Goal: Contribute content: Add original content to the website for others to see

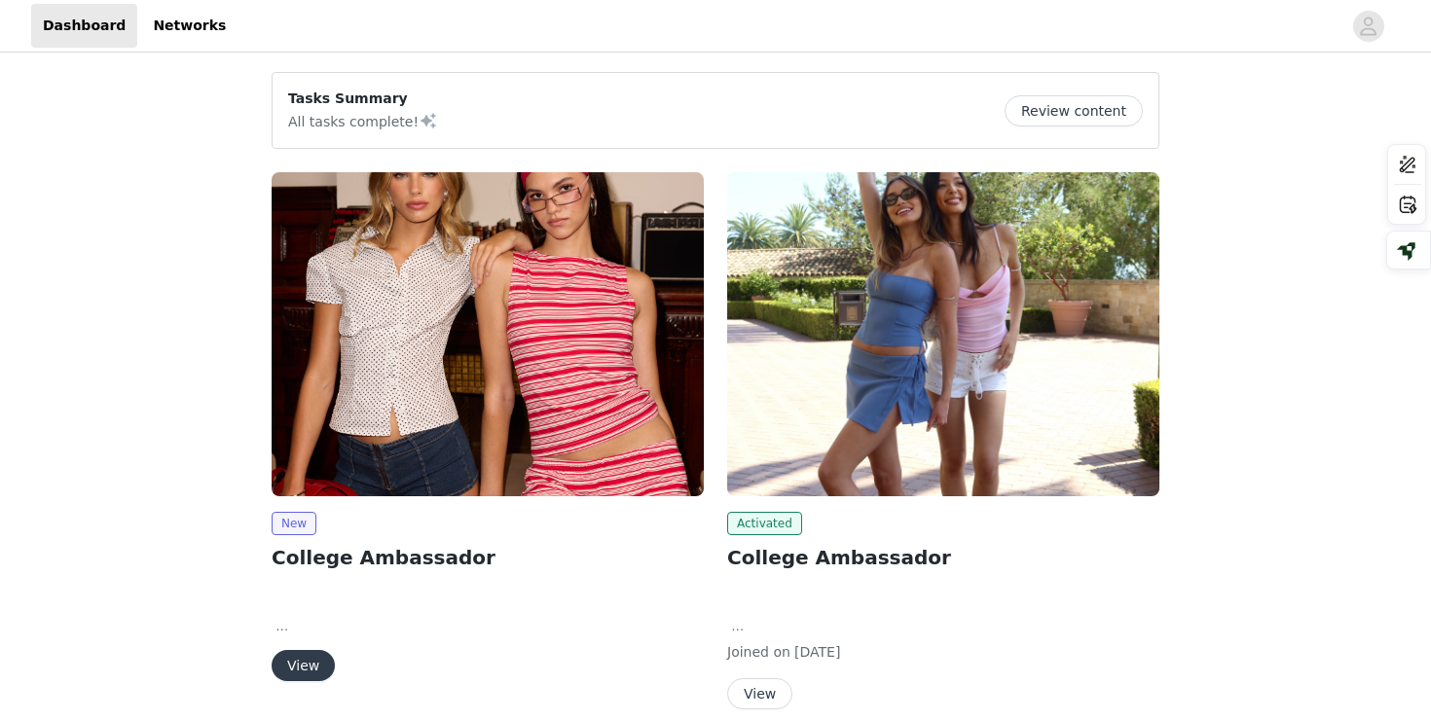
click at [311, 665] on button "View" at bounding box center [303, 665] width 63 height 31
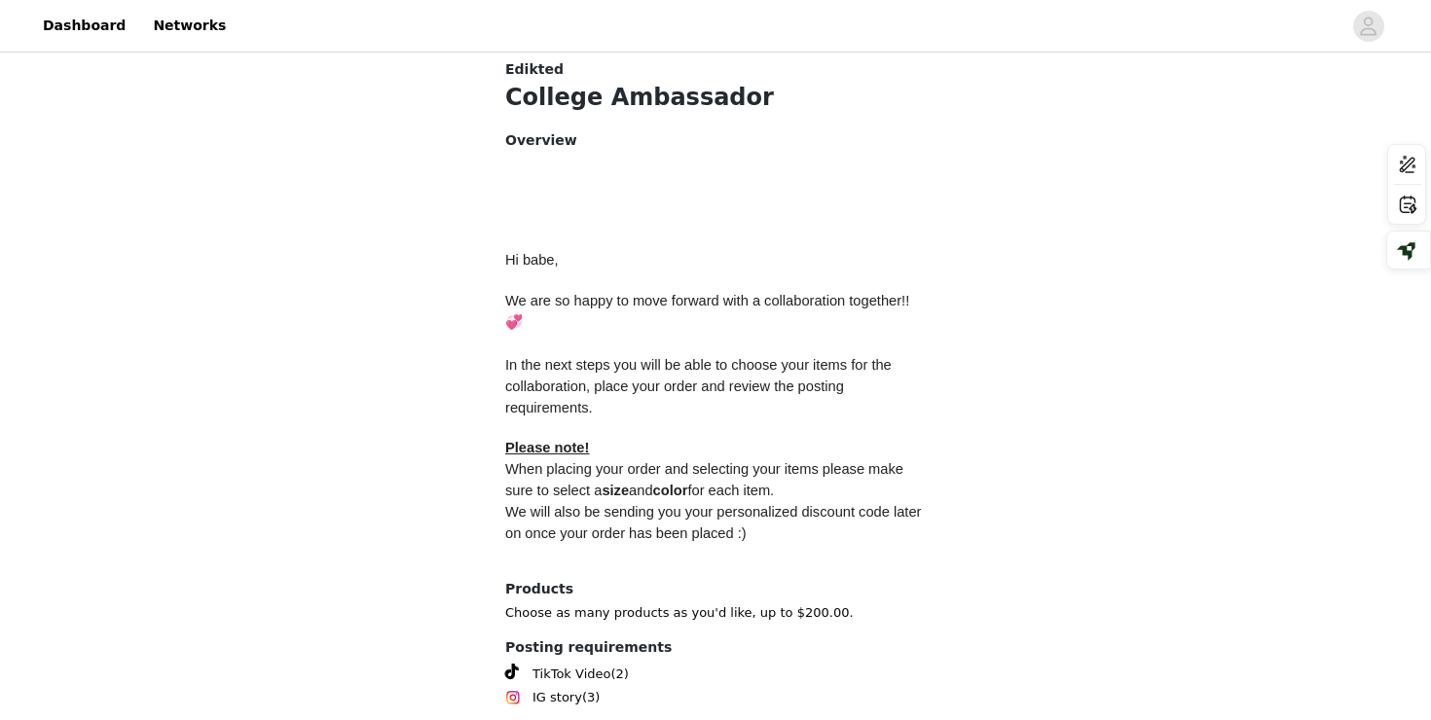
scroll to position [852, 0]
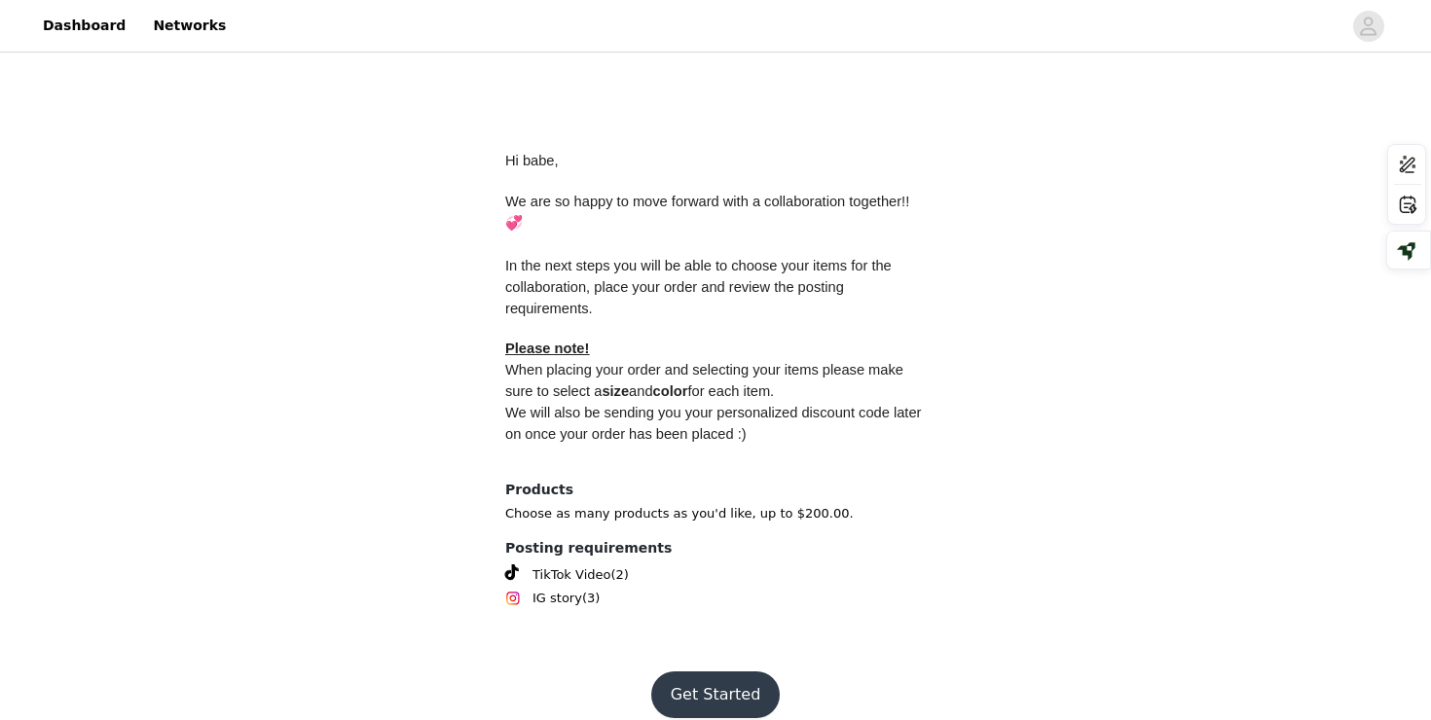
click at [752, 672] on button "Get Started" at bounding box center [715, 695] width 129 height 47
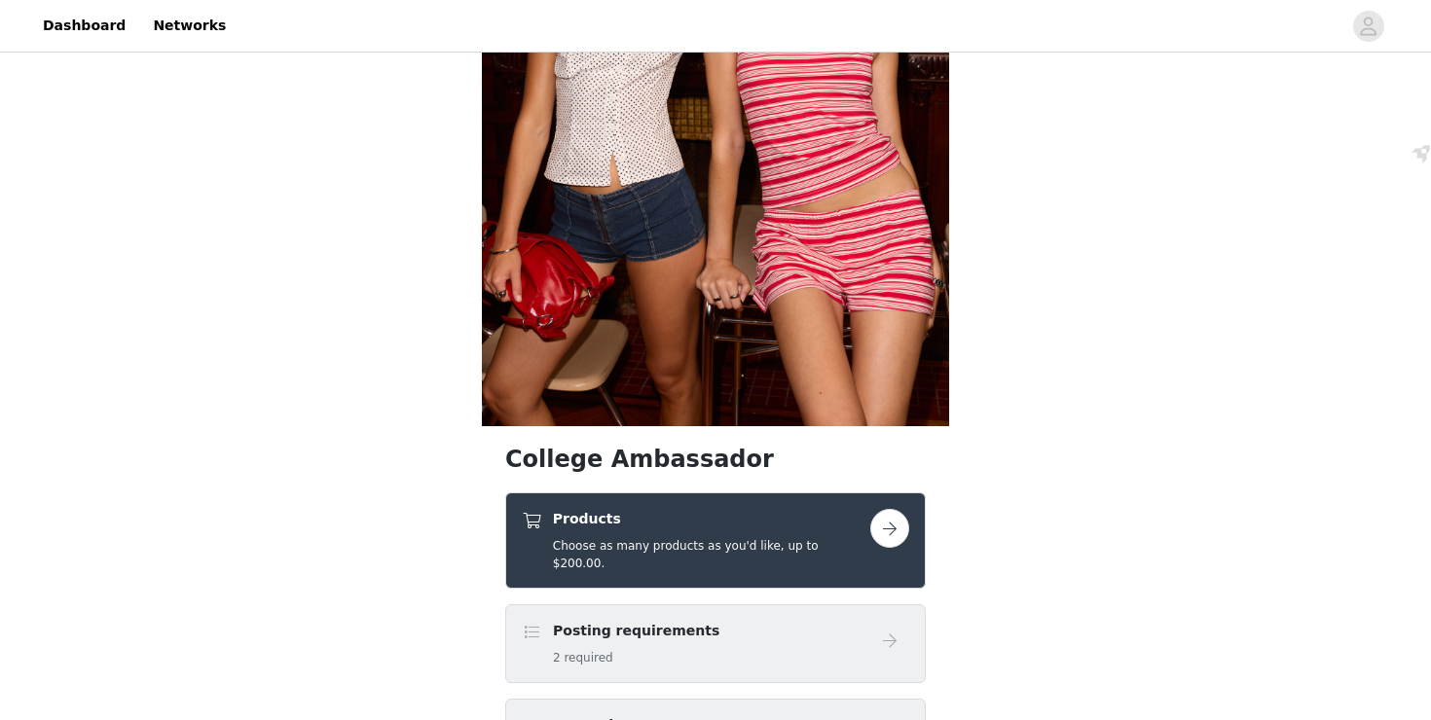
scroll to position [343, 0]
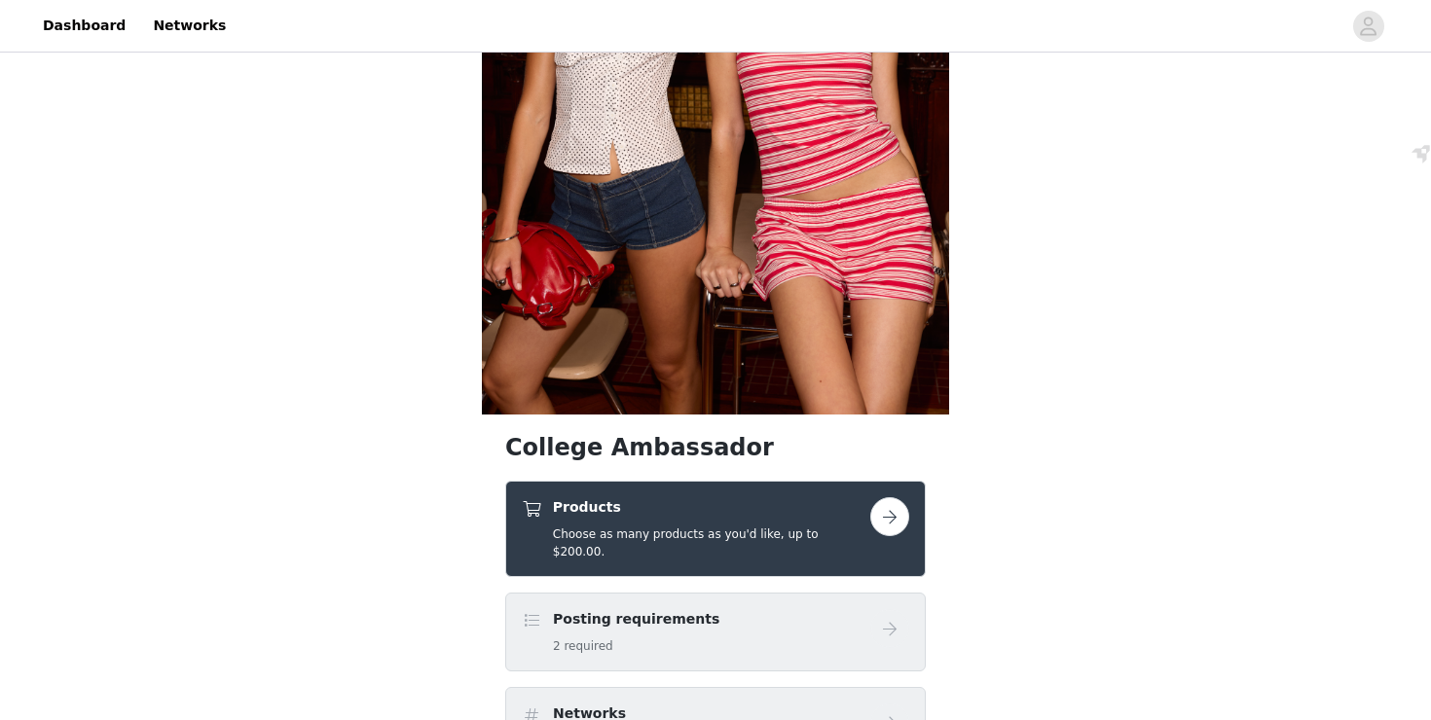
click at [884, 516] on button "button" at bounding box center [889, 516] width 39 height 39
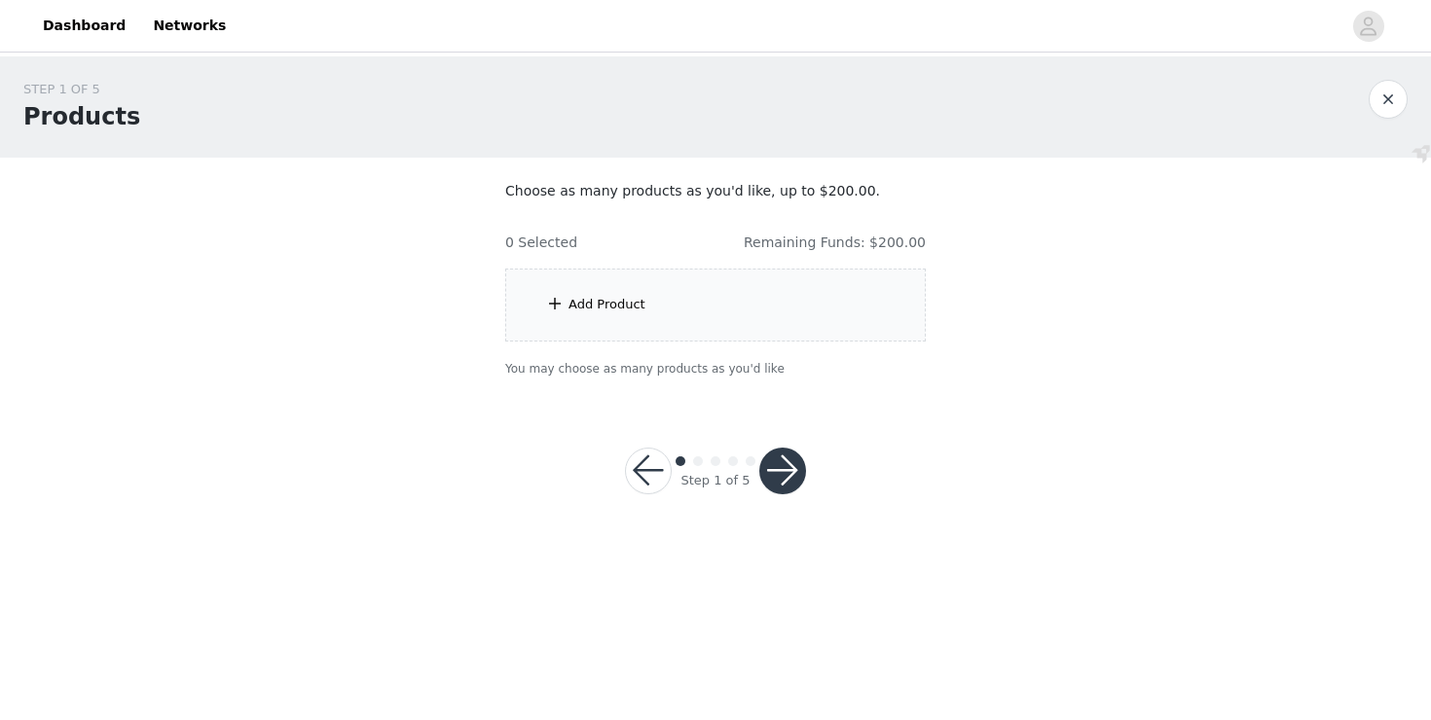
click at [805, 305] on div "Add Product" at bounding box center [715, 305] width 421 height 73
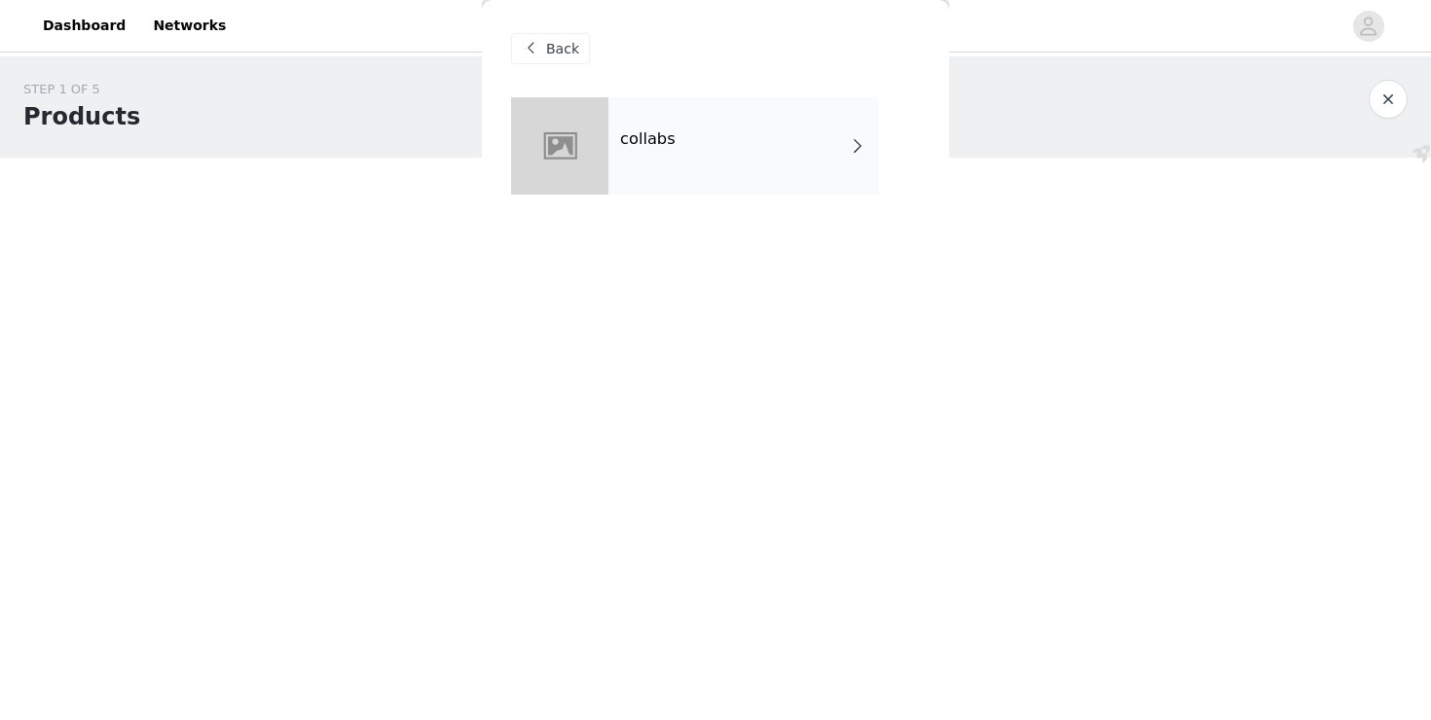
click at [734, 154] on div "collabs" at bounding box center [743, 145] width 271 height 97
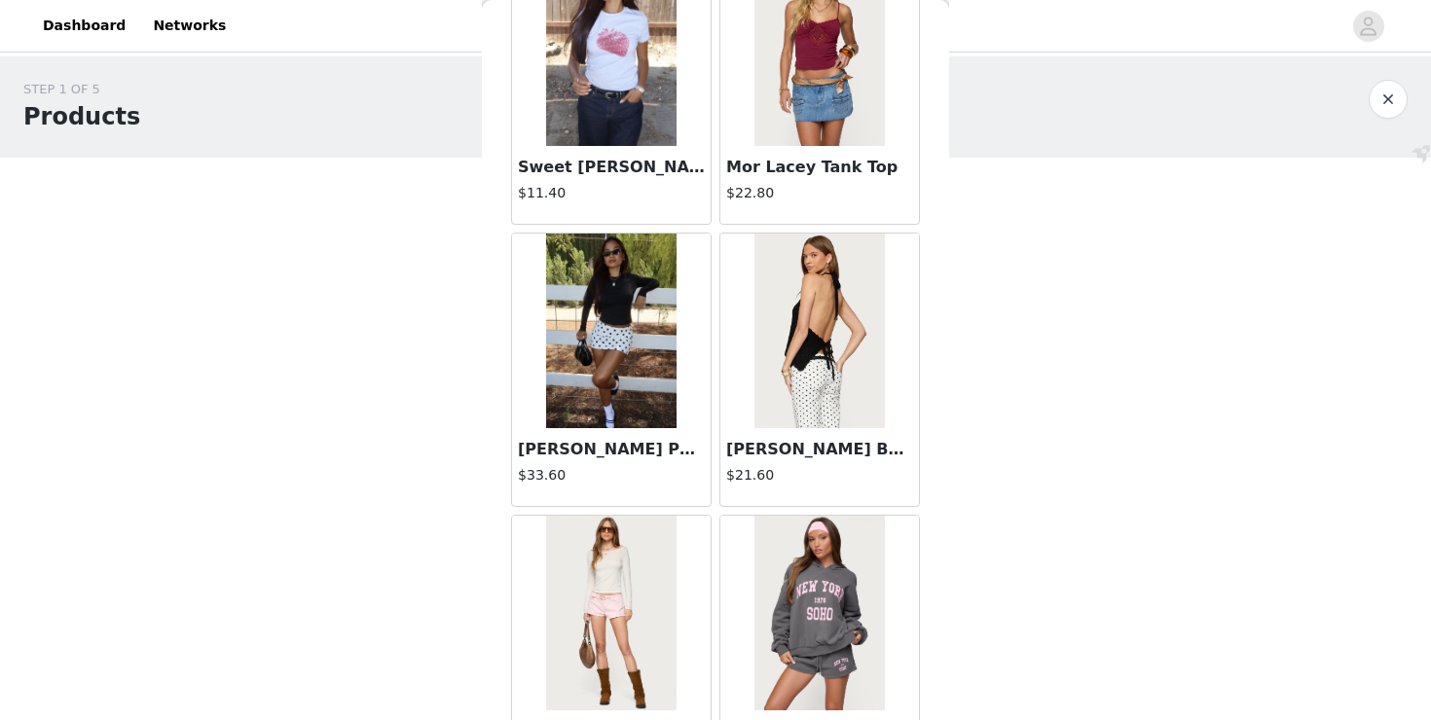
scroll to position [2258, 0]
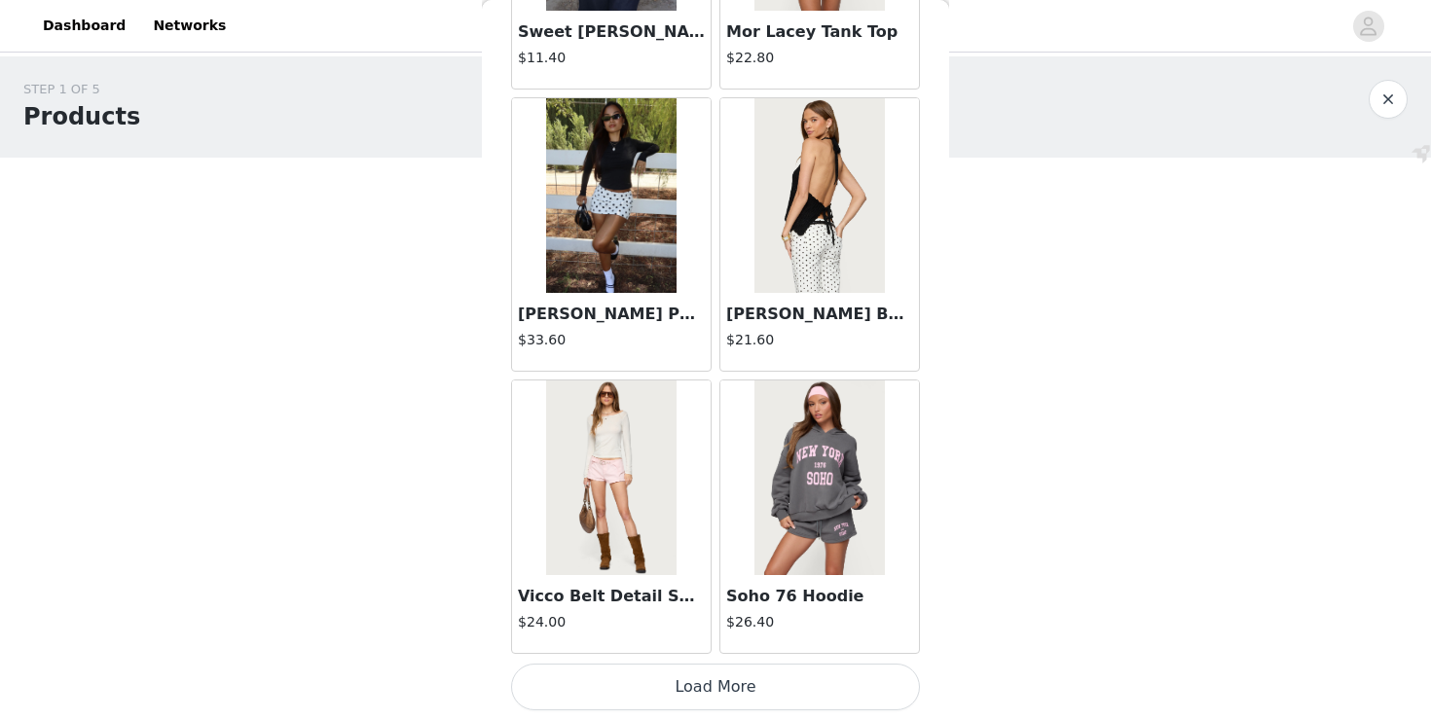
click at [703, 685] on button "Load More" at bounding box center [715, 687] width 409 height 47
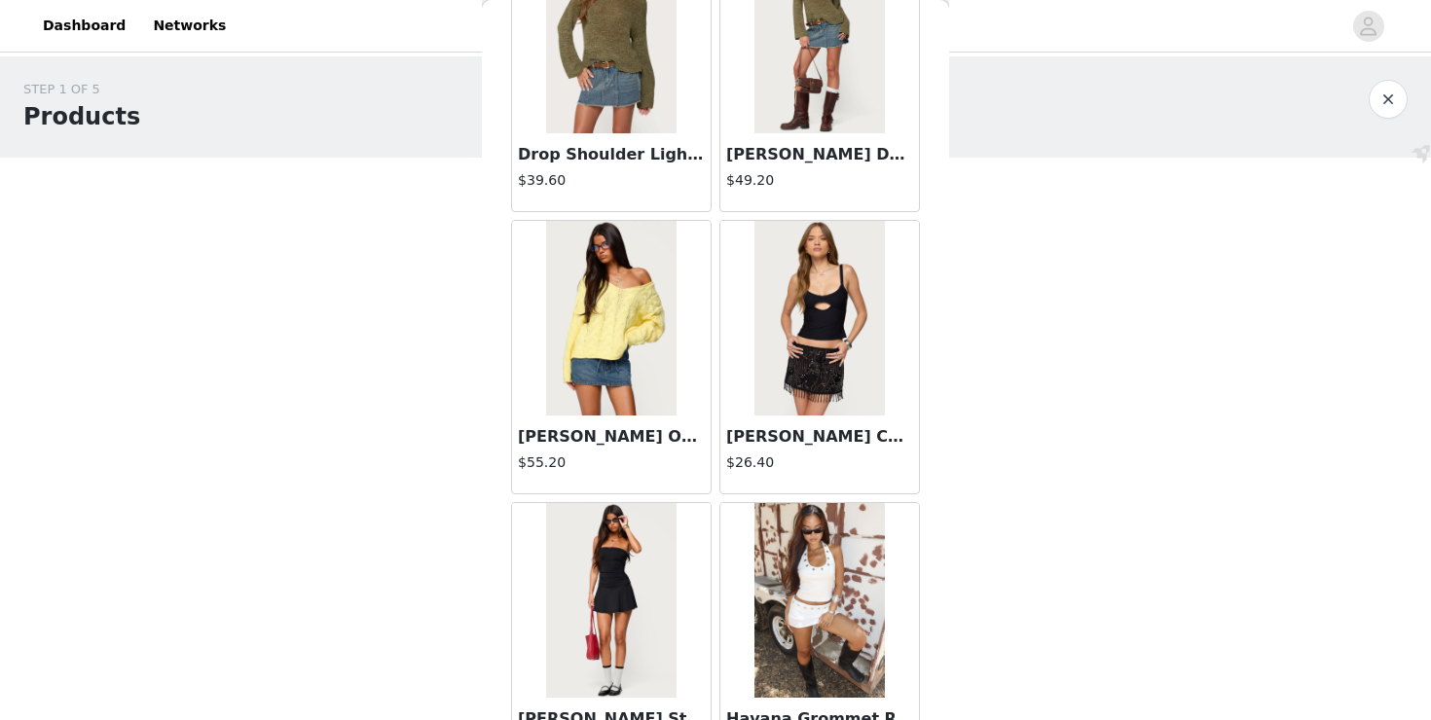
scroll to position [5082, 0]
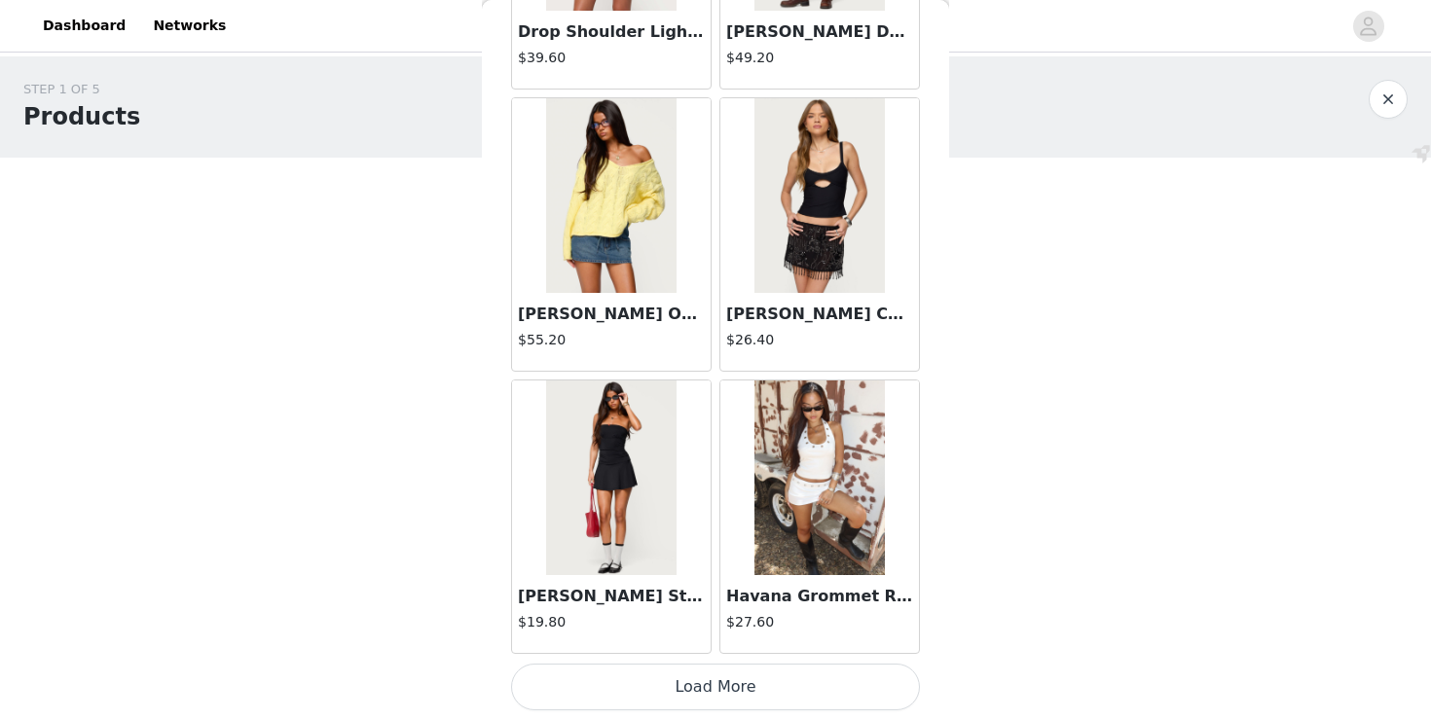
click at [709, 691] on button "Load More" at bounding box center [715, 687] width 409 height 47
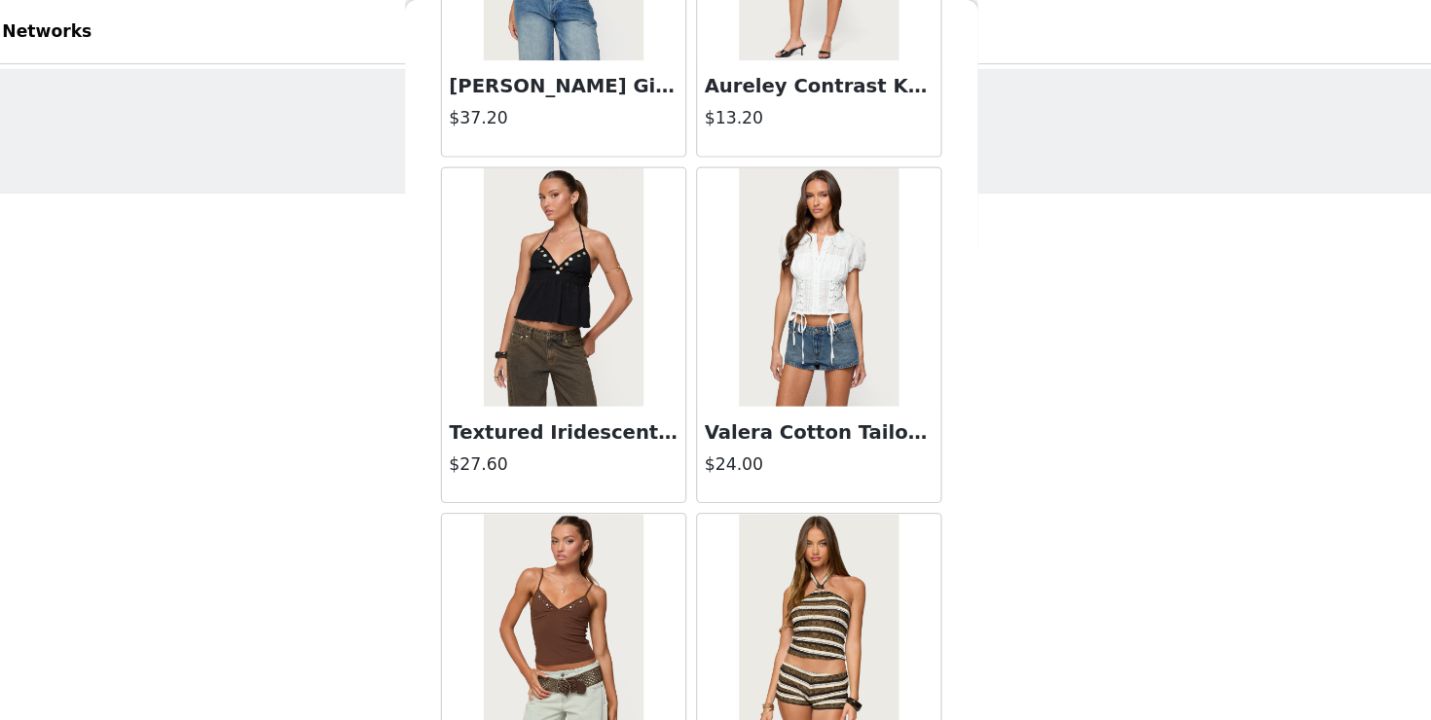
scroll to position [7905, 0]
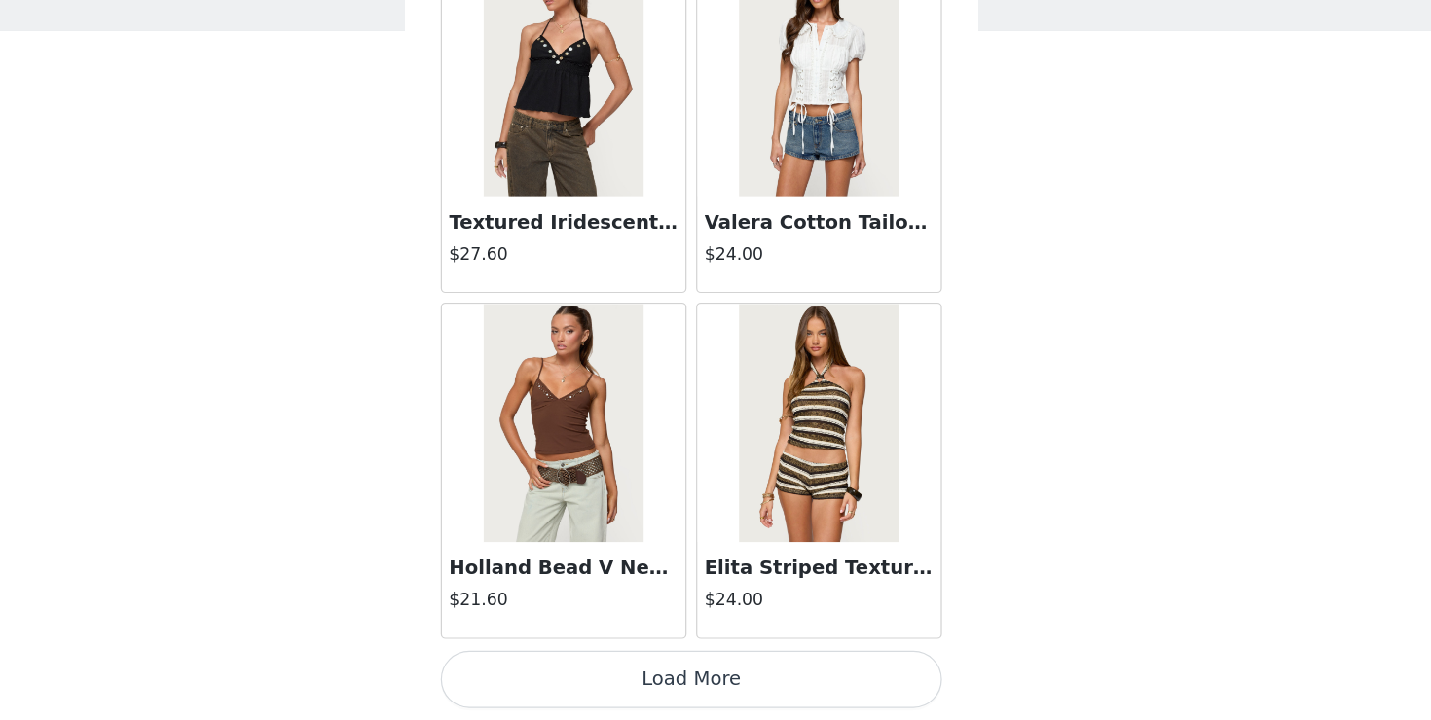
click at [724, 683] on button "Load More" at bounding box center [715, 687] width 409 height 47
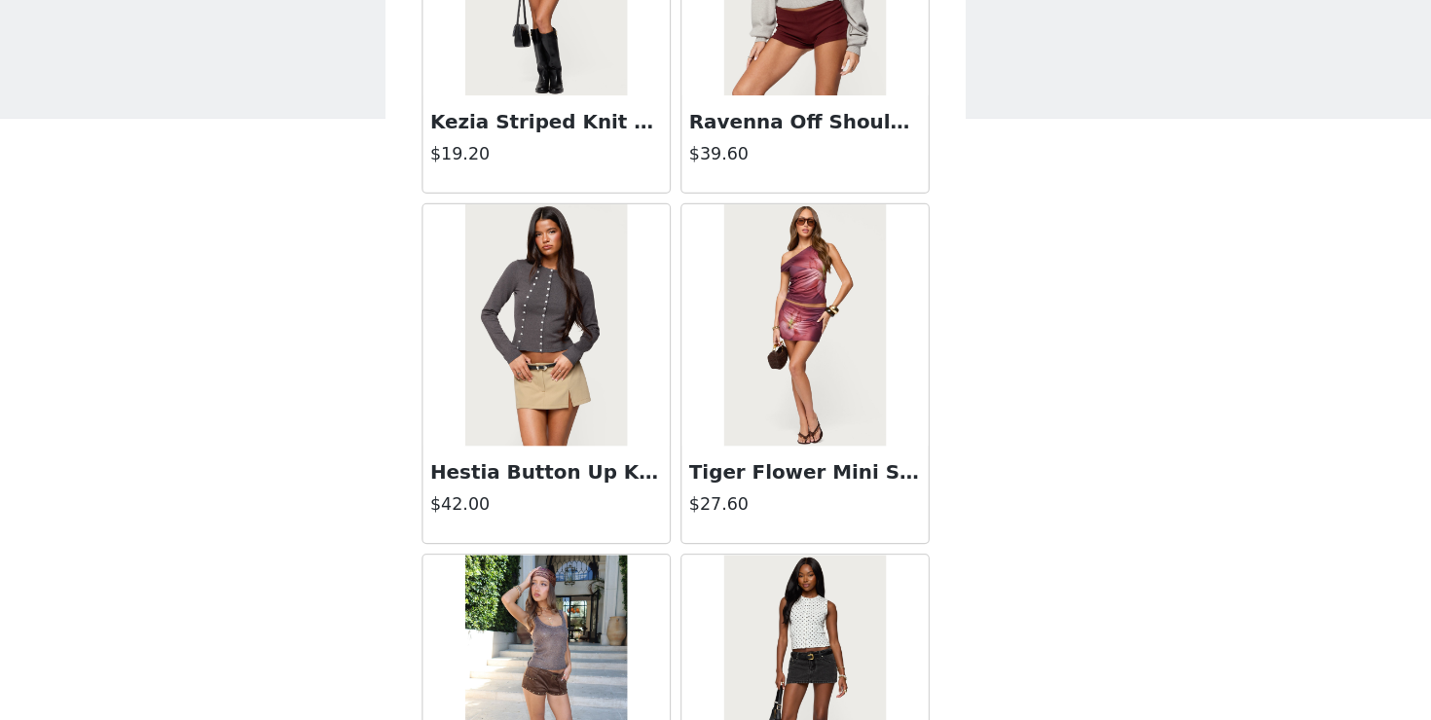
scroll to position [10728, 0]
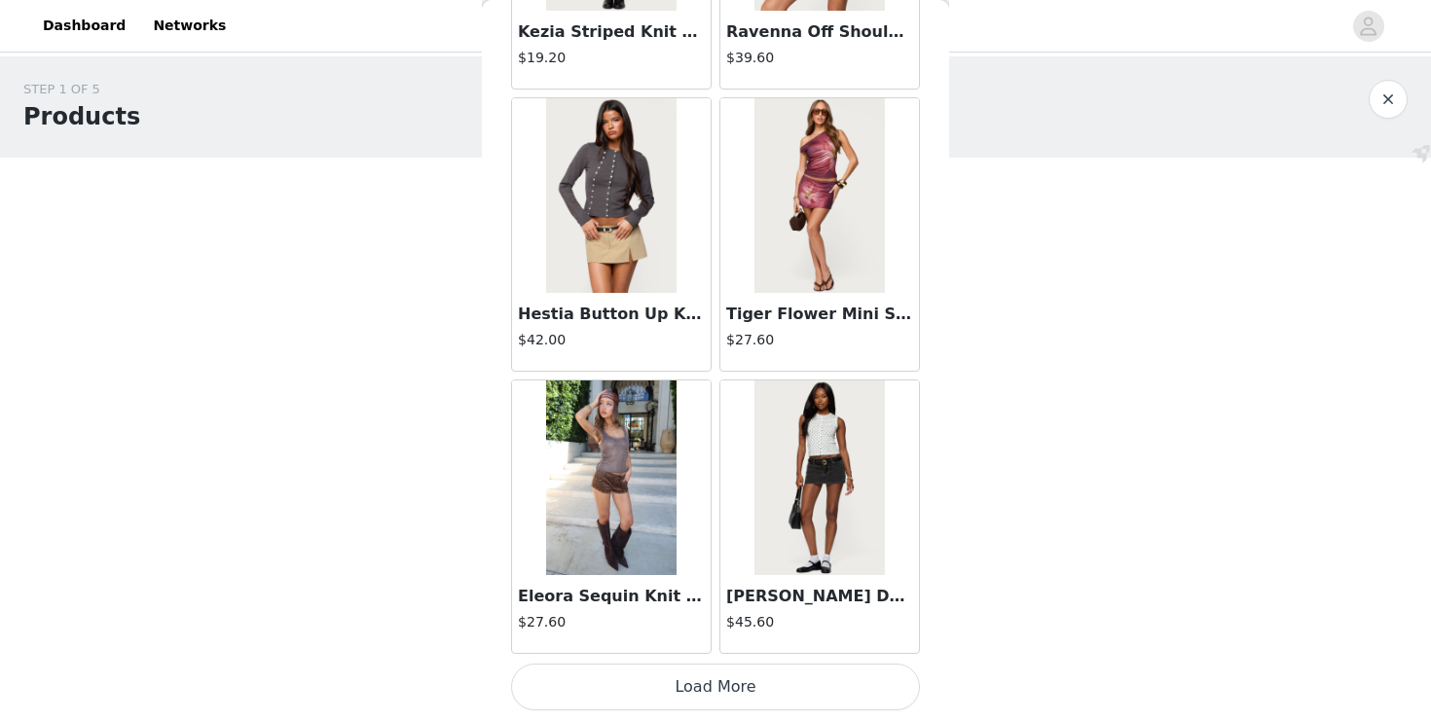
click at [812, 678] on button "Load More" at bounding box center [715, 687] width 409 height 47
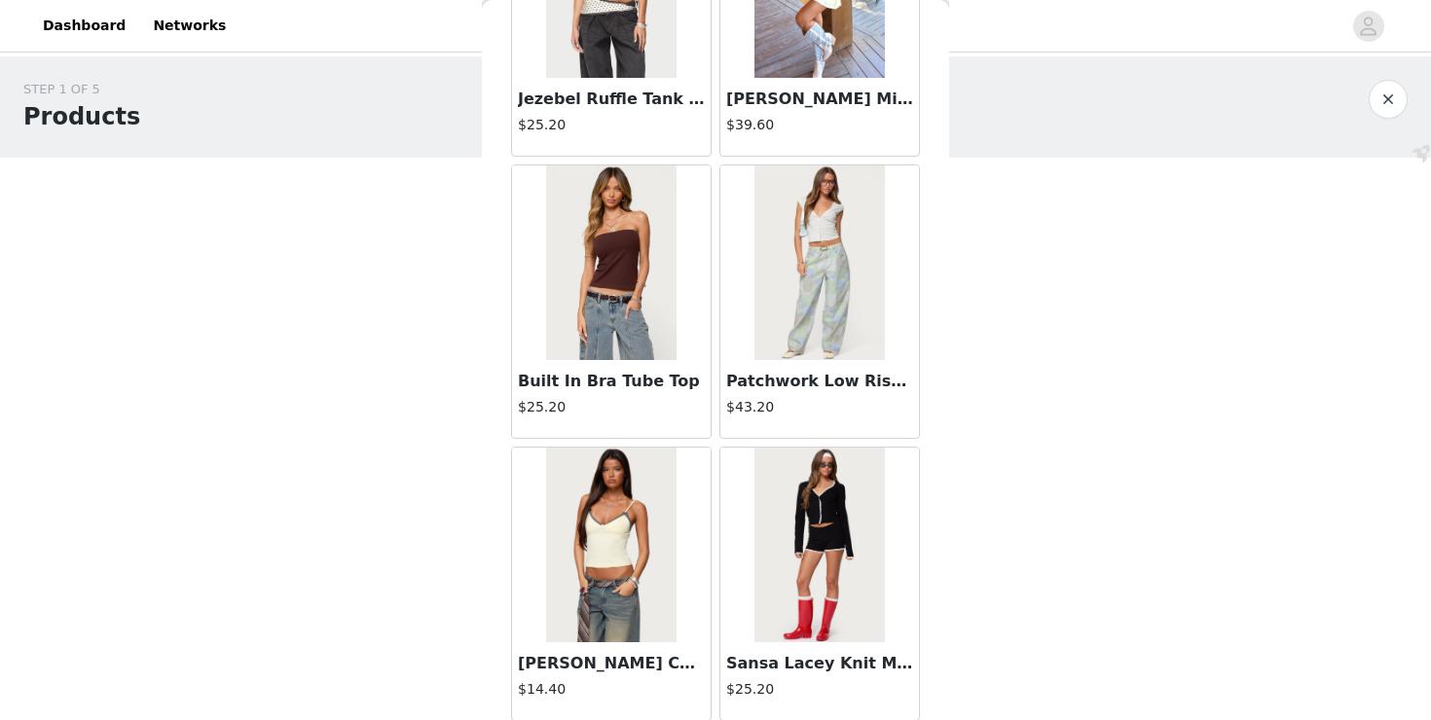
scroll to position [13551, 0]
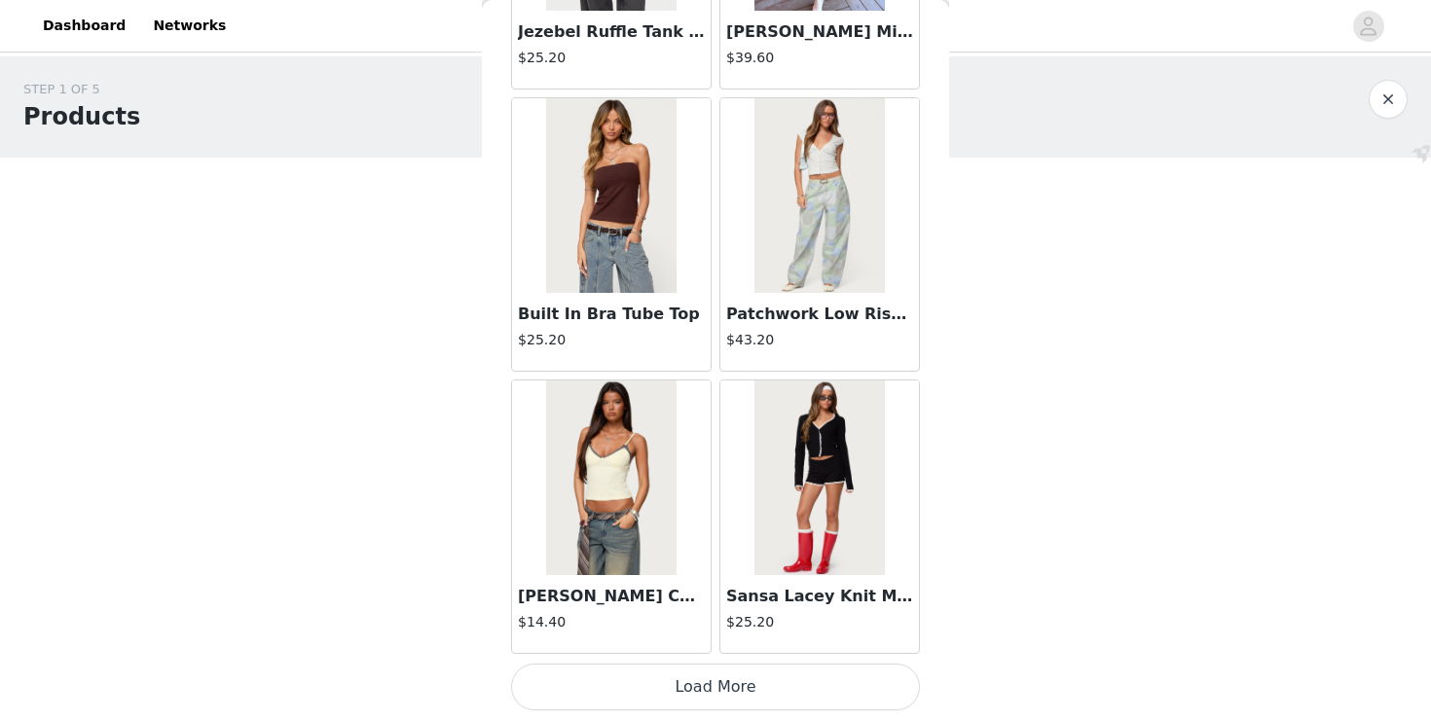
click at [700, 686] on button "Load More" at bounding box center [715, 687] width 409 height 47
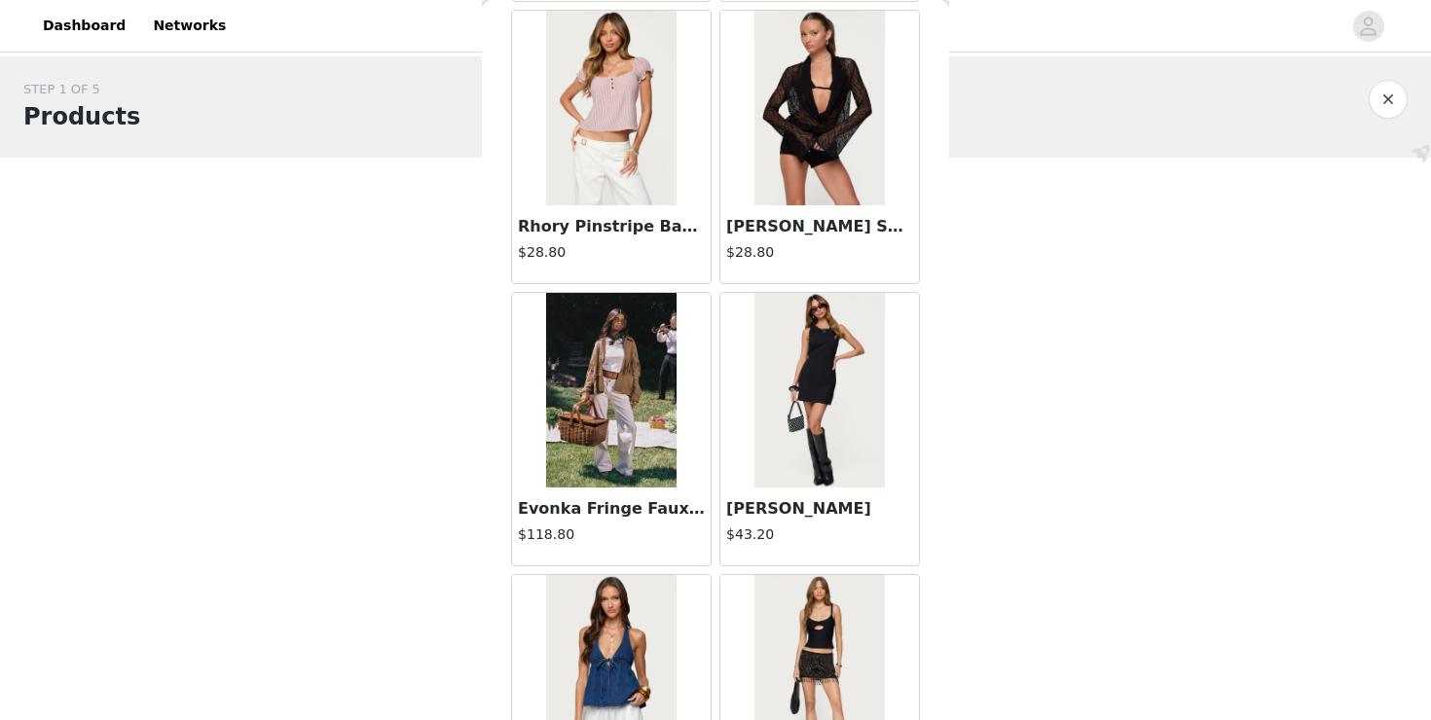
scroll to position [14499, 0]
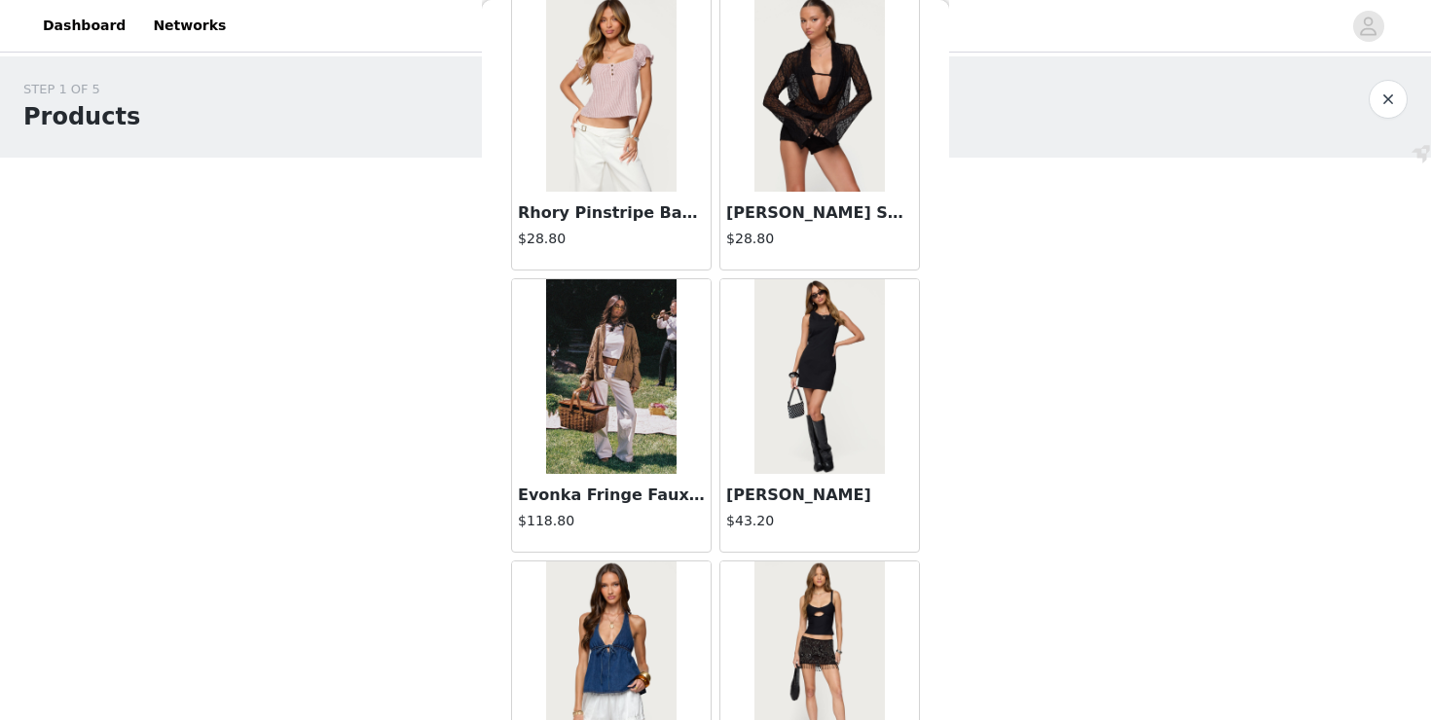
click at [717, 450] on div "[PERSON_NAME] $43.20" at bounding box center [820, 416] width 208 height 282
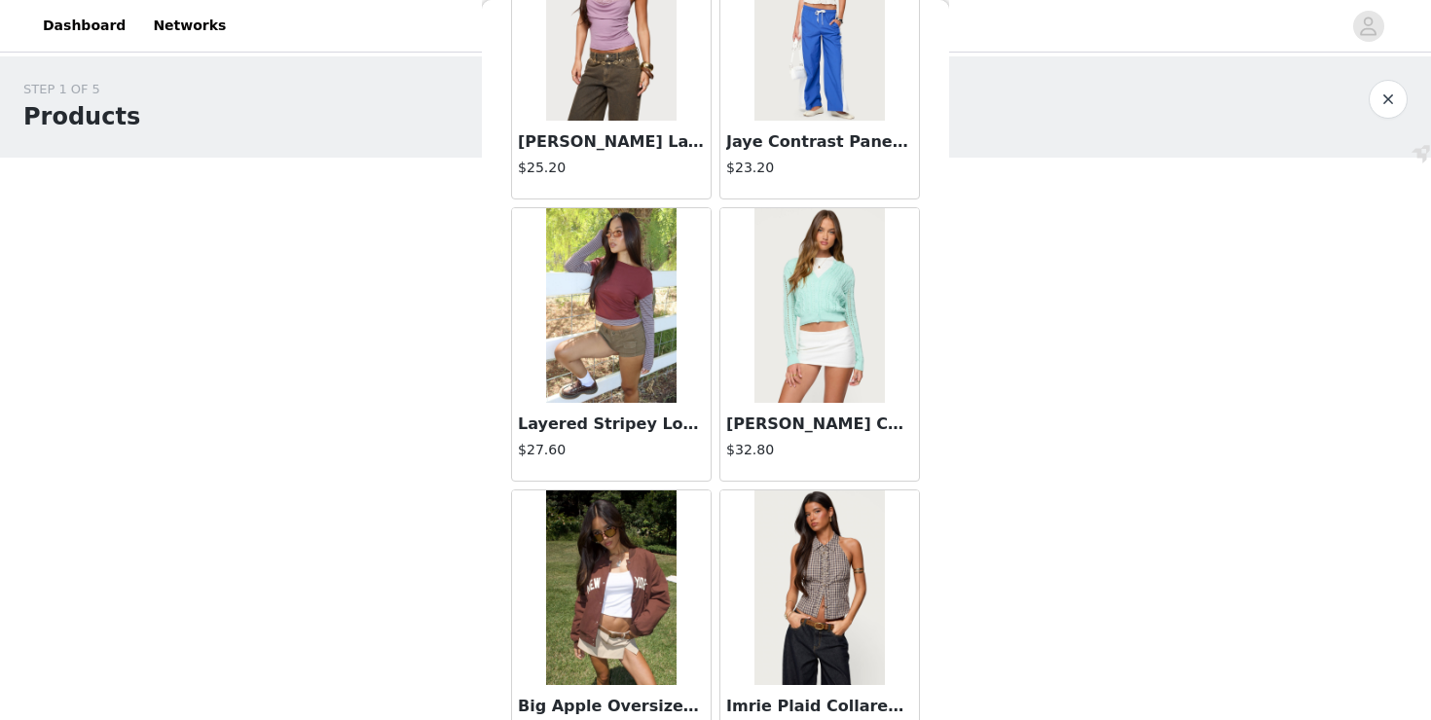
scroll to position [16374, 0]
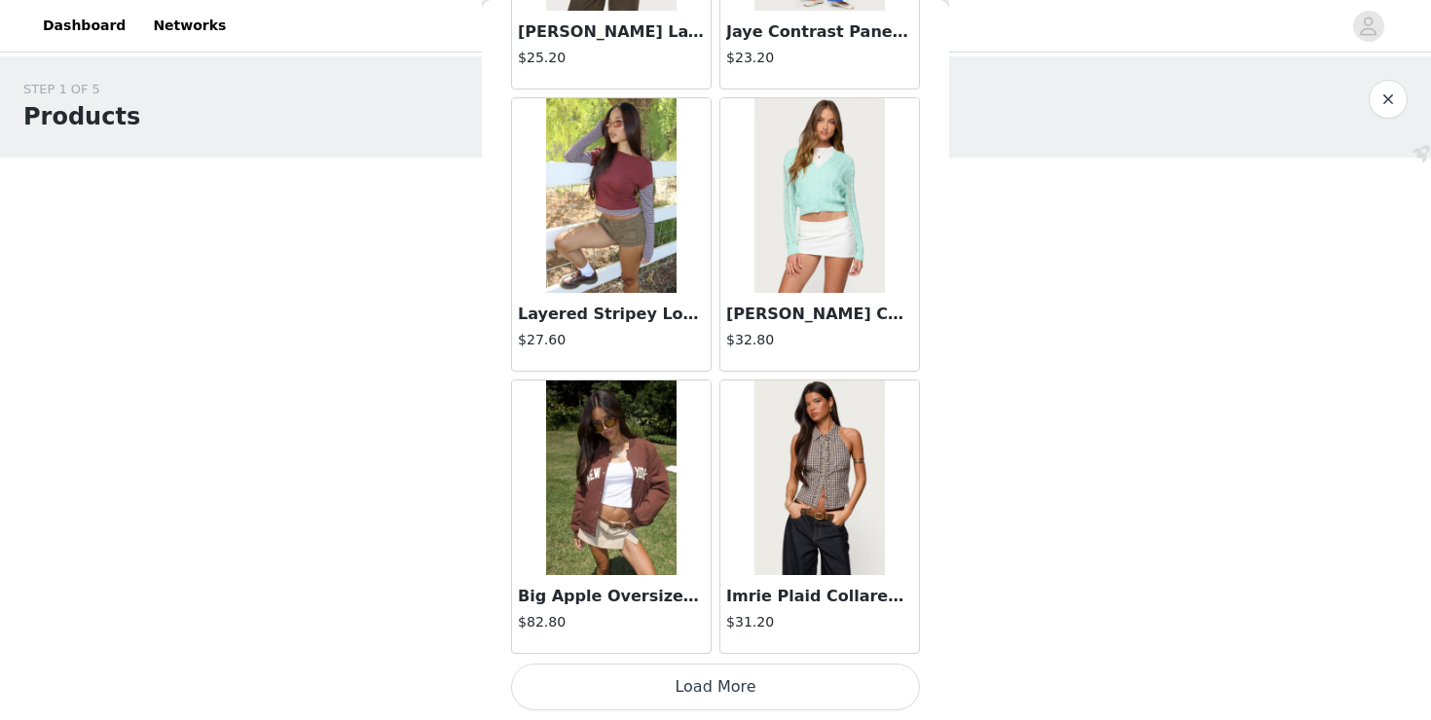
click at [697, 710] on button "Load More" at bounding box center [715, 687] width 409 height 47
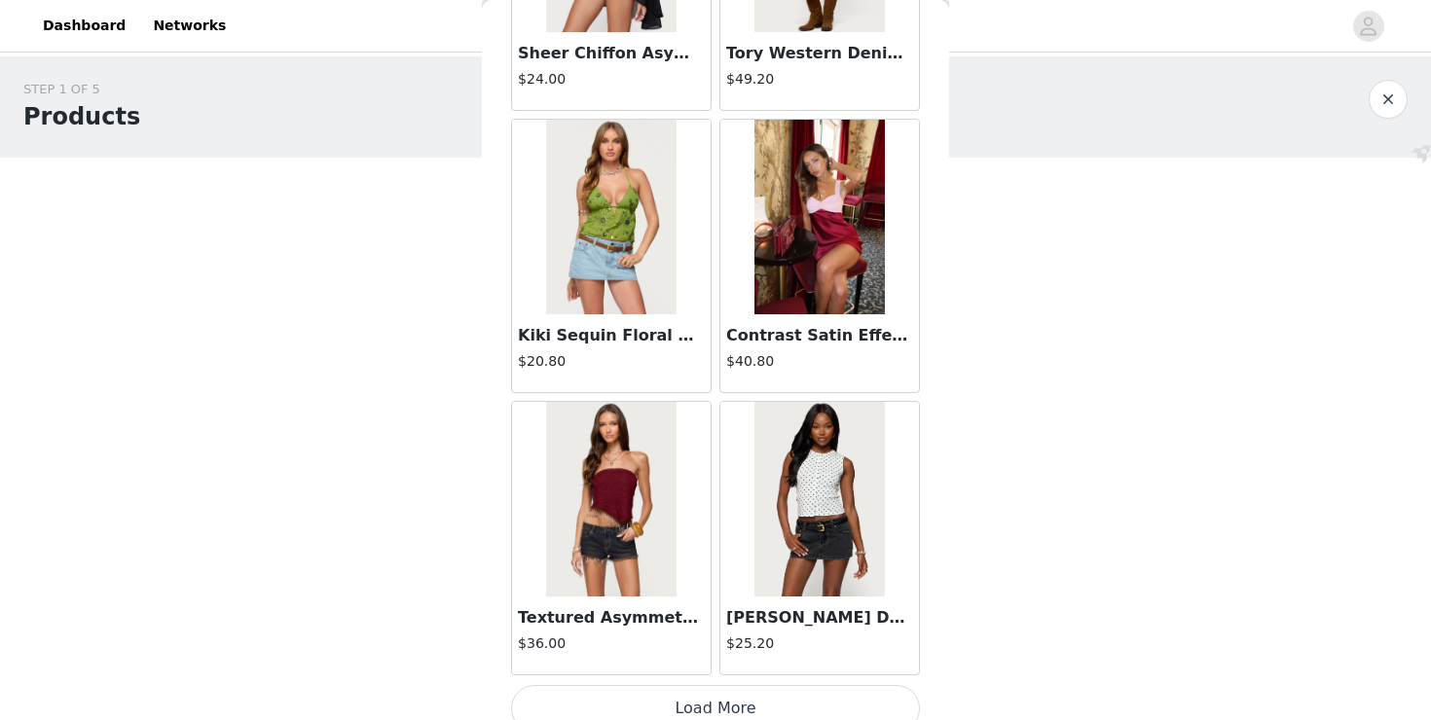
scroll to position [19197, 0]
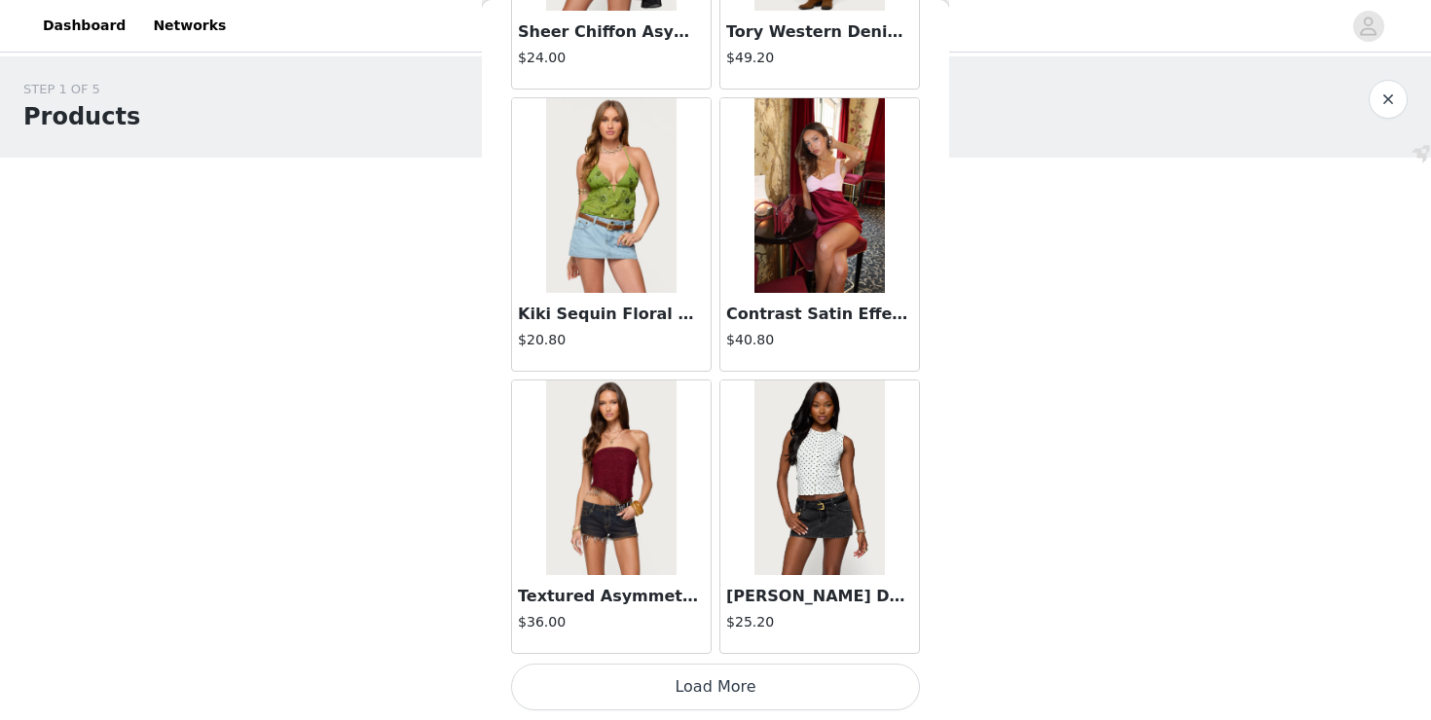
click at [733, 674] on button "Load More" at bounding box center [715, 687] width 409 height 47
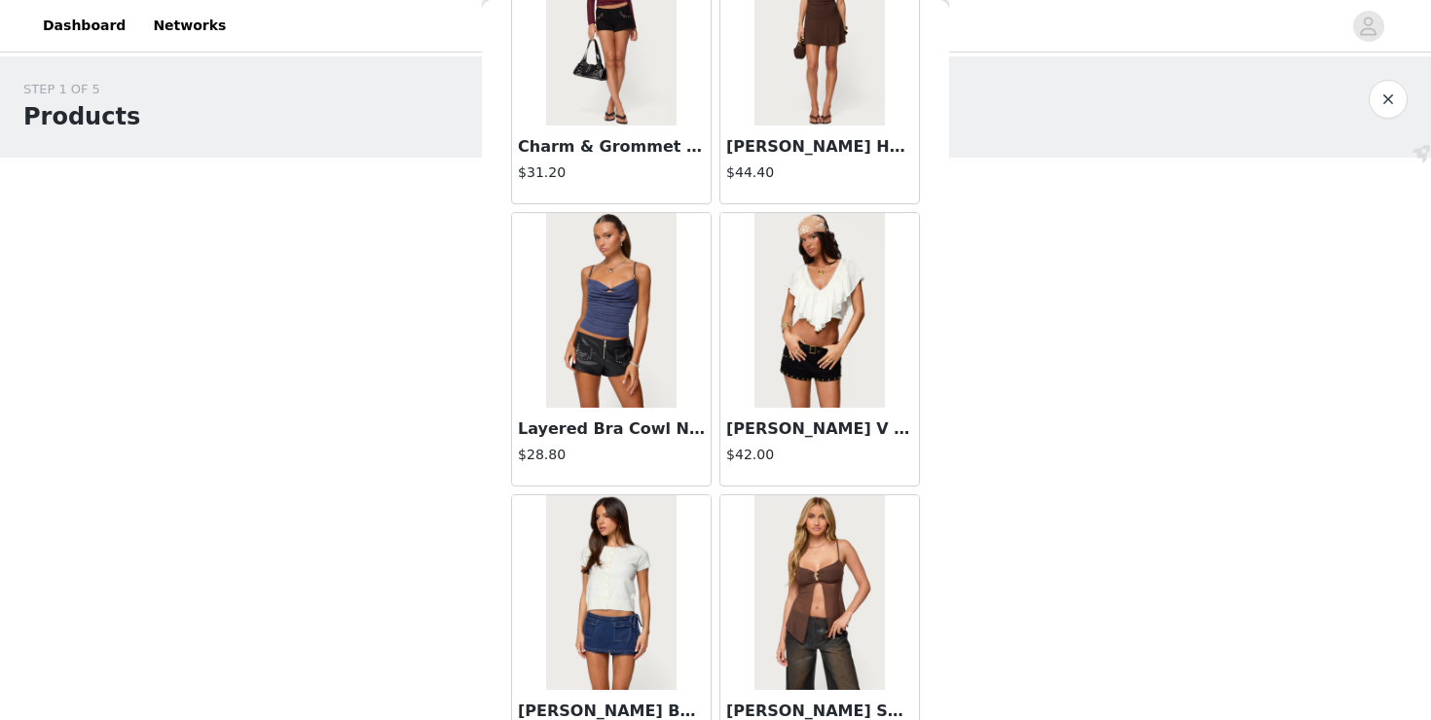
scroll to position [21907, 0]
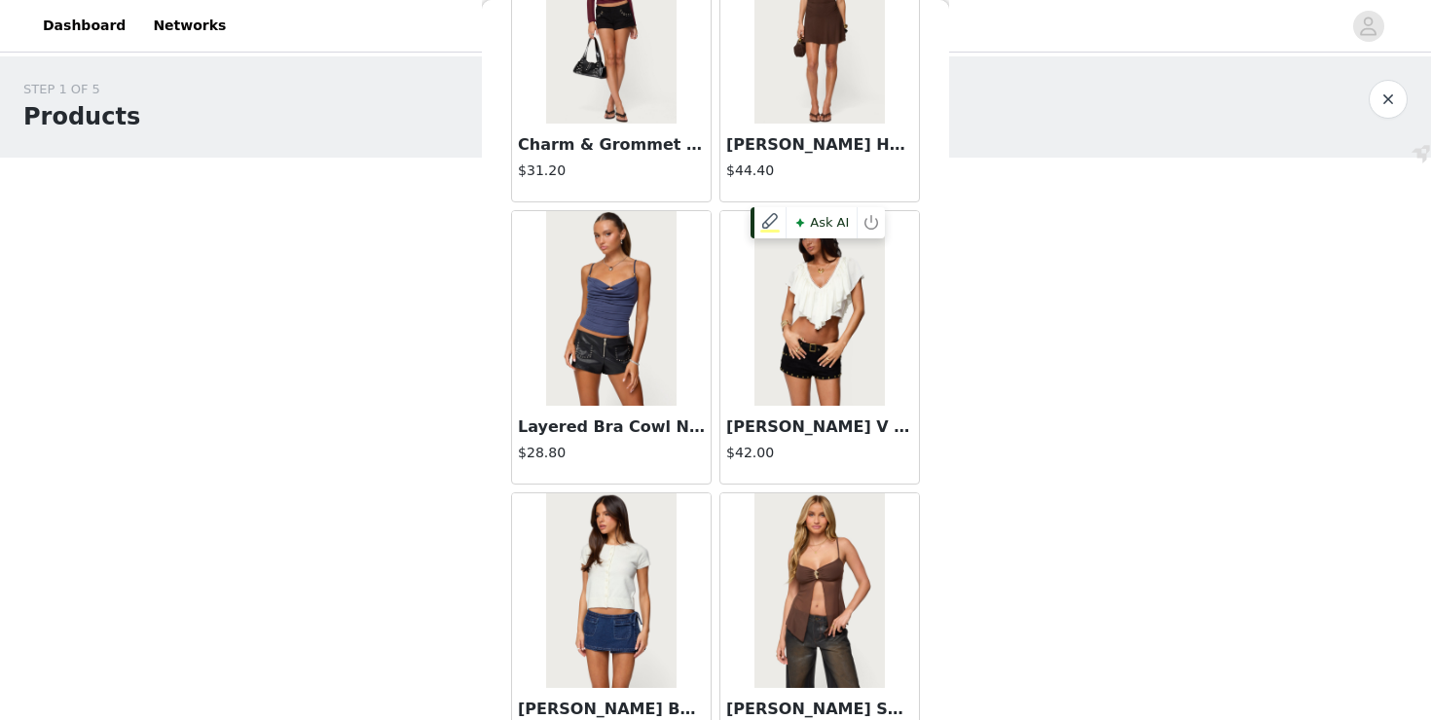
click at [844, 338] on img at bounding box center [818, 308] width 129 height 195
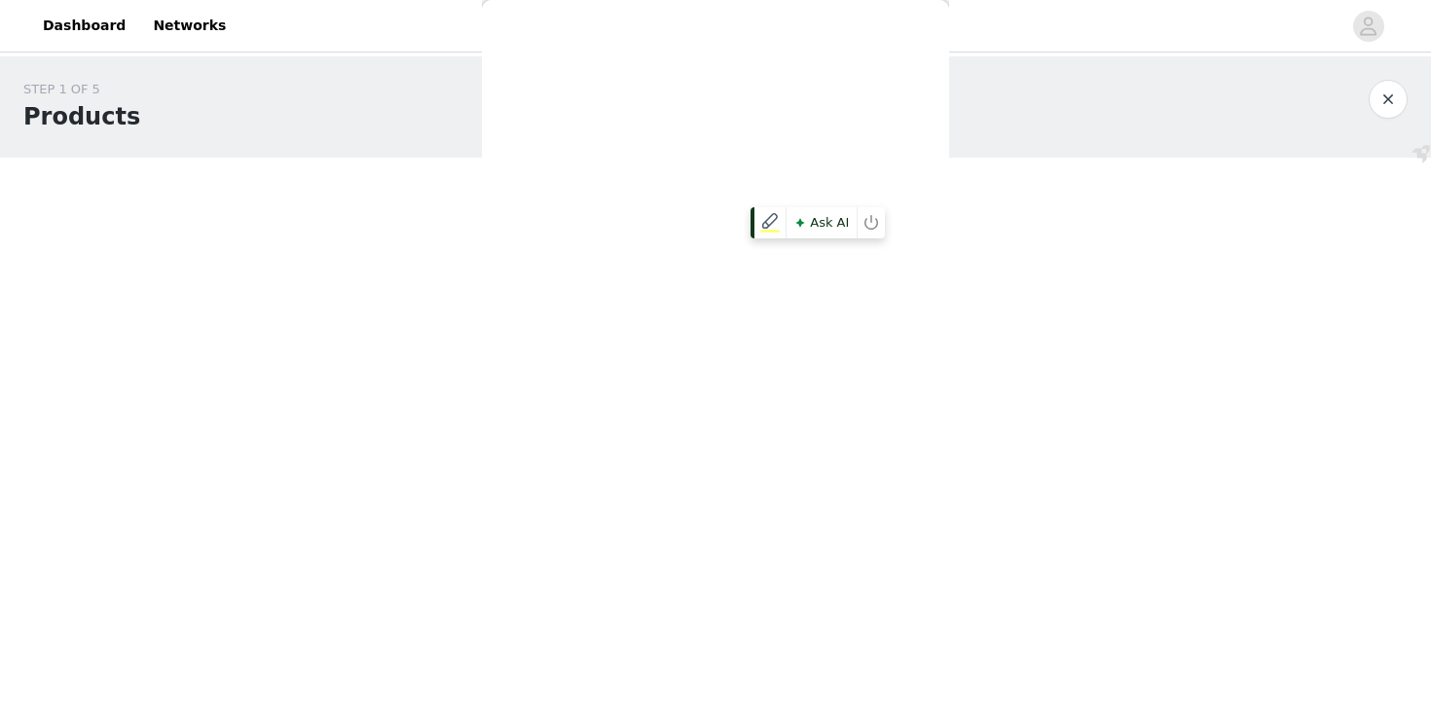
scroll to position [0, 0]
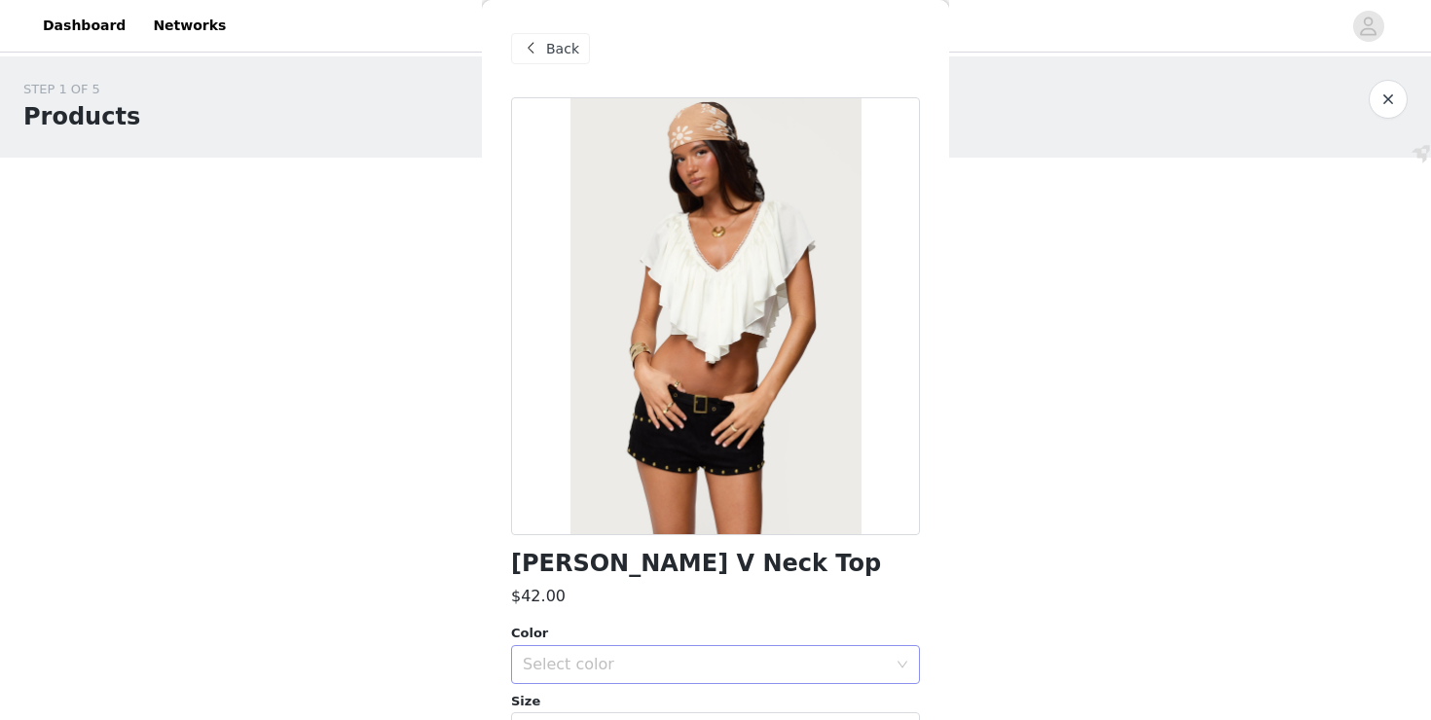
click at [642, 656] on div "Select color" at bounding box center [705, 664] width 364 height 19
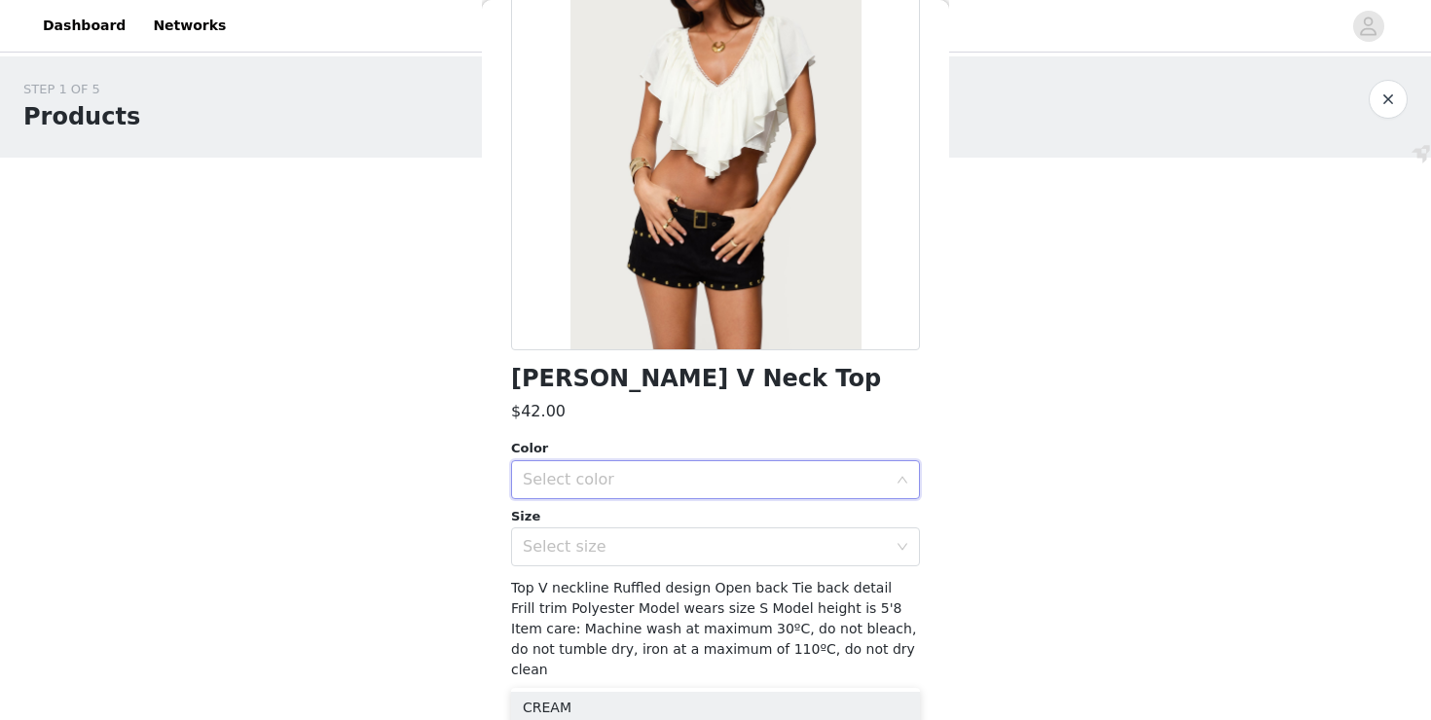
scroll to position [206, 0]
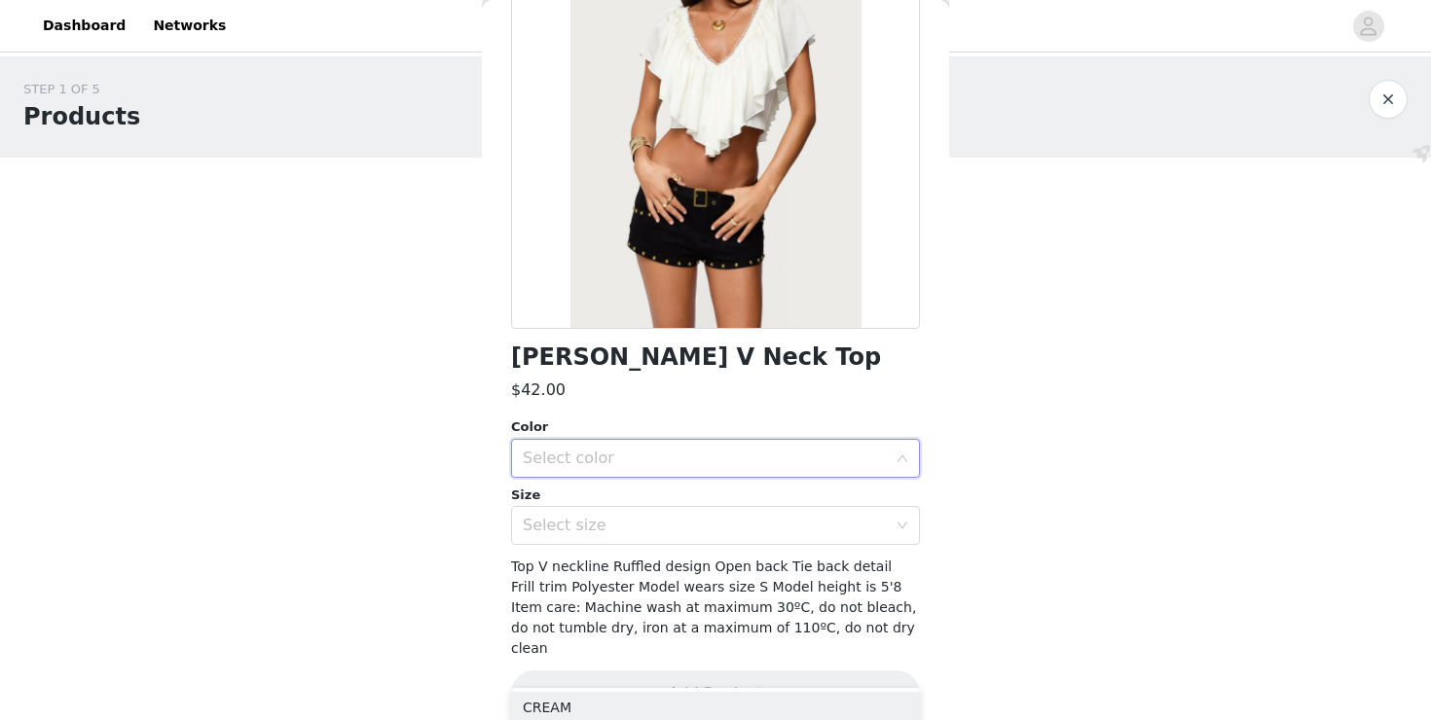
click at [633, 465] on div "Select color" at bounding box center [705, 458] width 364 height 19
click at [633, 449] on div "Select color" at bounding box center [705, 458] width 364 height 19
click at [631, 507] on li "CREAM" at bounding box center [715, 501] width 409 height 31
click at [631, 529] on div "Select size" at bounding box center [705, 525] width 364 height 19
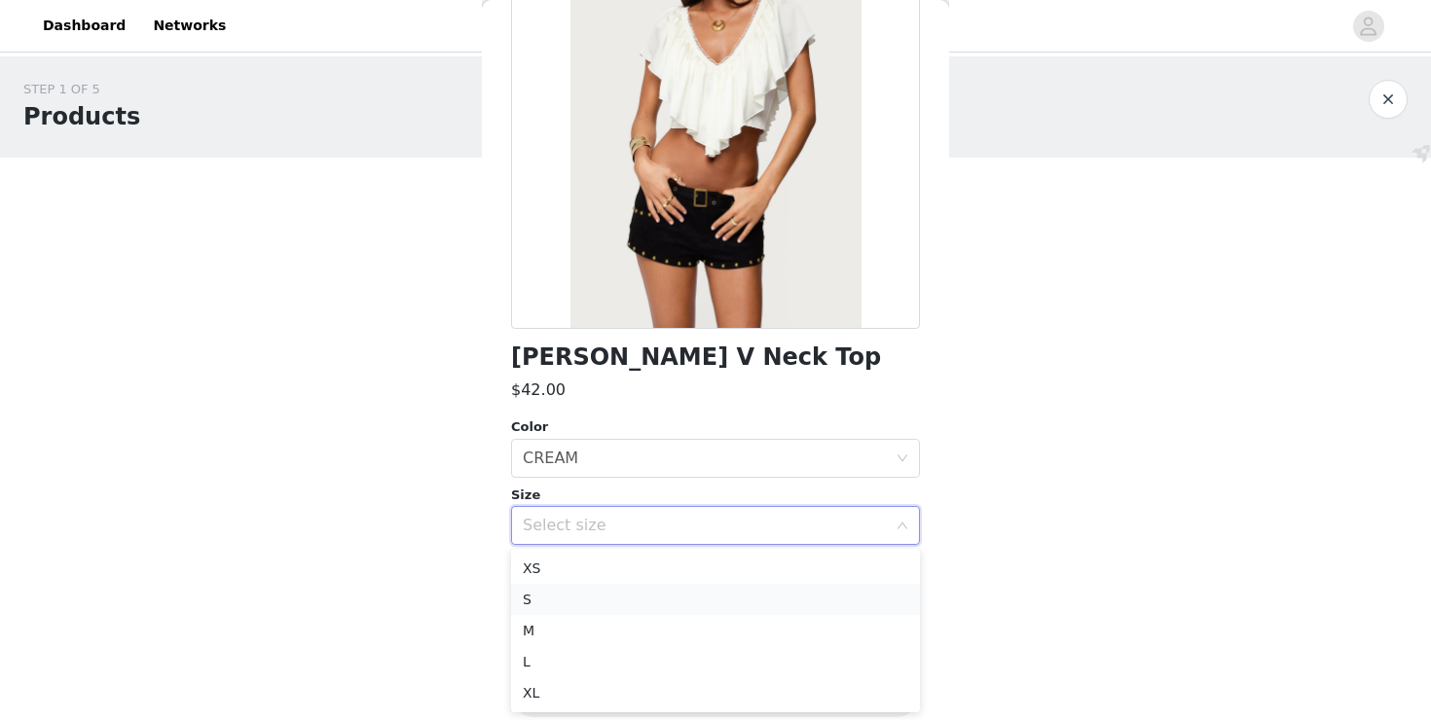
click at [620, 586] on li "S" at bounding box center [715, 599] width 409 height 31
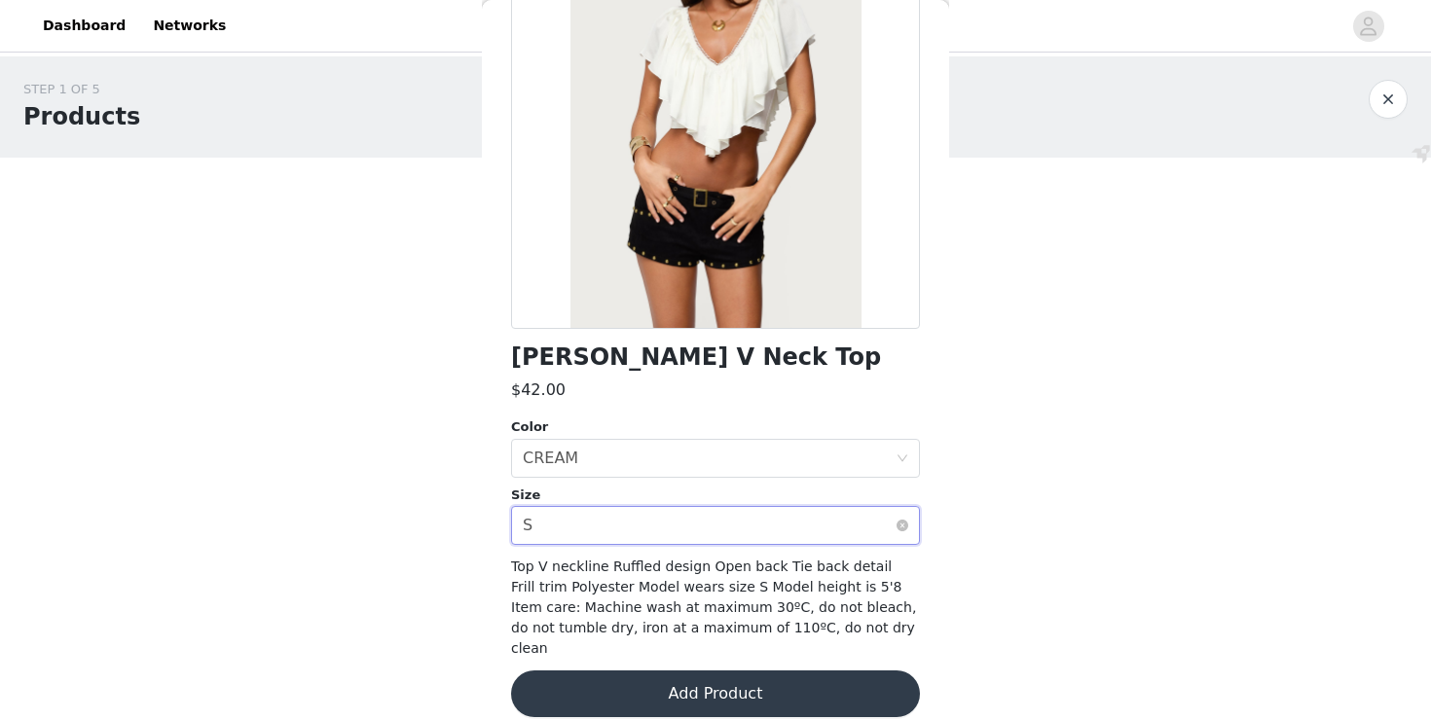
click at [606, 536] on div "Select size S" at bounding box center [709, 525] width 373 height 37
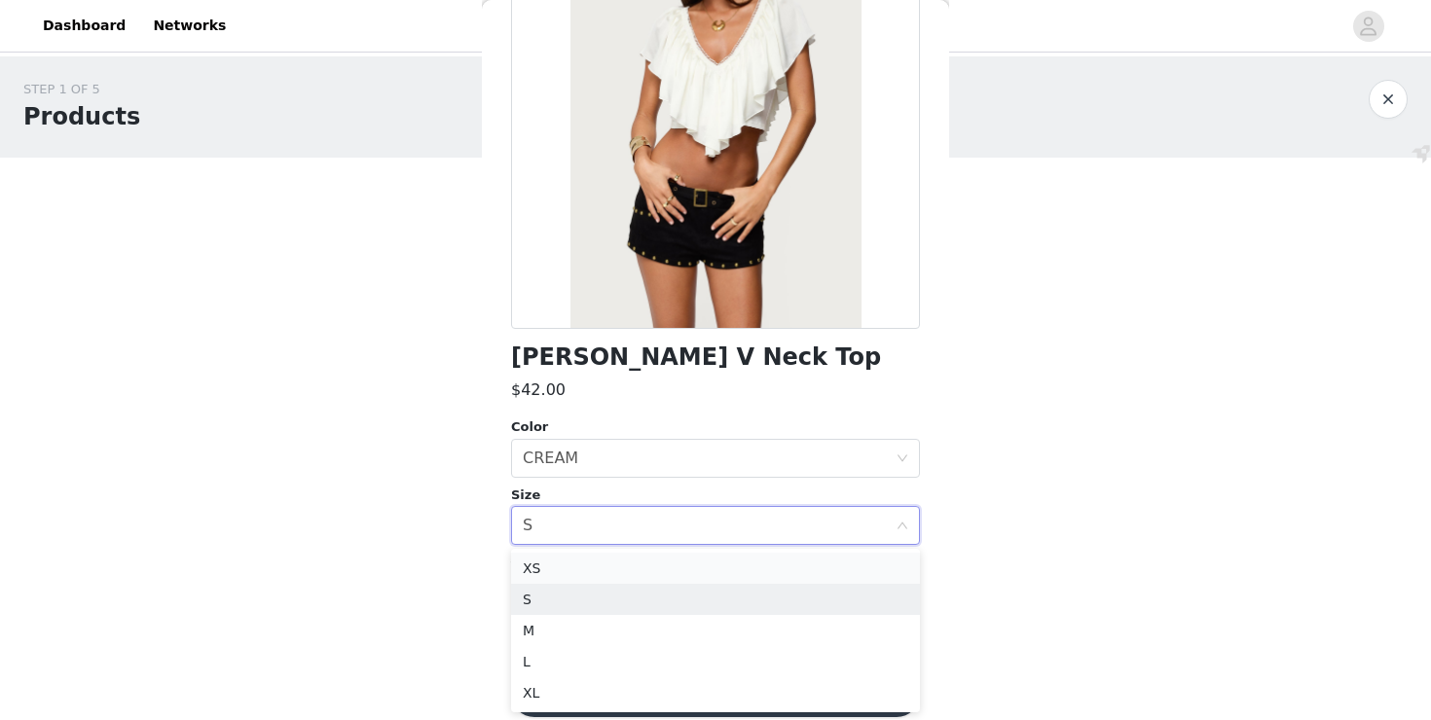
click at [594, 583] on li "XS" at bounding box center [715, 568] width 409 height 31
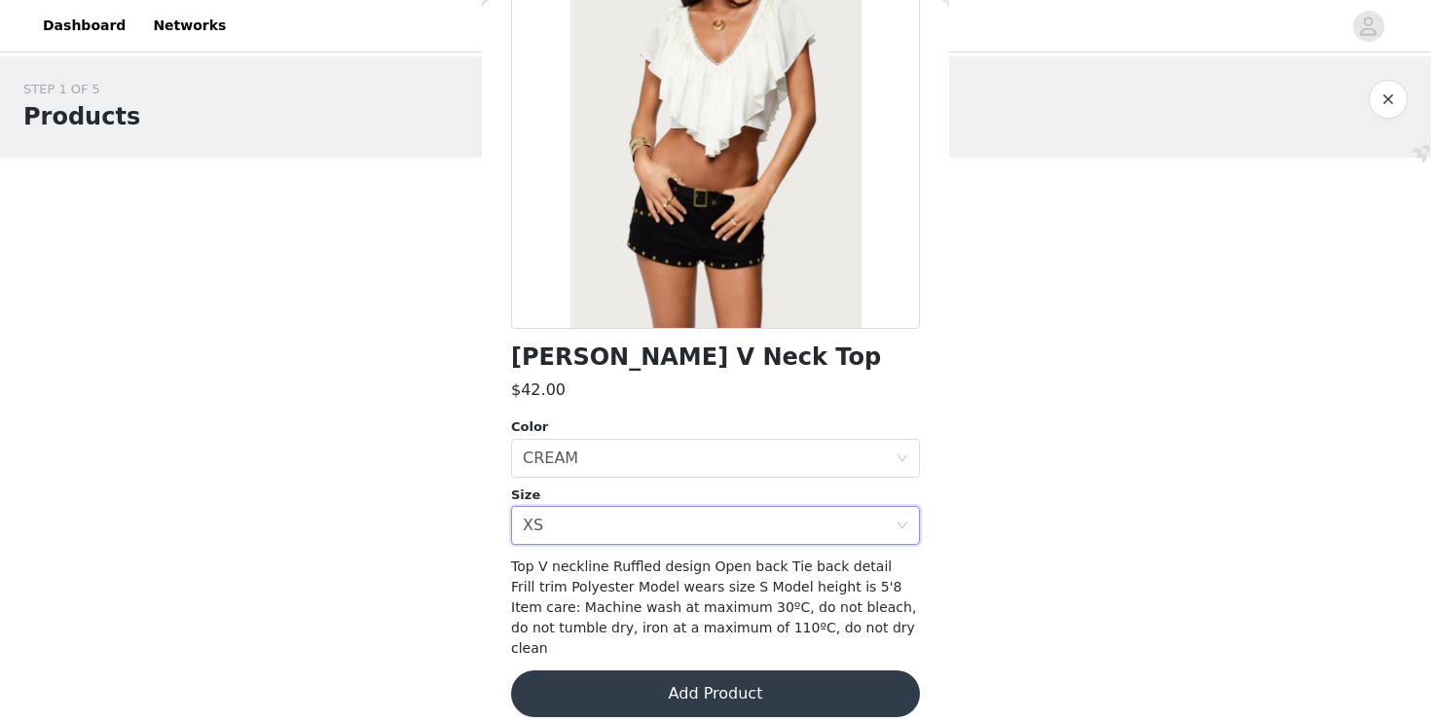
click at [646, 671] on button "Add Product" at bounding box center [715, 694] width 409 height 47
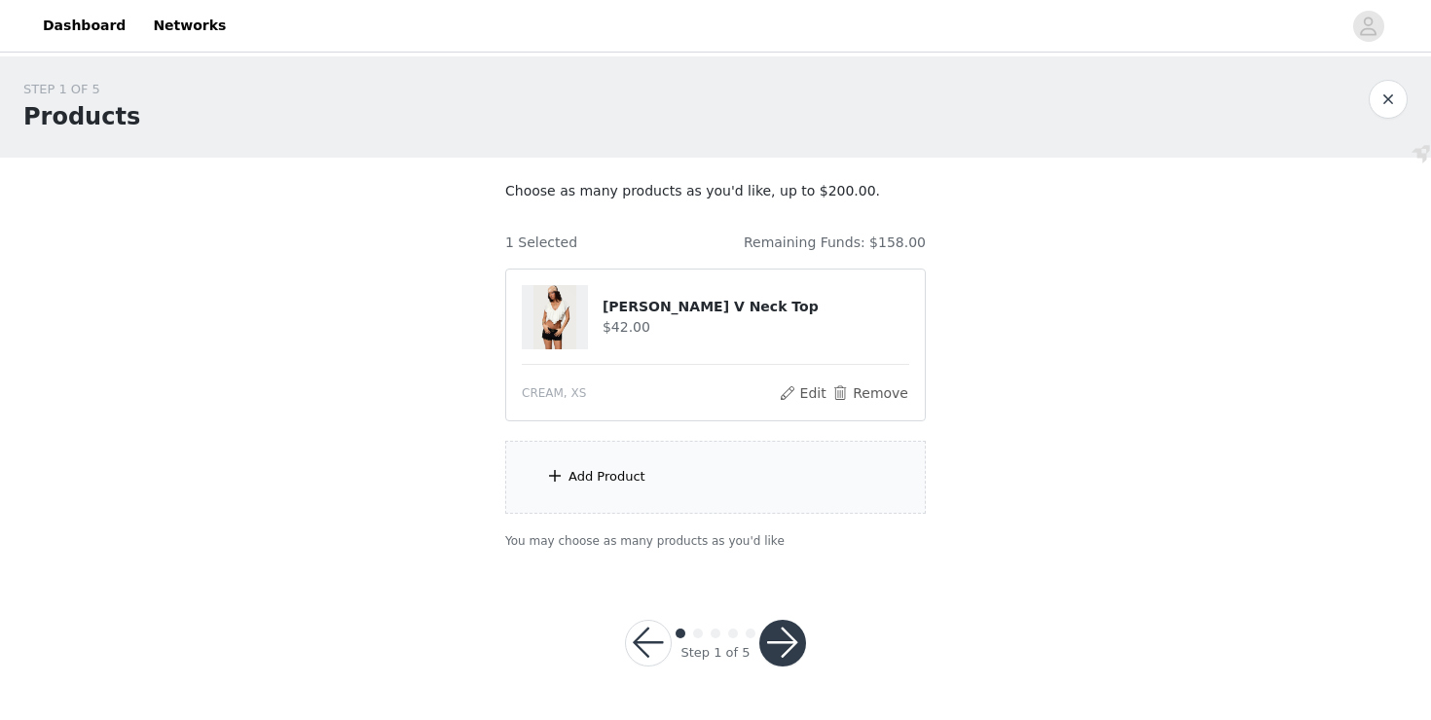
click at [631, 471] on div "Add Product" at bounding box center [607, 476] width 77 height 19
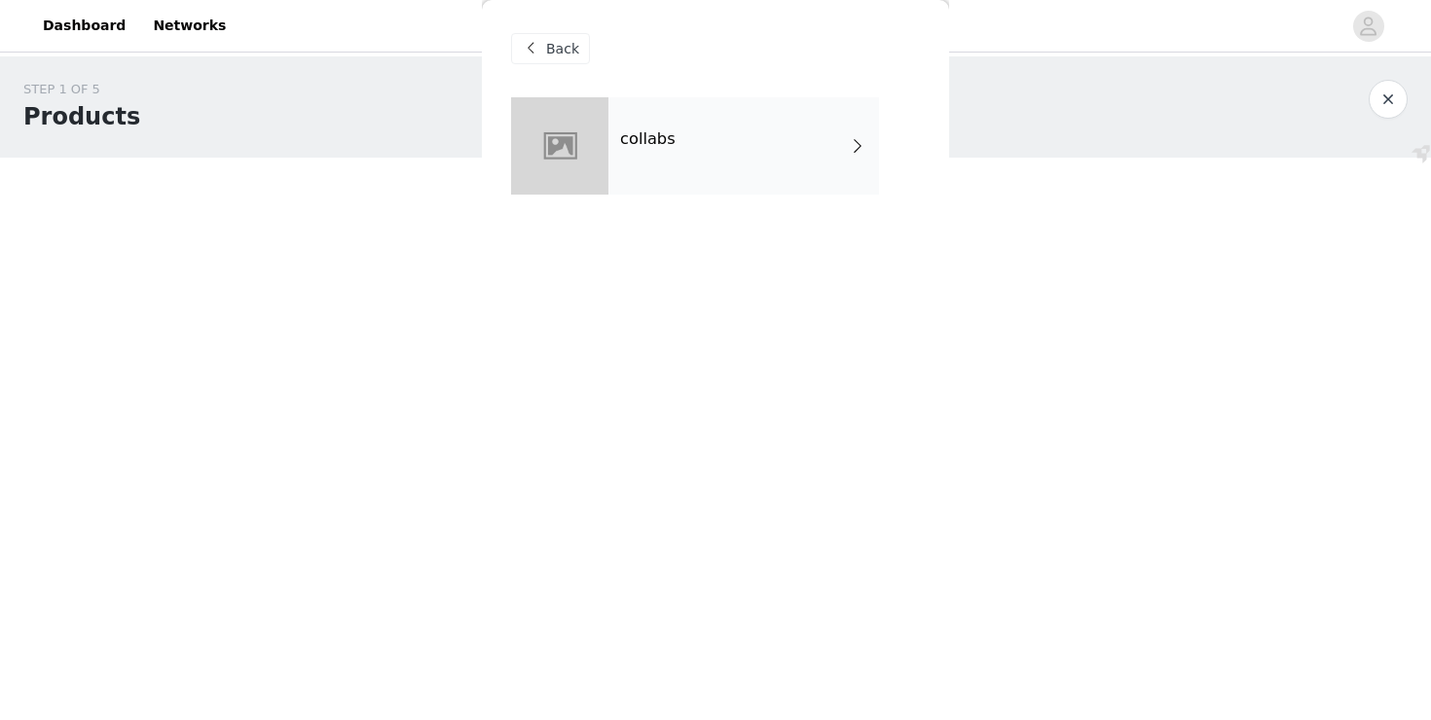
click at [676, 150] on div "collabs" at bounding box center [743, 145] width 271 height 97
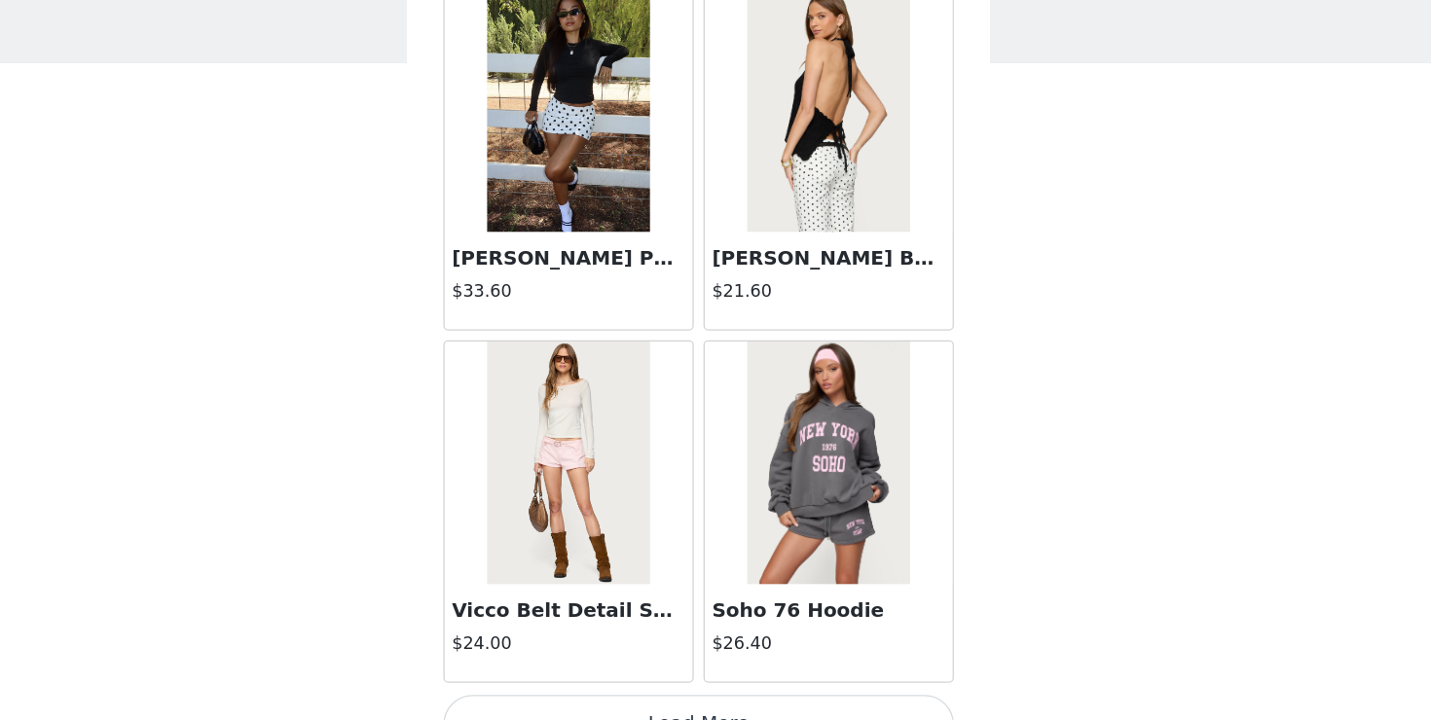
scroll to position [0, 0]
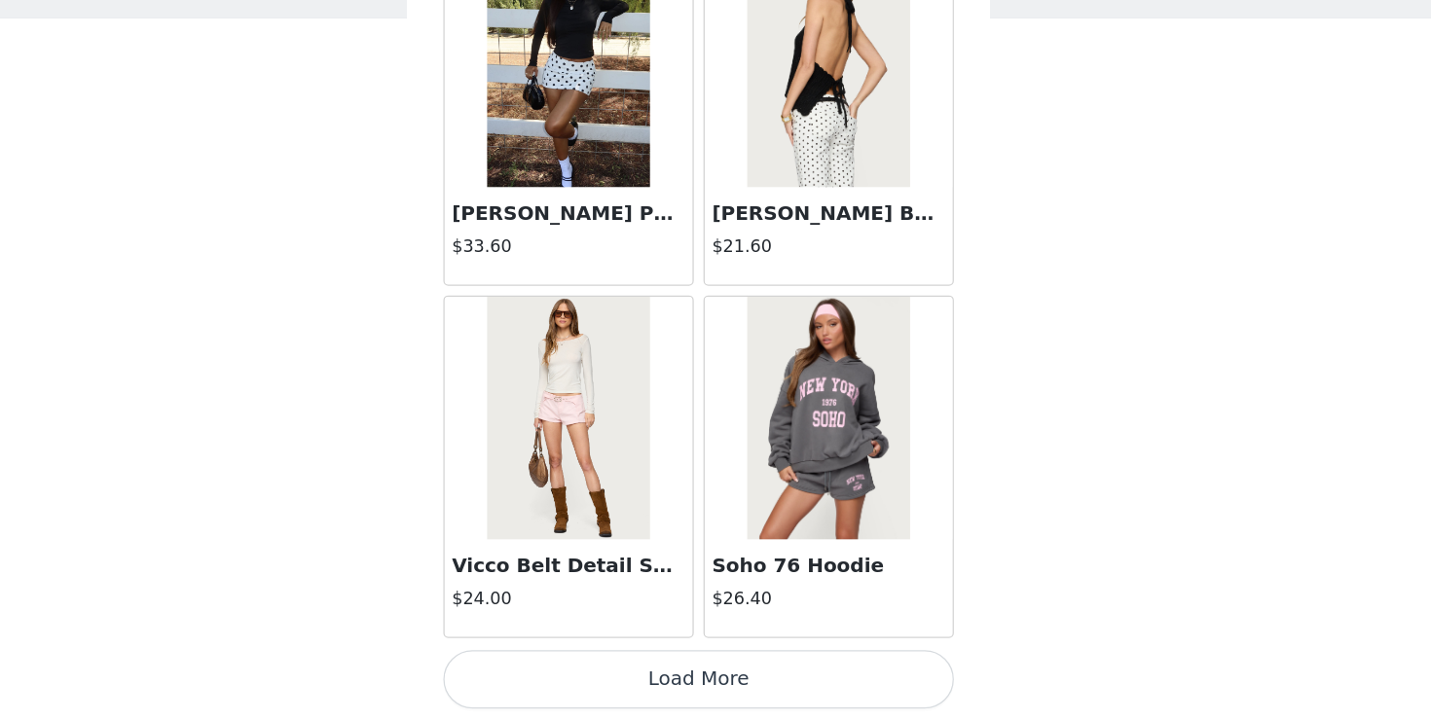
click at [694, 683] on button "Load More" at bounding box center [715, 687] width 409 height 47
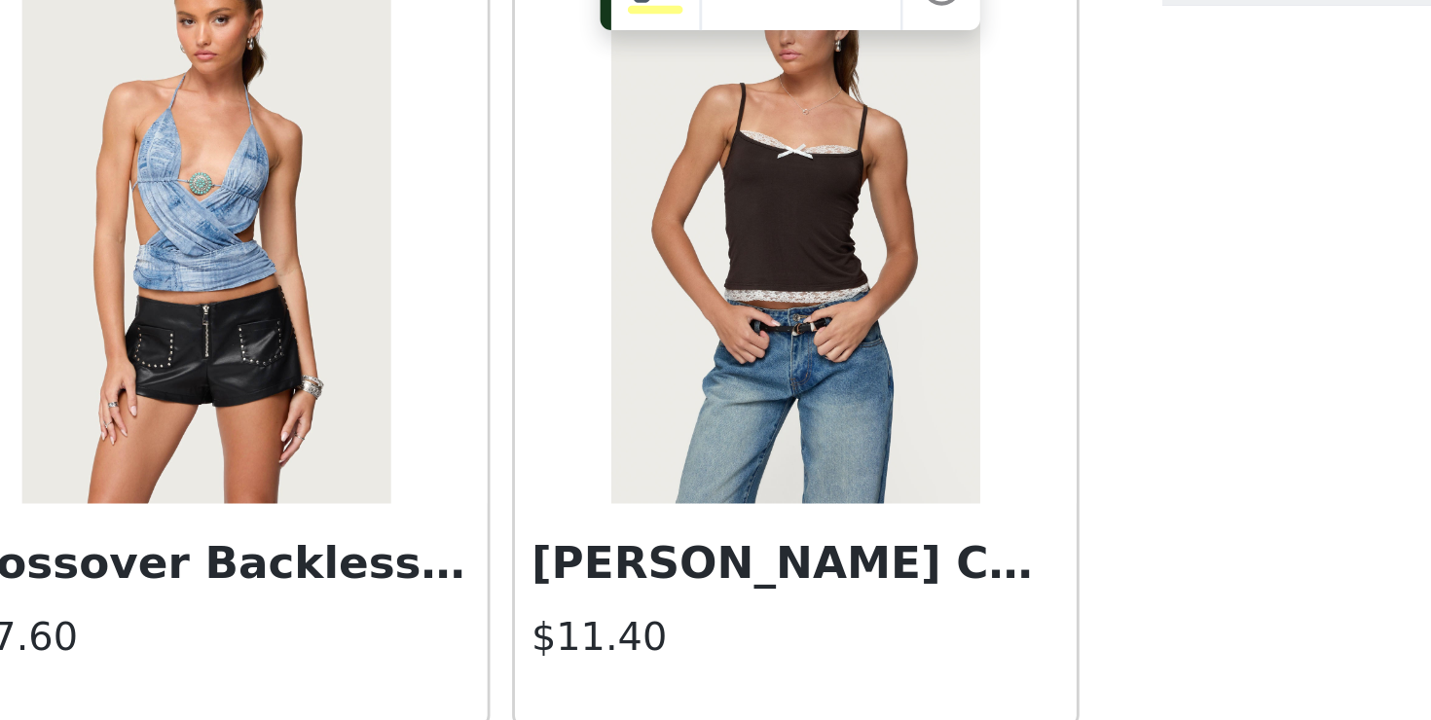
click at [808, 233] on img at bounding box center [818, 236] width 129 height 195
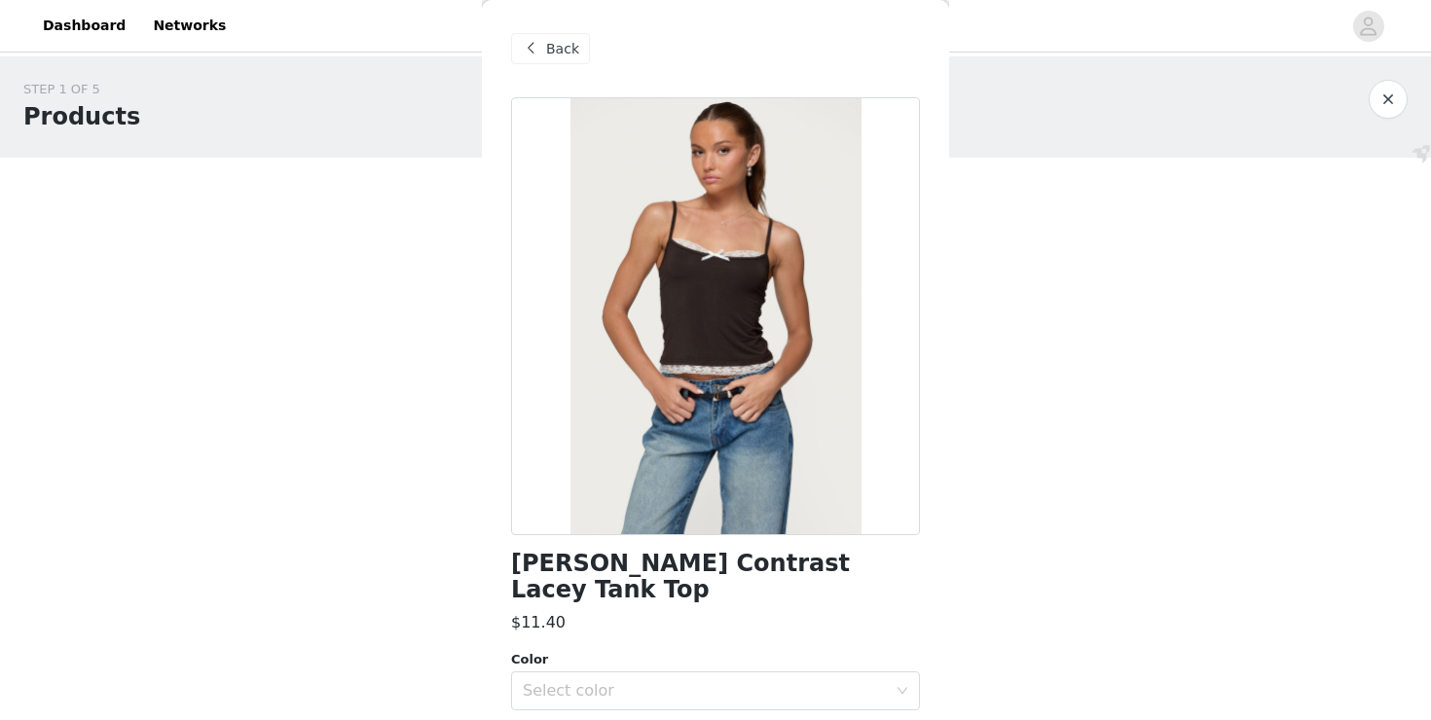
click at [623, 684] on div "Color Select color Size Select size" at bounding box center [715, 714] width 409 height 128
click at [619, 681] on div "Select color" at bounding box center [705, 690] width 364 height 19
click at [588, 701] on li "BROWN" at bounding box center [715, 707] width 409 height 31
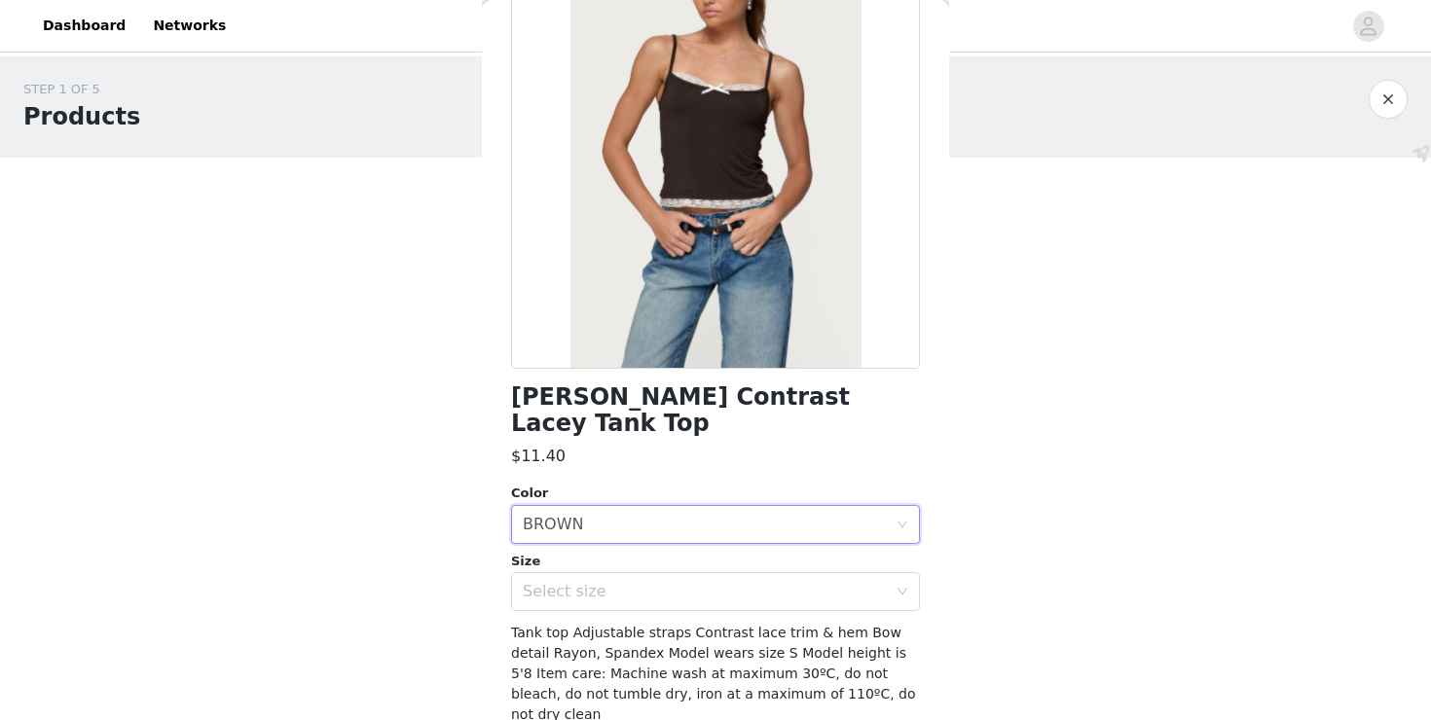
scroll to position [206, 0]
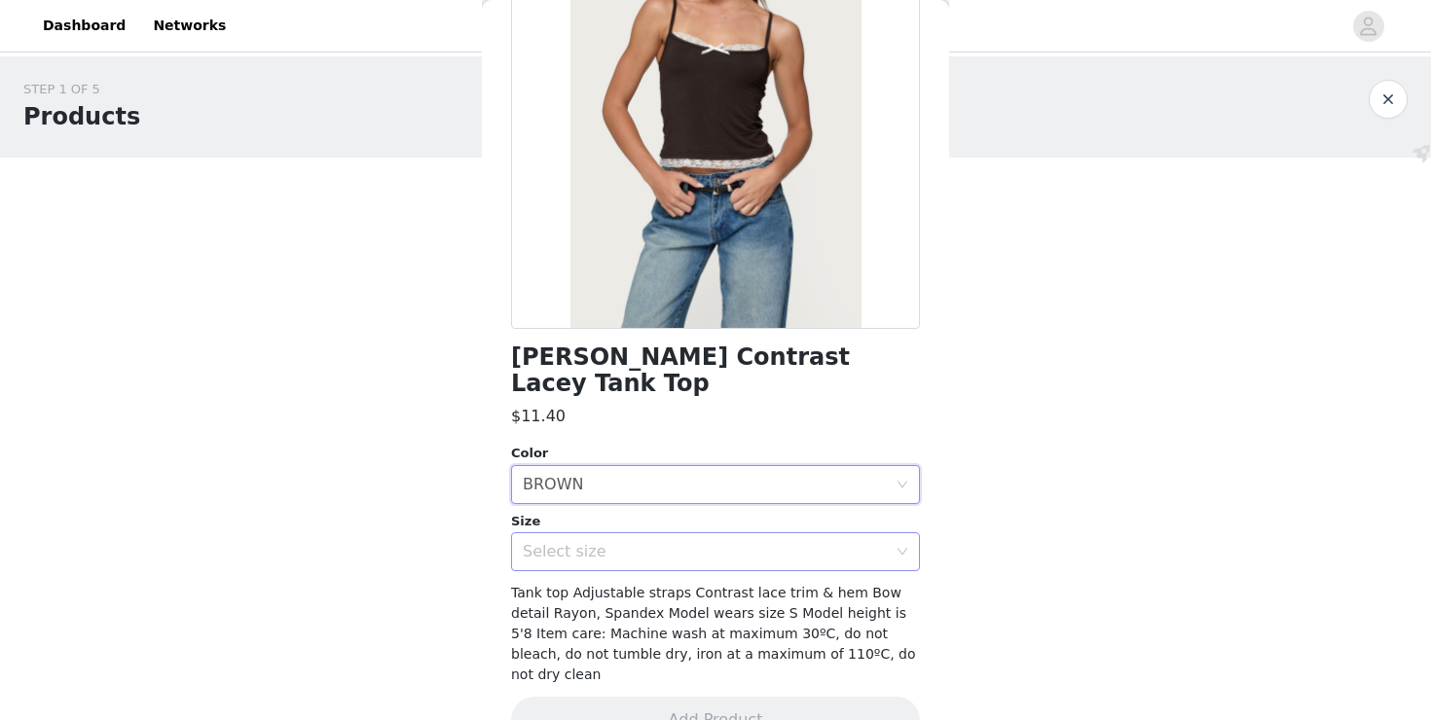
click at [599, 542] on div "Select size" at bounding box center [705, 551] width 364 height 19
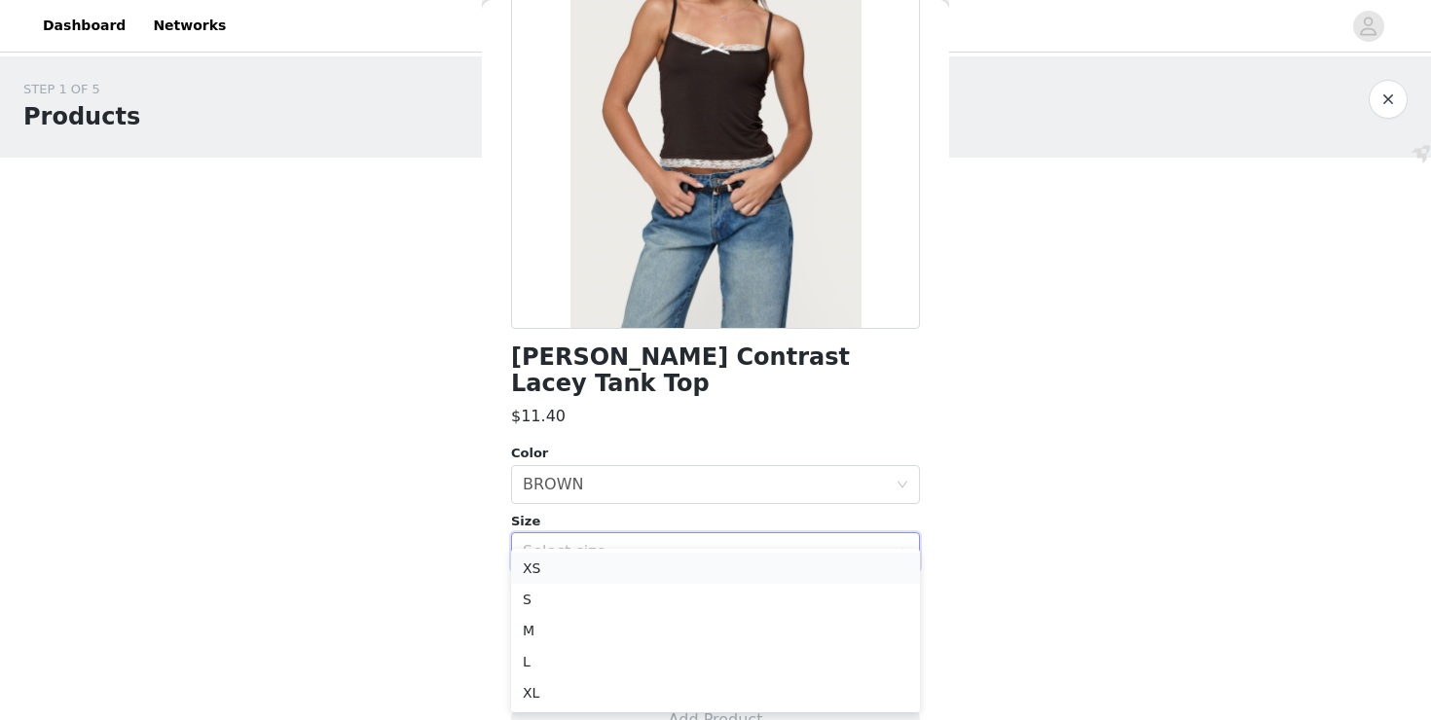
click at [597, 571] on li "XS" at bounding box center [715, 568] width 409 height 31
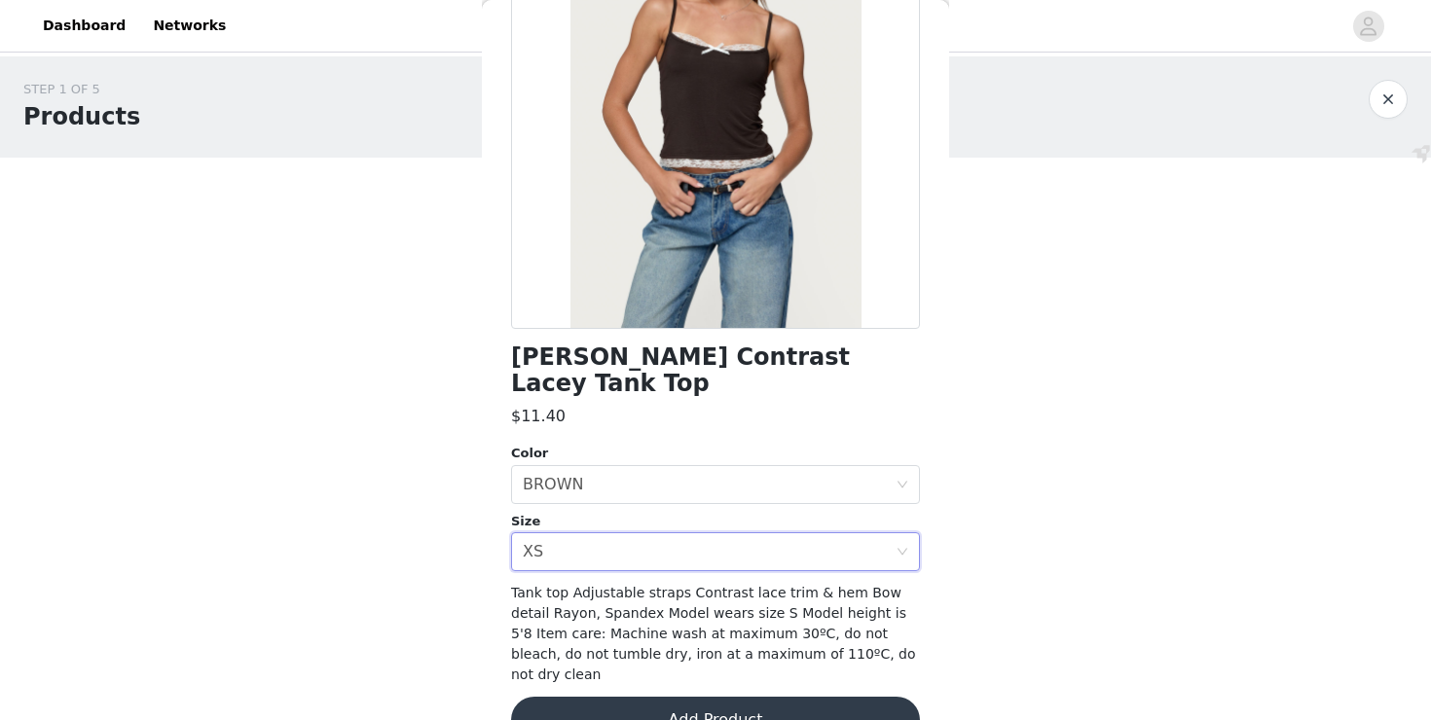
click at [633, 697] on button "Add Product" at bounding box center [715, 720] width 409 height 47
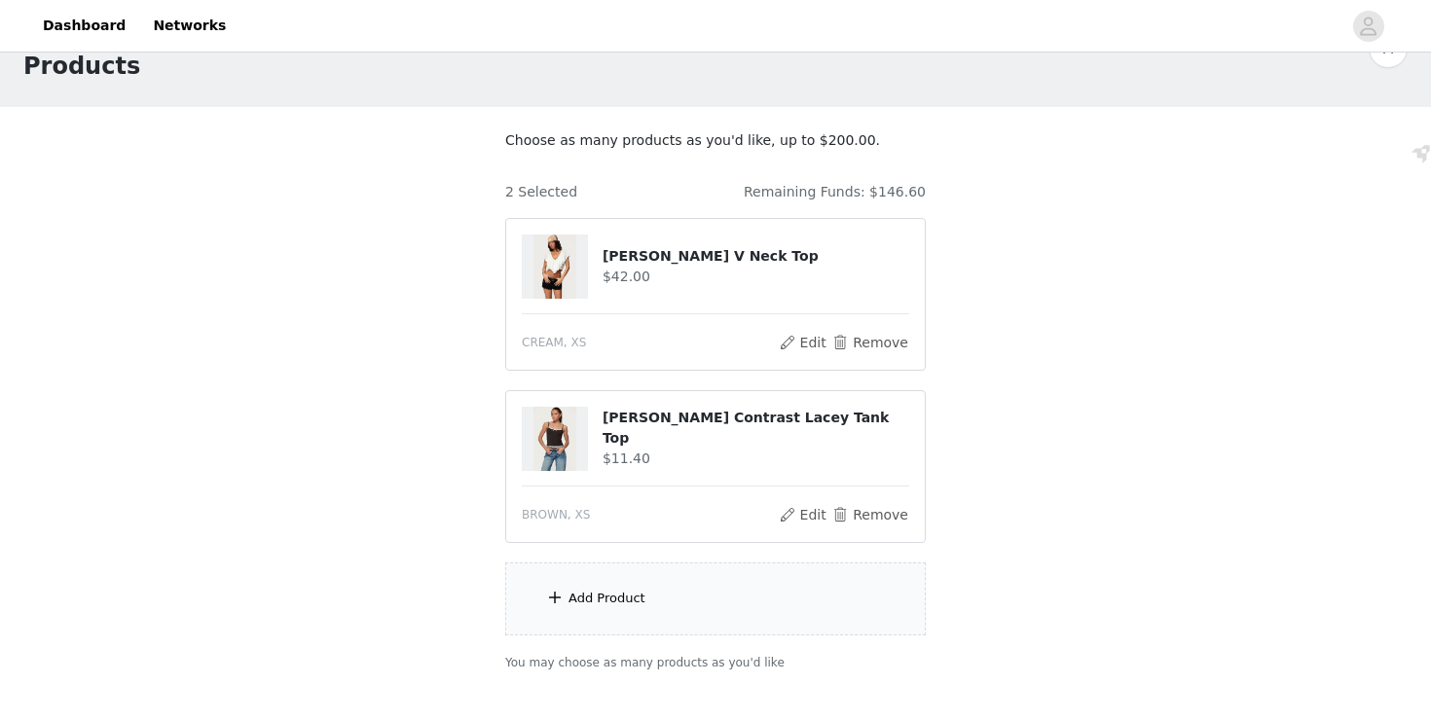
scroll to position [86, 0]
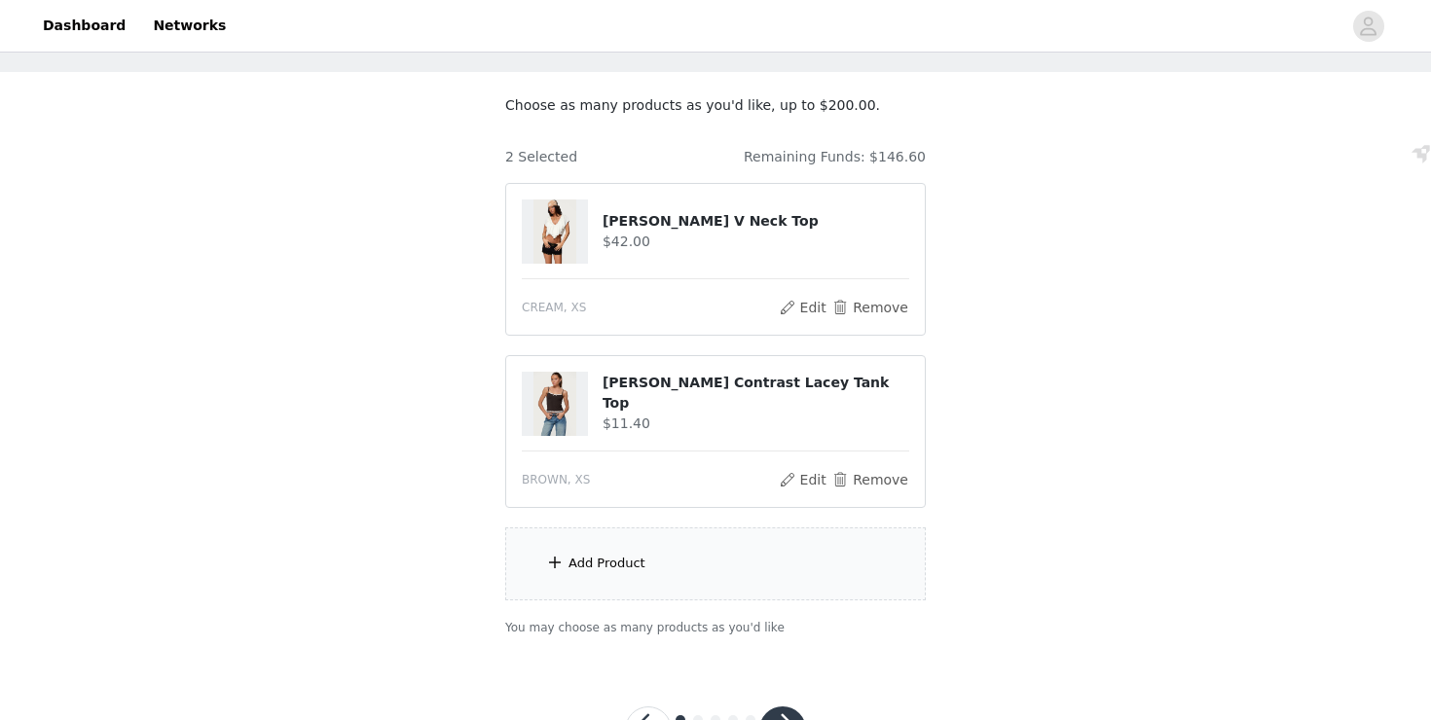
click at [592, 564] on div "Add Product" at bounding box center [607, 563] width 77 height 19
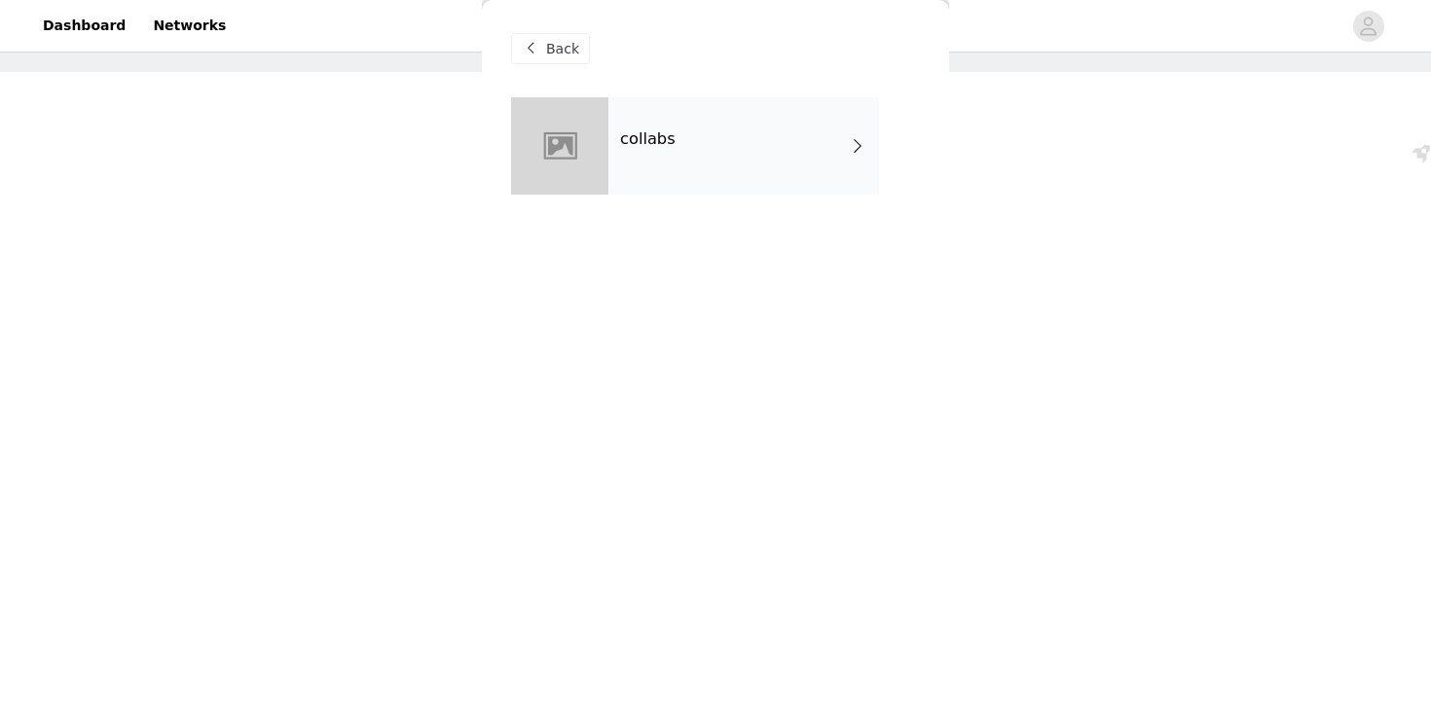
click at [630, 118] on div "collabs" at bounding box center [743, 145] width 271 height 97
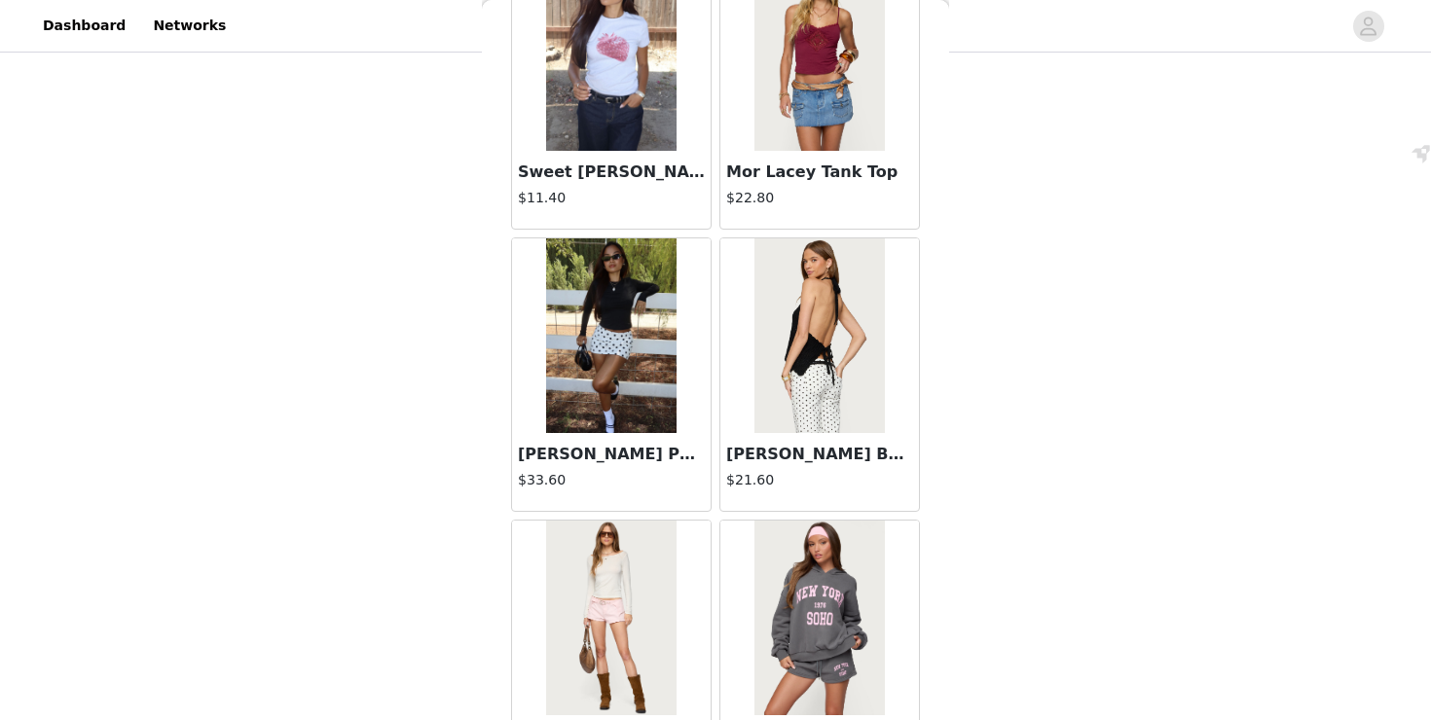
scroll to position [2258, 0]
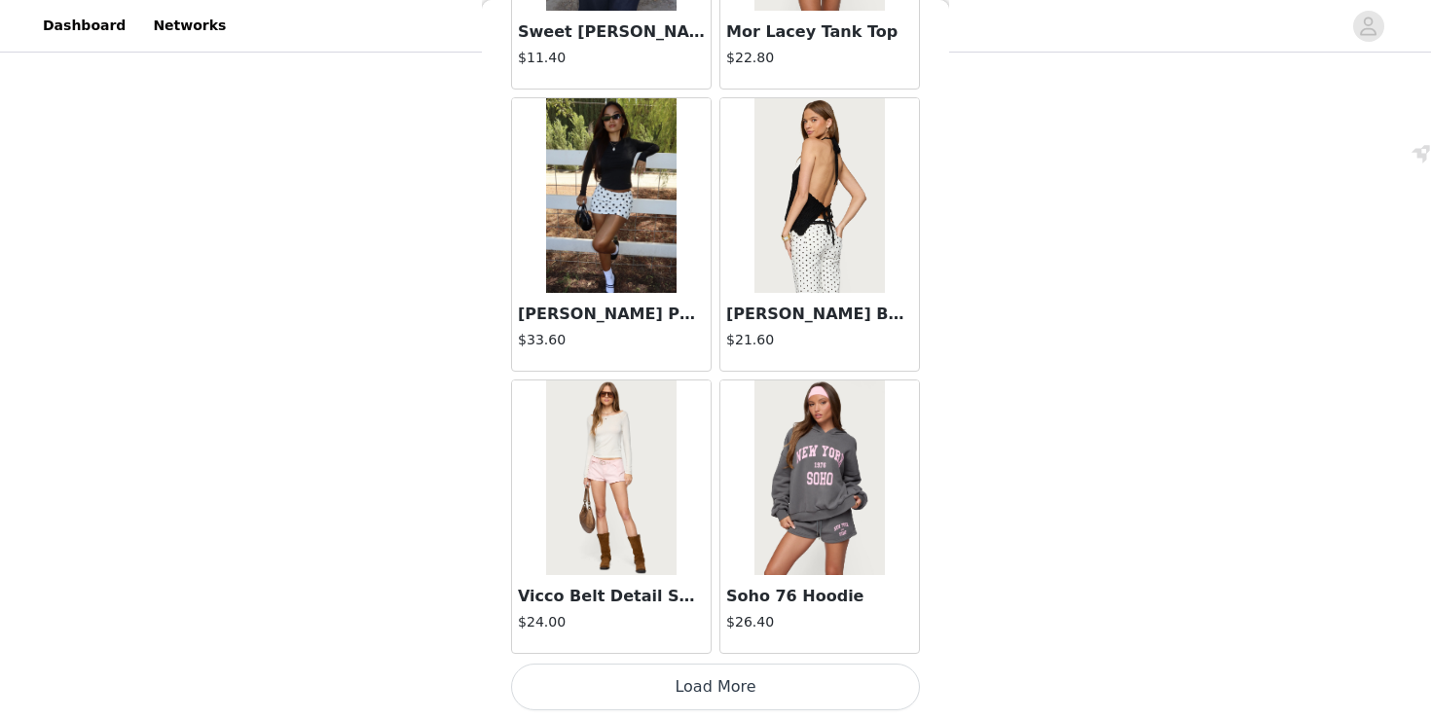
click at [694, 693] on button "Load More" at bounding box center [715, 687] width 409 height 47
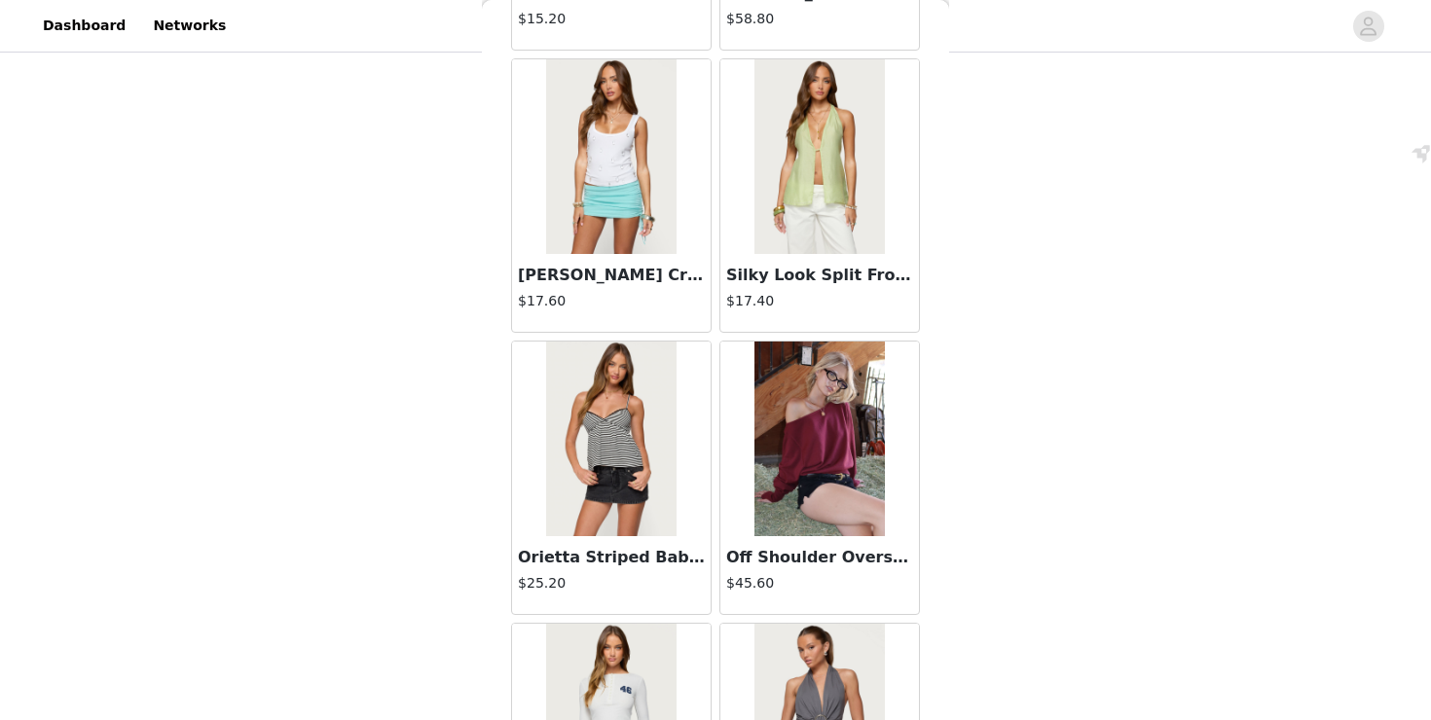
scroll to position [3997, 0]
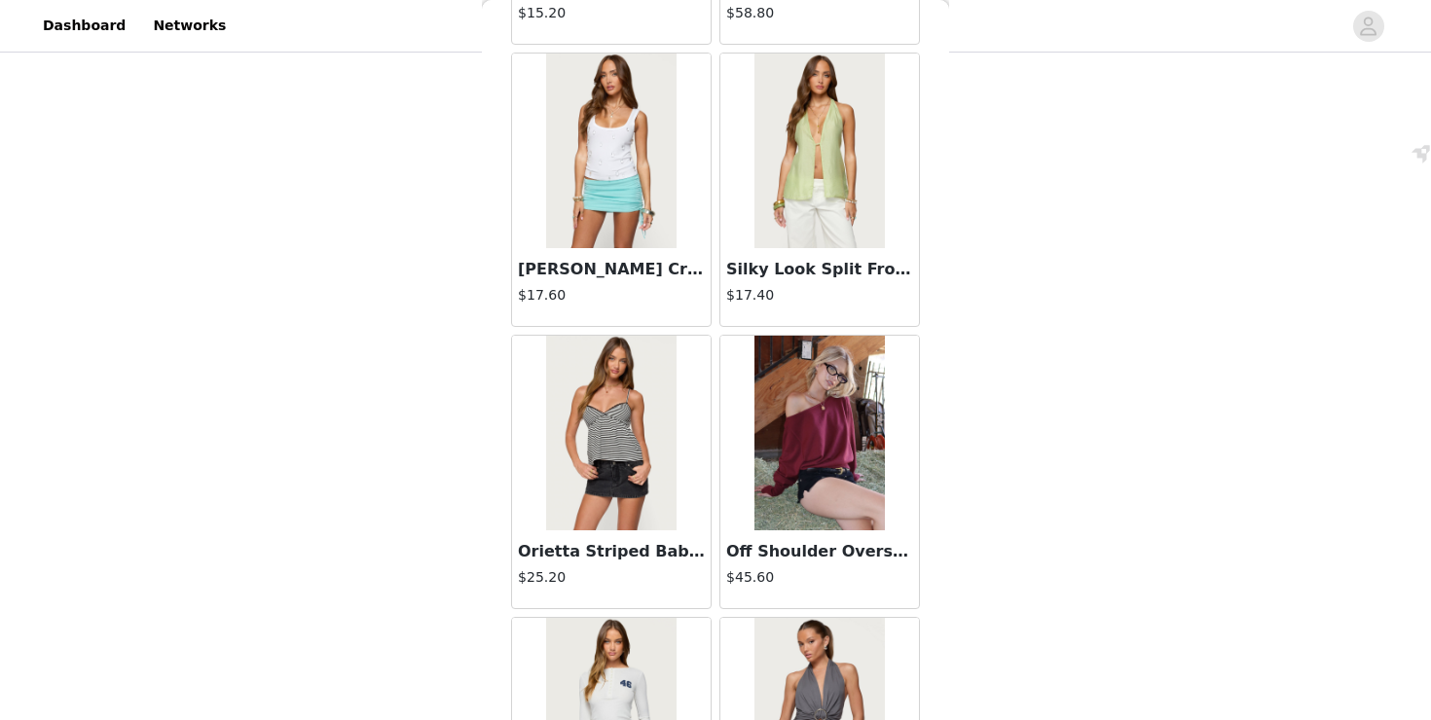
click at [865, 457] on img at bounding box center [818, 433] width 129 height 195
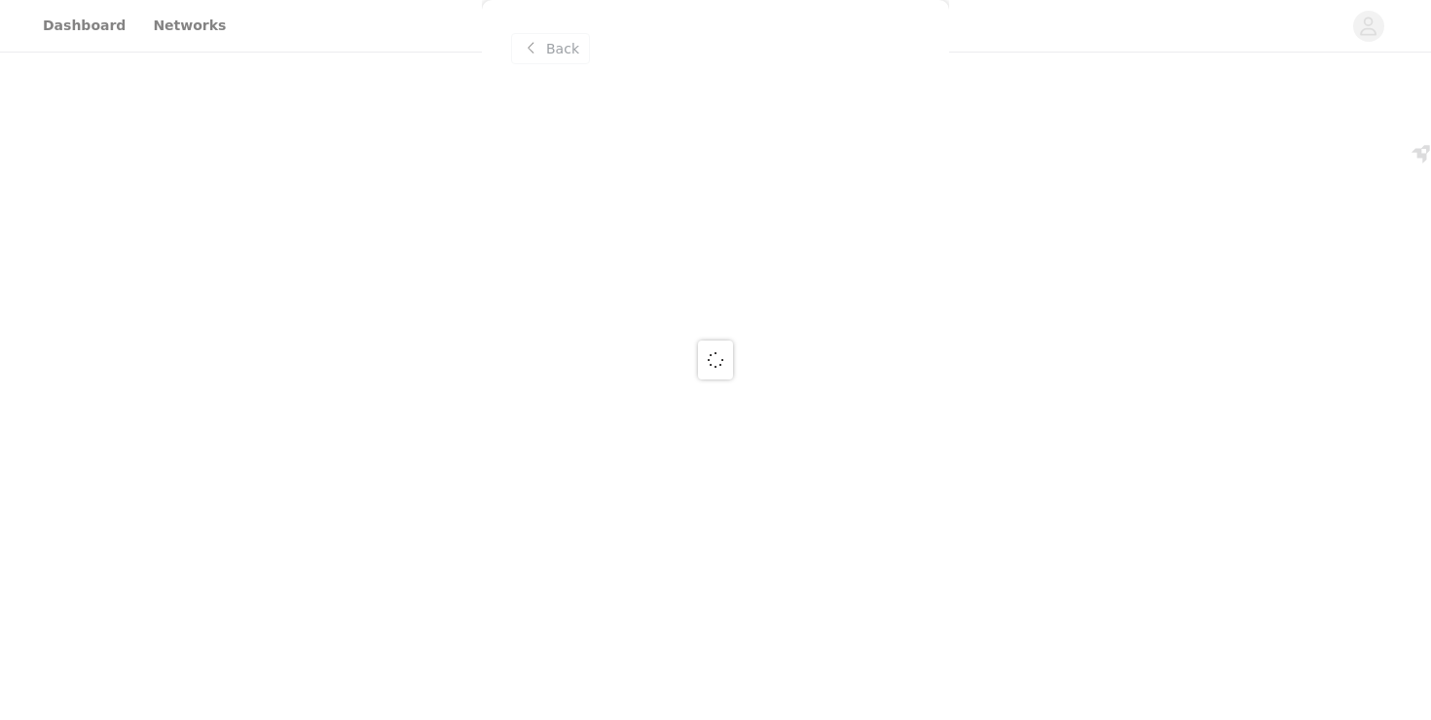
scroll to position [0, 0]
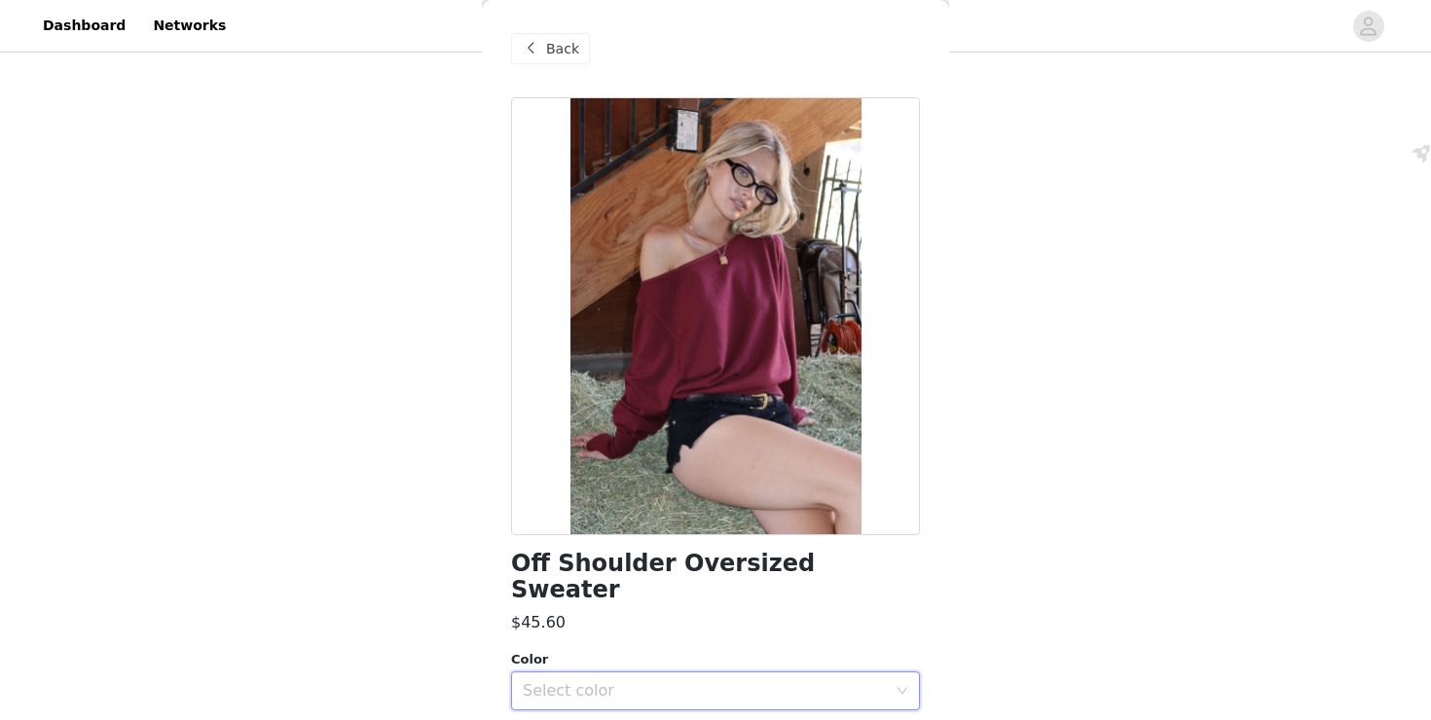
click at [597, 673] on div "Select color" at bounding box center [709, 691] width 373 height 37
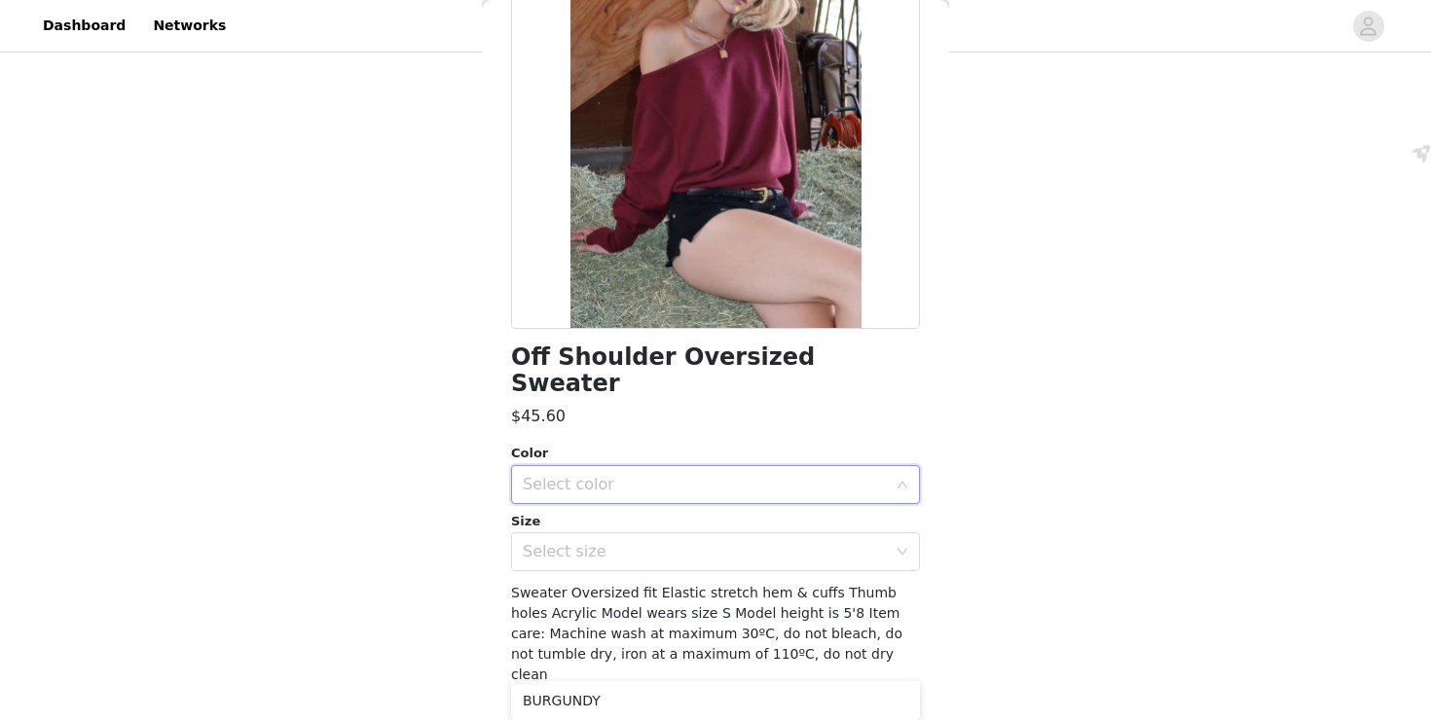
click at [643, 475] on div "Select color" at bounding box center [705, 484] width 364 height 19
click at [631, 475] on div "Select color" at bounding box center [705, 484] width 364 height 19
click at [631, 501] on li "BURGUNDY" at bounding box center [715, 501] width 409 height 31
click at [628, 542] on div "Select size" at bounding box center [705, 551] width 364 height 19
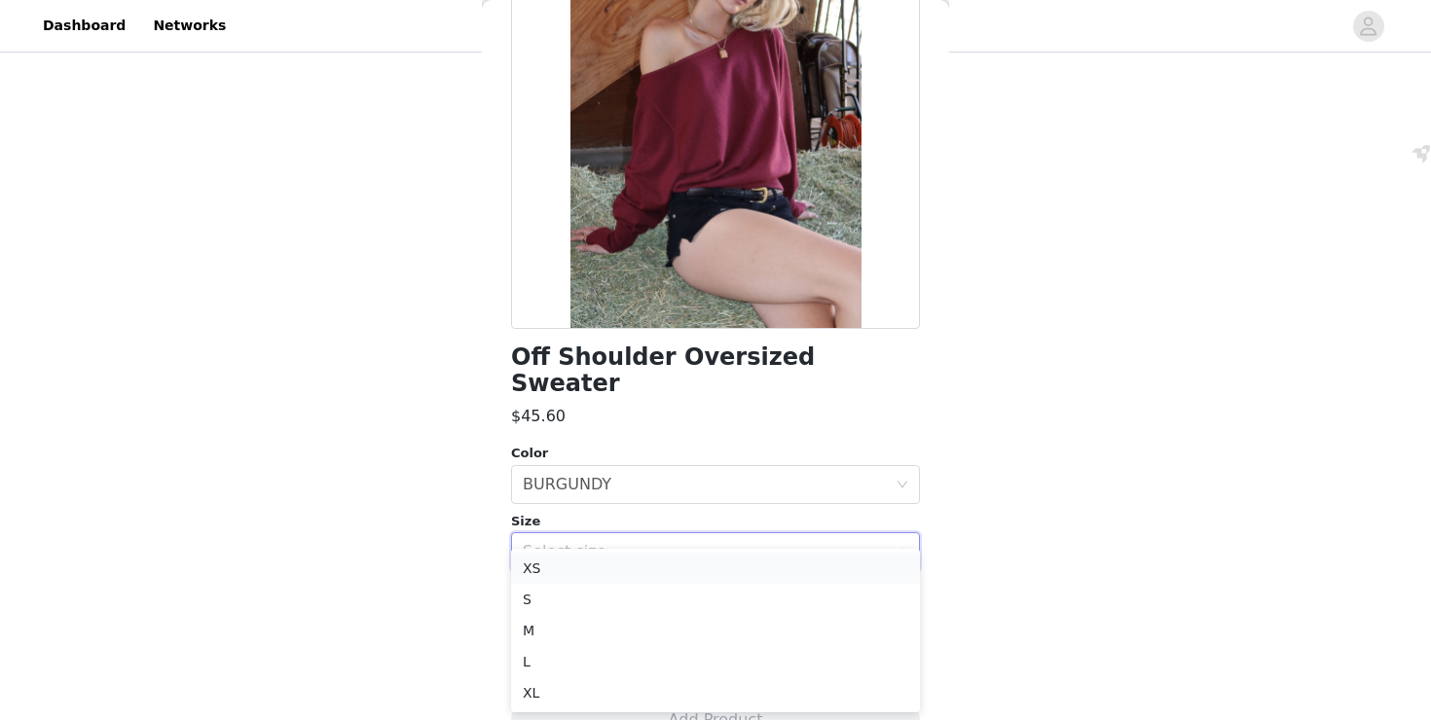
click at [624, 566] on li "XS" at bounding box center [715, 568] width 409 height 31
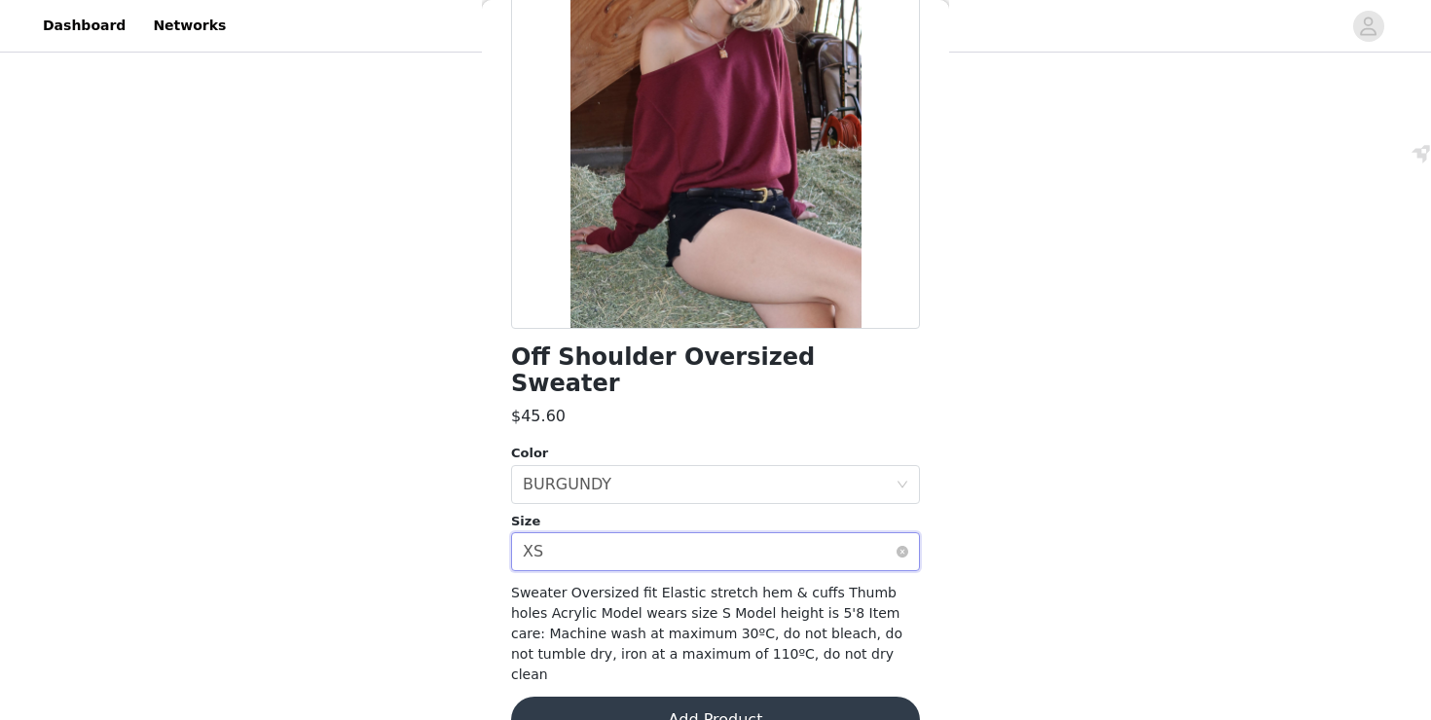
click at [673, 533] on div "Select size XS" at bounding box center [709, 551] width 373 height 37
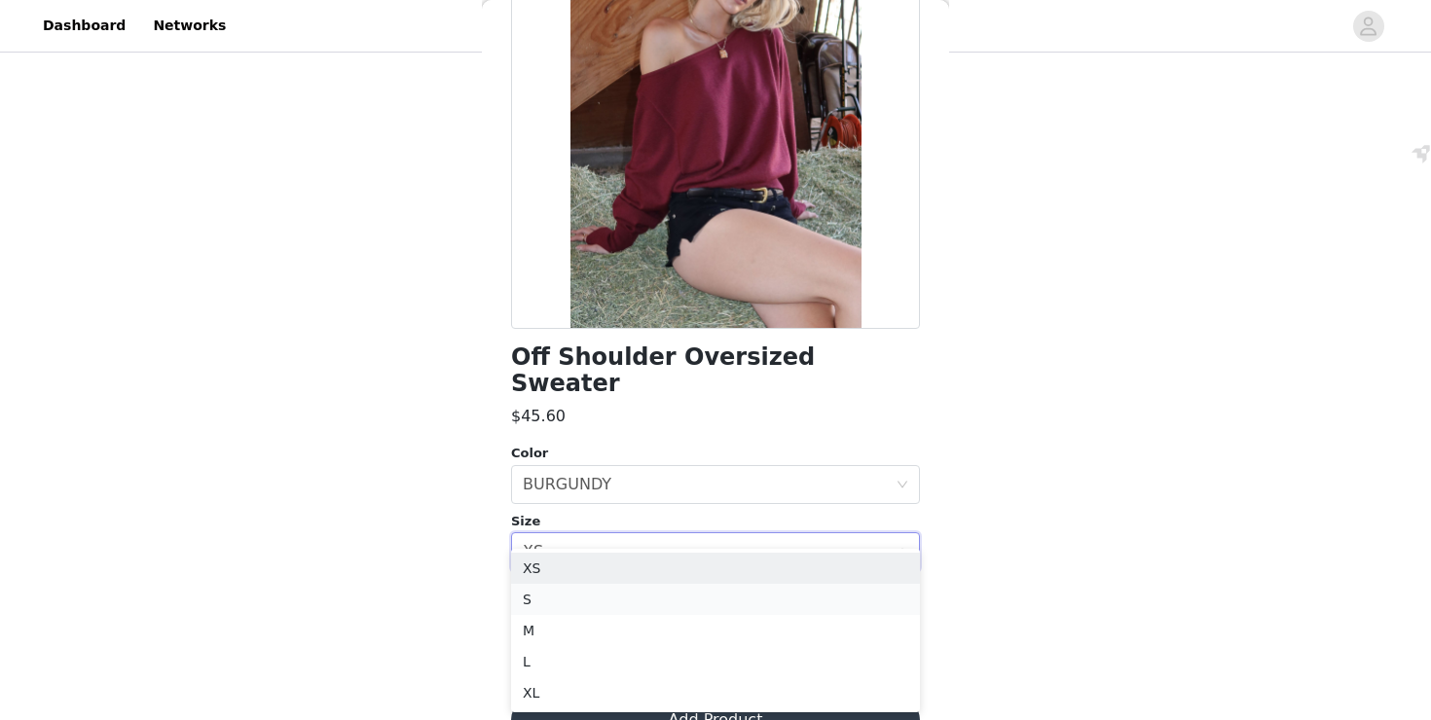
click at [603, 597] on li "S" at bounding box center [715, 599] width 409 height 31
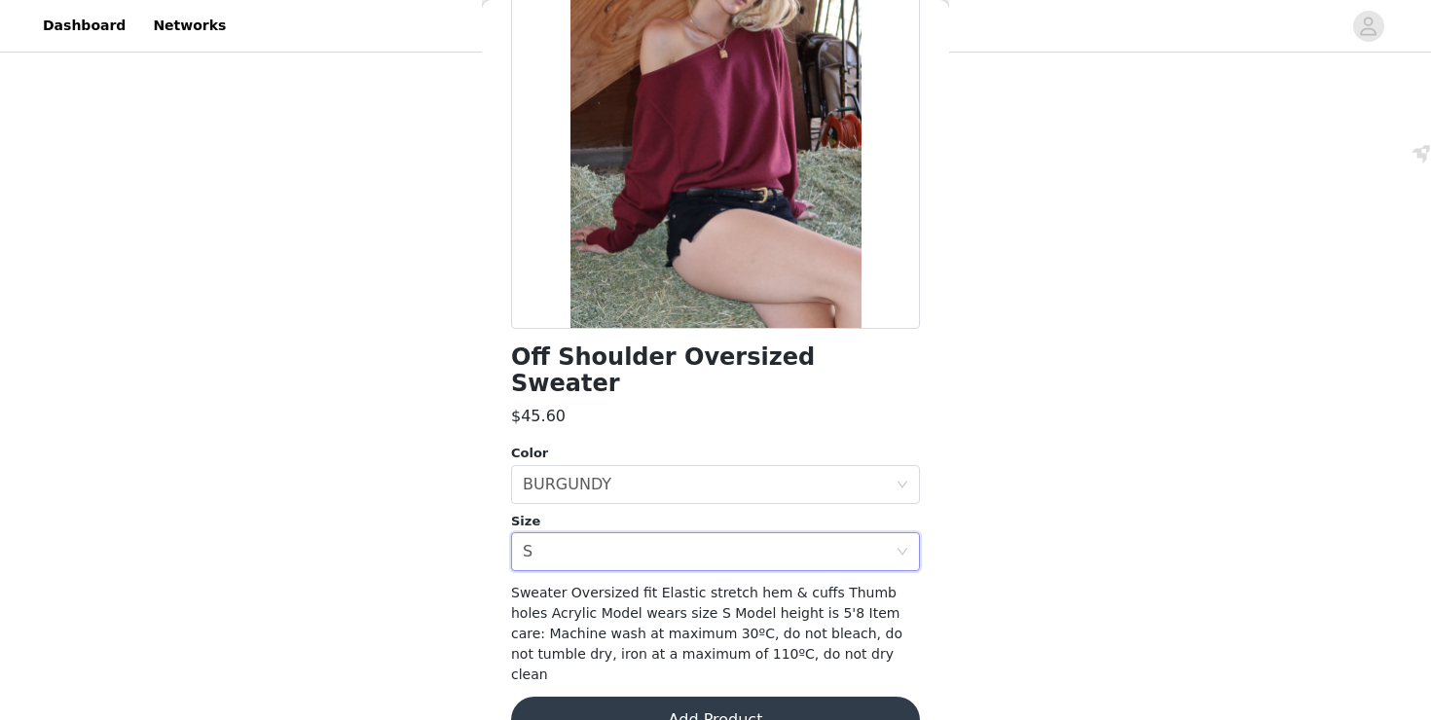
click at [640, 697] on button "Add Product" at bounding box center [715, 720] width 409 height 47
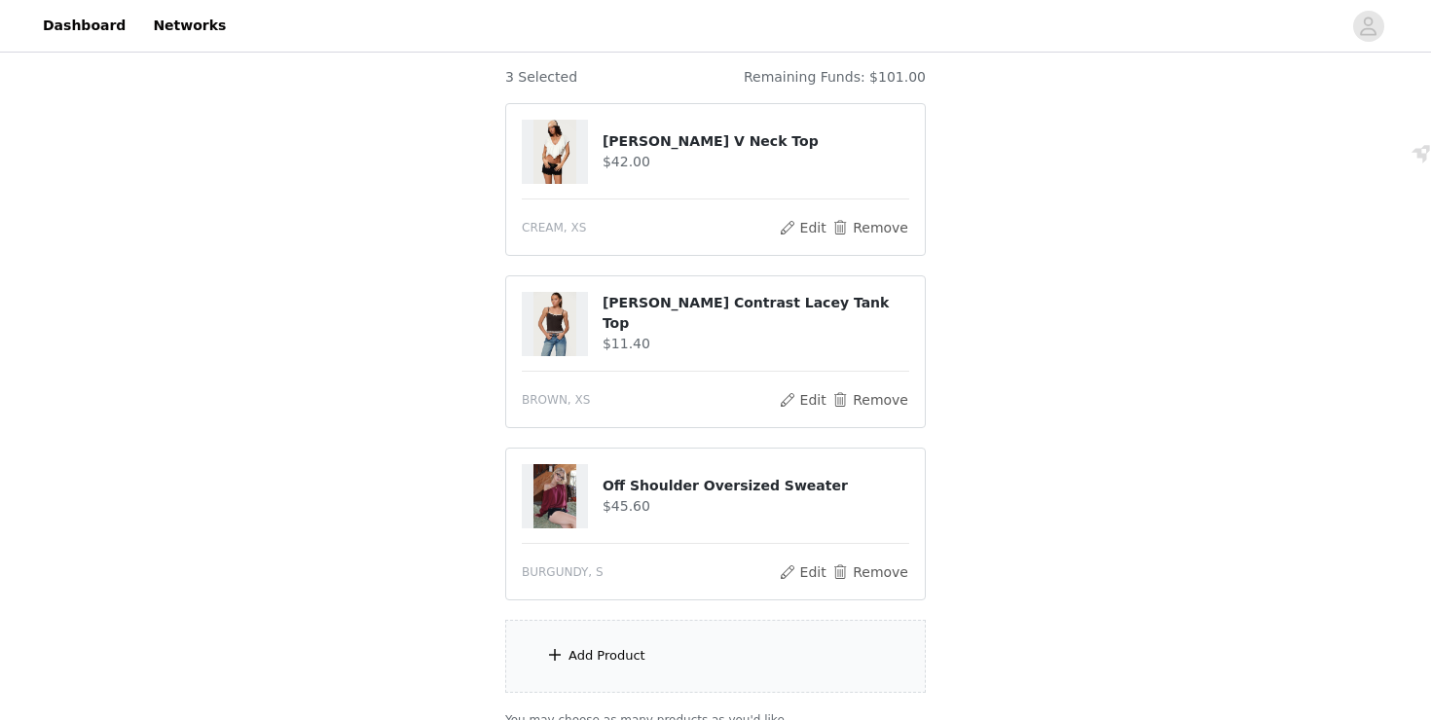
click at [616, 653] on div "Add Product" at bounding box center [607, 655] width 77 height 19
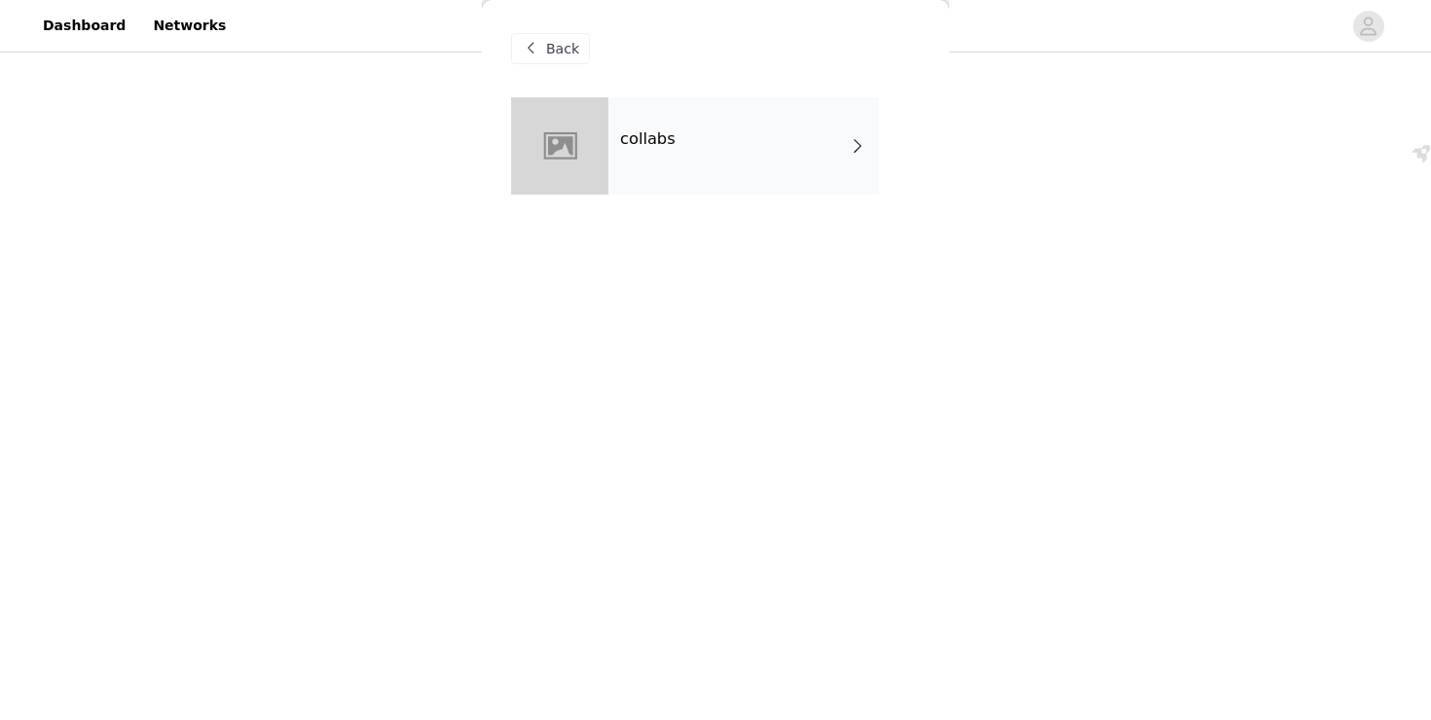
click at [629, 162] on div "collabs" at bounding box center [743, 145] width 271 height 97
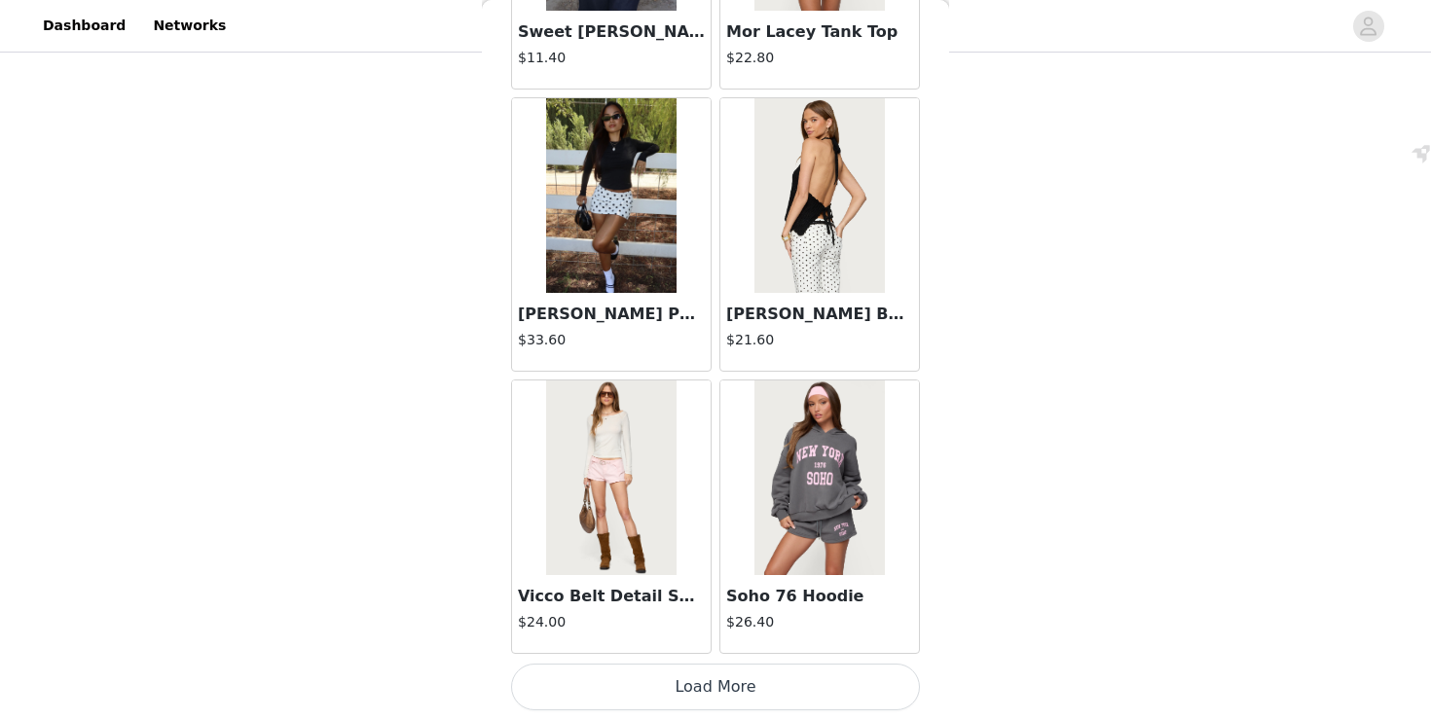
scroll to position [338, 0]
click at [666, 696] on button "Load More" at bounding box center [715, 687] width 409 height 47
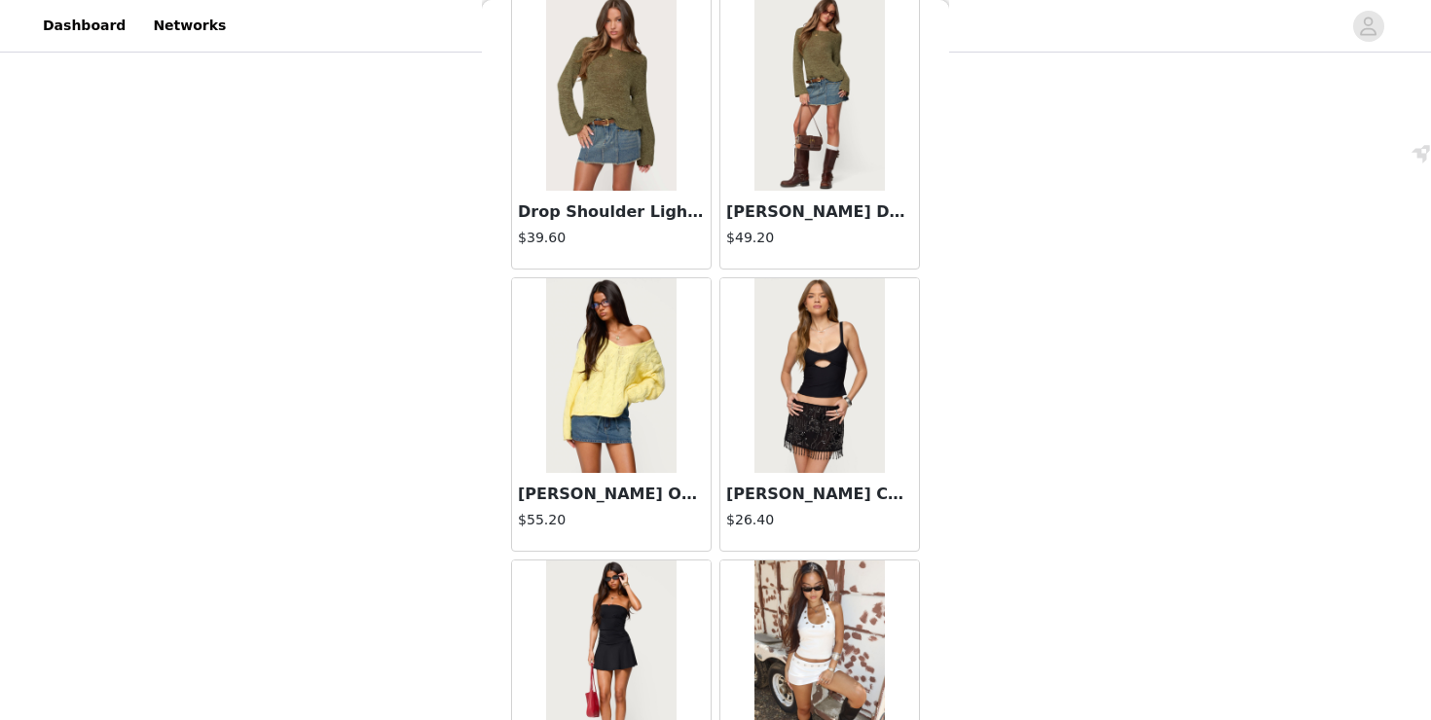
scroll to position [5082, 0]
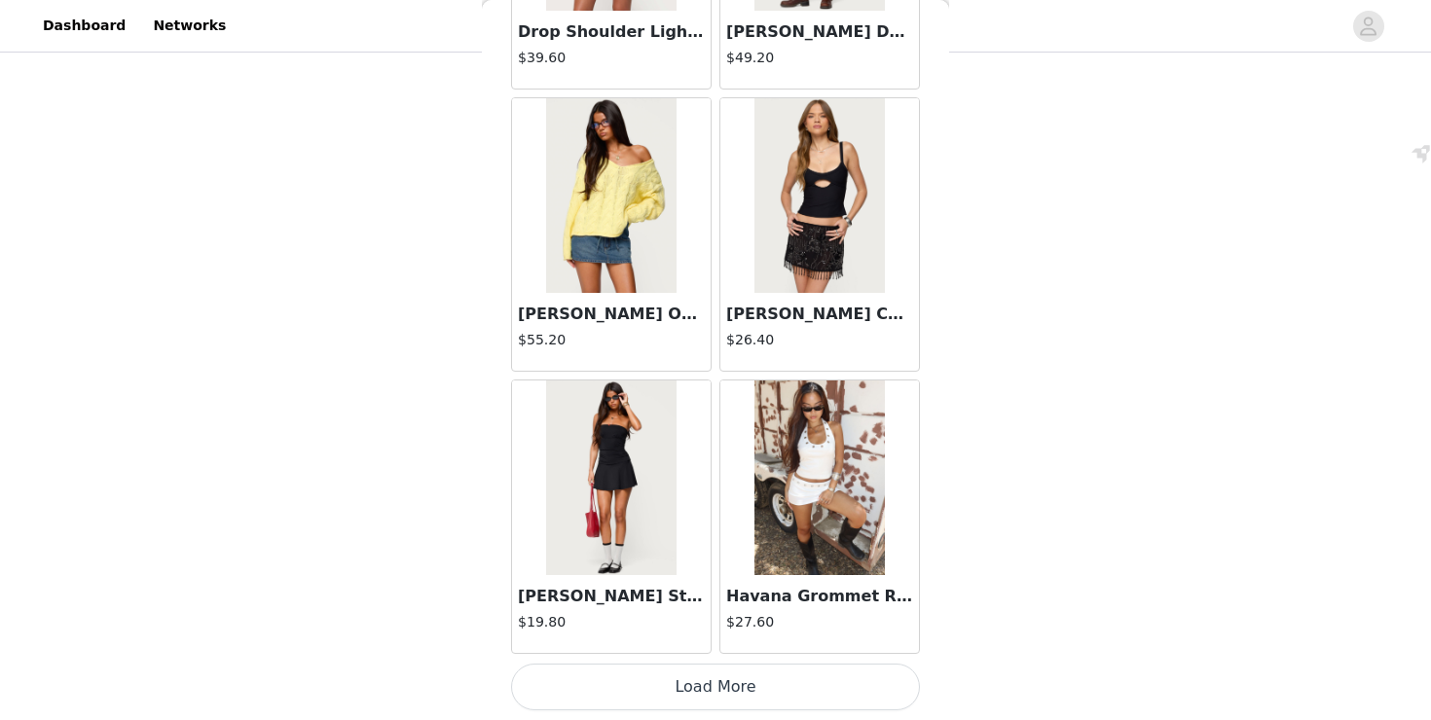
click at [739, 709] on button "Load More" at bounding box center [715, 687] width 409 height 47
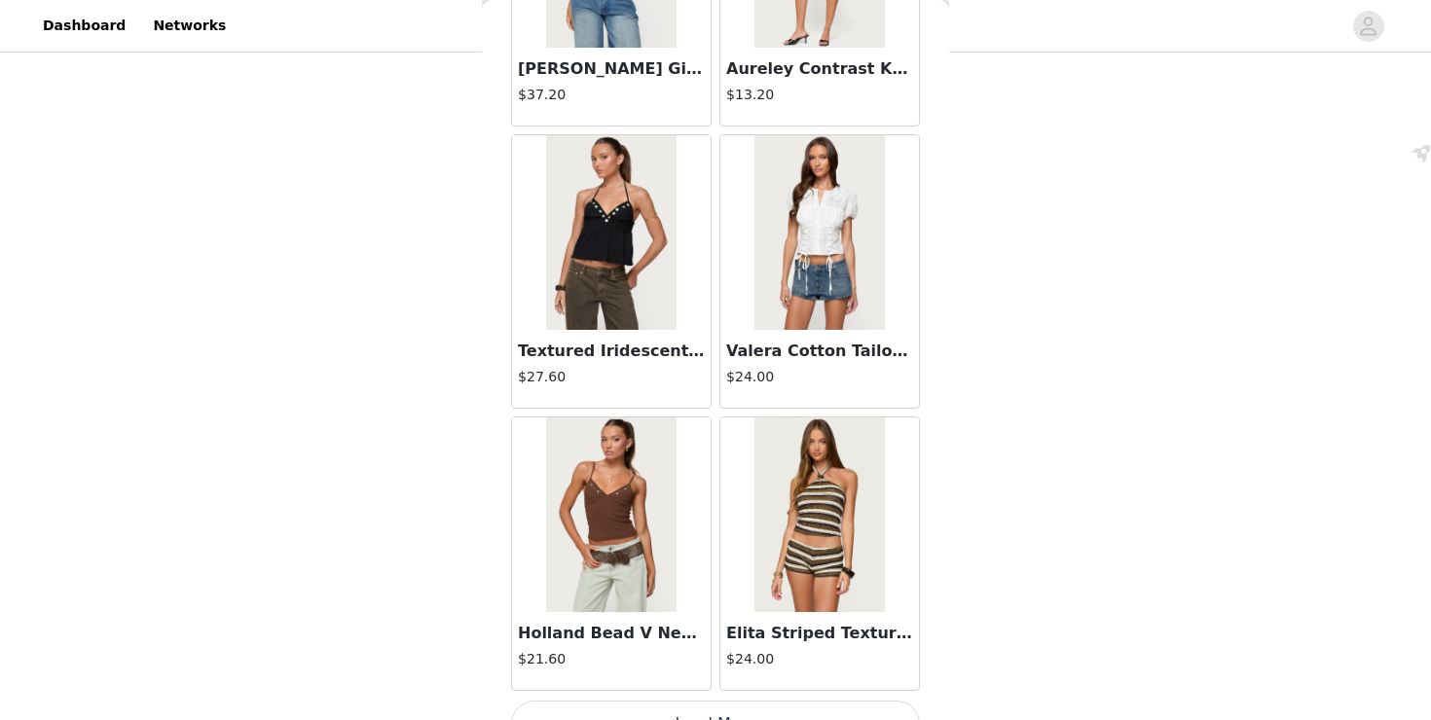
scroll to position [7905, 0]
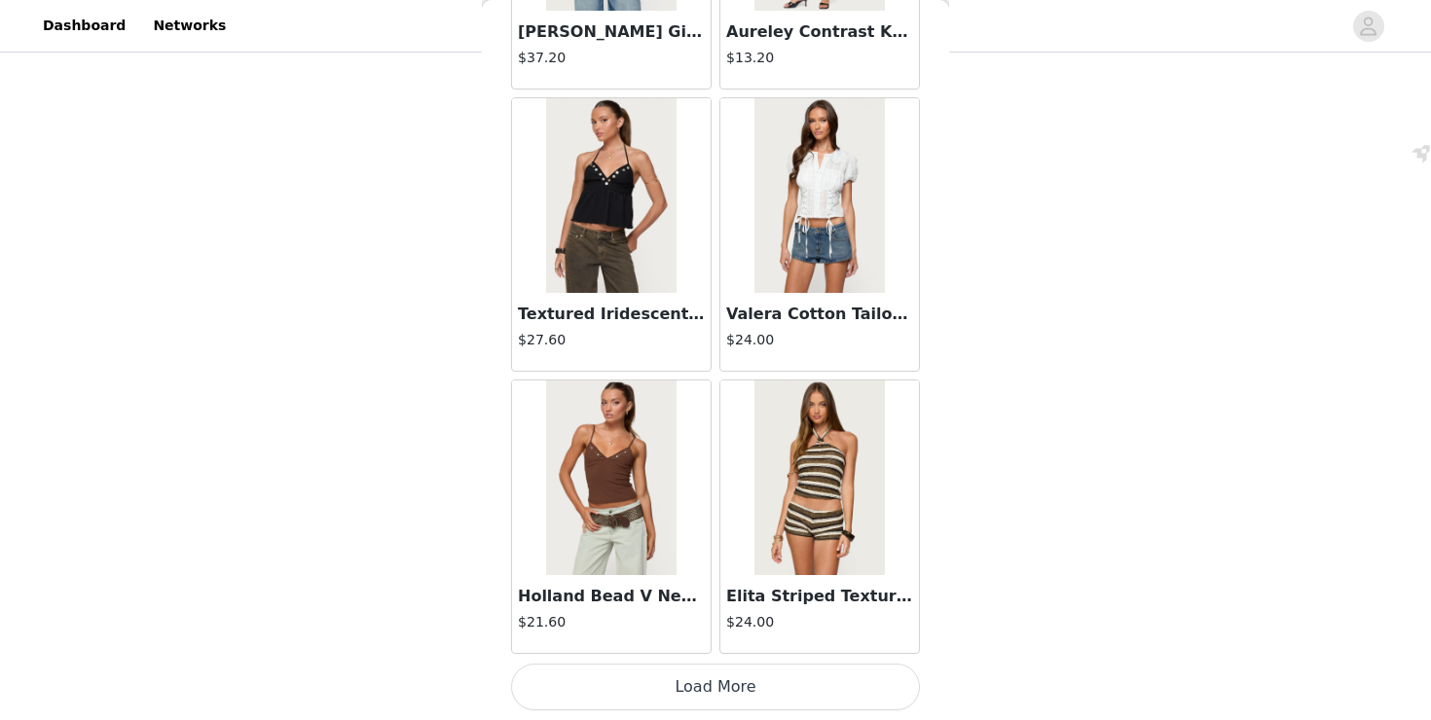
click at [714, 684] on button "Load More" at bounding box center [715, 687] width 409 height 47
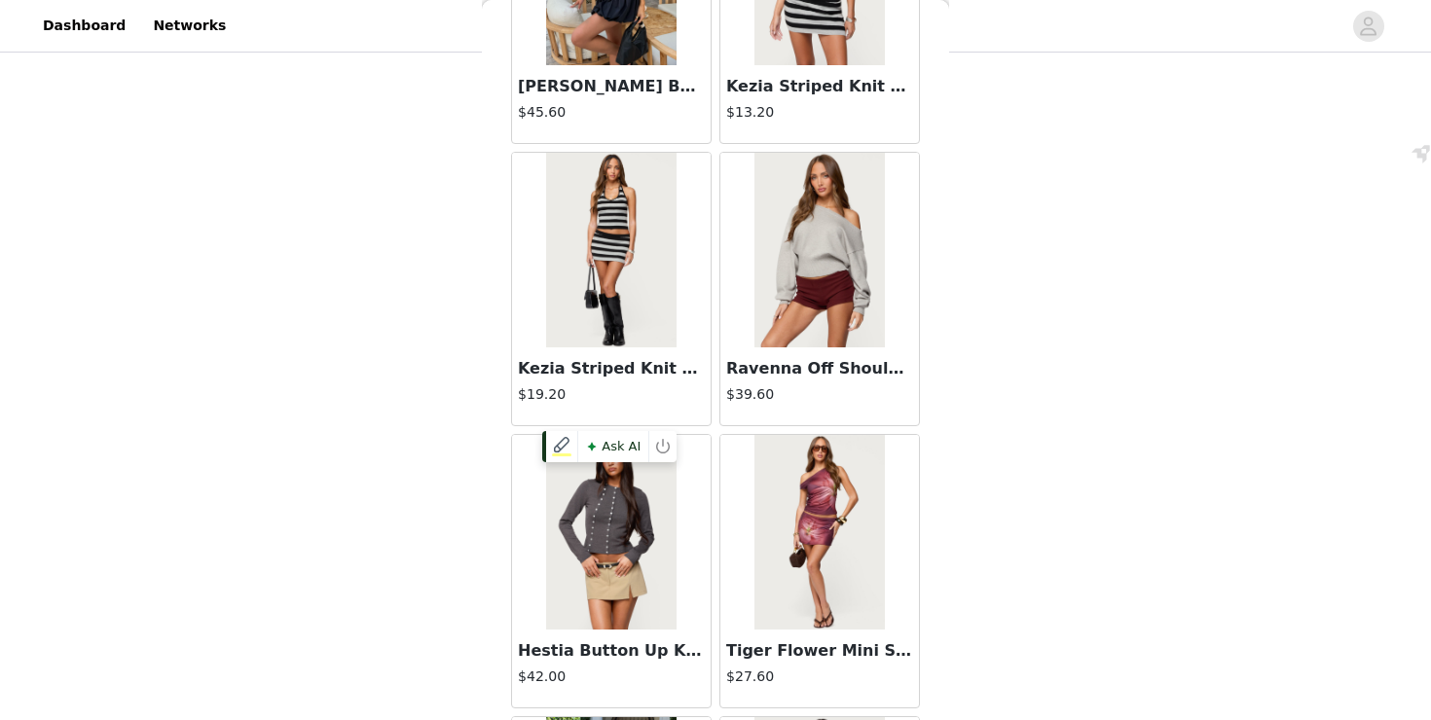
scroll to position [10728, 0]
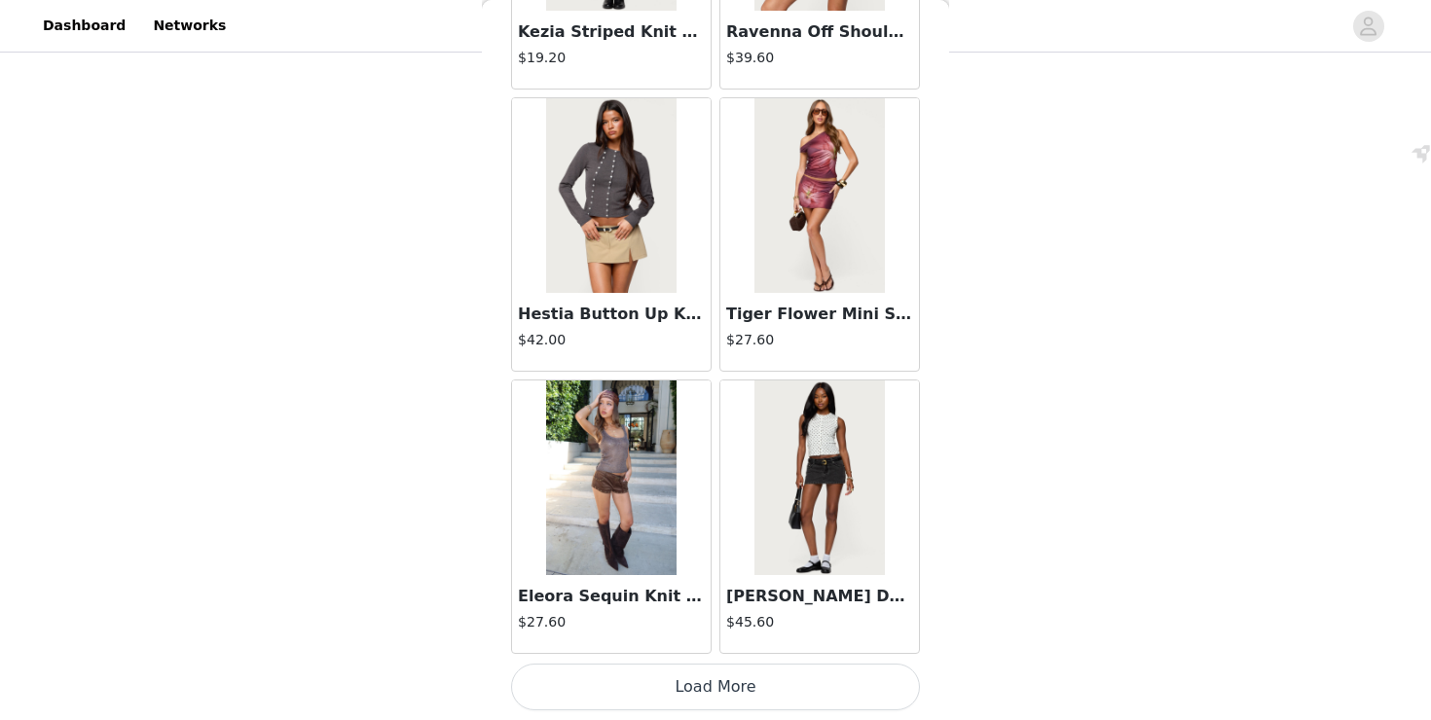
click at [702, 697] on button "Load More" at bounding box center [715, 687] width 409 height 47
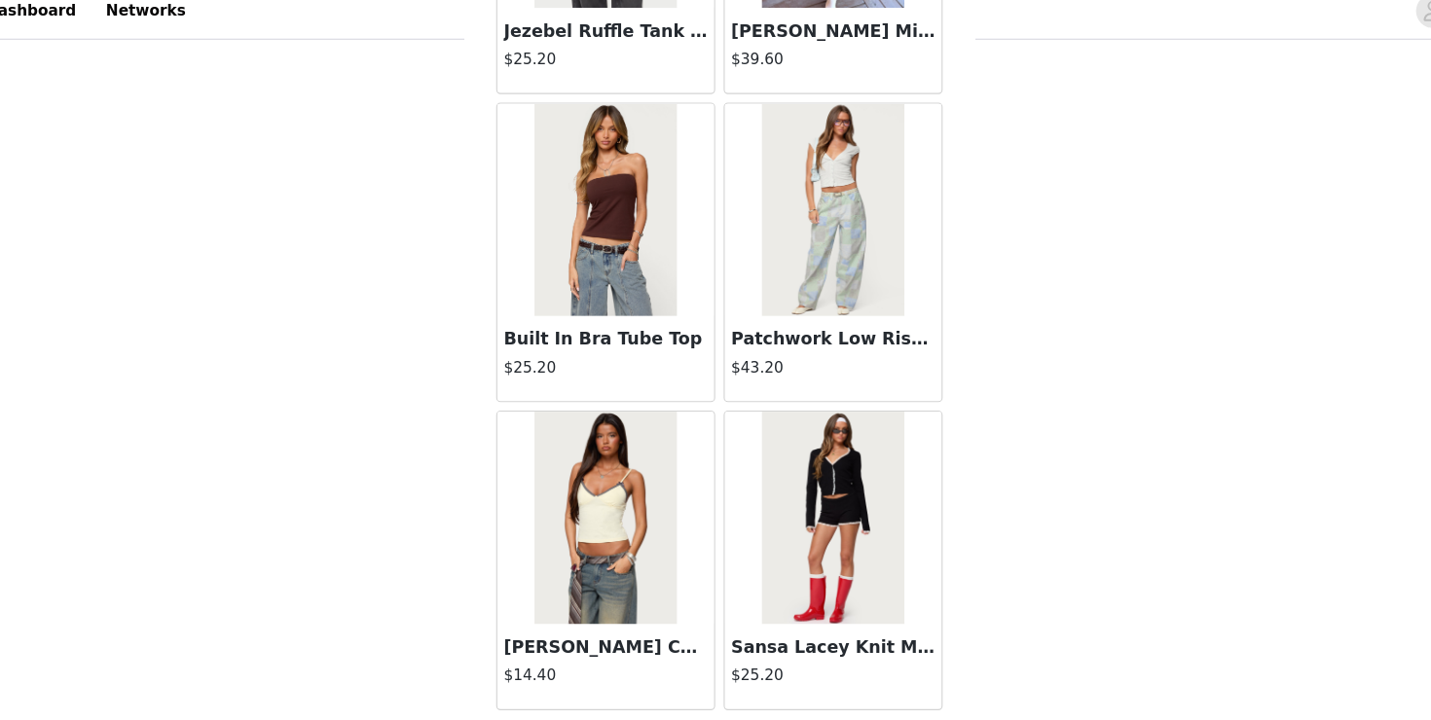
scroll to position [13551, 0]
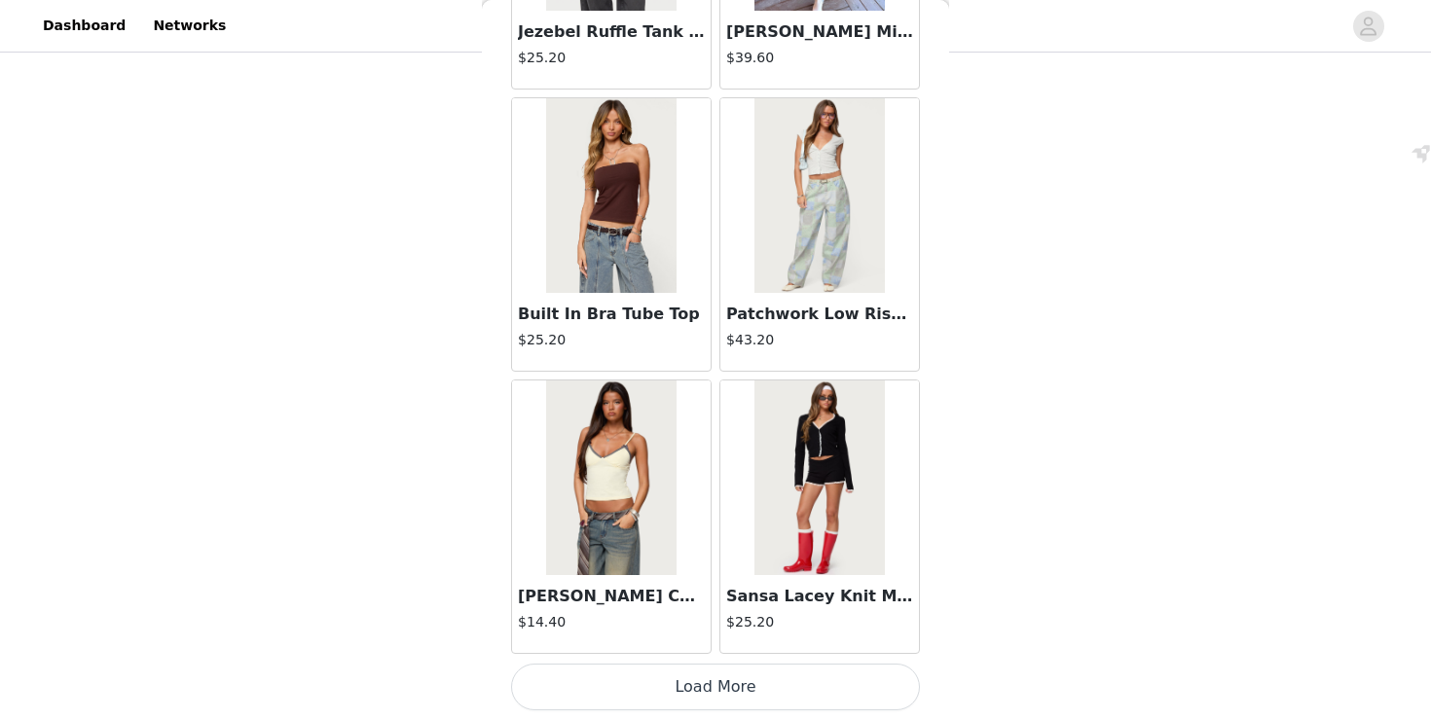
click at [678, 700] on button "Load More" at bounding box center [715, 687] width 409 height 47
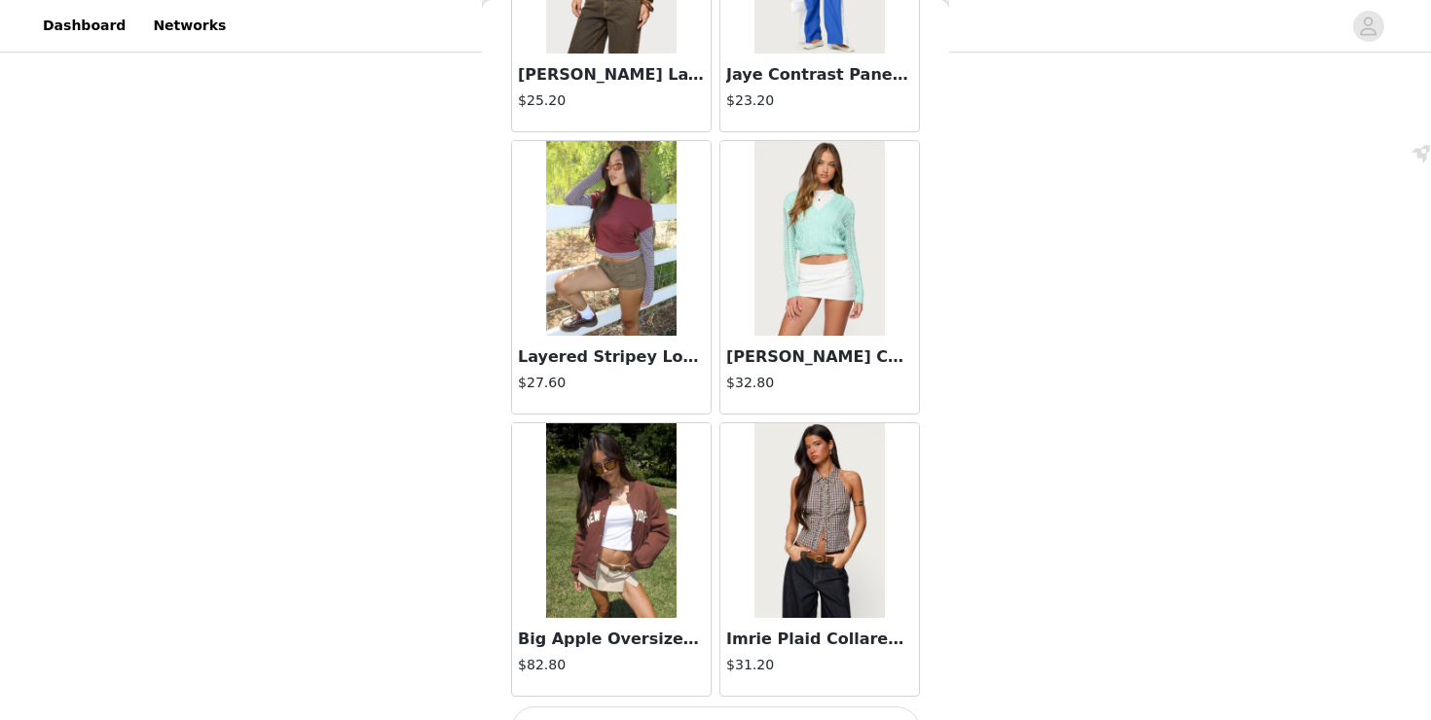
scroll to position [16374, 0]
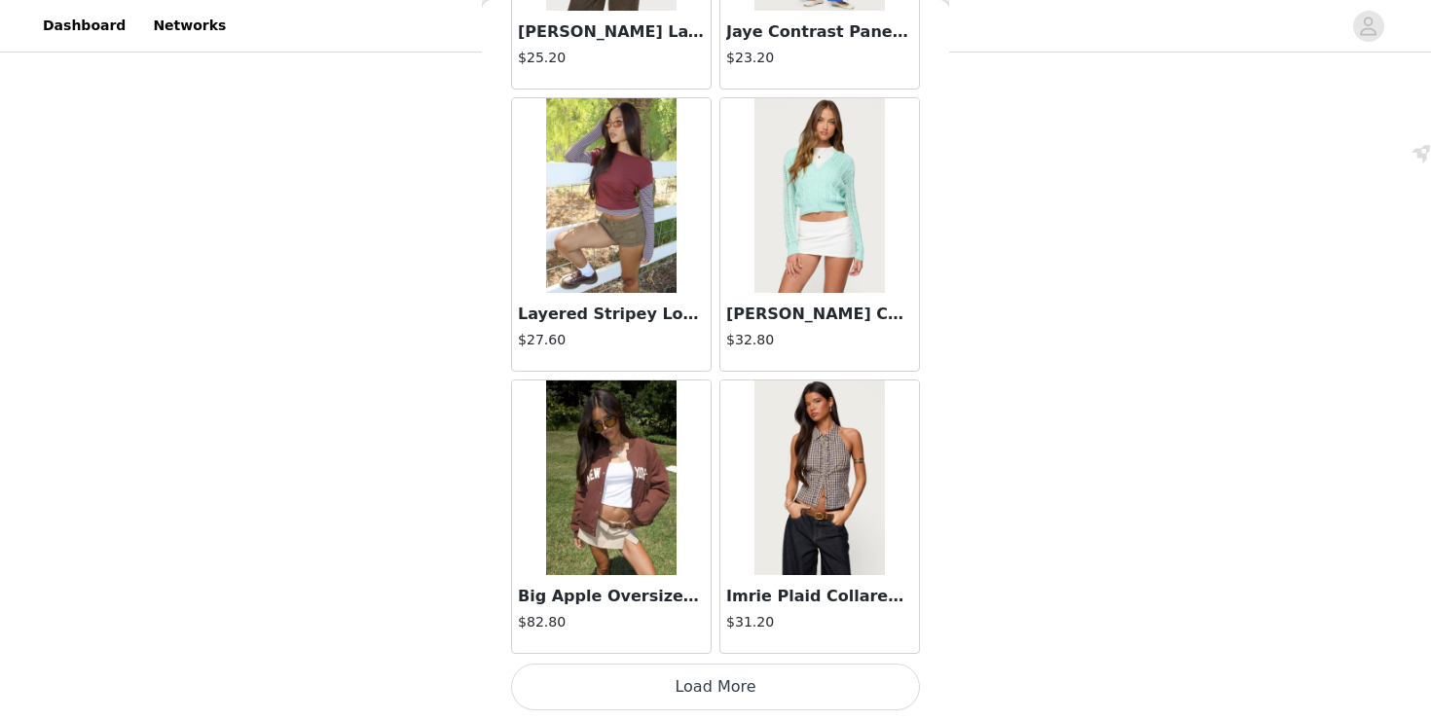
click at [725, 684] on button "Load More" at bounding box center [715, 687] width 409 height 47
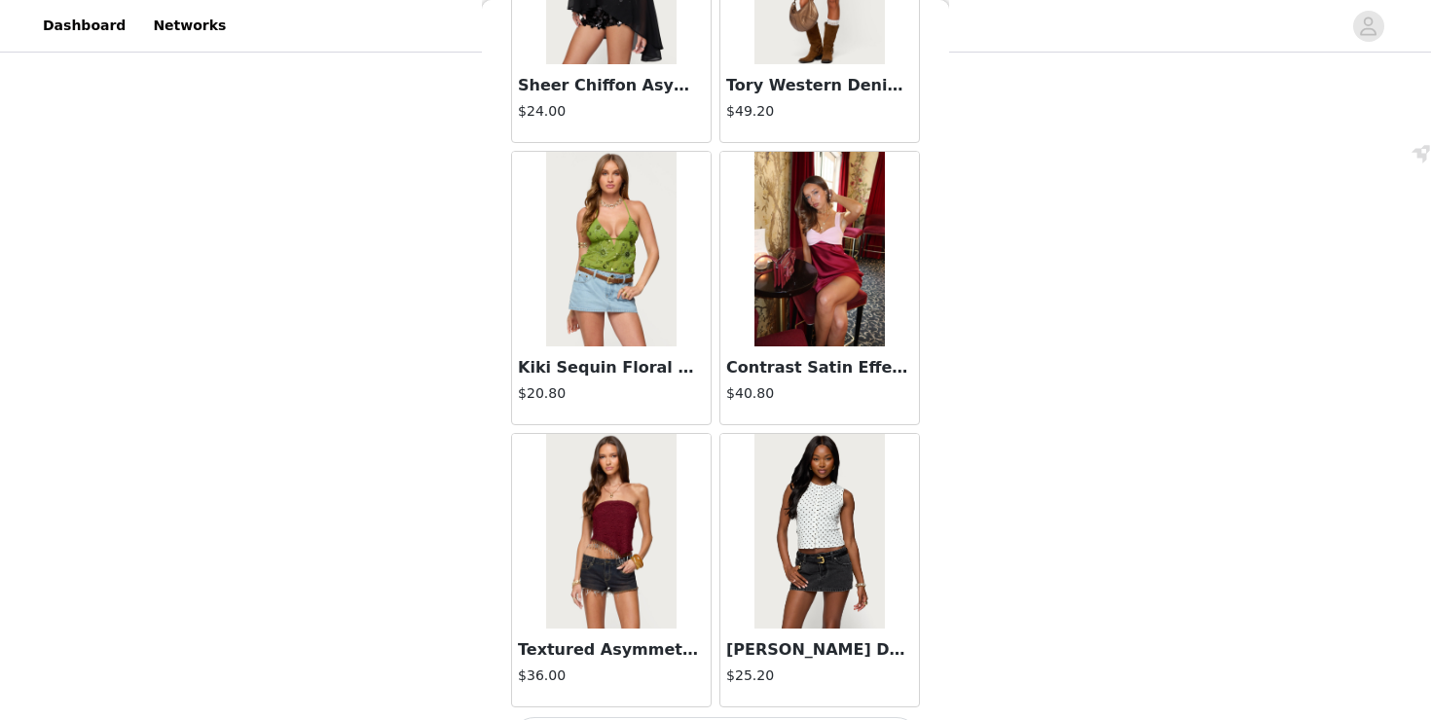
scroll to position [19197, 0]
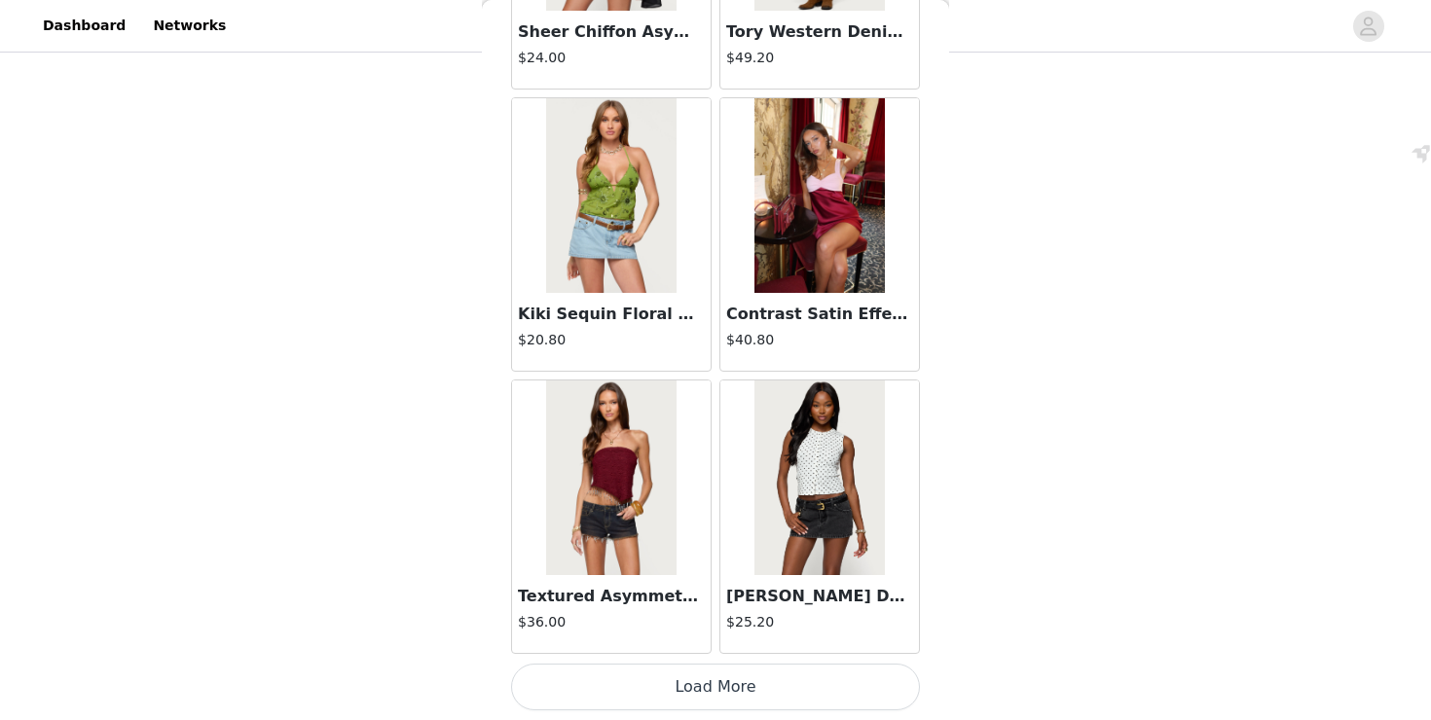
click at [758, 680] on button "Load More" at bounding box center [715, 687] width 409 height 47
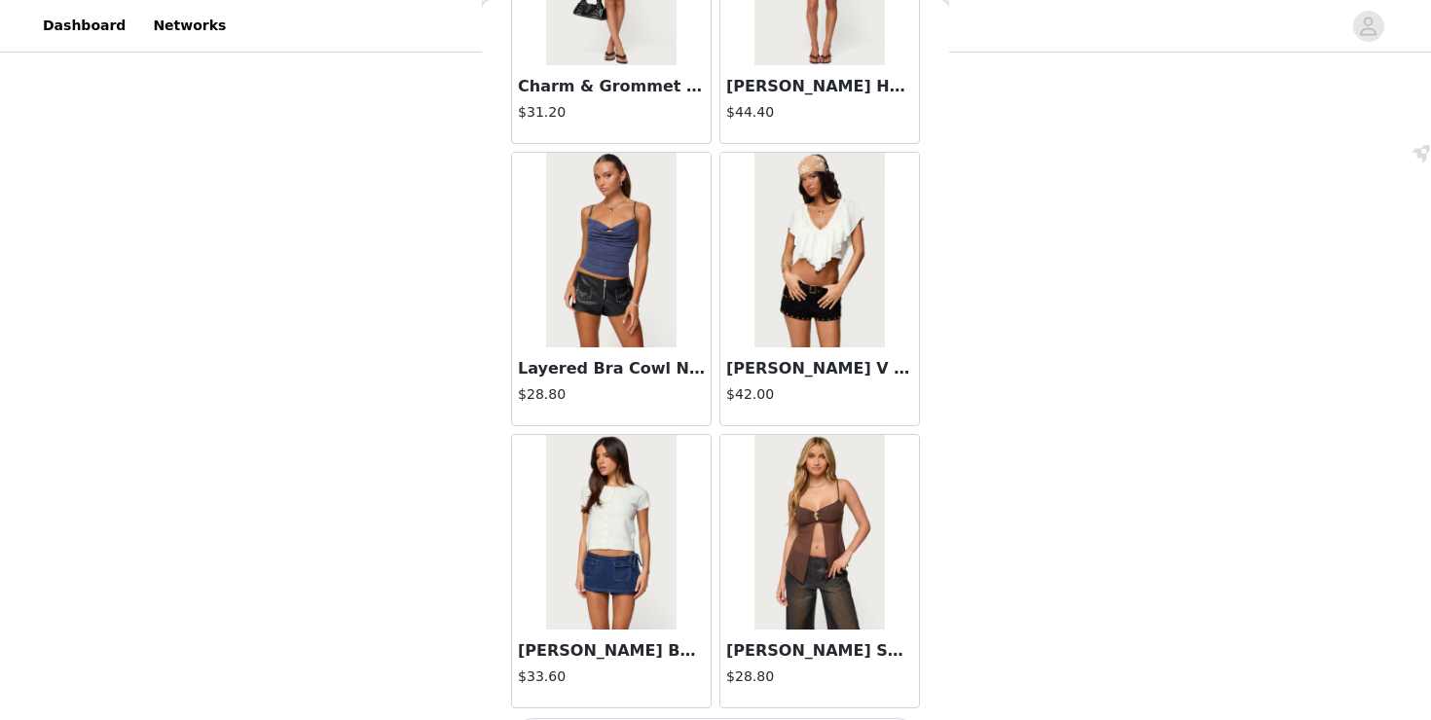
scroll to position [22020, 0]
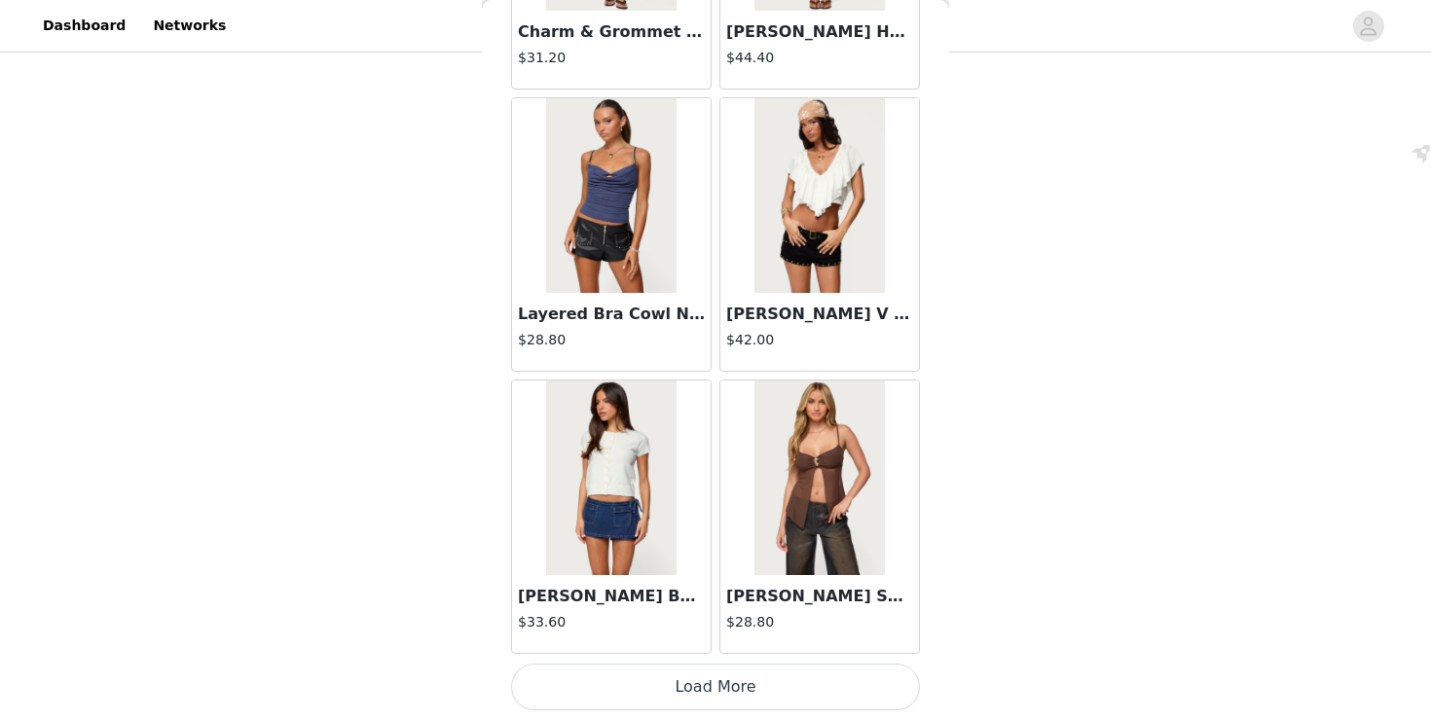
click at [697, 688] on button "Load More" at bounding box center [715, 687] width 409 height 47
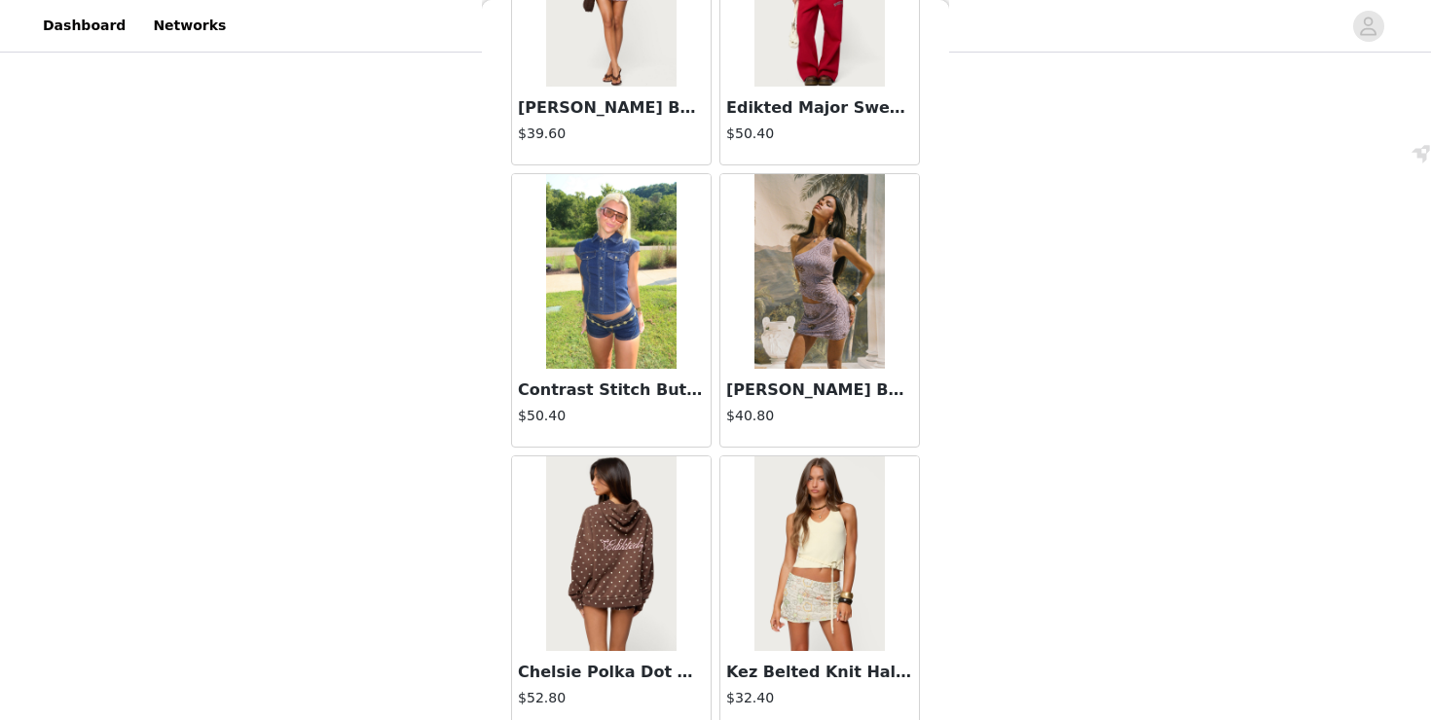
scroll to position [24843, 0]
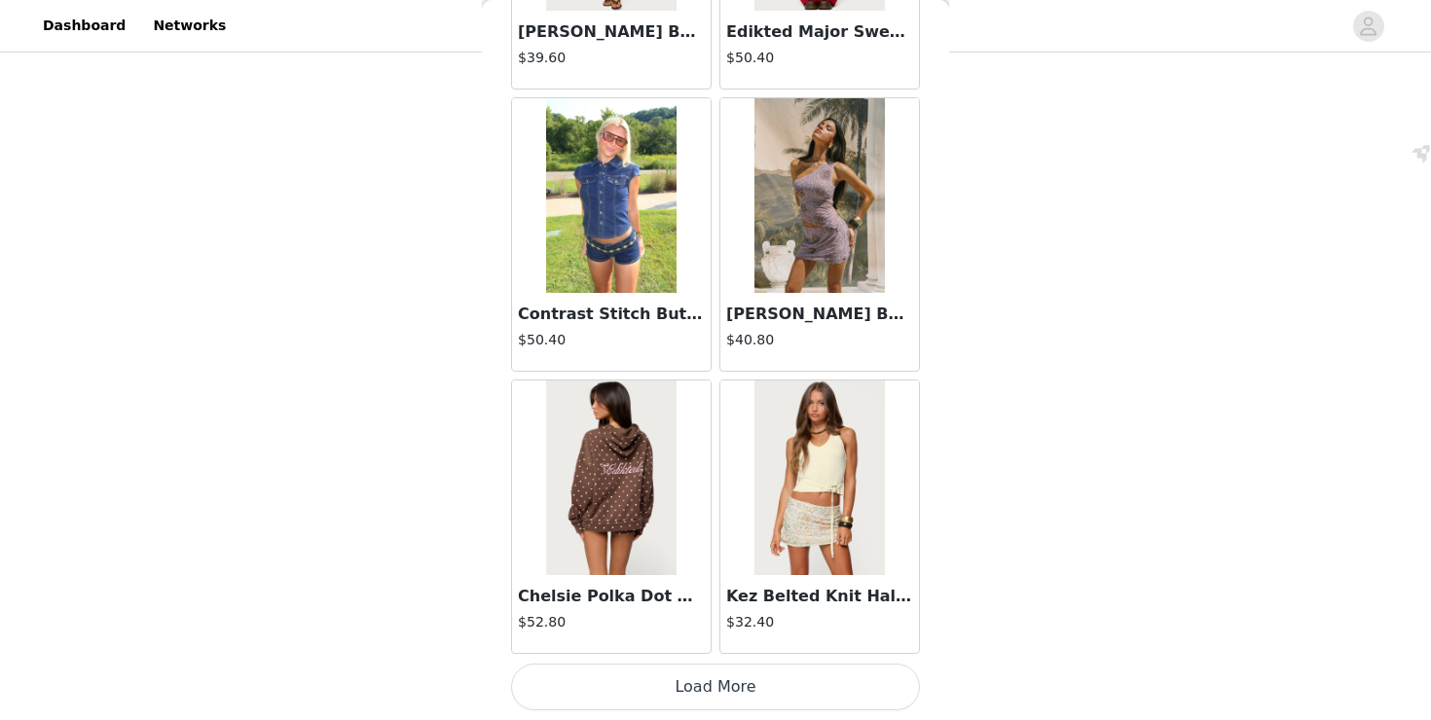
click at [719, 704] on button "Load More" at bounding box center [715, 687] width 409 height 47
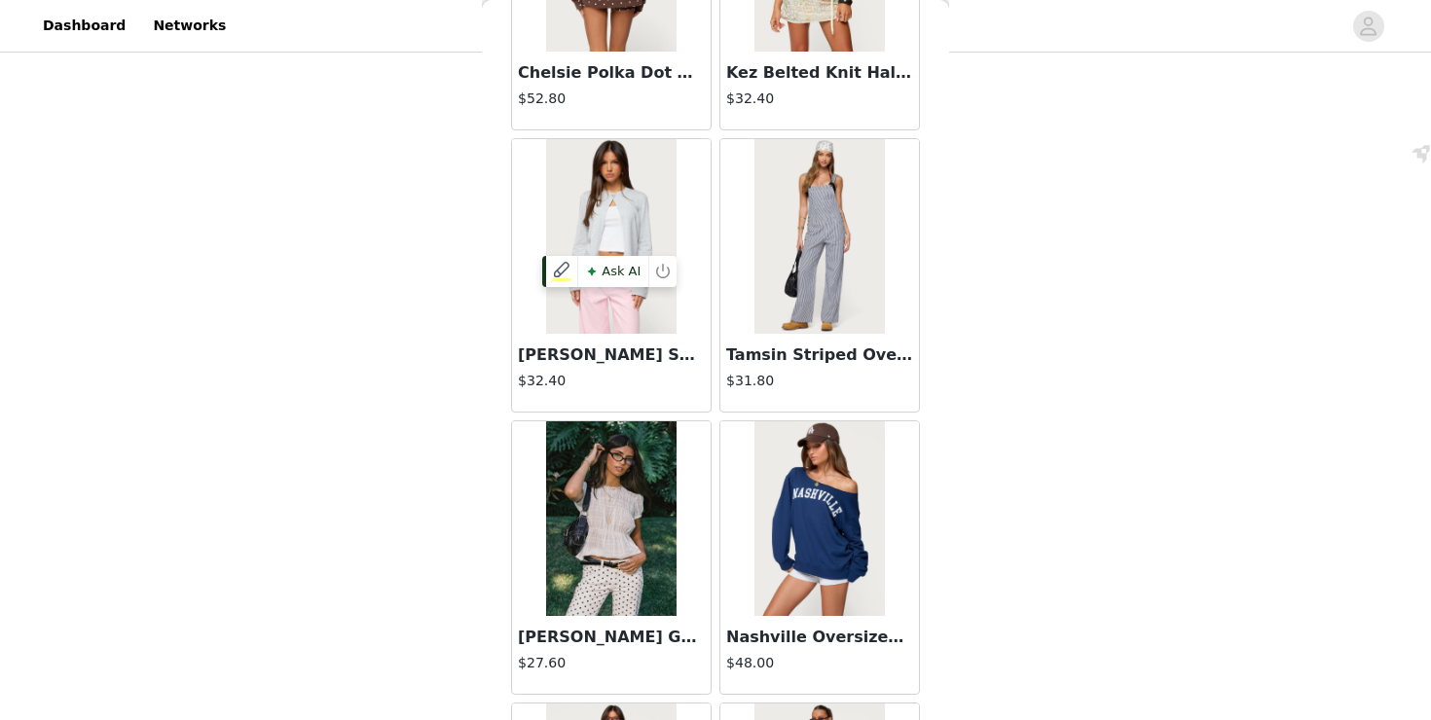
scroll to position [25371, 0]
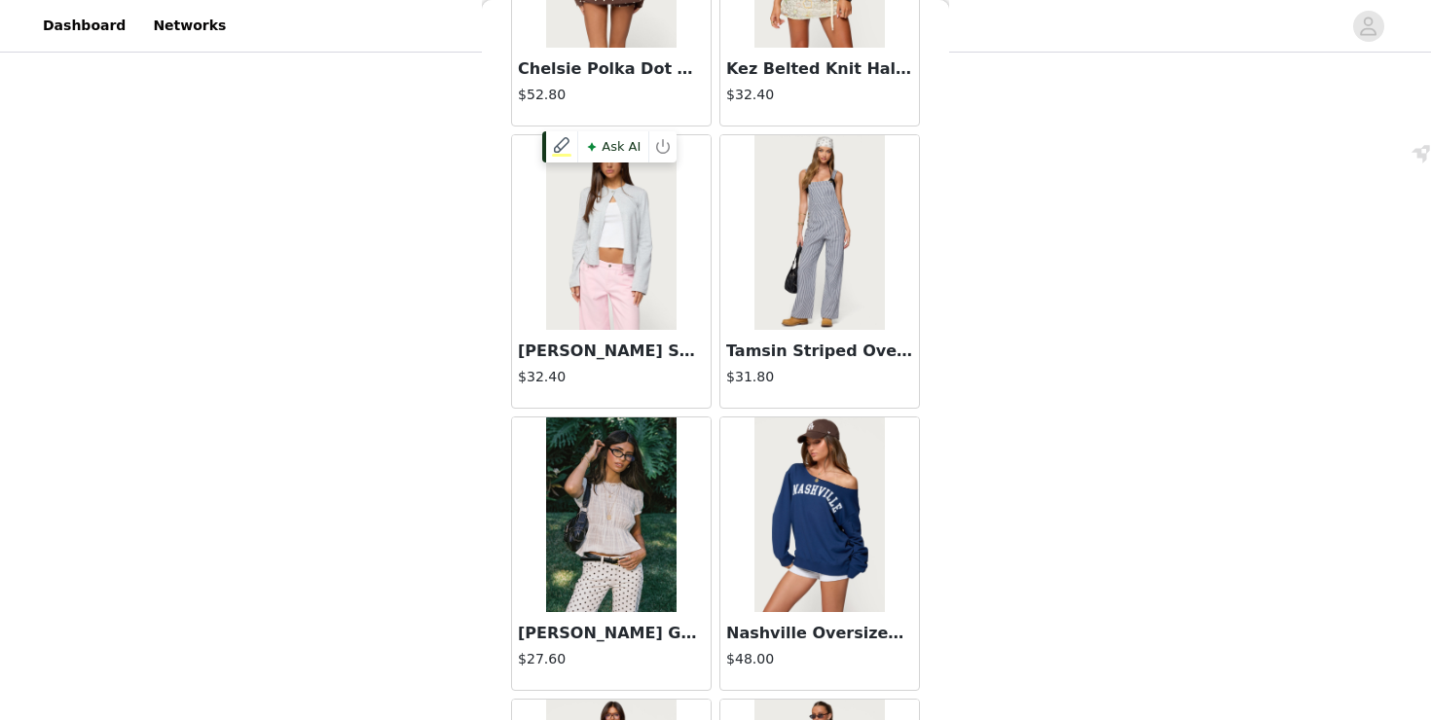
click at [616, 255] on img at bounding box center [610, 232] width 129 height 195
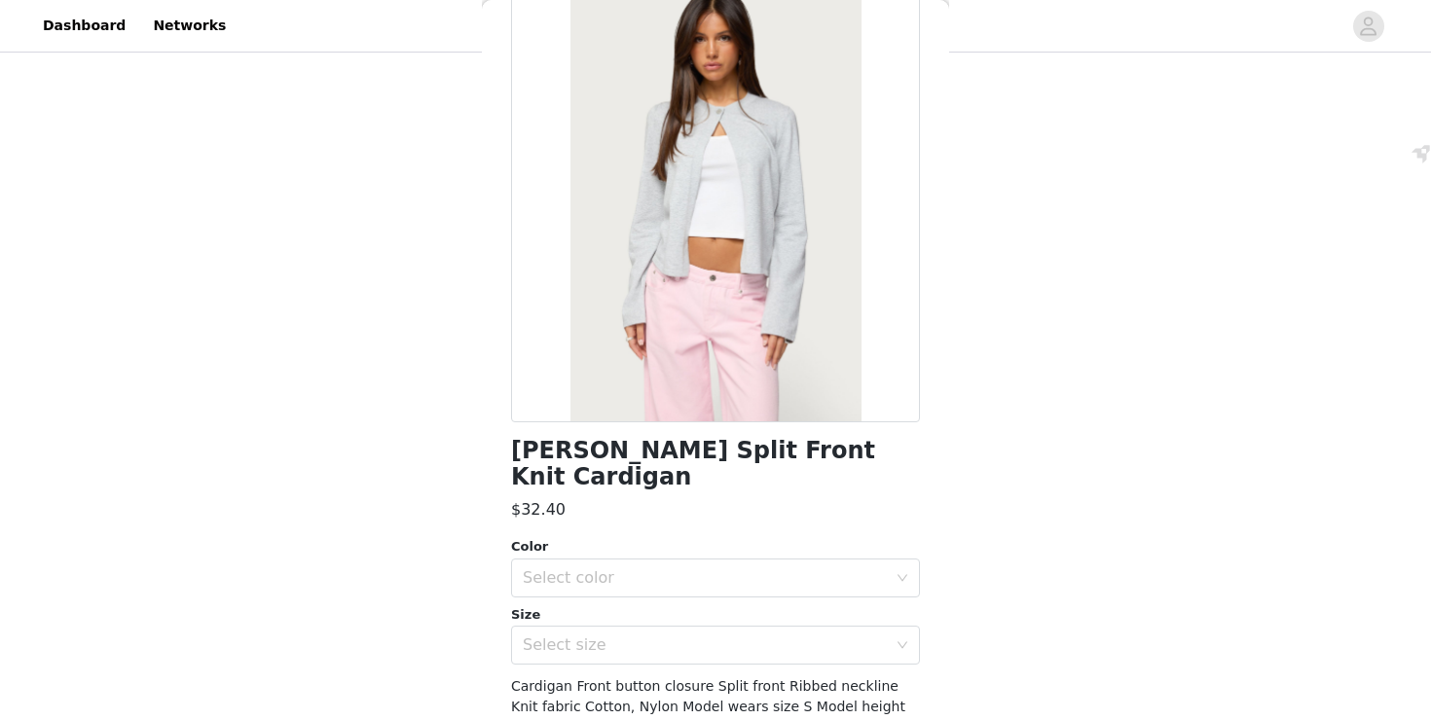
scroll to position [227, 0]
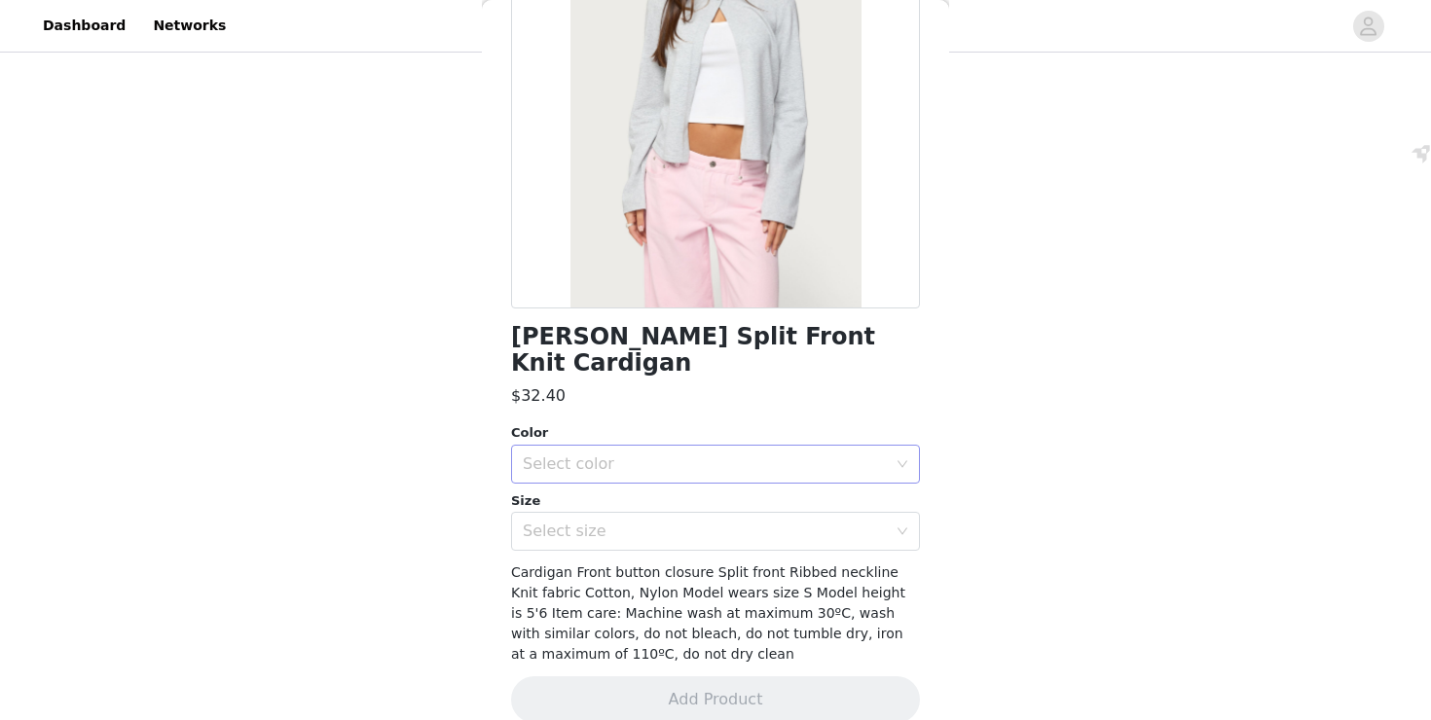
click at [637, 455] on div "Select color" at bounding box center [705, 464] width 364 height 19
click at [637, 522] on div "Select size" at bounding box center [705, 531] width 364 height 19
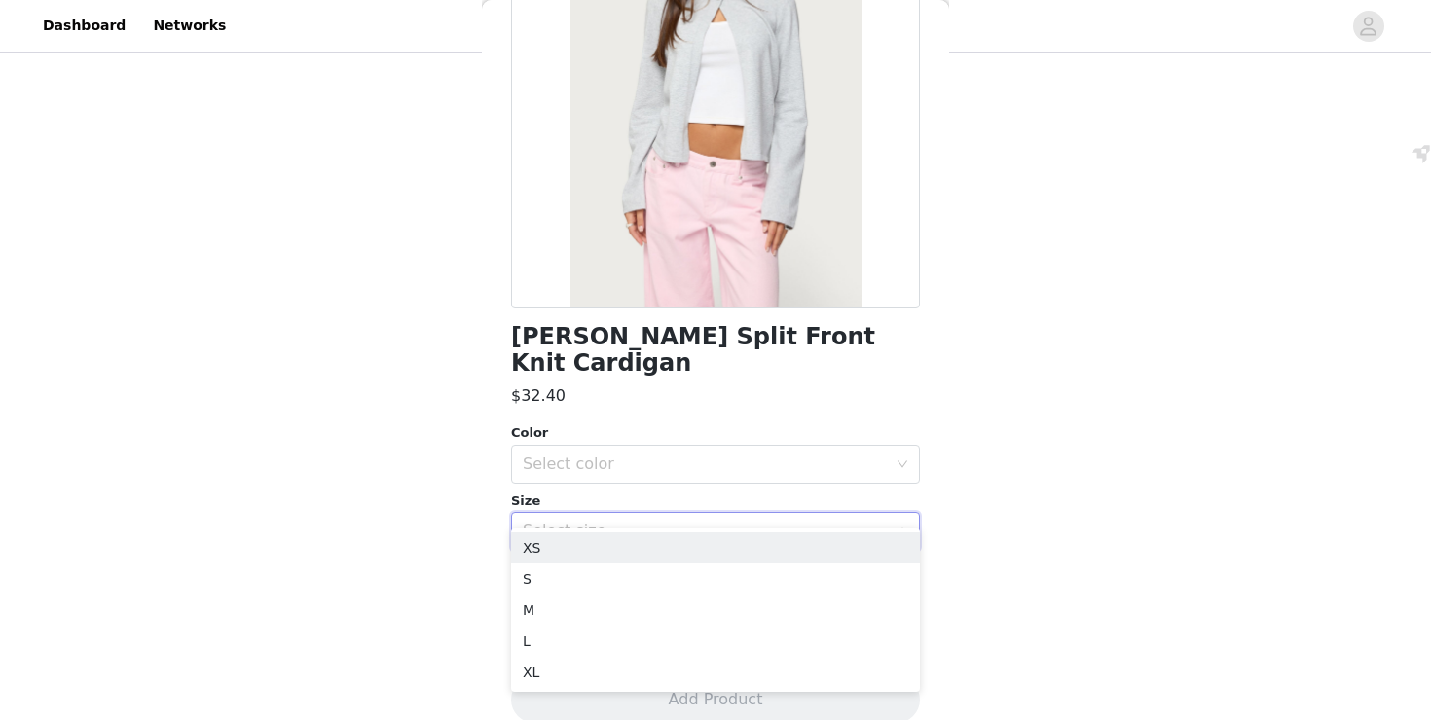
click at [637, 492] on div "Size" at bounding box center [715, 501] width 409 height 19
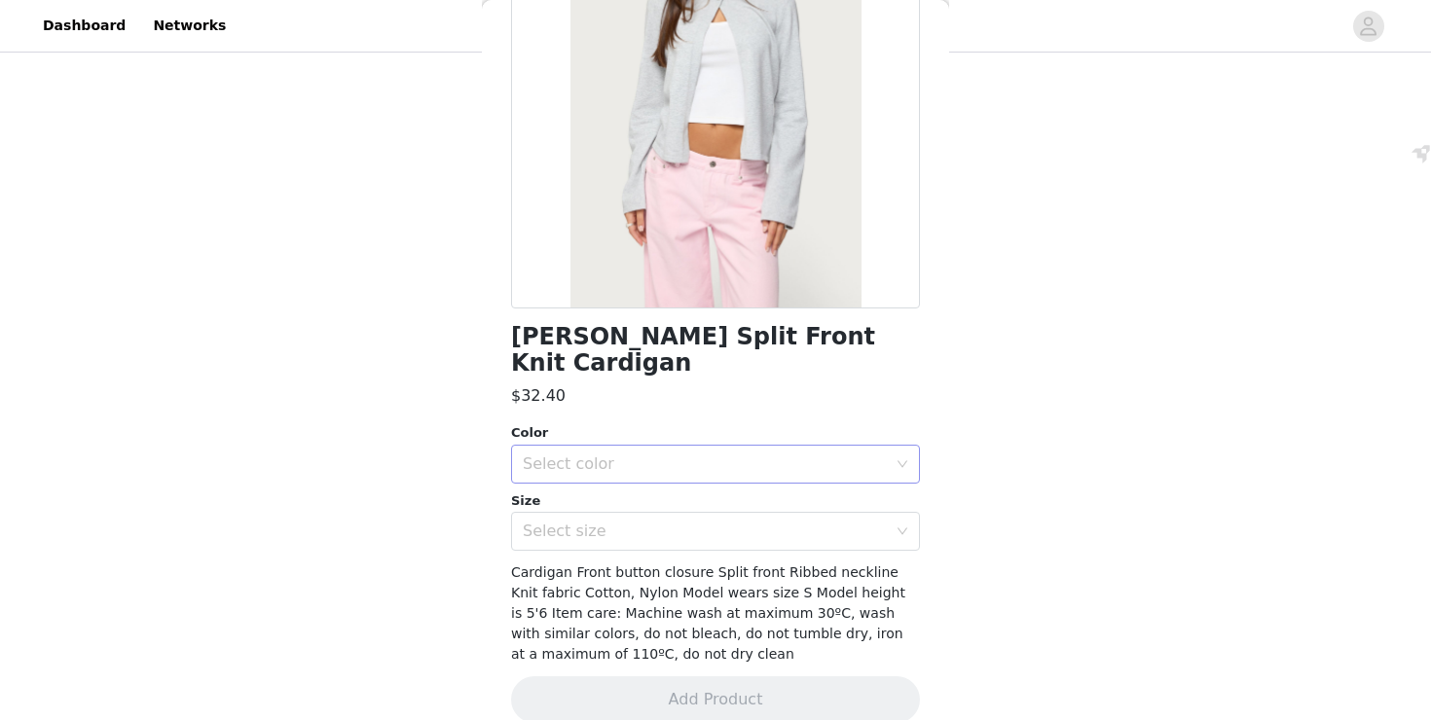
click at [639, 455] on div "Select color" at bounding box center [705, 464] width 364 height 19
click at [637, 480] on li "GRAY MELANGE" at bounding box center [715, 480] width 409 height 31
click at [642, 519] on div "Select size" at bounding box center [709, 531] width 373 height 37
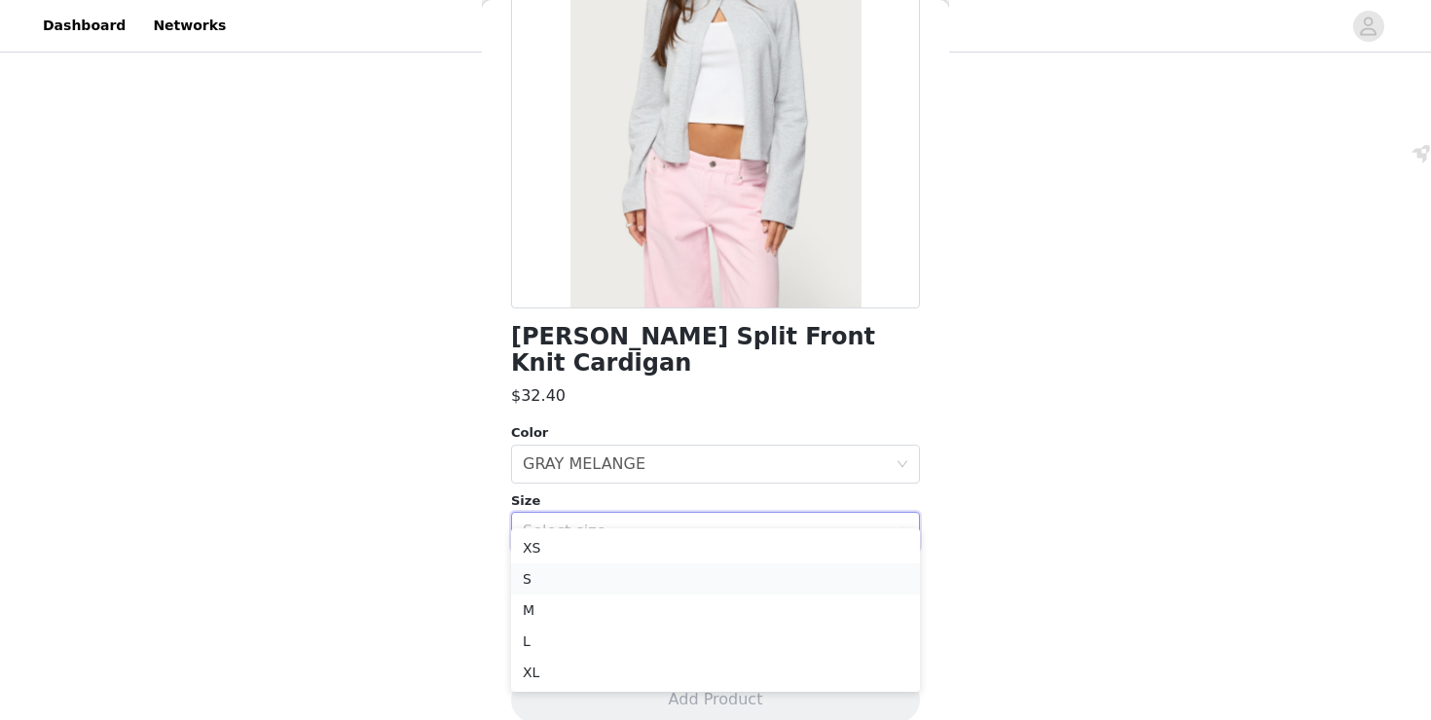
click at [593, 587] on li "S" at bounding box center [715, 579] width 409 height 31
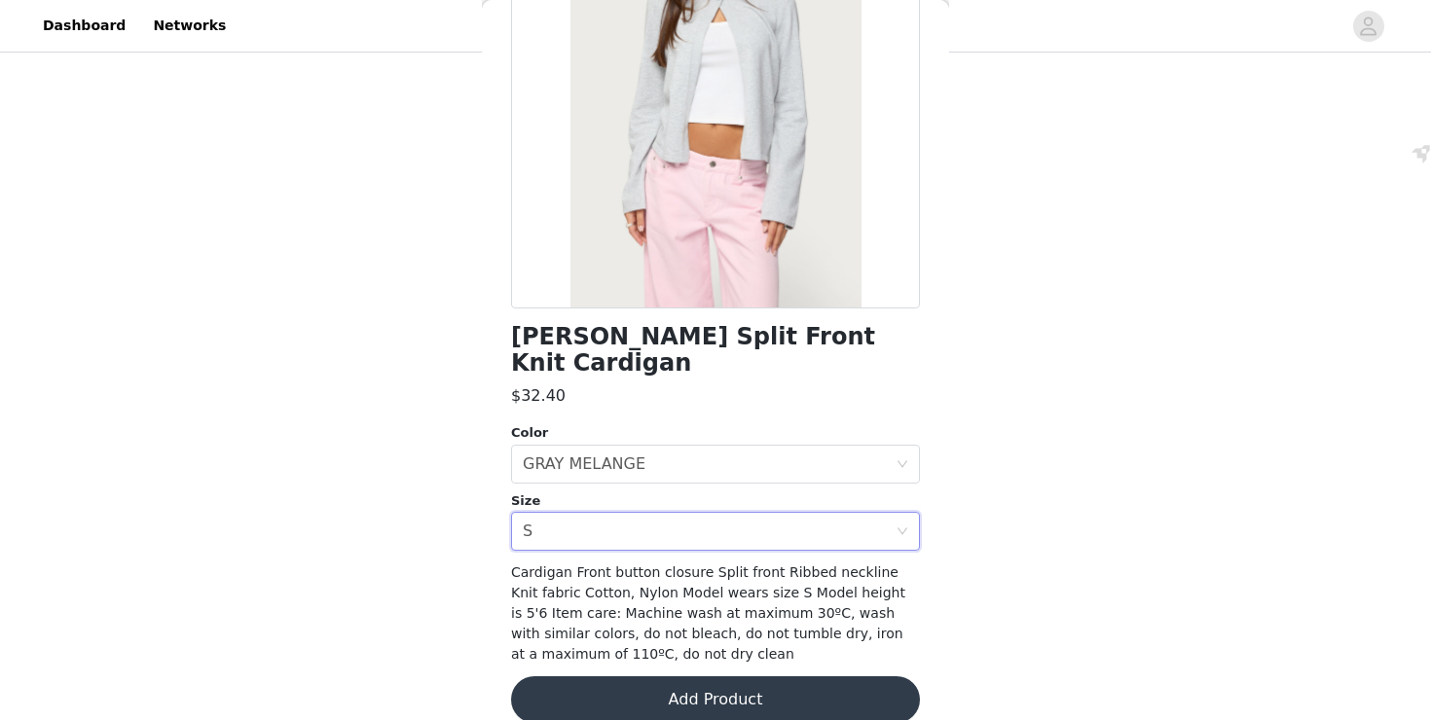
click at [639, 677] on button "Add Product" at bounding box center [715, 700] width 409 height 47
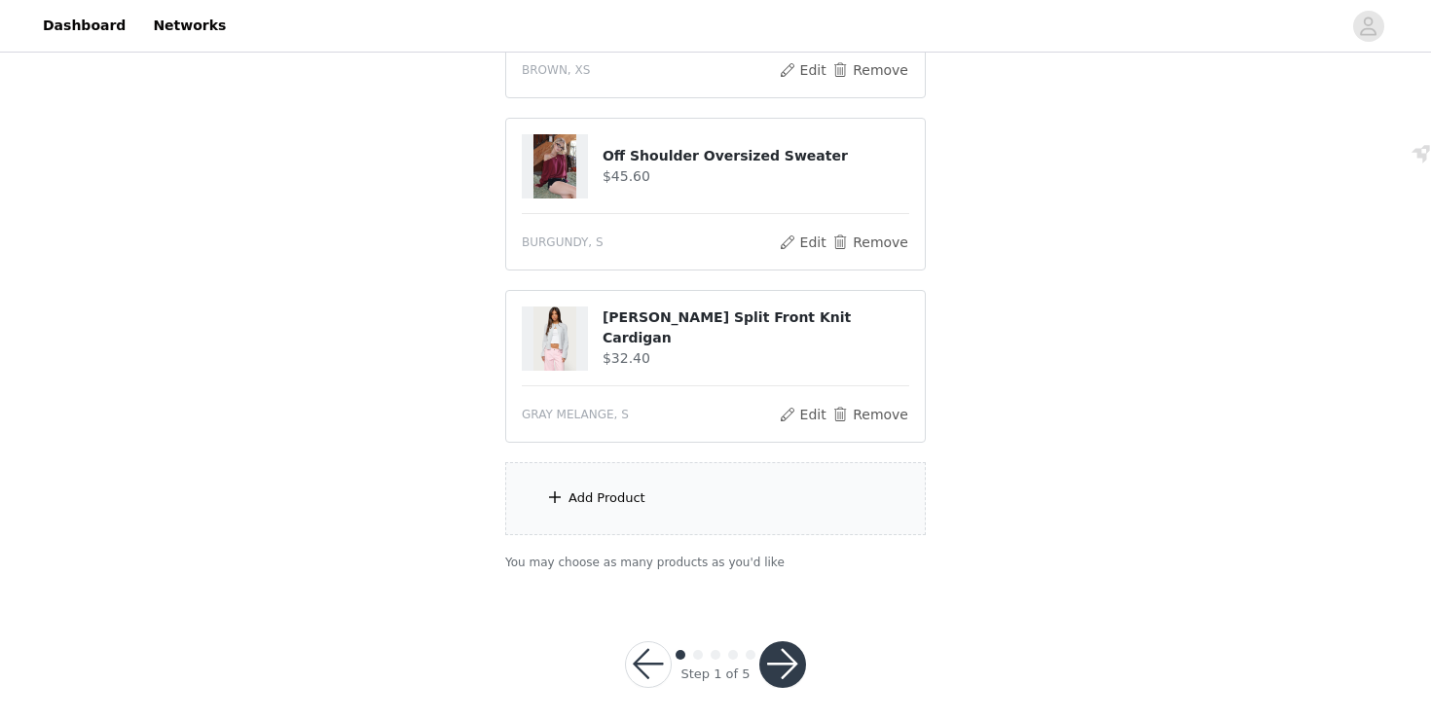
scroll to position [510, 0]
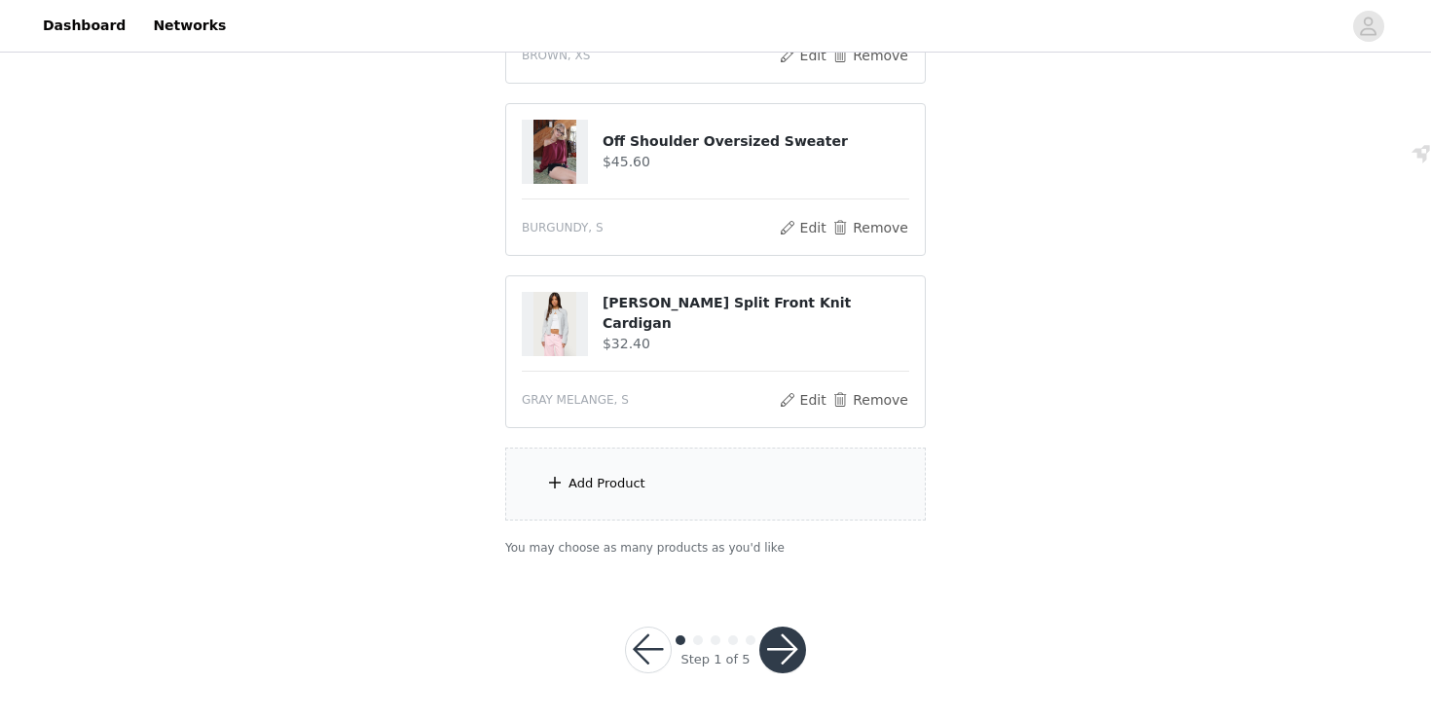
click at [645, 480] on div "Add Product" at bounding box center [715, 484] width 421 height 73
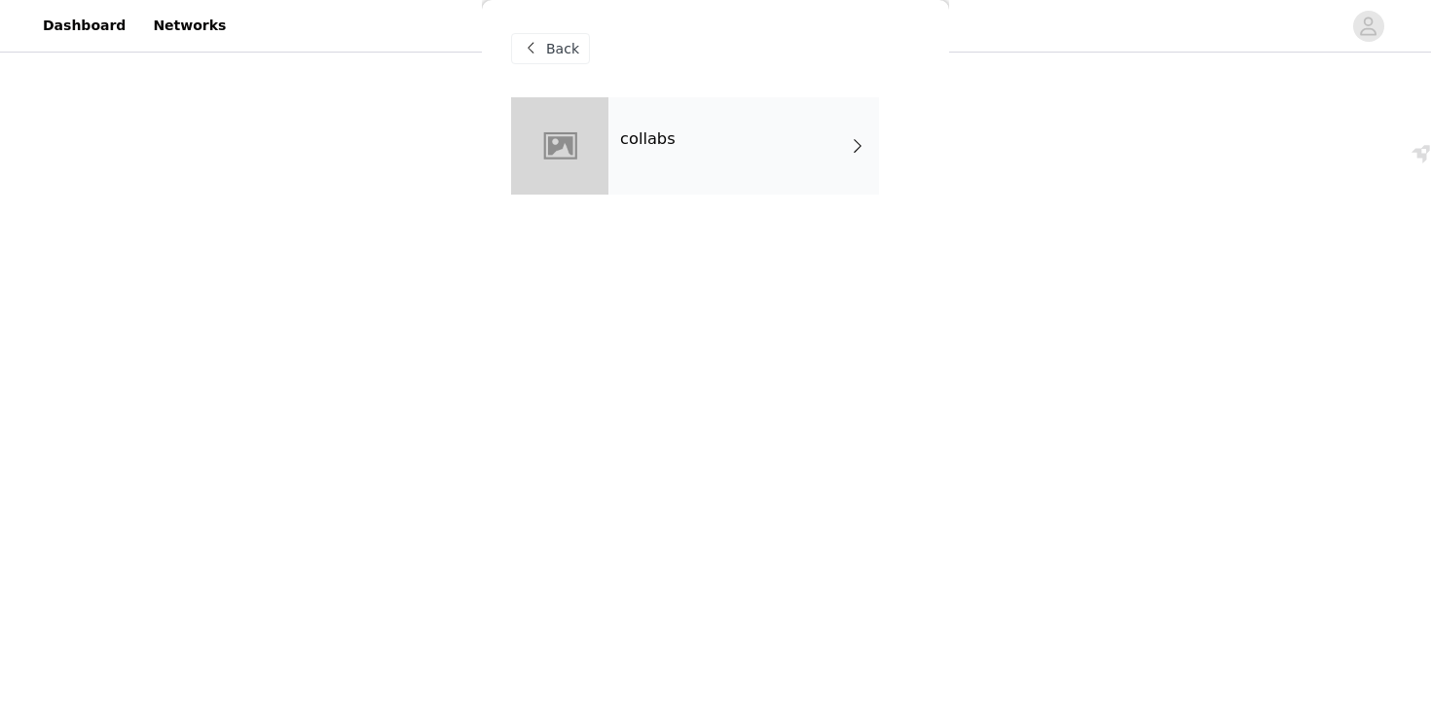
click at [639, 145] on h4 "collabs" at bounding box center [647, 139] width 55 height 18
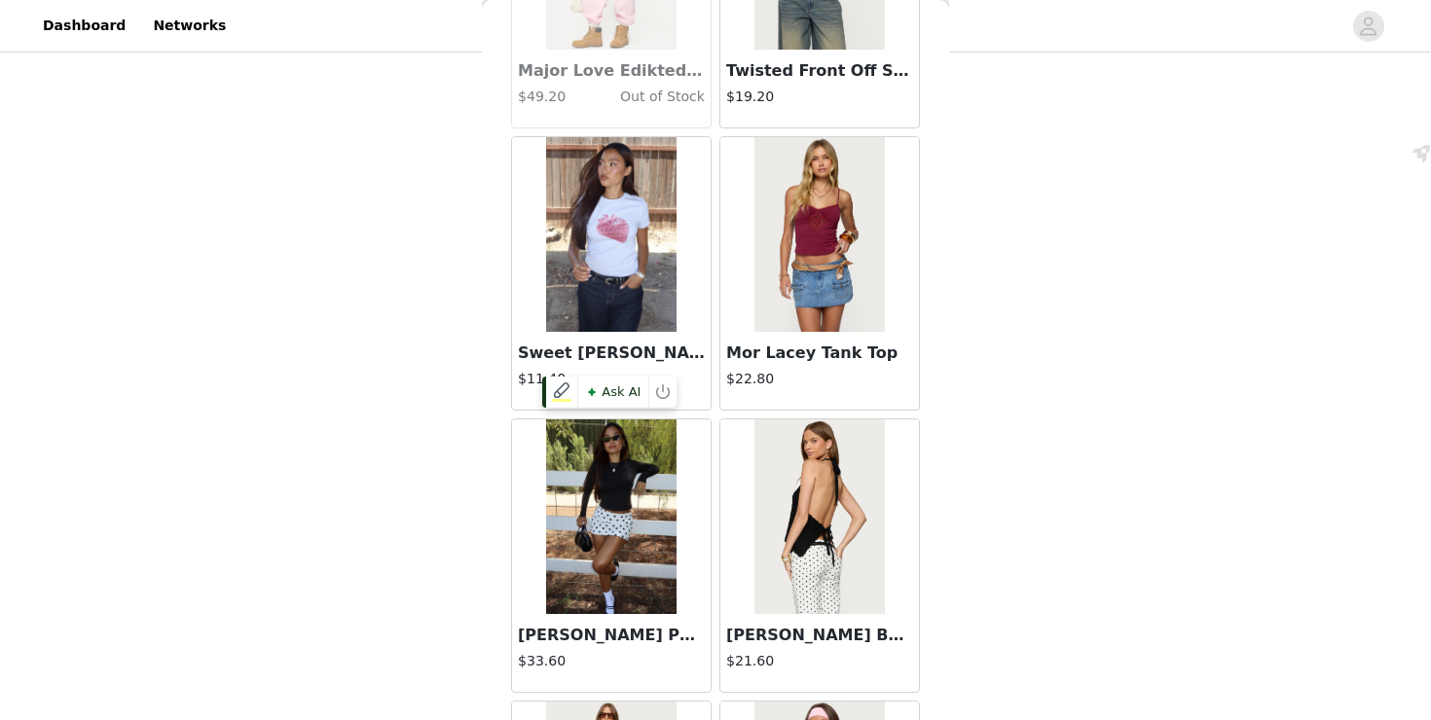
scroll to position [2258, 0]
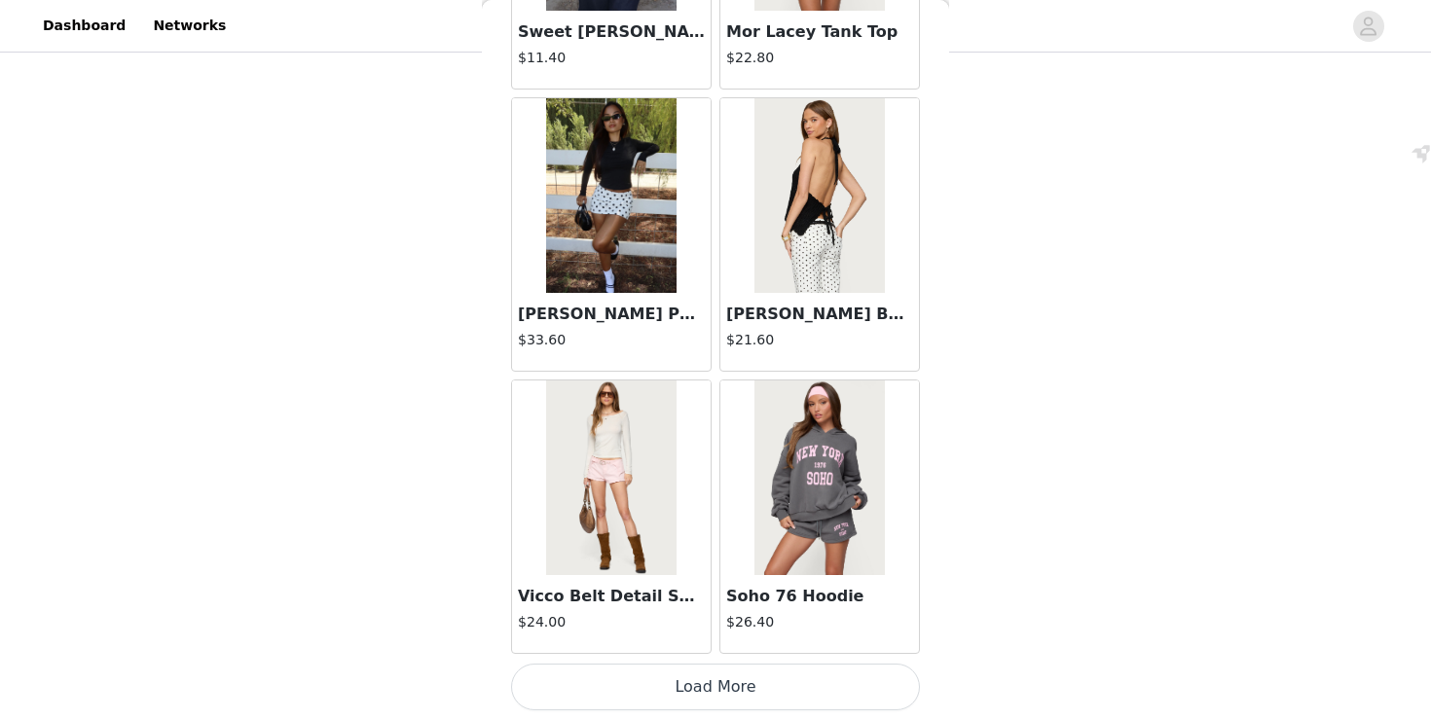
click at [672, 667] on button "Load More" at bounding box center [715, 687] width 409 height 47
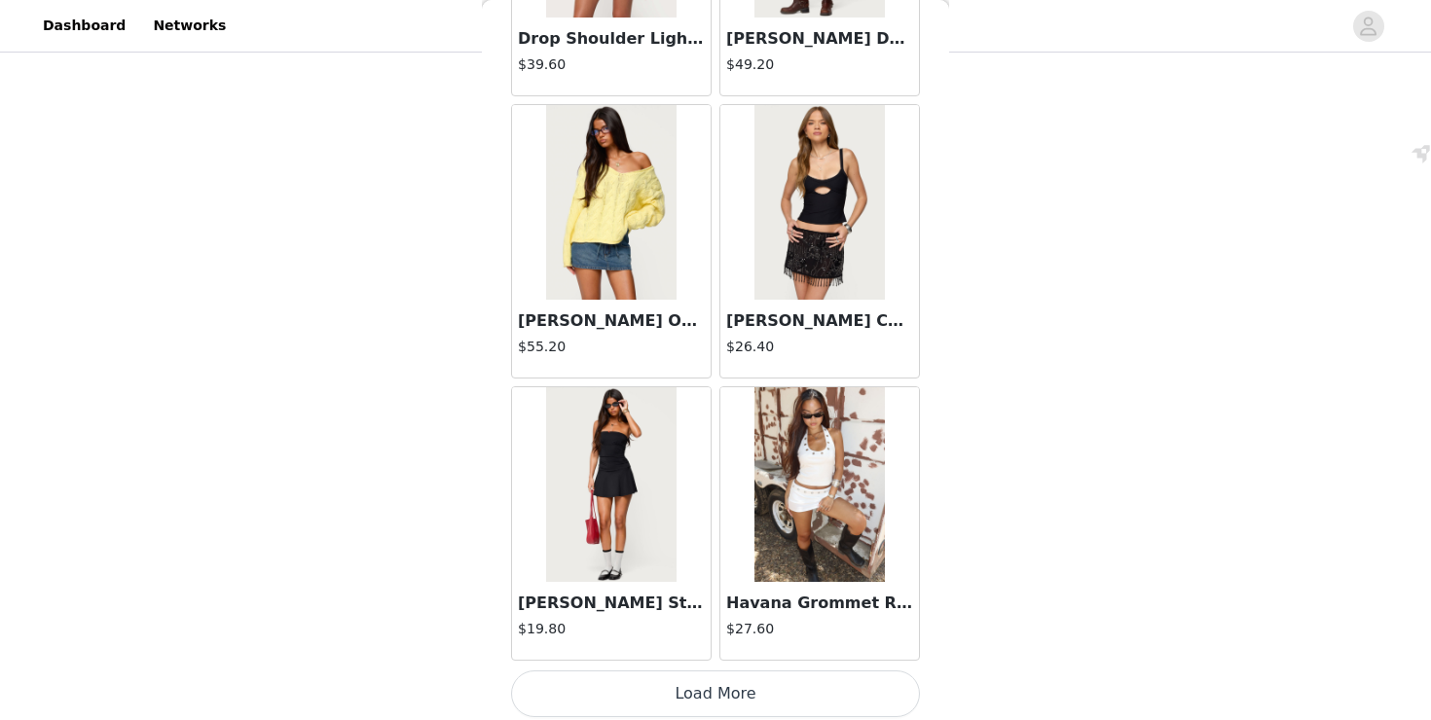
scroll to position [5082, 0]
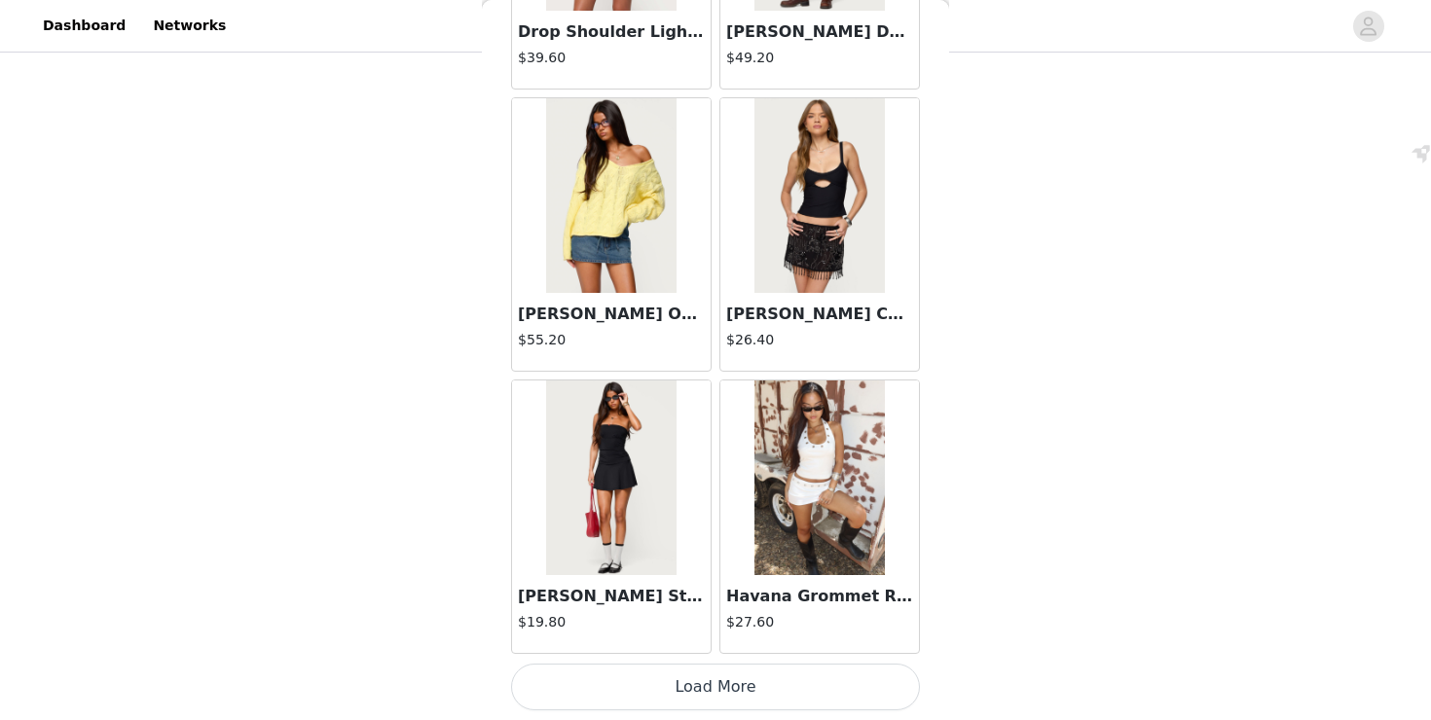
click at [669, 681] on button "Load More" at bounding box center [715, 687] width 409 height 47
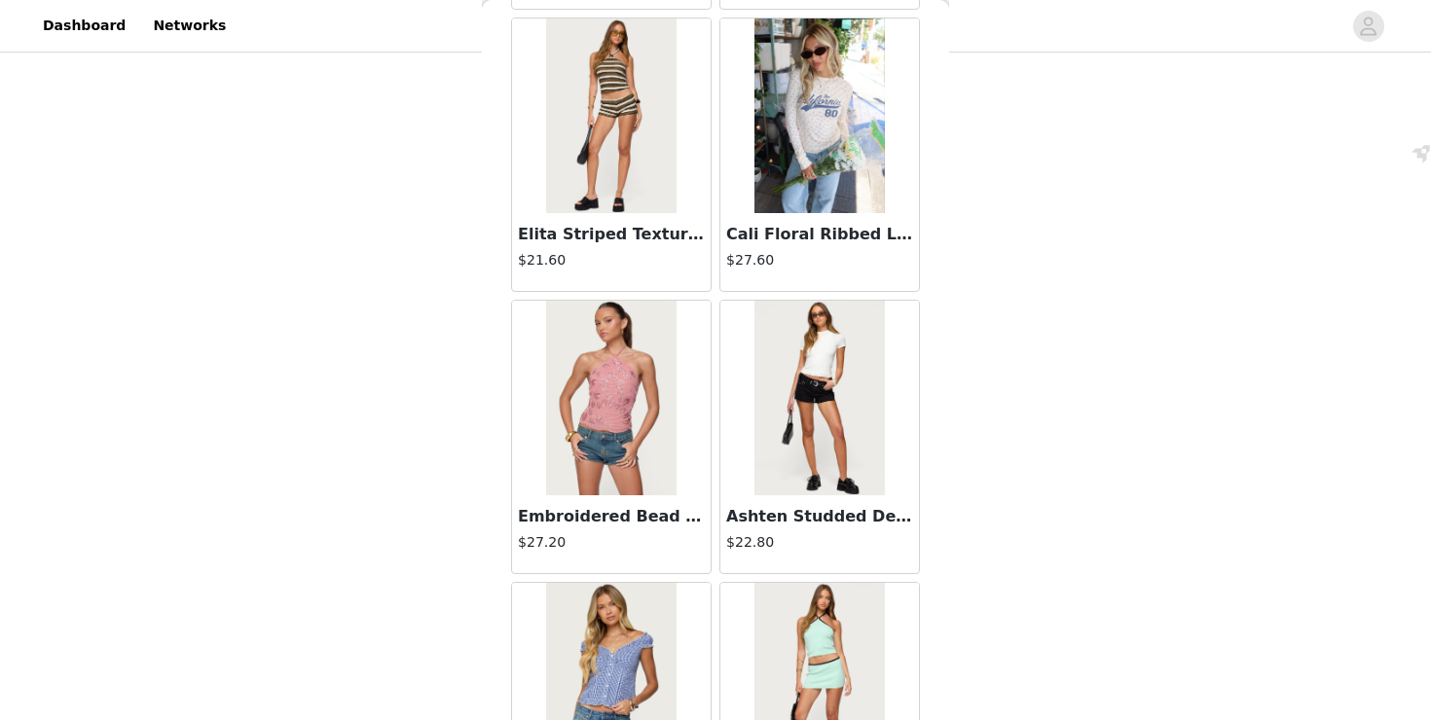
scroll to position [7905, 0]
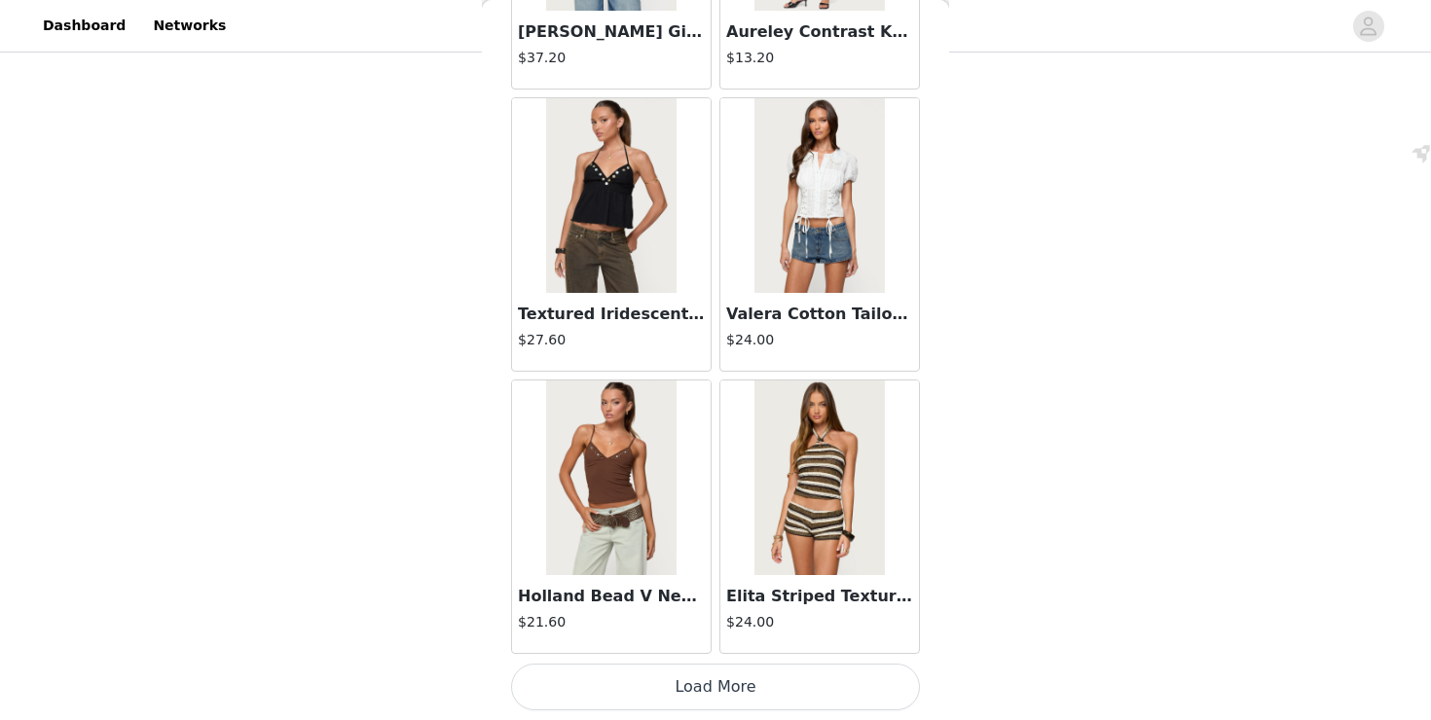
click at [726, 695] on button "Load More" at bounding box center [715, 687] width 409 height 47
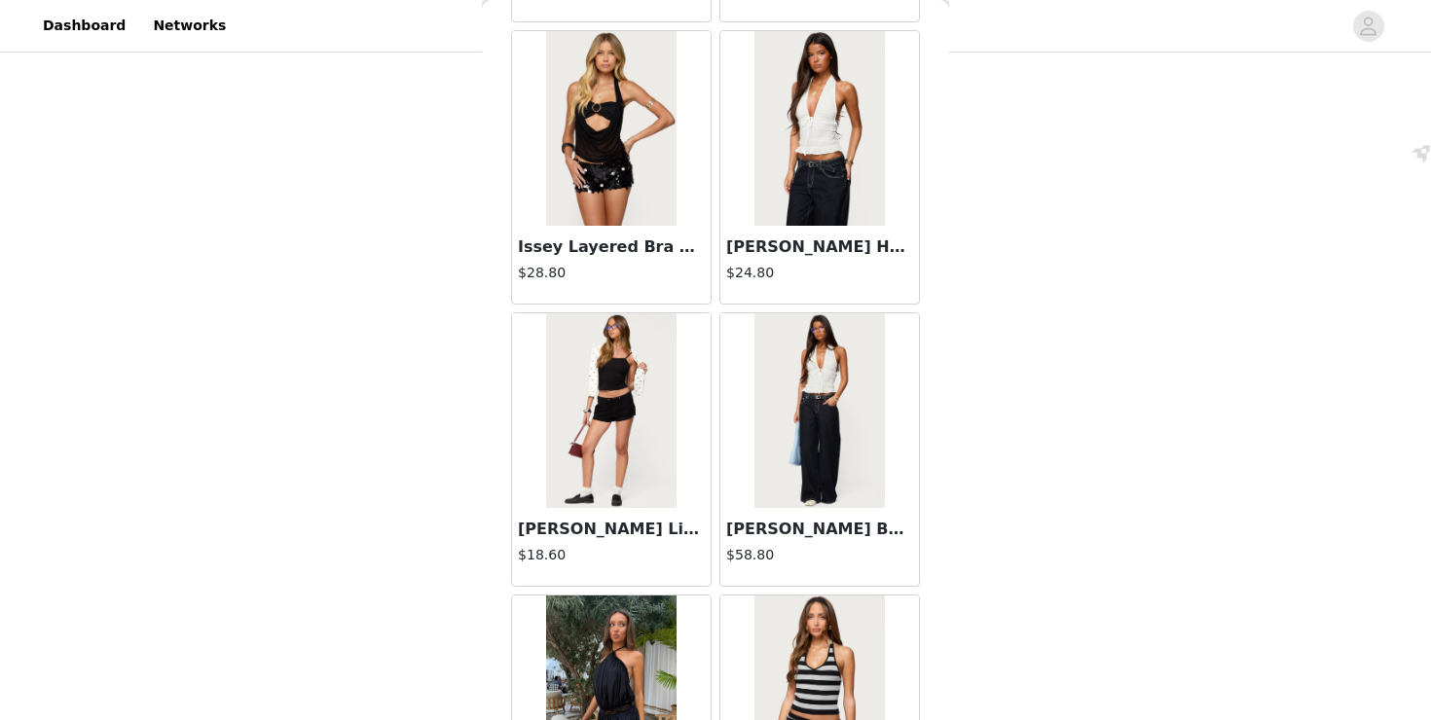
scroll to position [10728, 0]
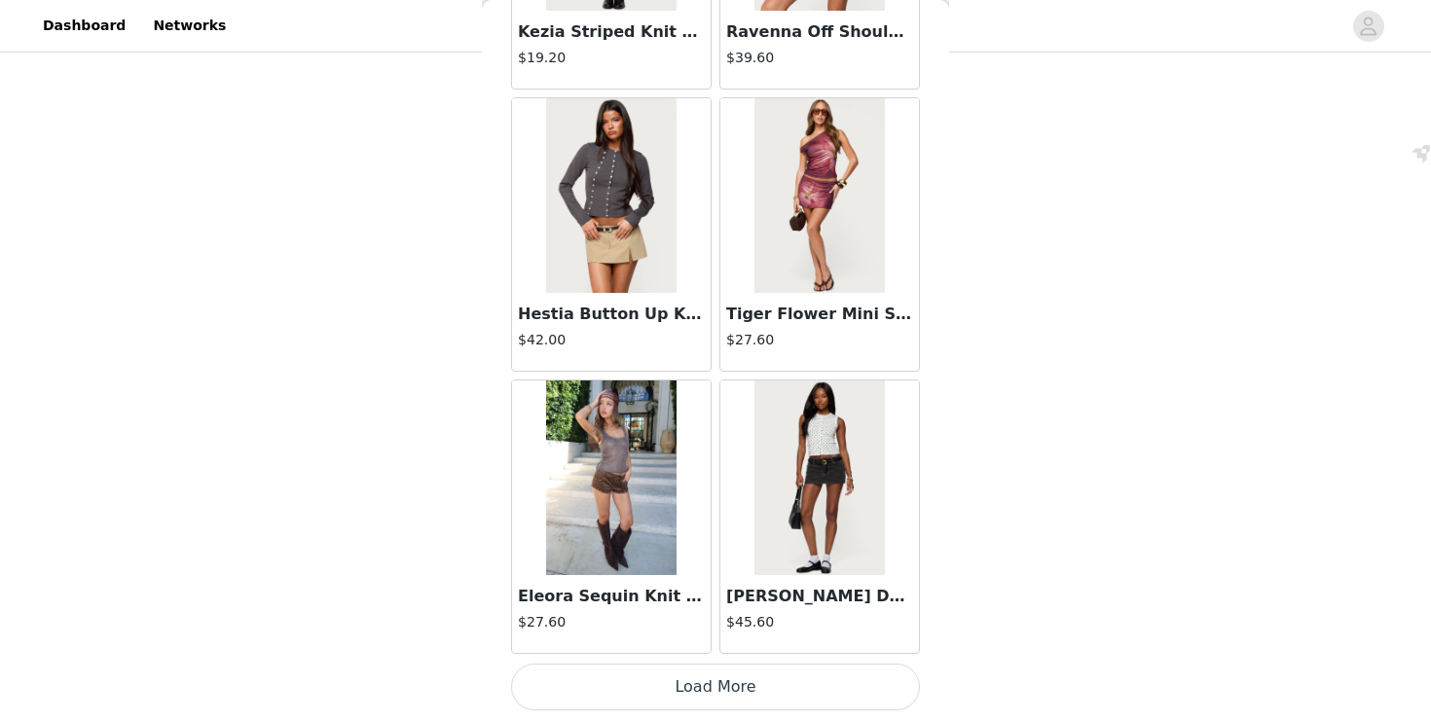
click at [727, 696] on button "Load More" at bounding box center [715, 687] width 409 height 47
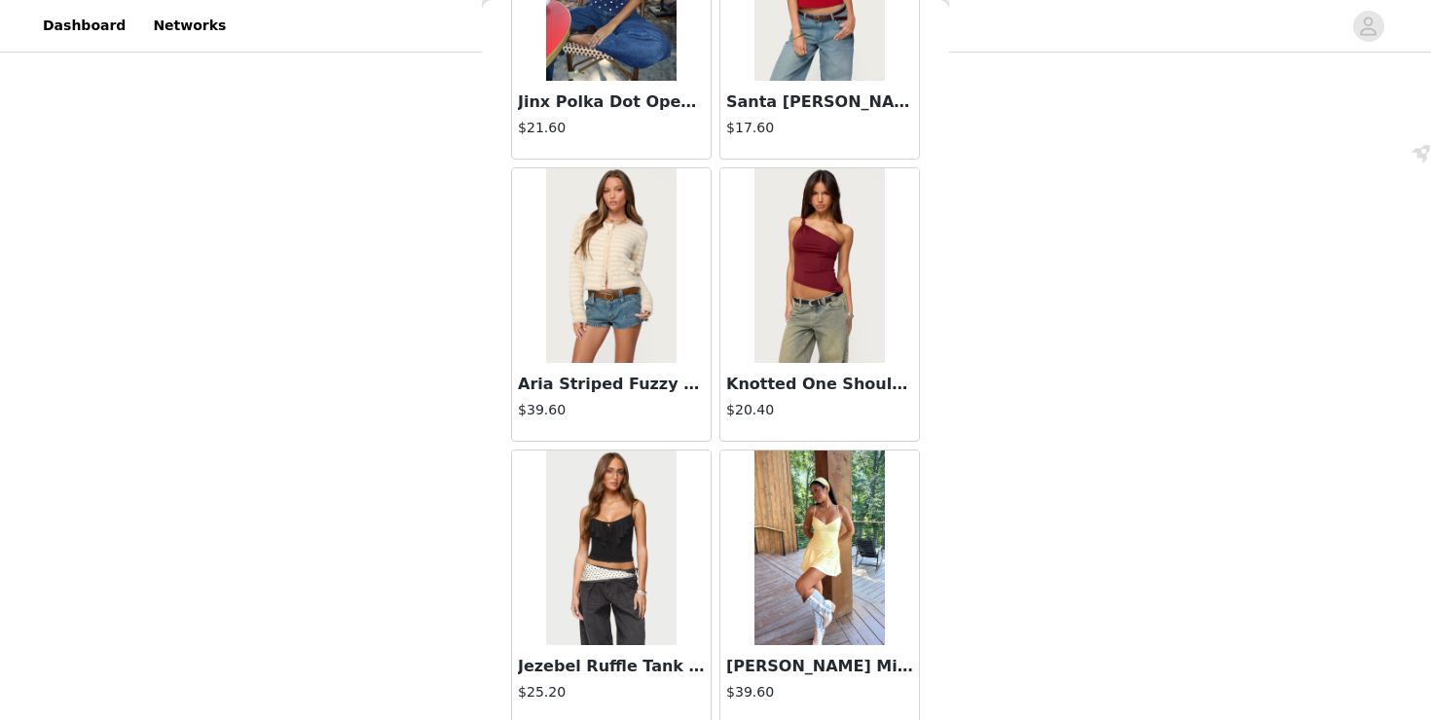
scroll to position [13551, 0]
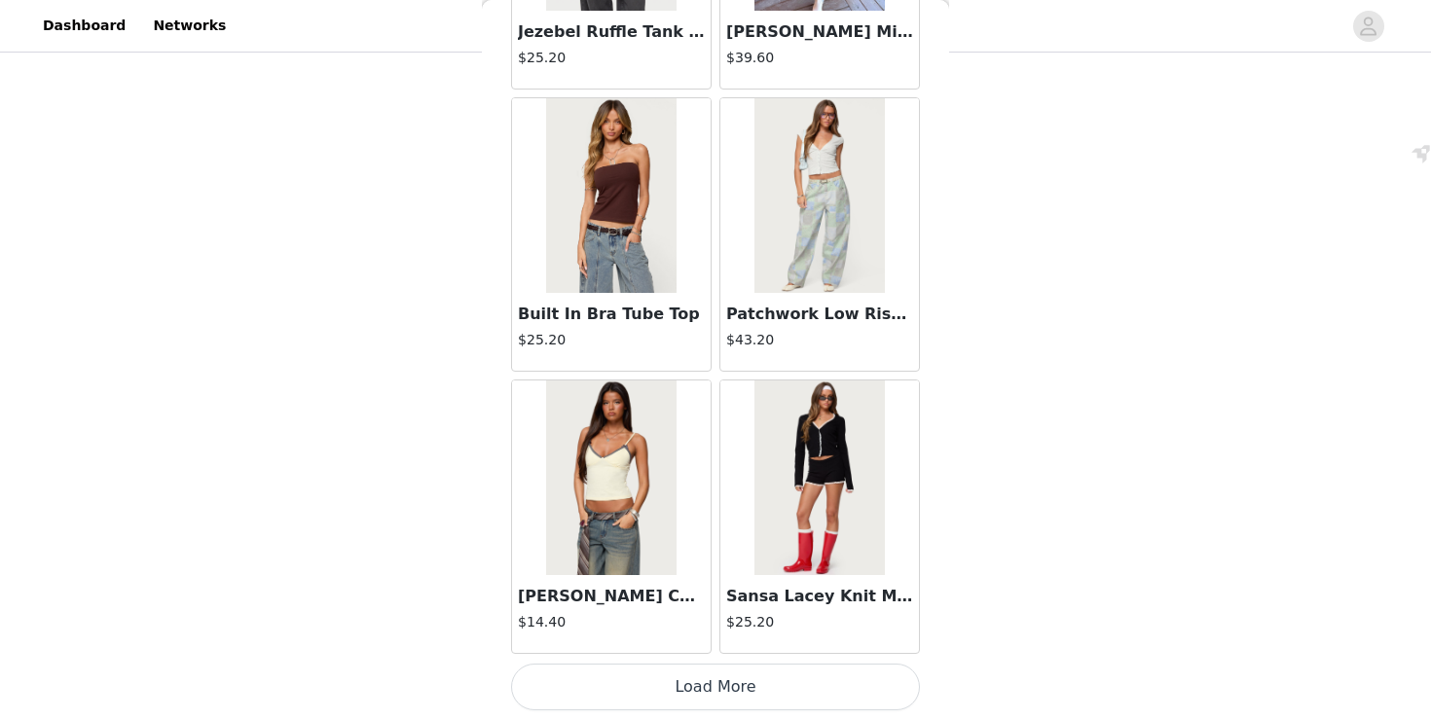
click at [736, 688] on button "Load More" at bounding box center [715, 687] width 409 height 47
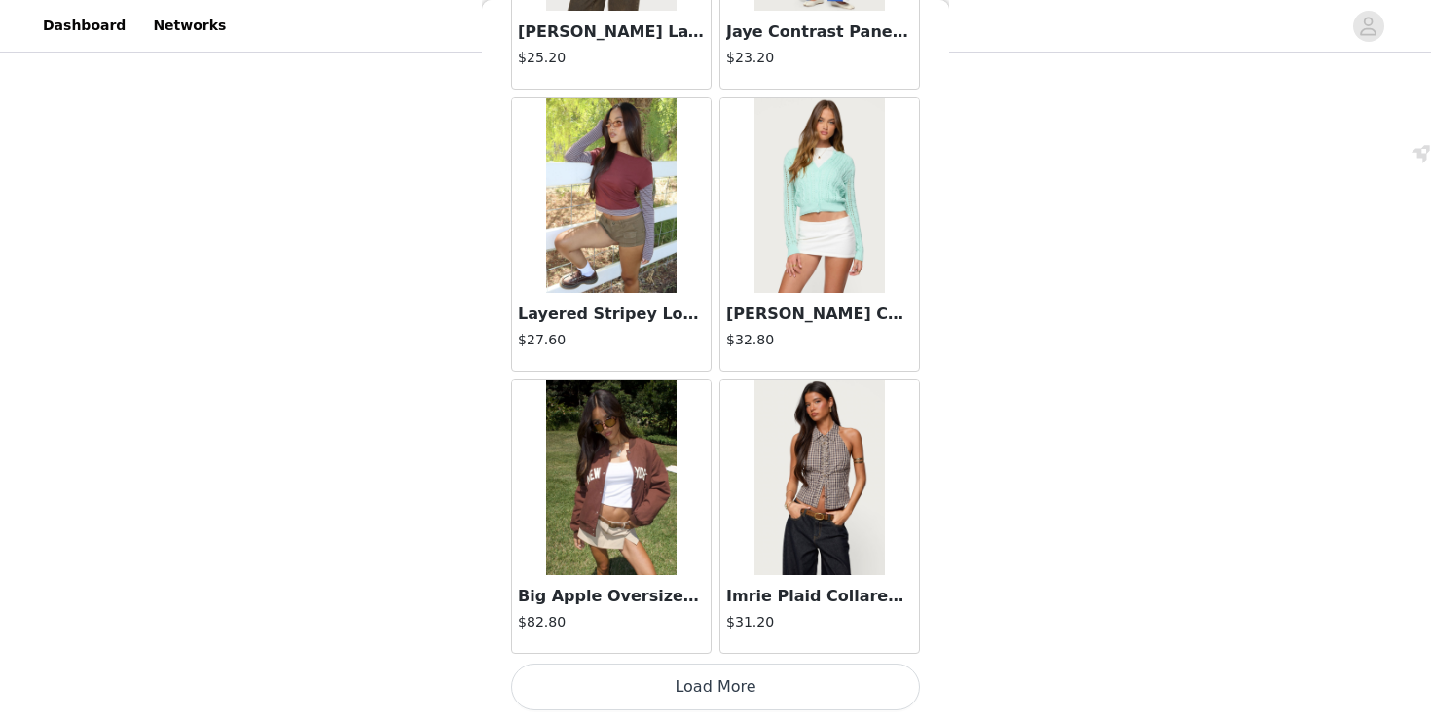
click at [700, 693] on button "Load More" at bounding box center [715, 687] width 409 height 47
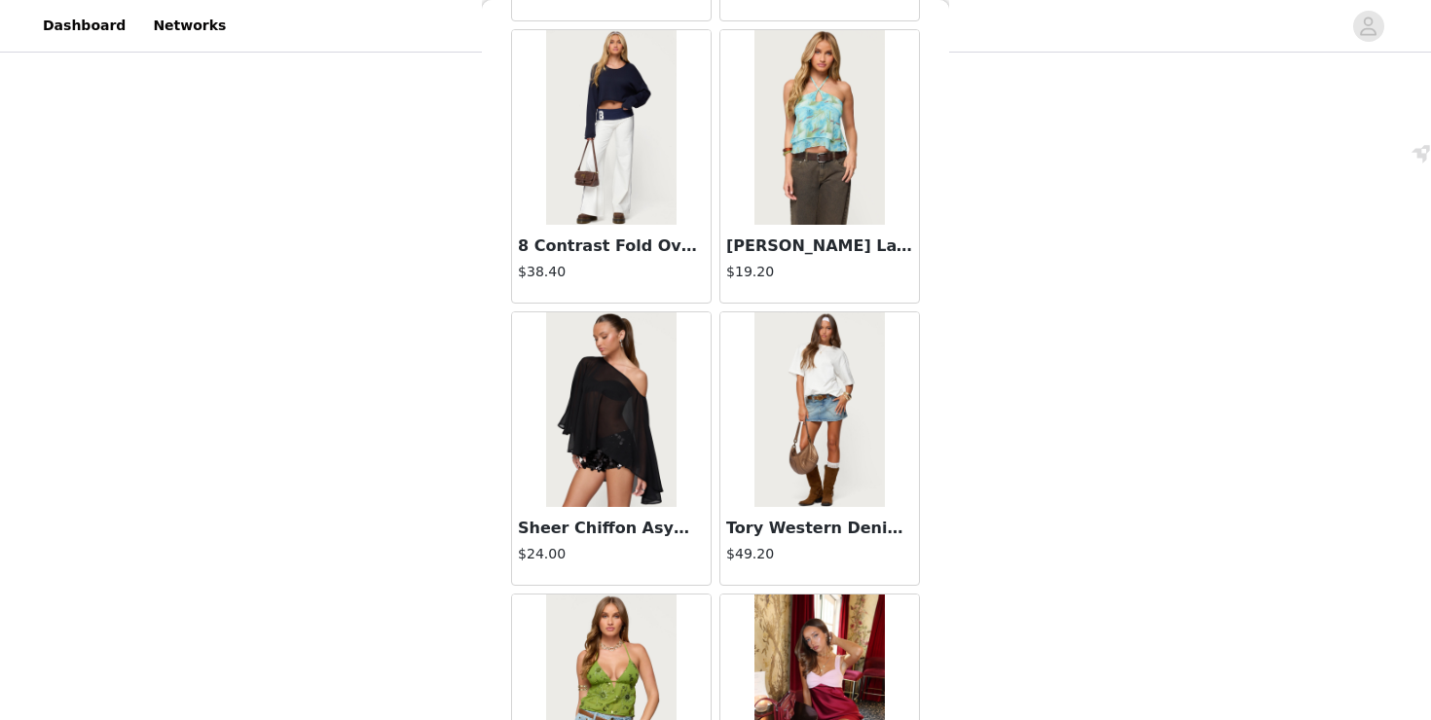
scroll to position [19197, 0]
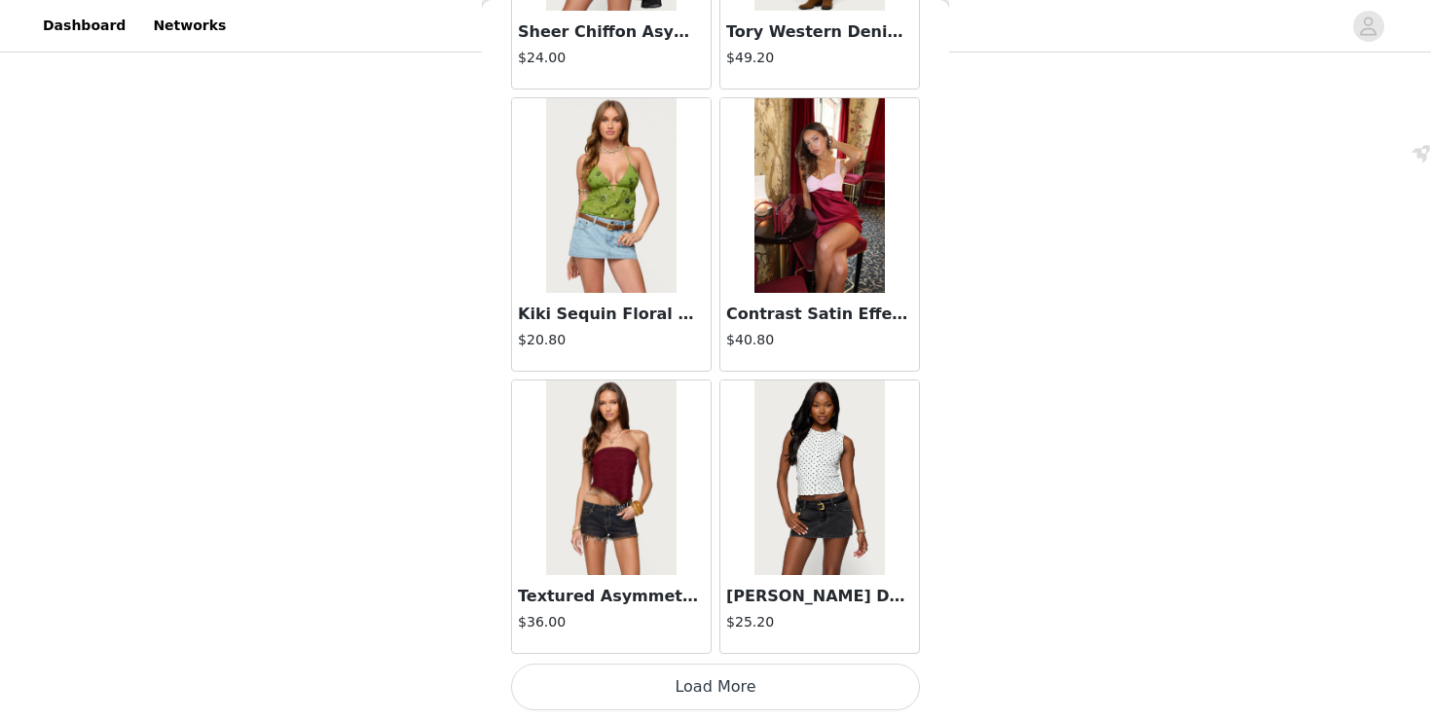
click at [683, 681] on button "Load More" at bounding box center [715, 687] width 409 height 47
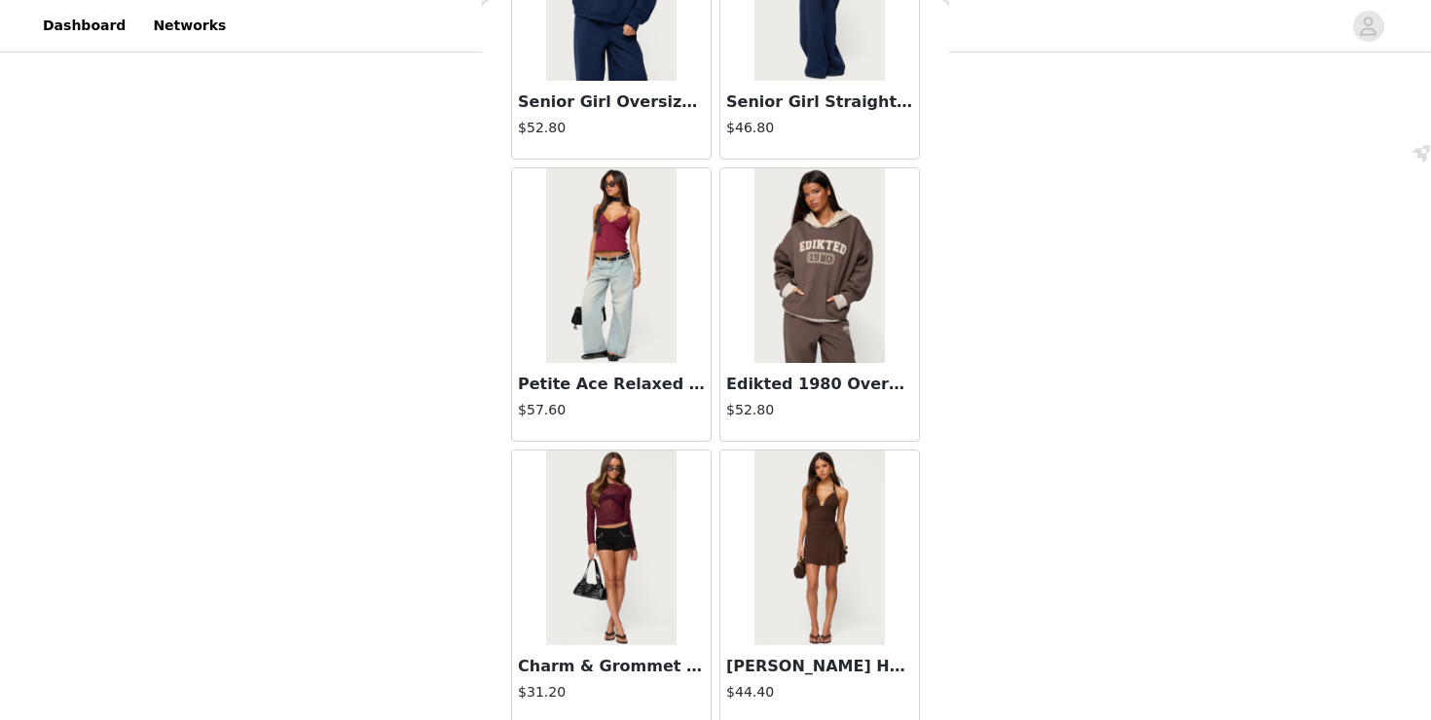
scroll to position [22020, 0]
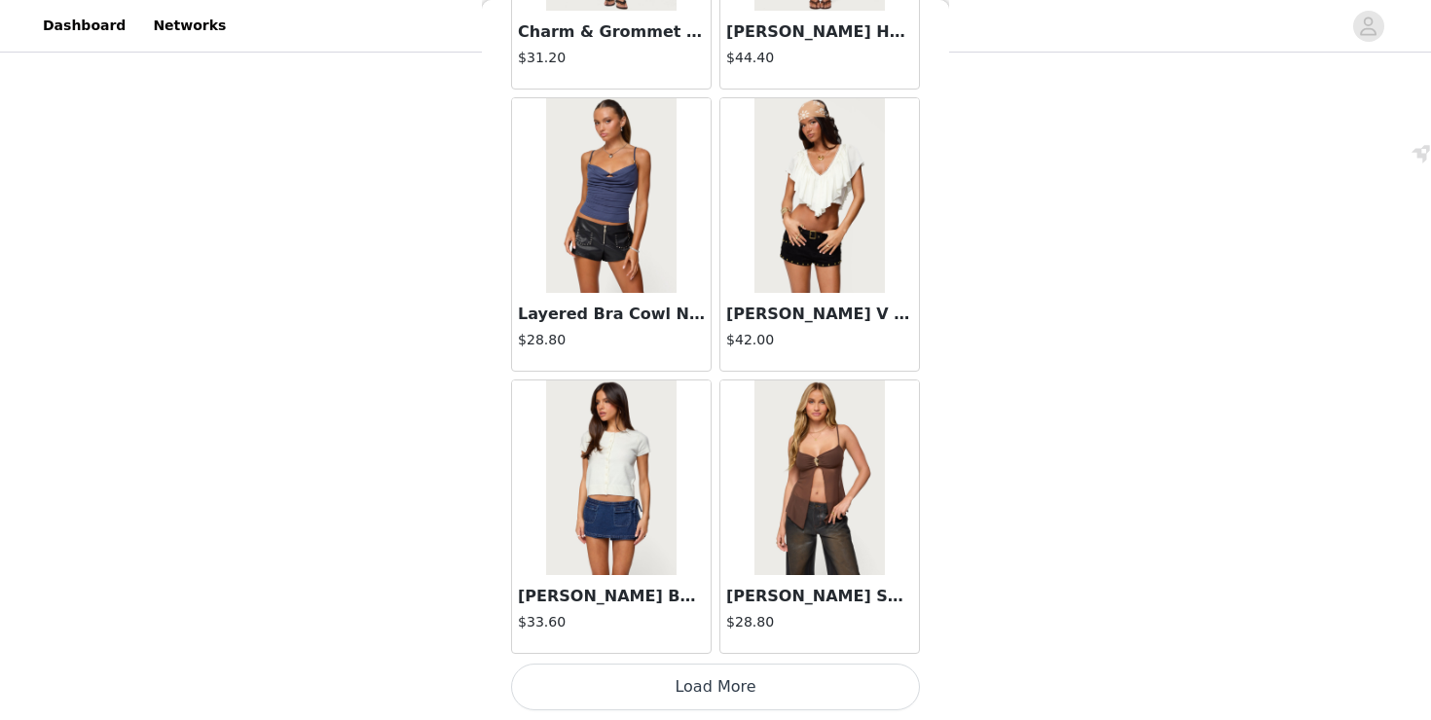
click at [715, 690] on button "Load More" at bounding box center [715, 687] width 409 height 47
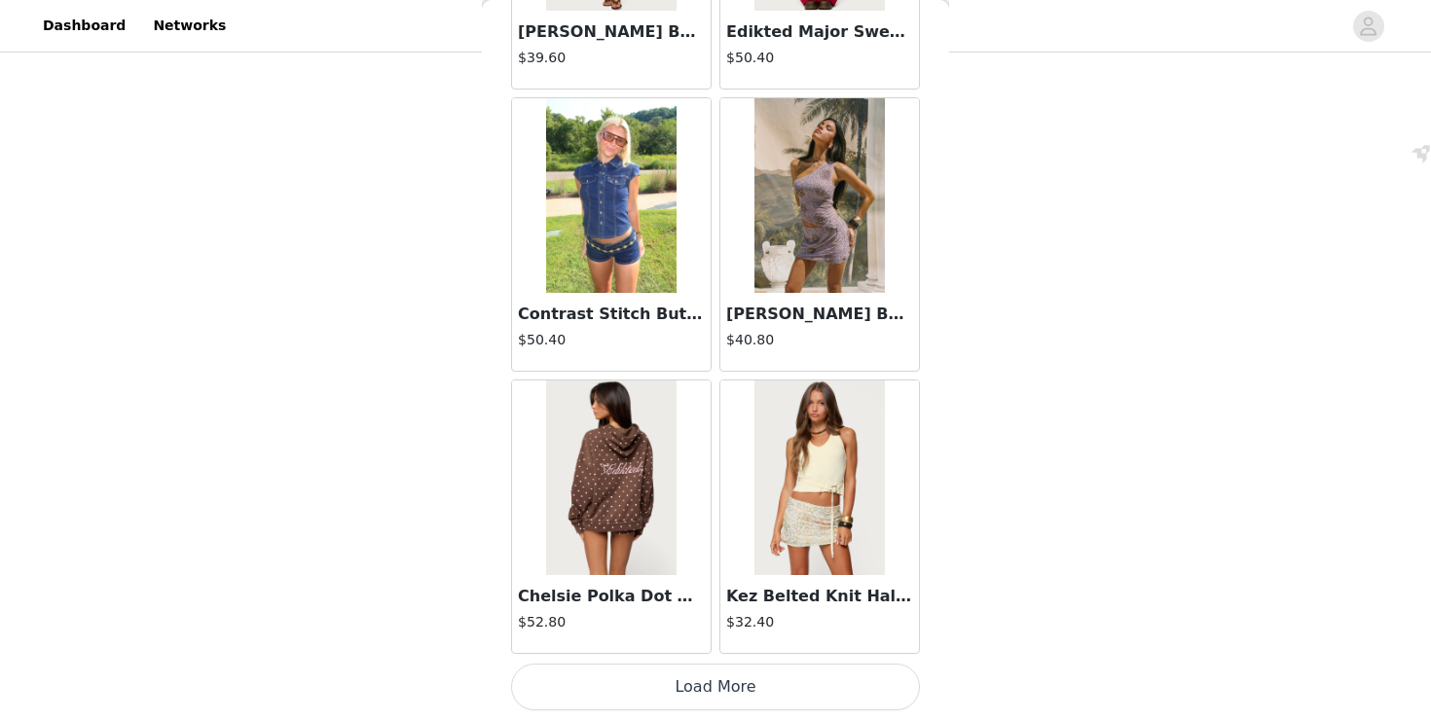
click at [729, 687] on button "Load More" at bounding box center [715, 687] width 409 height 47
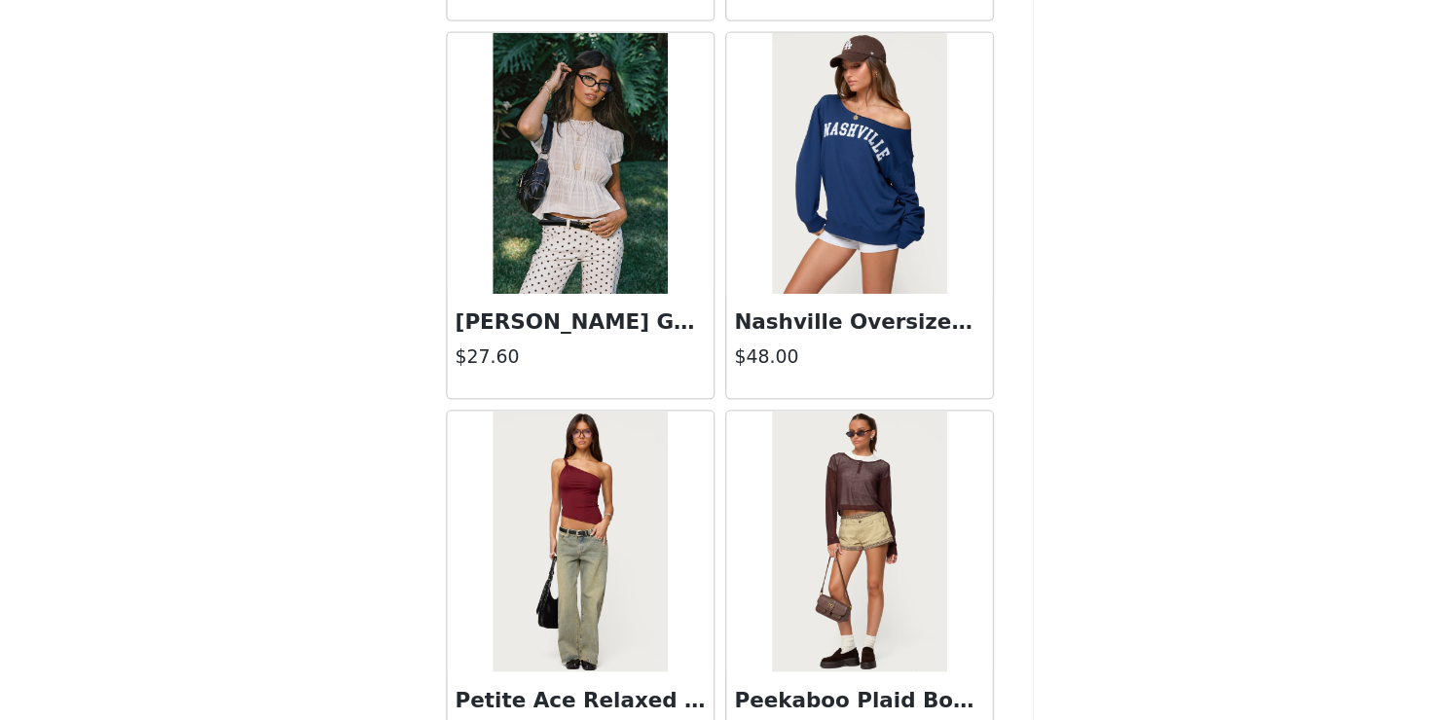
scroll to position [25579, 0]
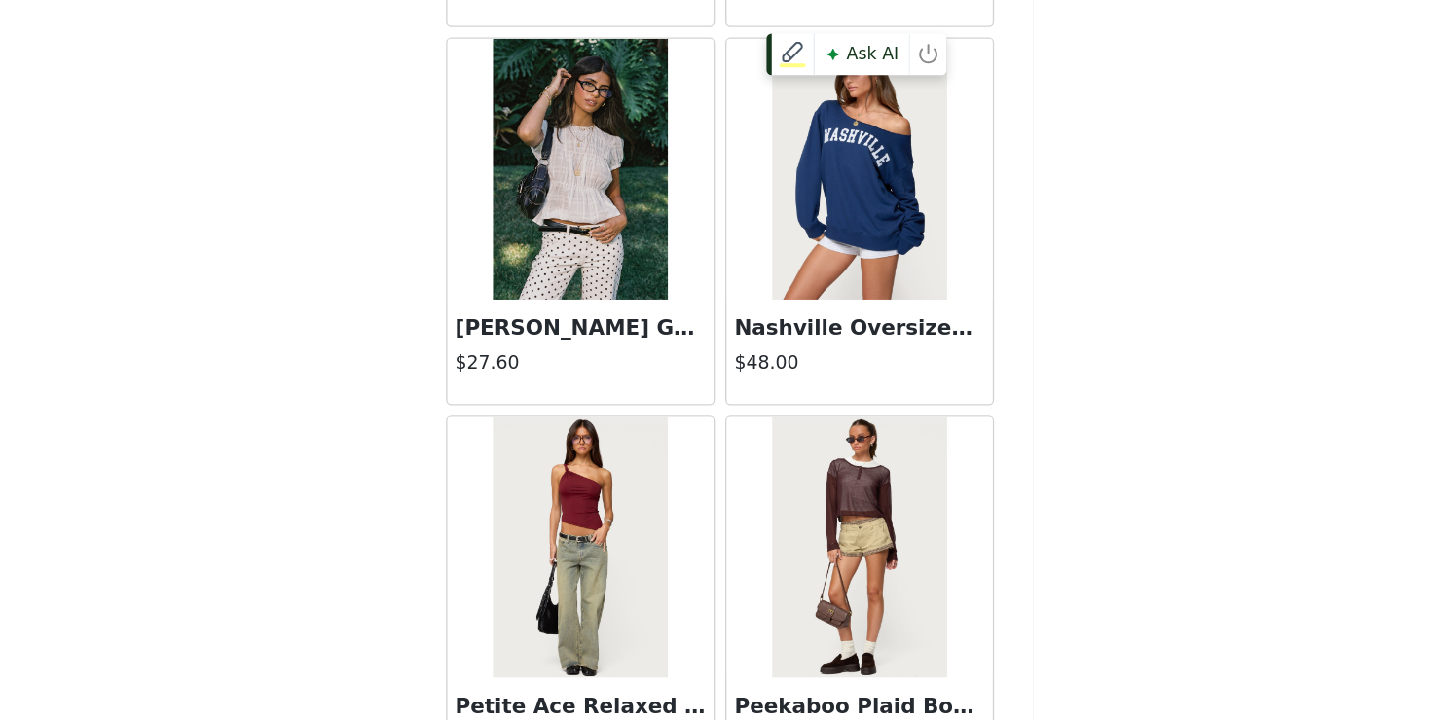
click at [798, 375] on img at bounding box center [818, 306] width 129 height 195
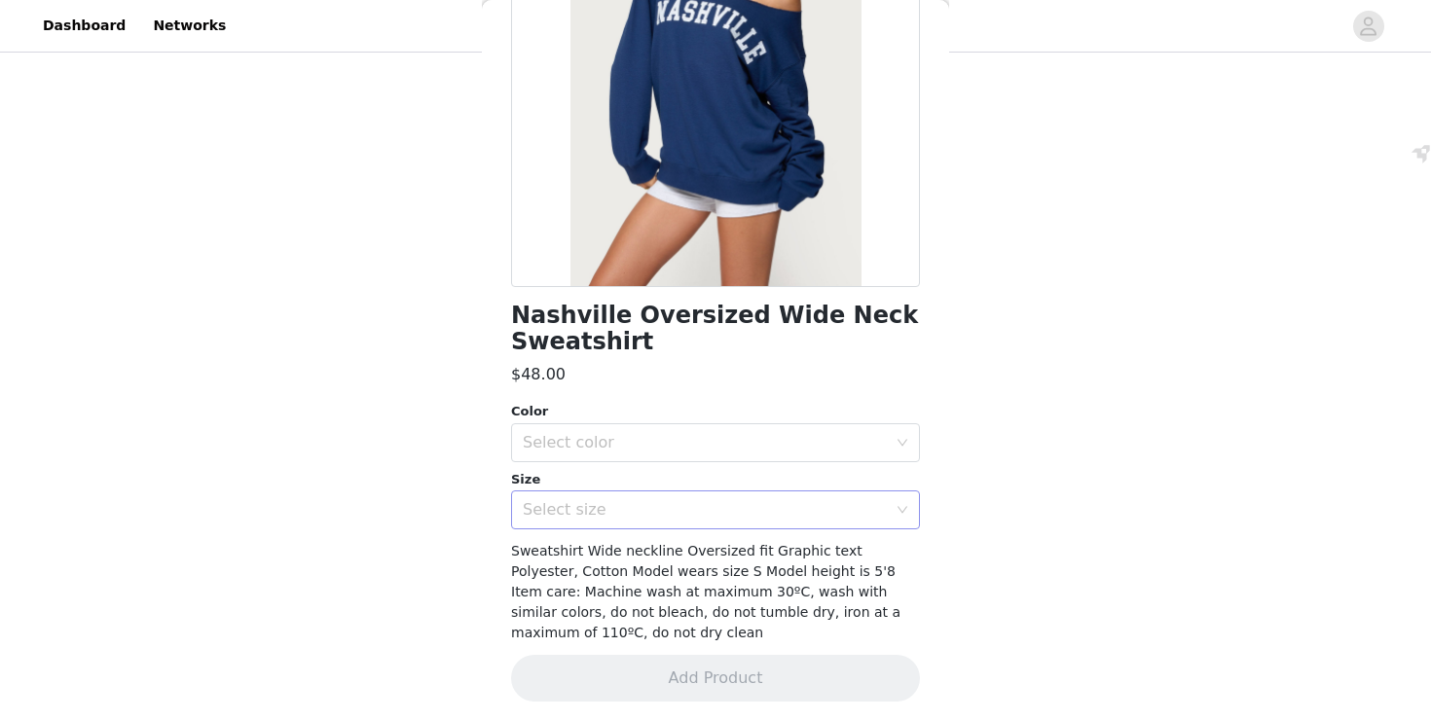
scroll to position [253, 0]
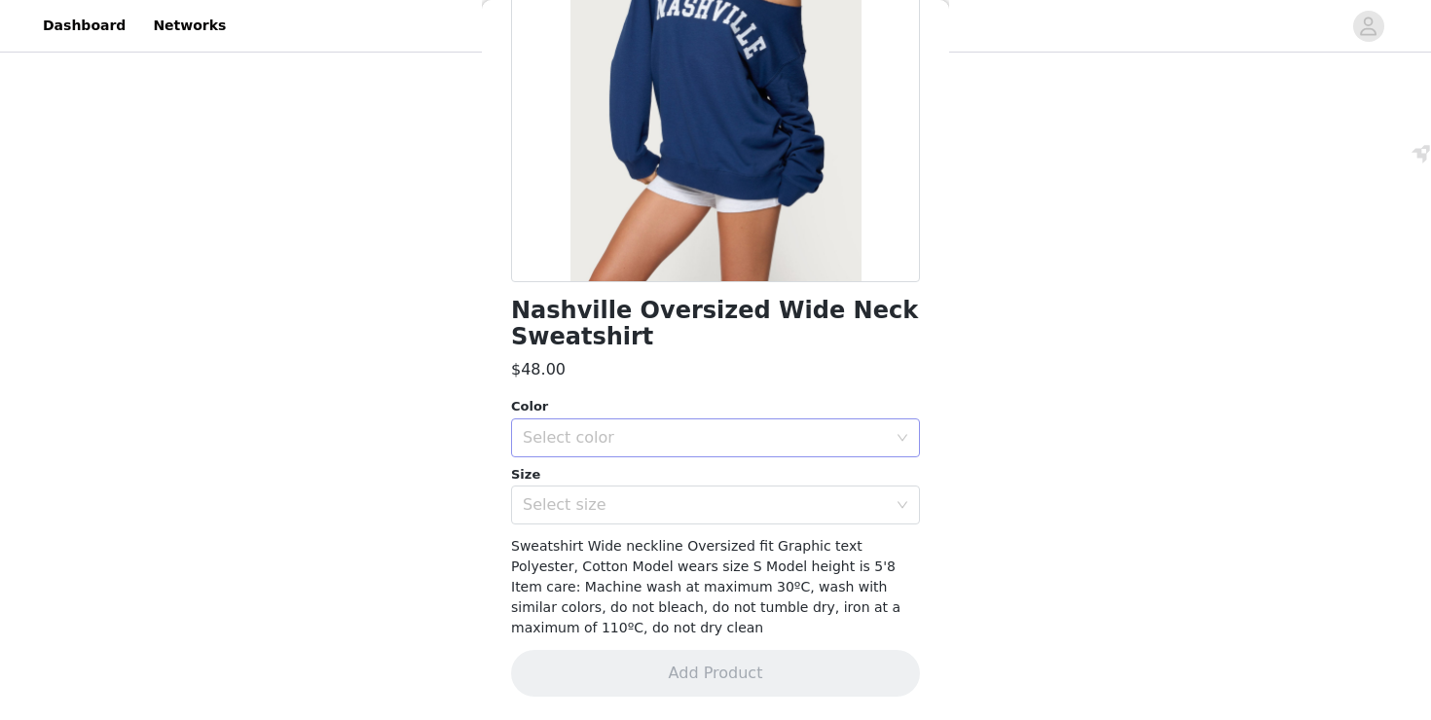
click at [660, 441] on div "Select color" at bounding box center [705, 437] width 364 height 19
click at [664, 486] on li "NAVY" at bounding box center [715, 480] width 409 height 31
click at [669, 500] on div "Select size" at bounding box center [705, 505] width 364 height 19
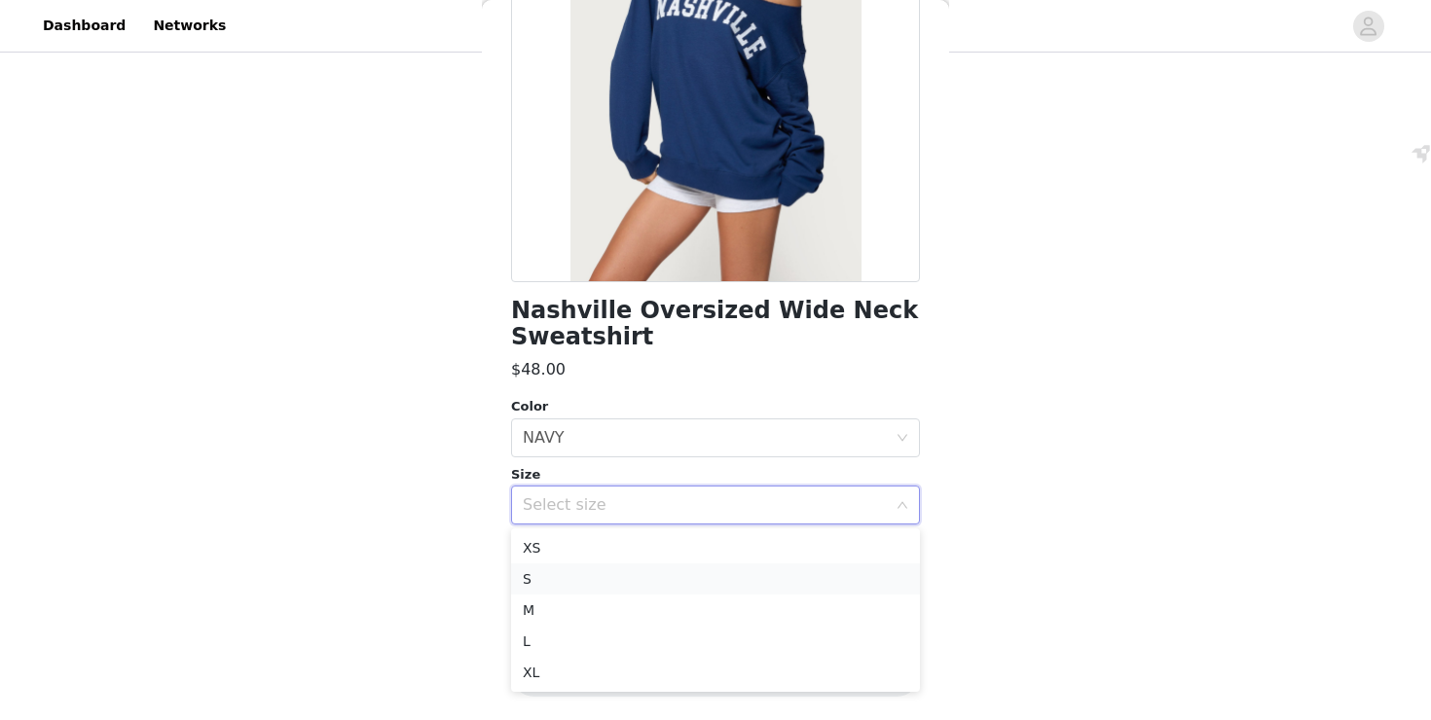
click at [636, 585] on li "S" at bounding box center [715, 579] width 409 height 31
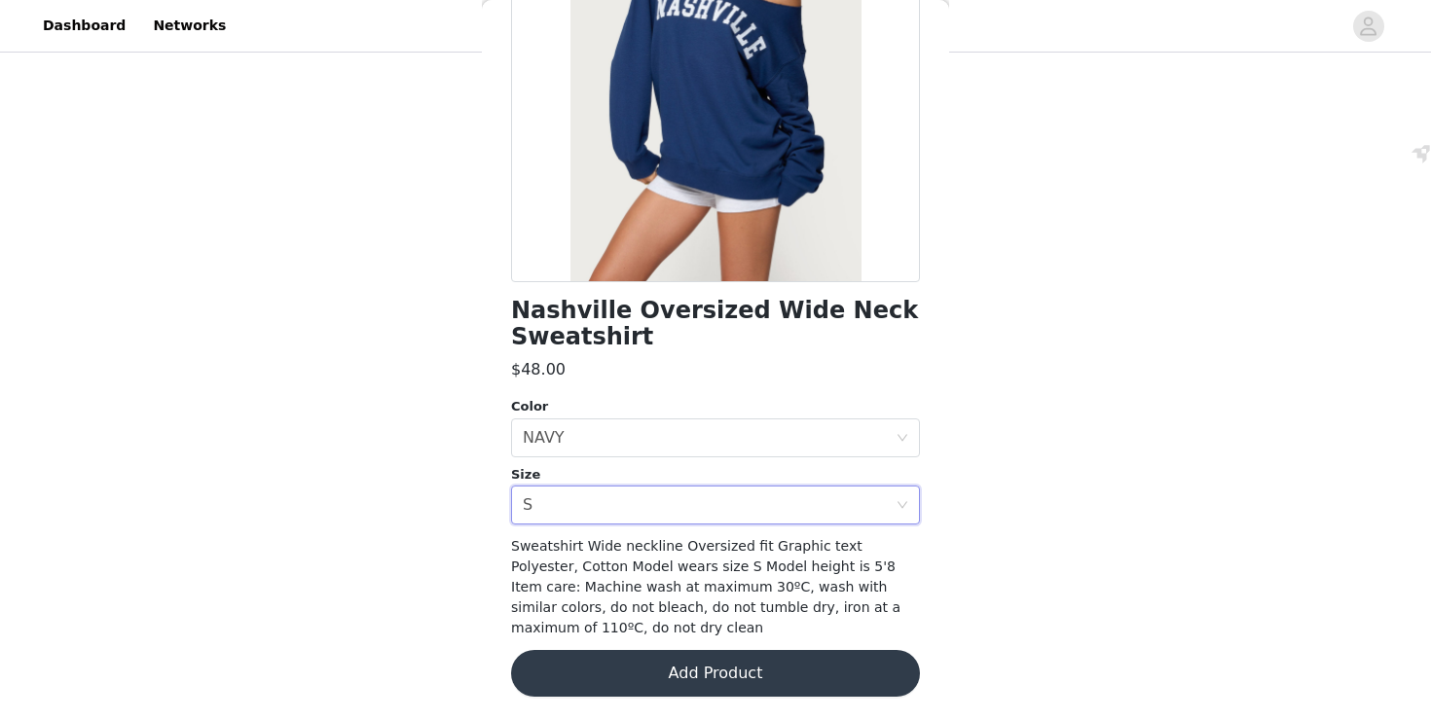
click at [676, 664] on button "Add Product" at bounding box center [715, 673] width 409 height 47
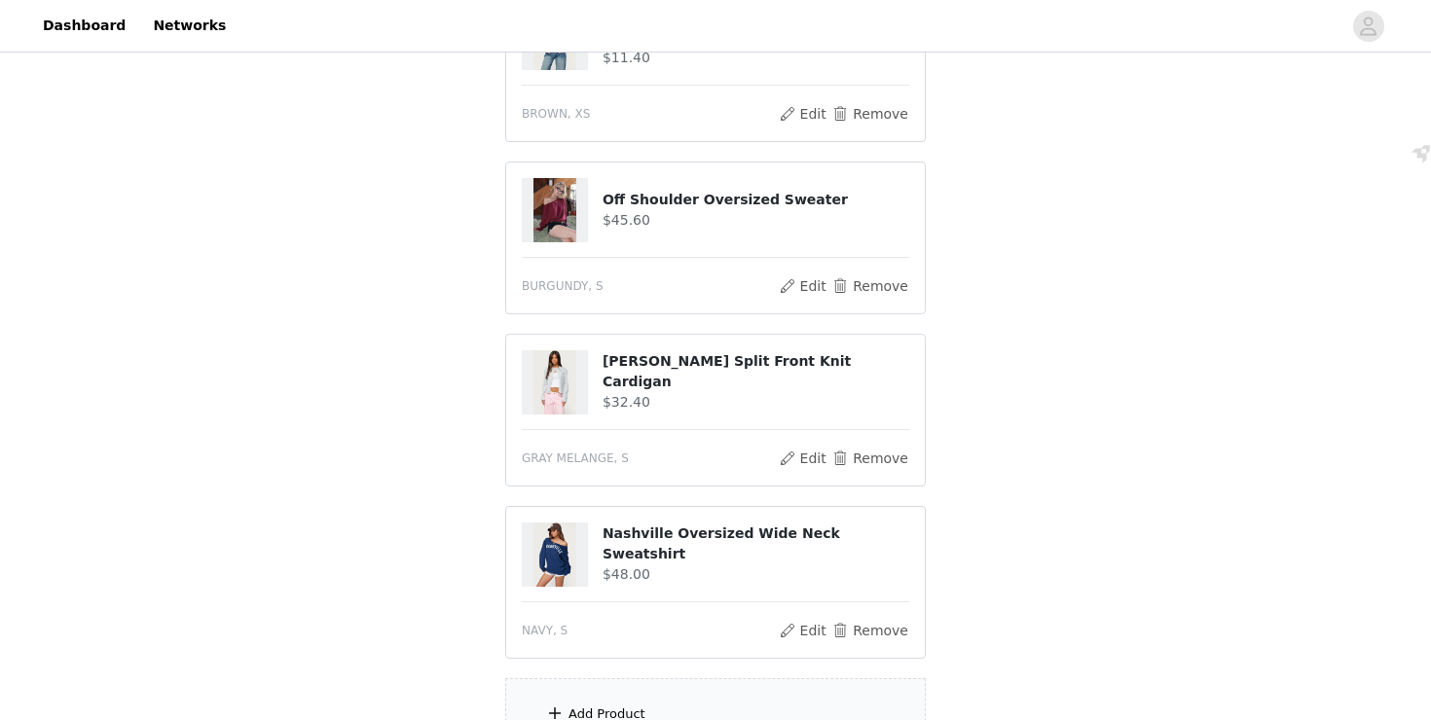
scroll to position [453, 0]
click at [879, 629] on button "Remove" at bounding box center [870, 629] width 78 height 23
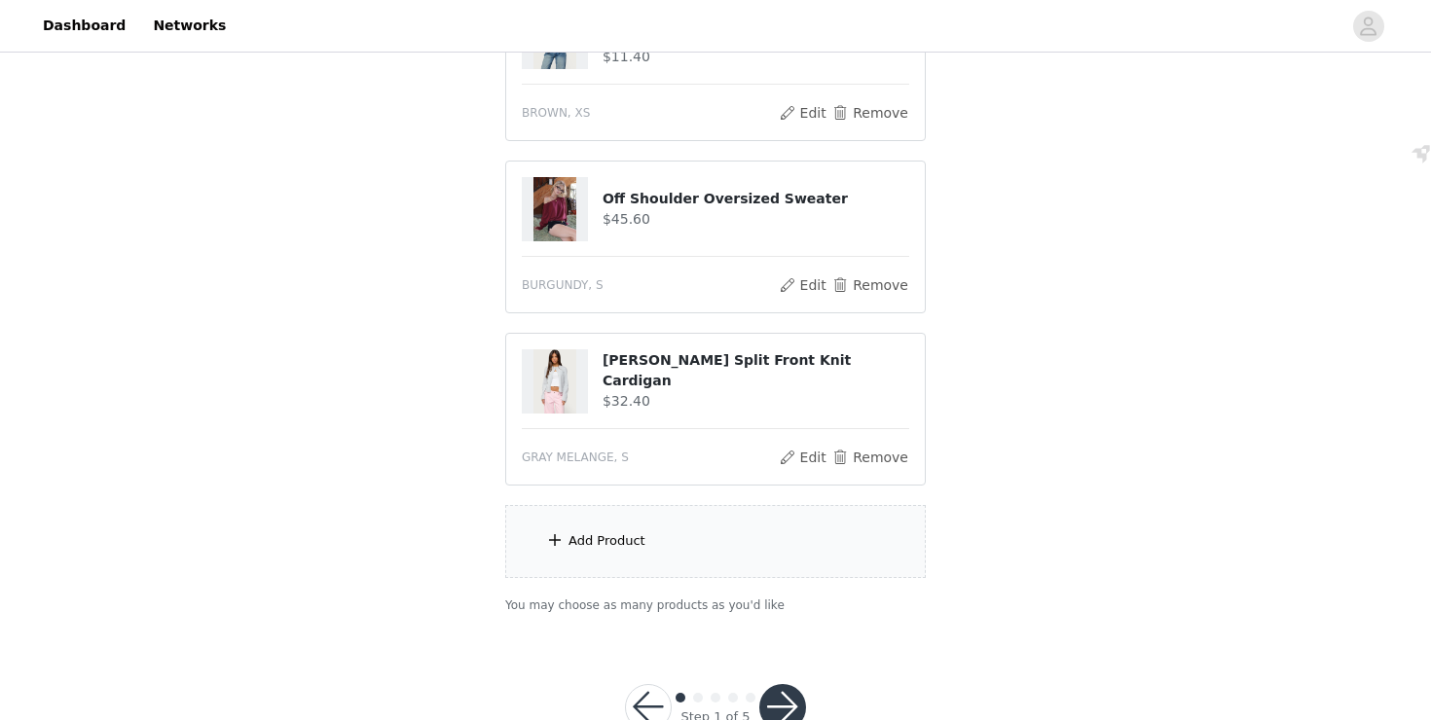
click at [830, 564] on div "Add Product" at bounding box center [715, 541] width 421 height 73
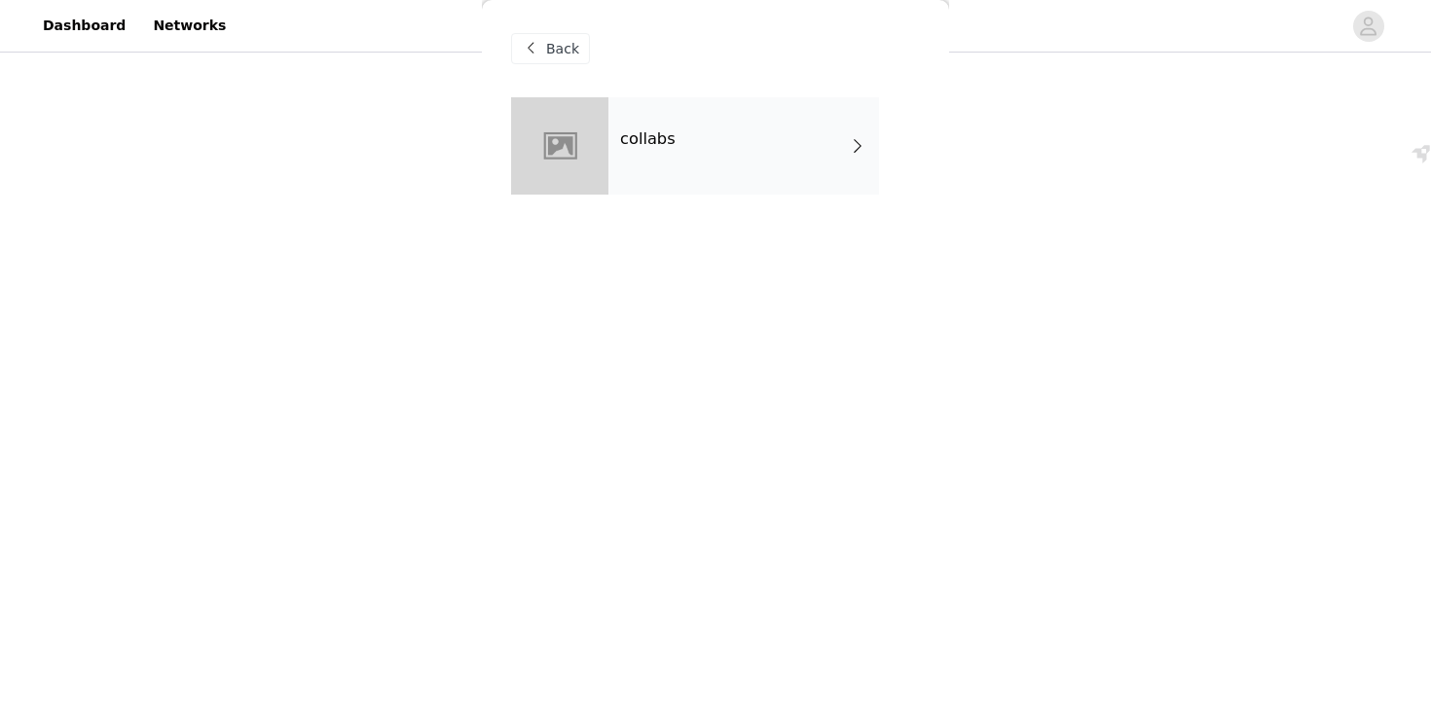
click at [671, 101] on div "collabs" at bounding box center [743, 145] width 271 height 97
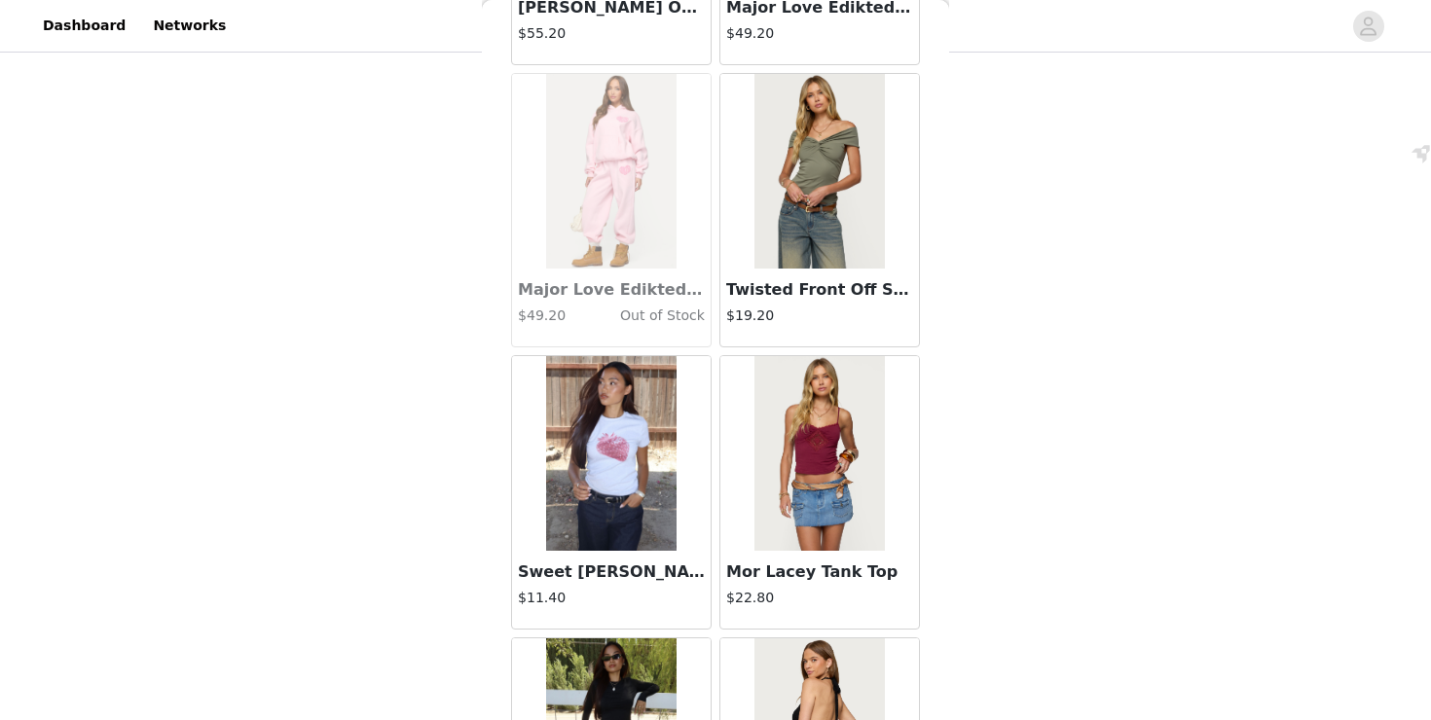
scroll to position [2258, 0]
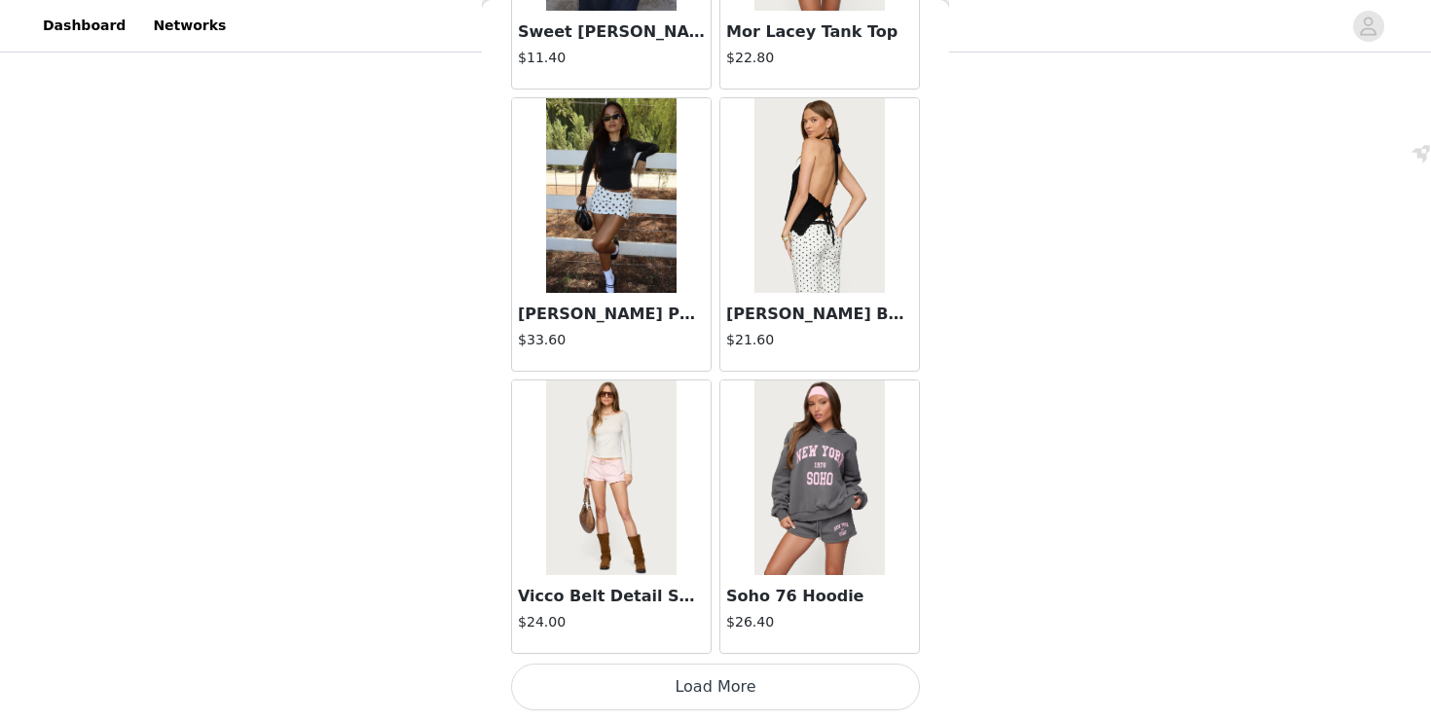
click at [651, 680] on button "Load More" at bounding box center [715, 687] width 409 height 47
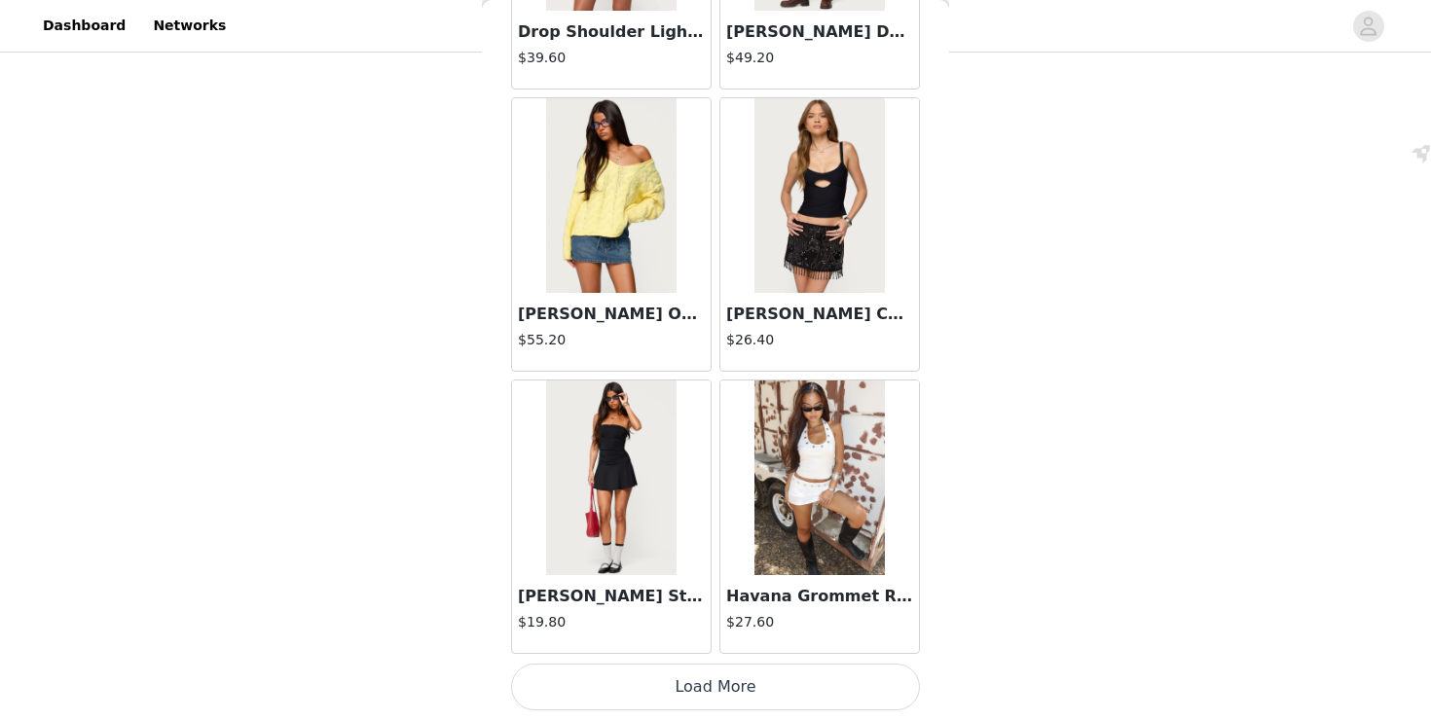
click at [685, 680] on button "Load More" at bounding box center [715, 687] width 409 height 47
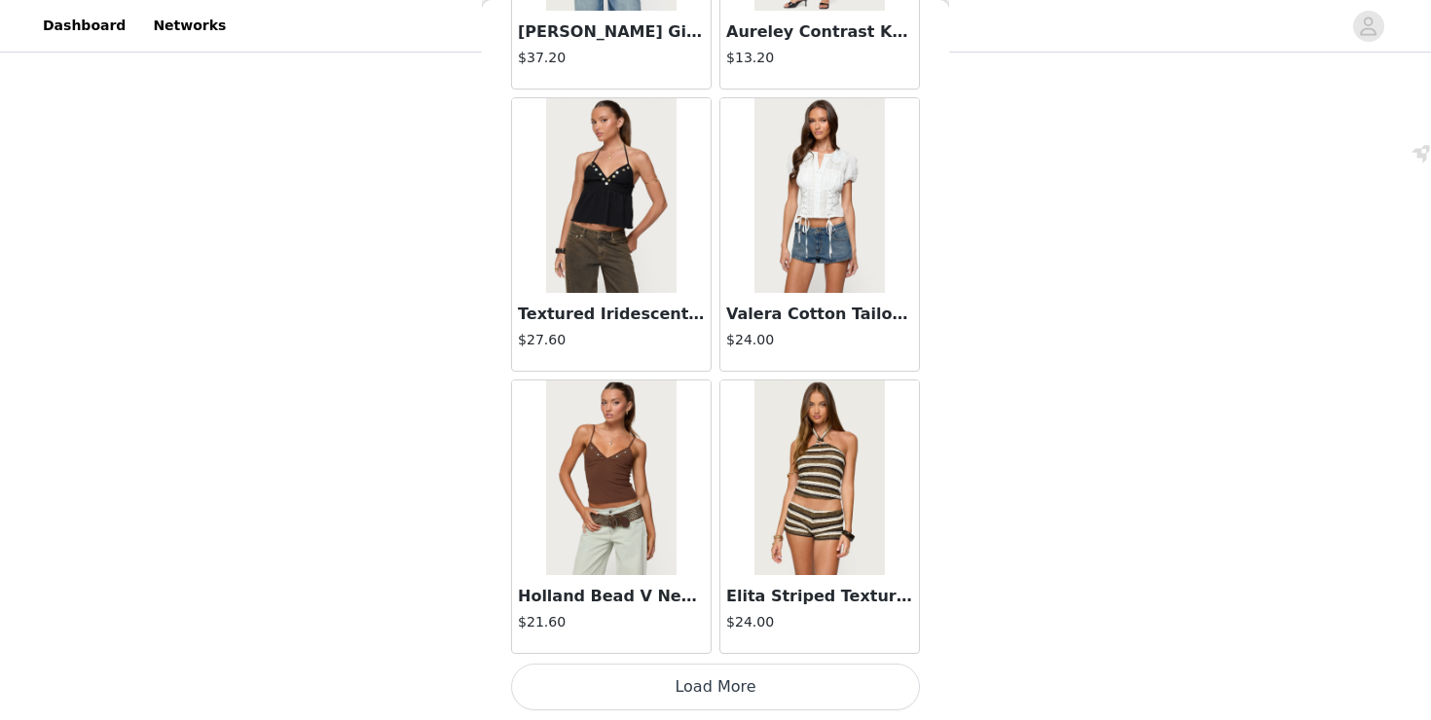
click at [714, 688] on button "Load More" at bounding box center [715, 687] width 409 height 47
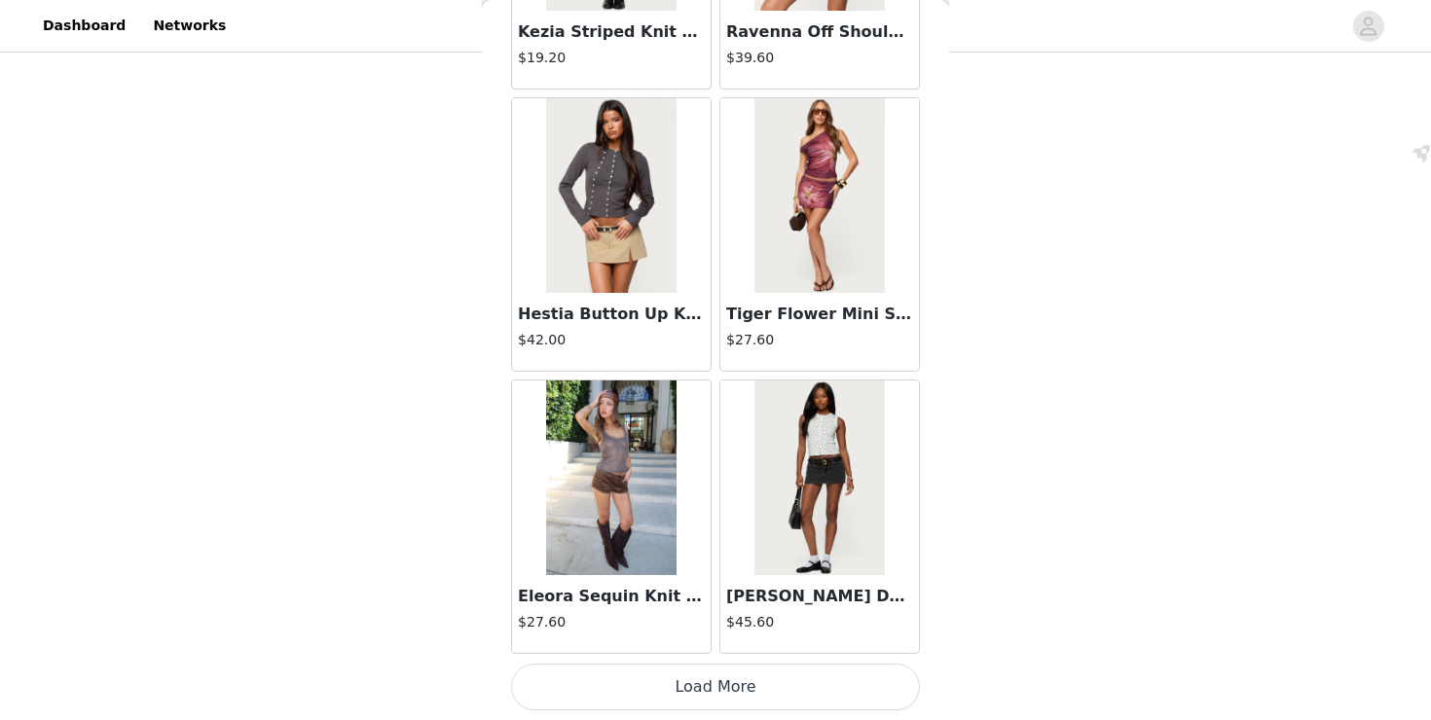
scroll to position [510, 0]
click at [714, 701] on button "Load More" at bounding box center [715, 687] width 409 height 47
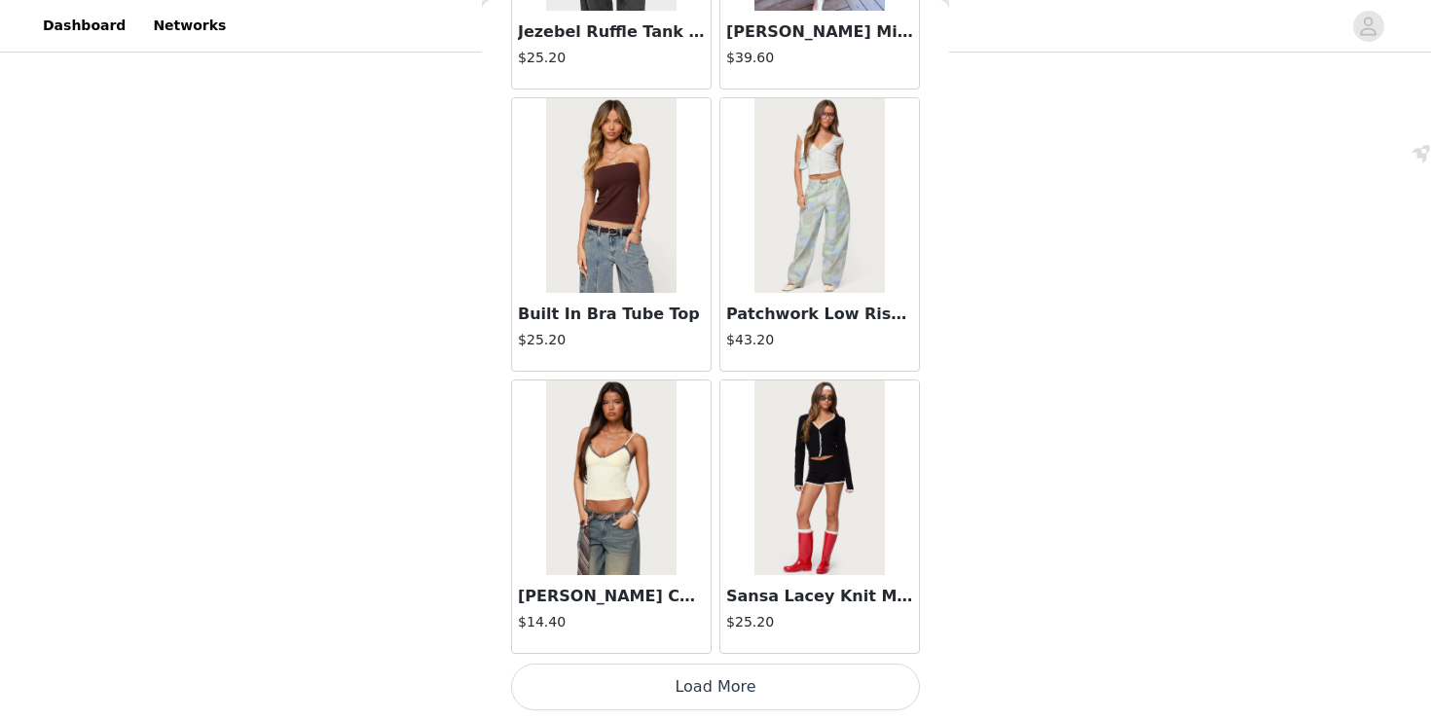
click at [718, 677] on button "Load More" at bounding box center [715, 687] width 409 height 47
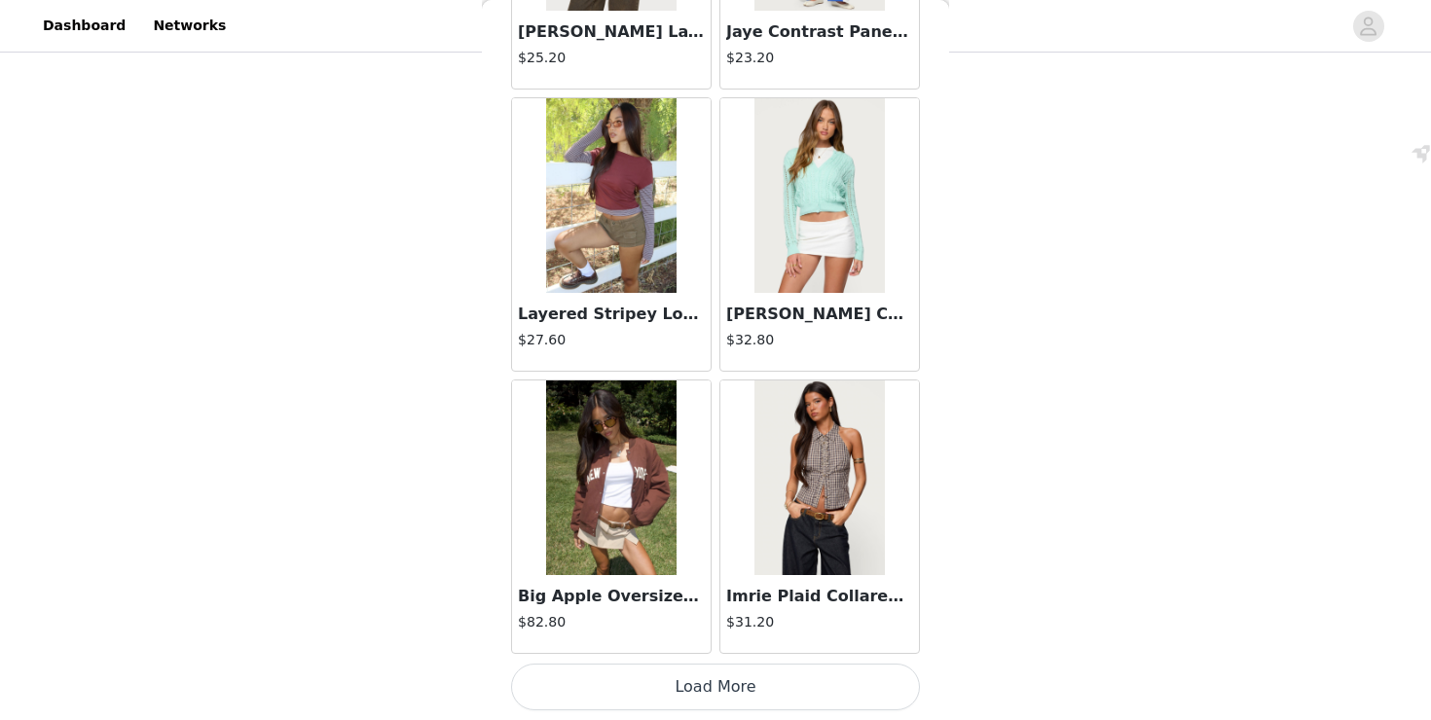
click at [784, 675] on button "Load More" at bounding box center [715, 687] width 409 height 47
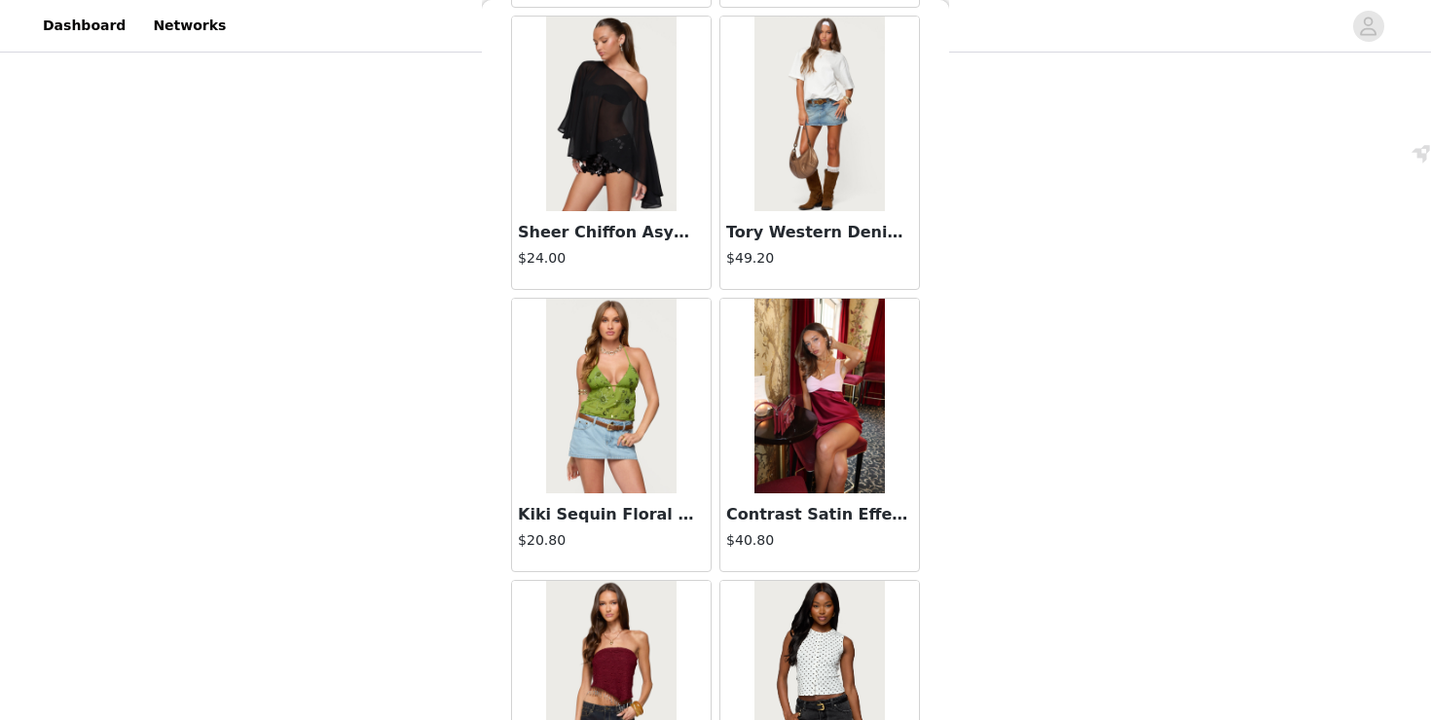
scroll to position [19197, 0]
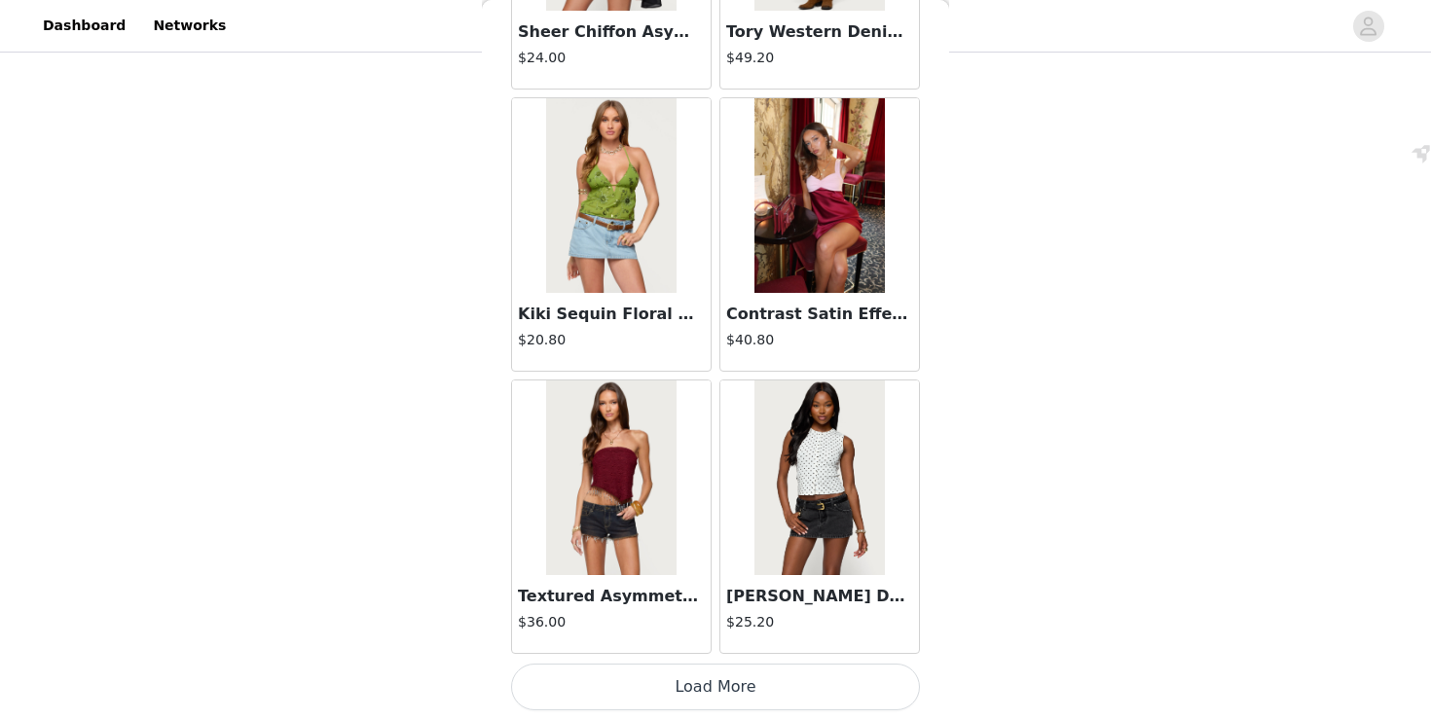
click at [755, 701] on button "Load More" at bounding box center [715, 687] width 409 height 47
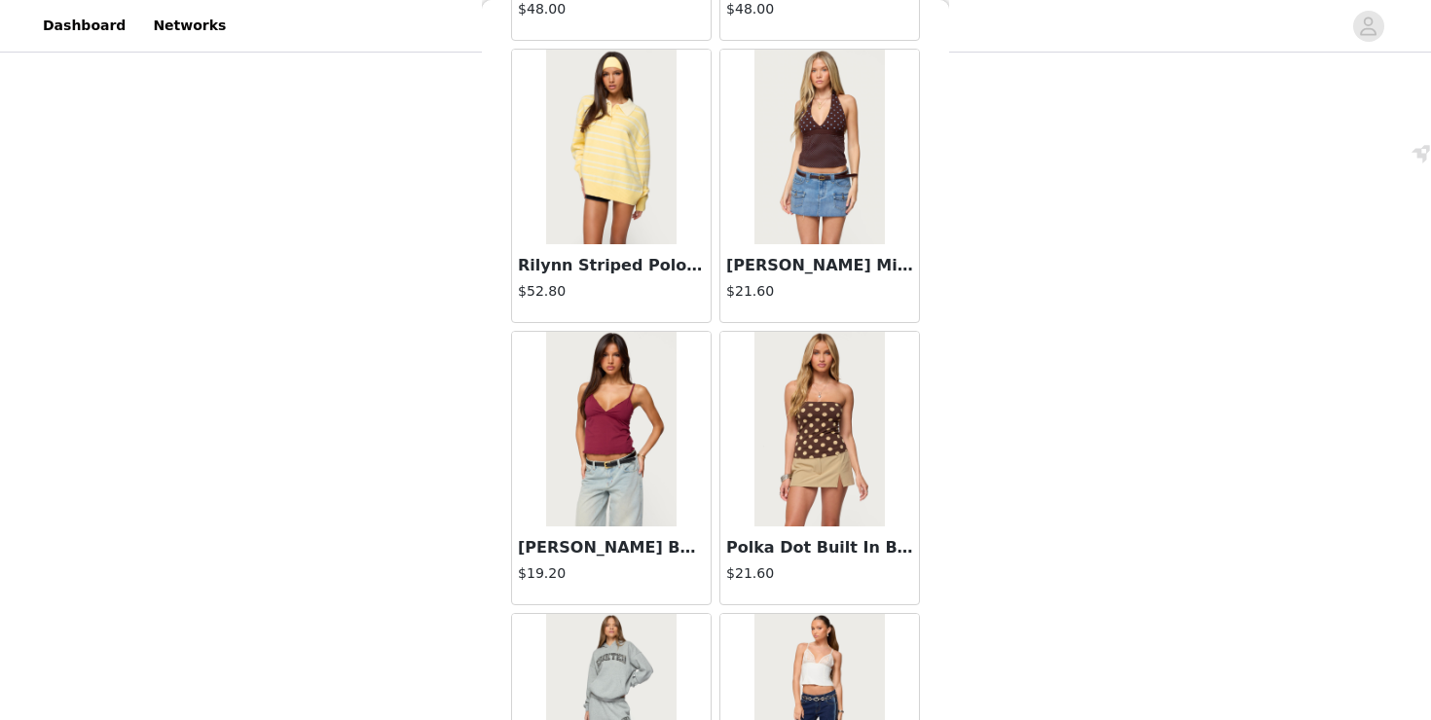
scroll to position [22020, 0]
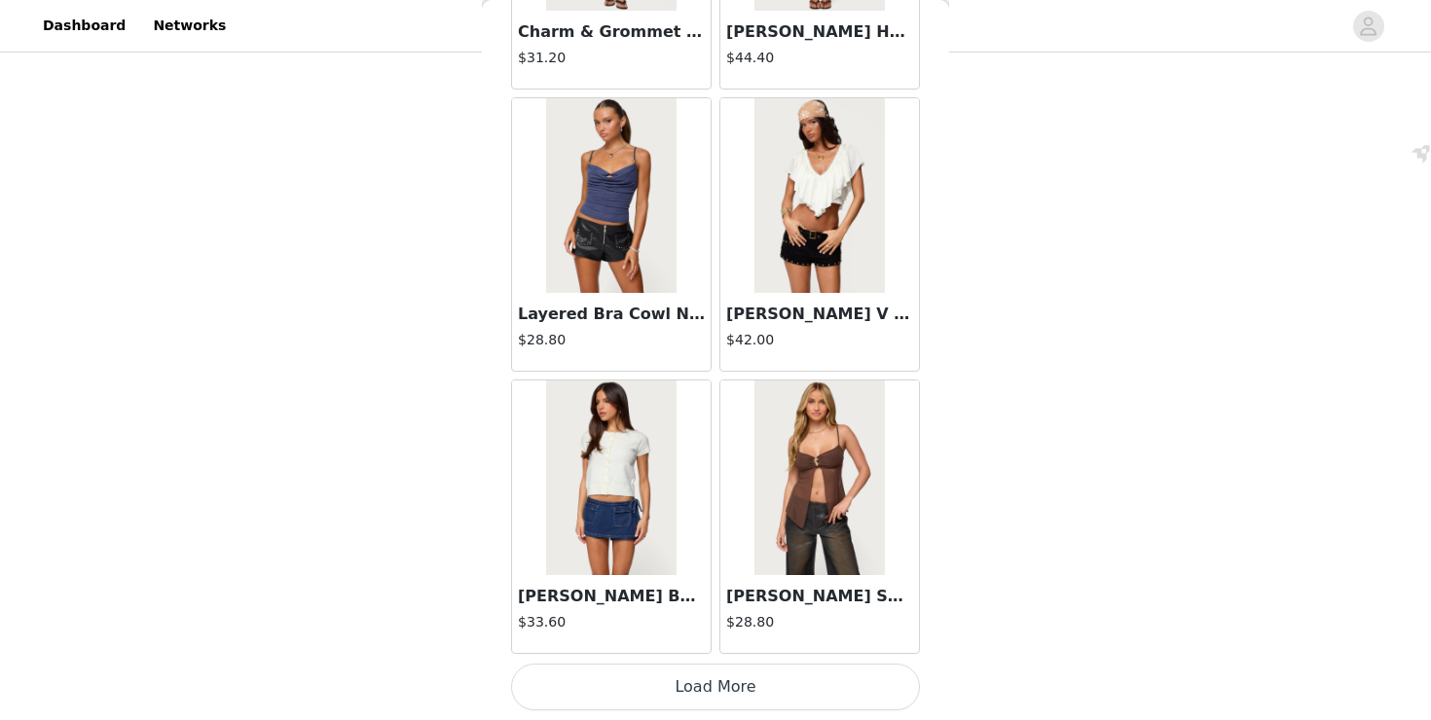
click at [728, 696] on button "Load More" at bounding box center [715, 687] width 409 height 47
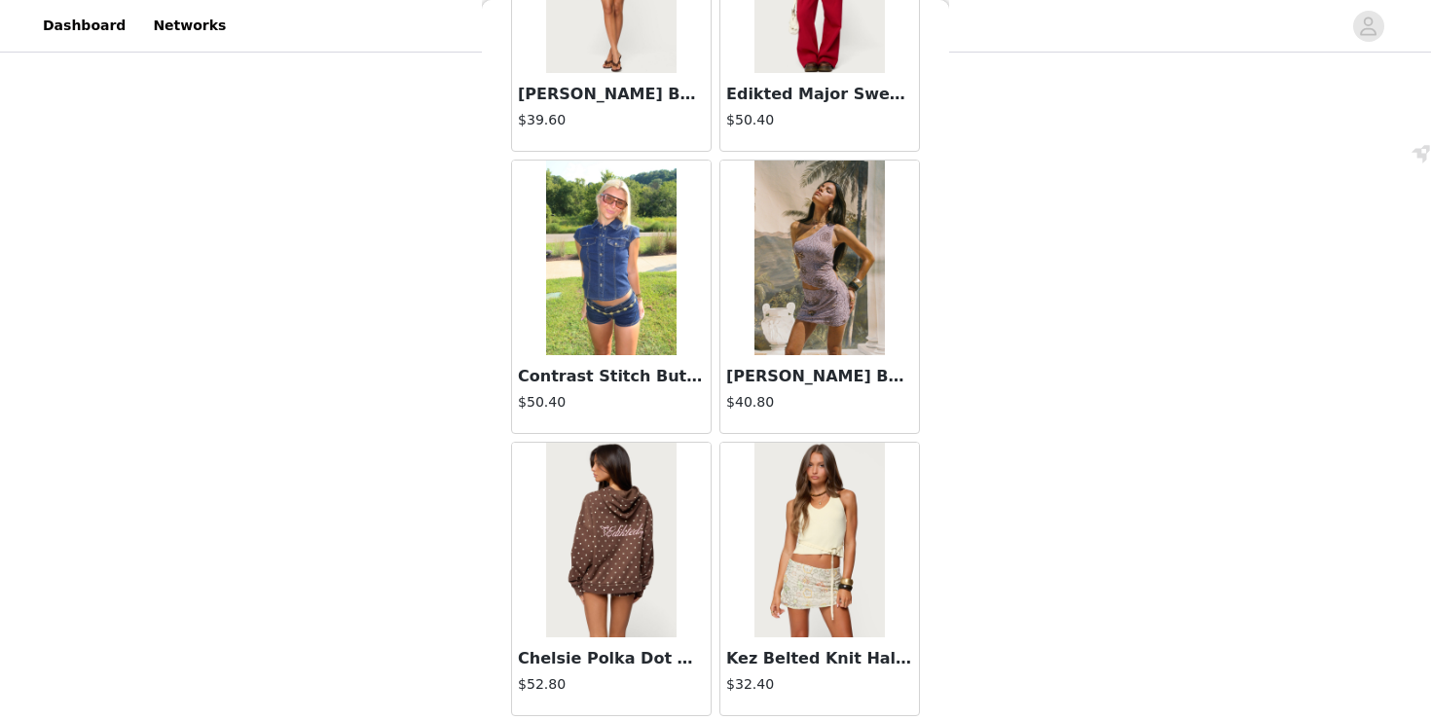
scroll to position [24843, 0]
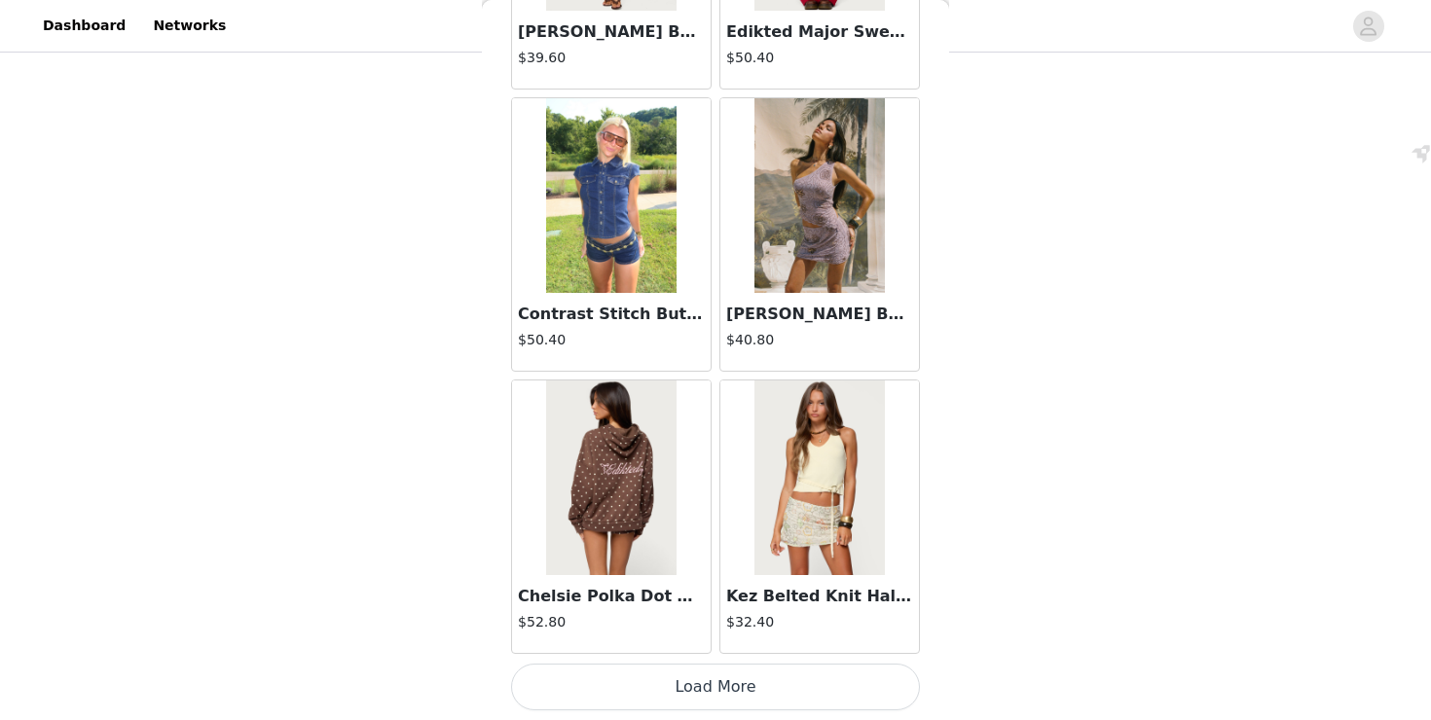
click at [699, 682] on button "Load More" at bounding box center [715, 687] width 409 height 47
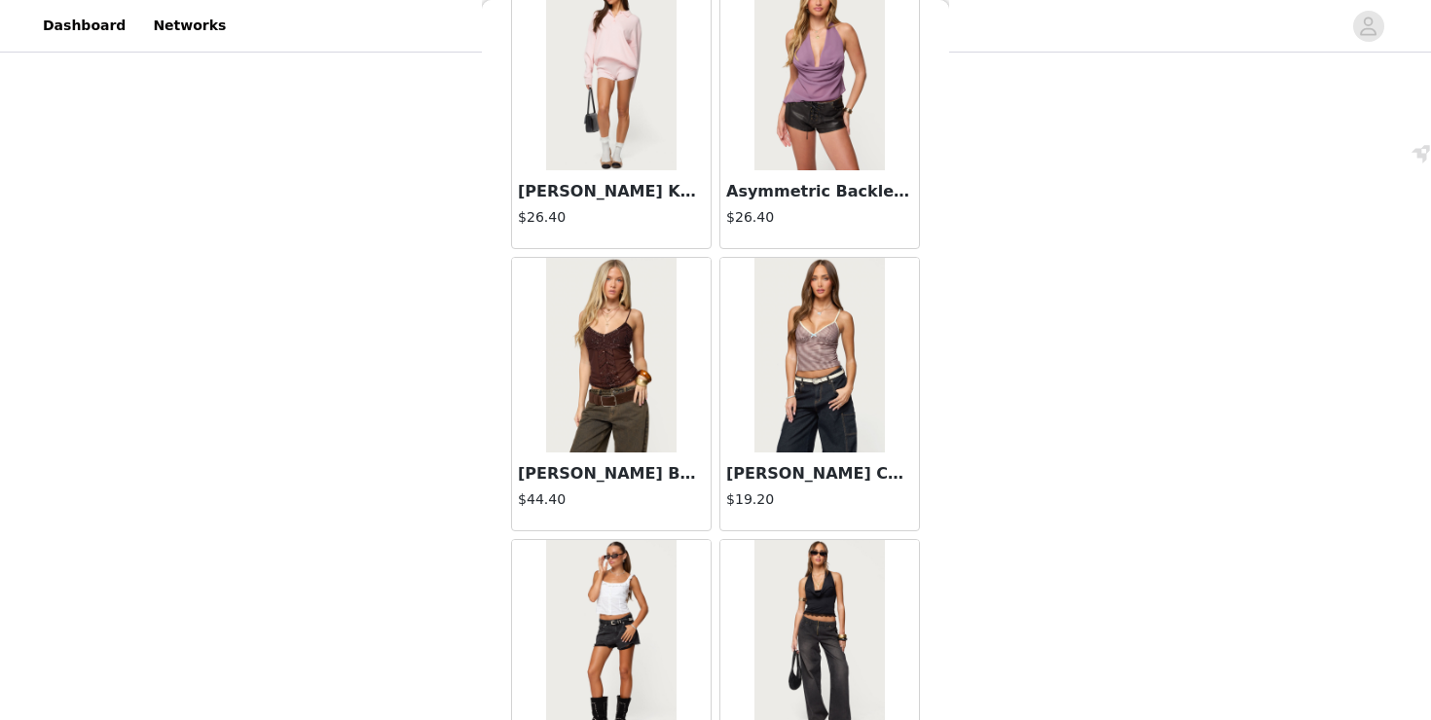
scroll to position [27666, 0]
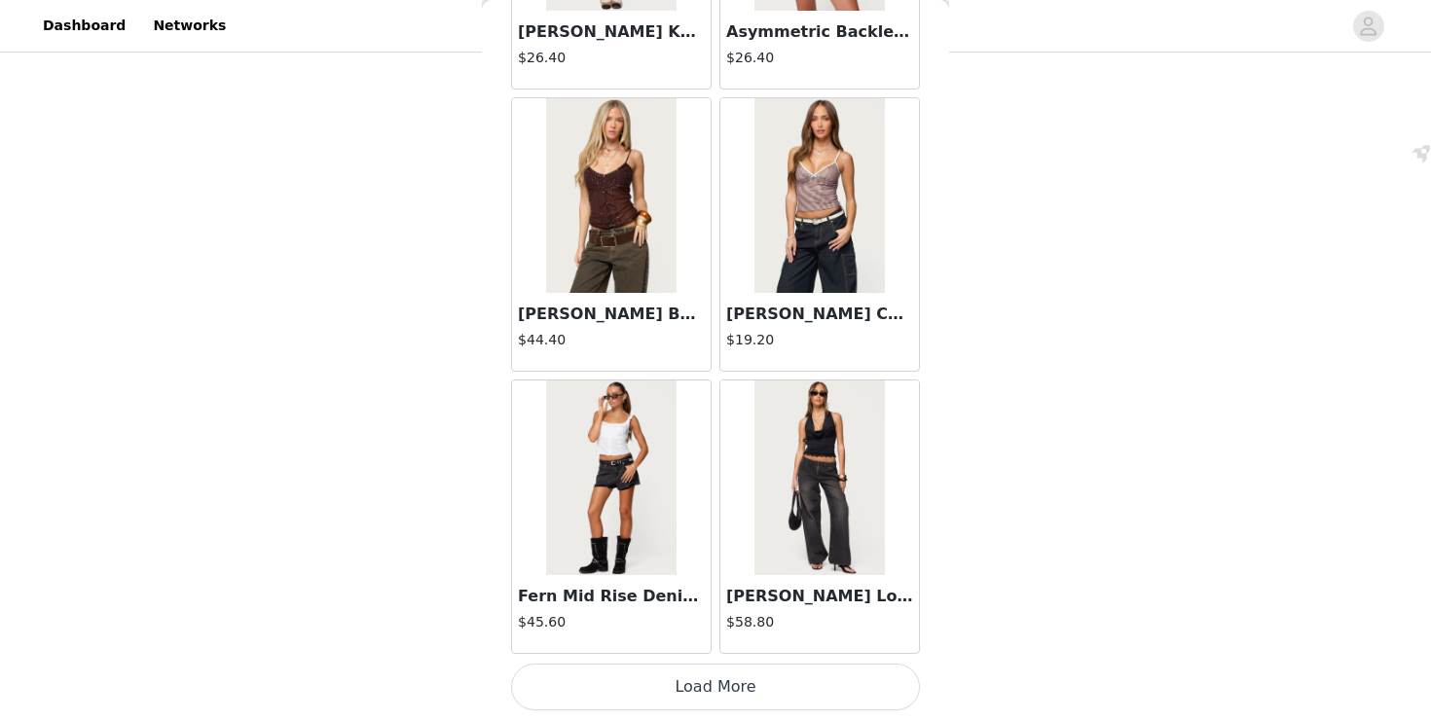
click at [716, 689] on button "Load More" at bounding box center [715, 687] width 409 height 47
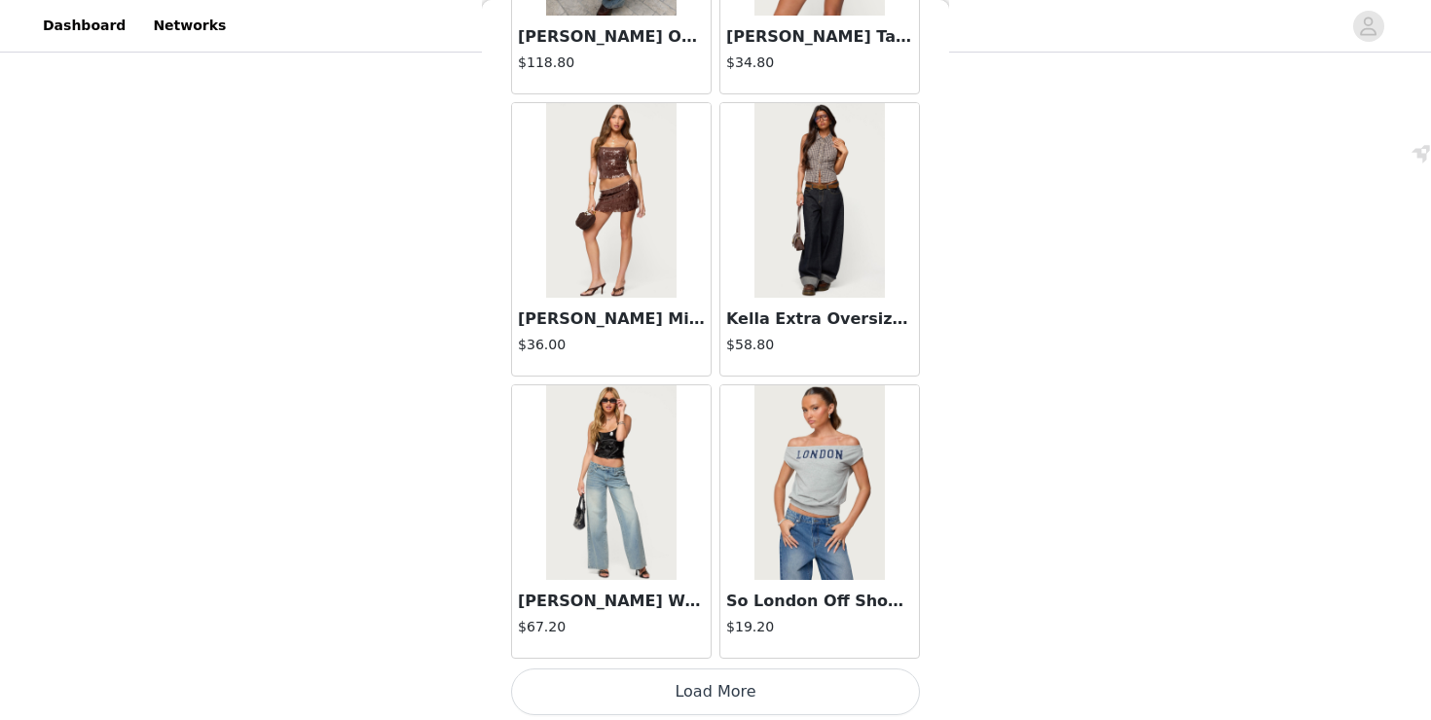
scroll to position [30486, 0]
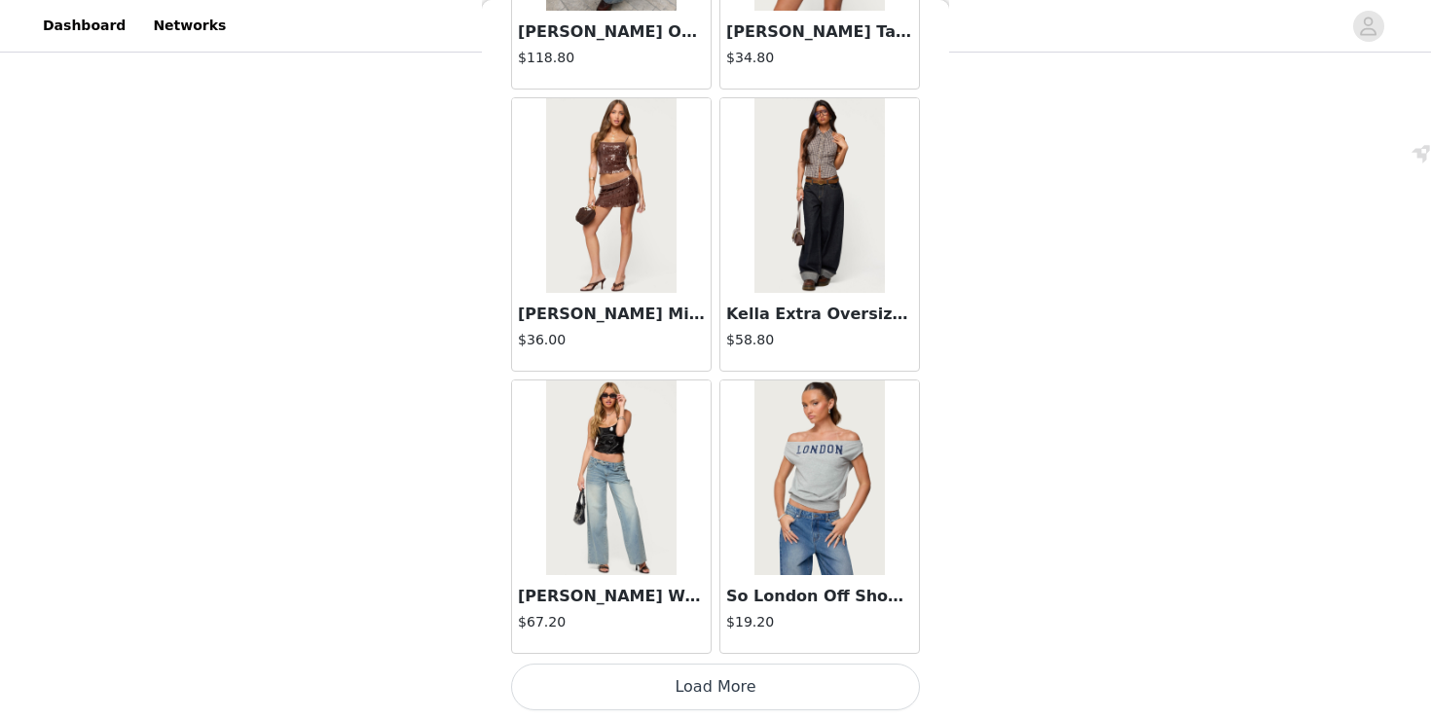
click at [702, 687] on button "Load More" at bounding box center [715, 687] width 409 height 47
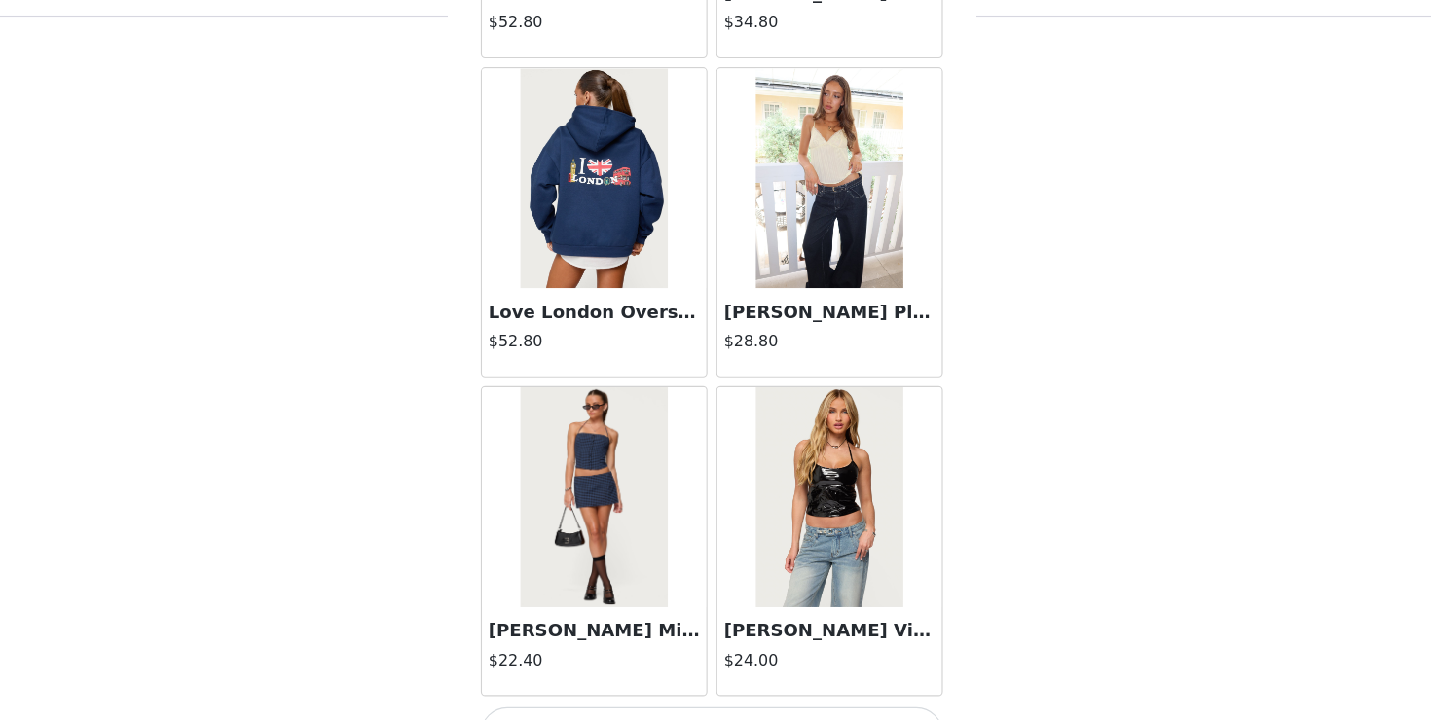
scroll to position [510, 0]
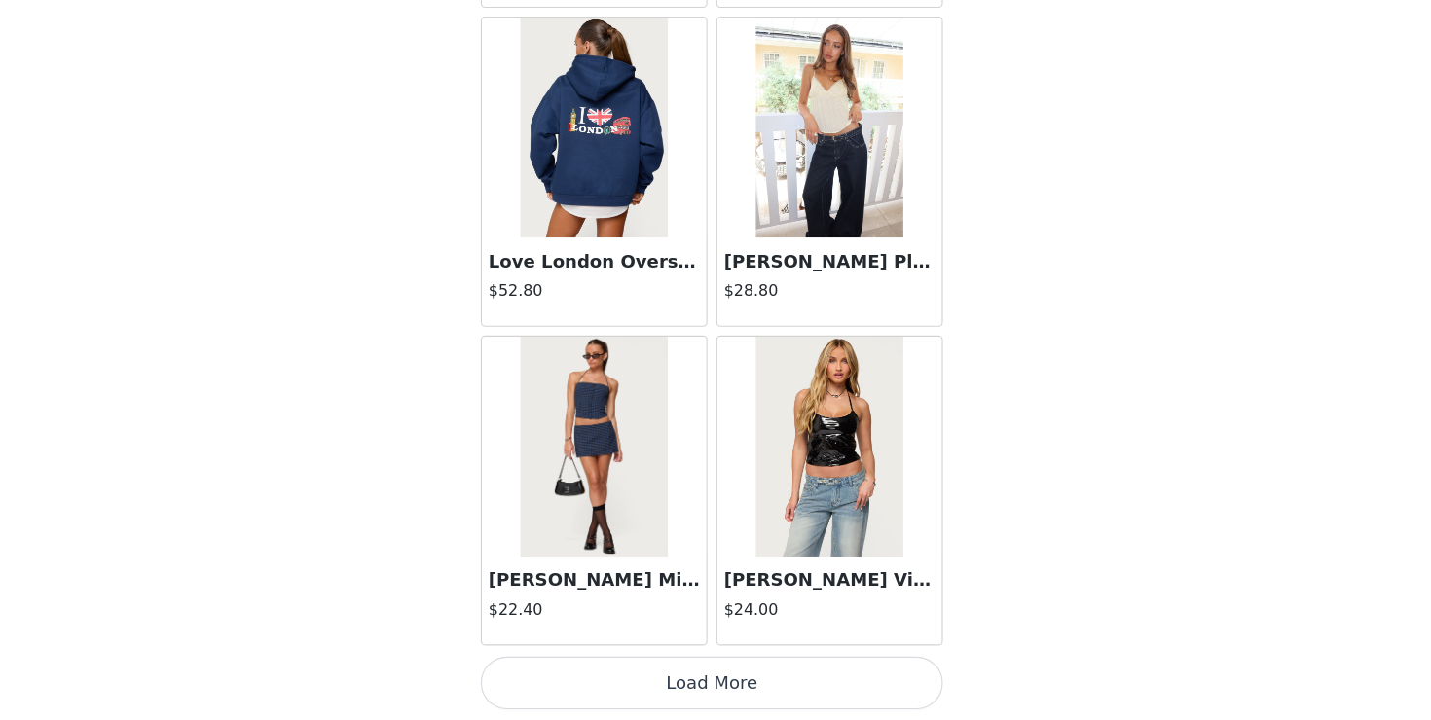
click at [732, 678] on button "Load More" at bounding box center [715, 687] width 409 height 47
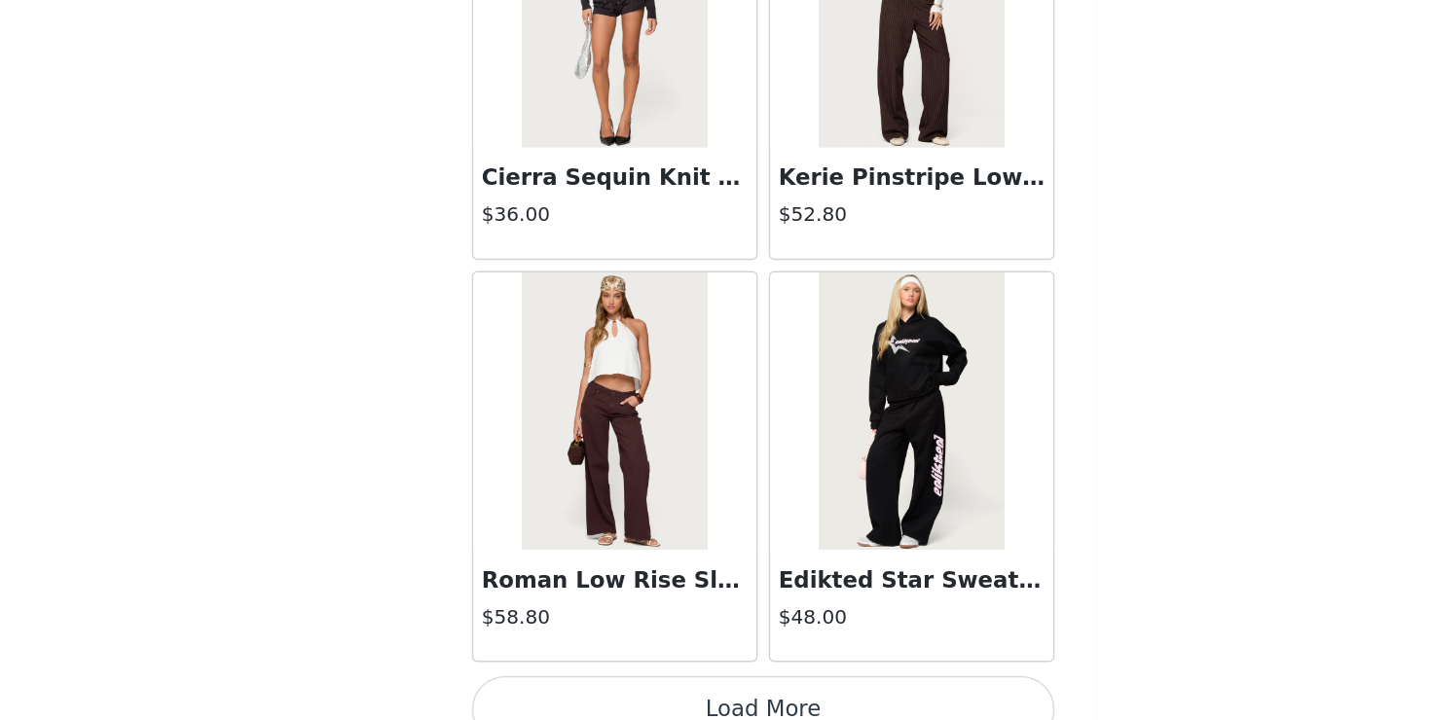
scroll to position [36136, 0]
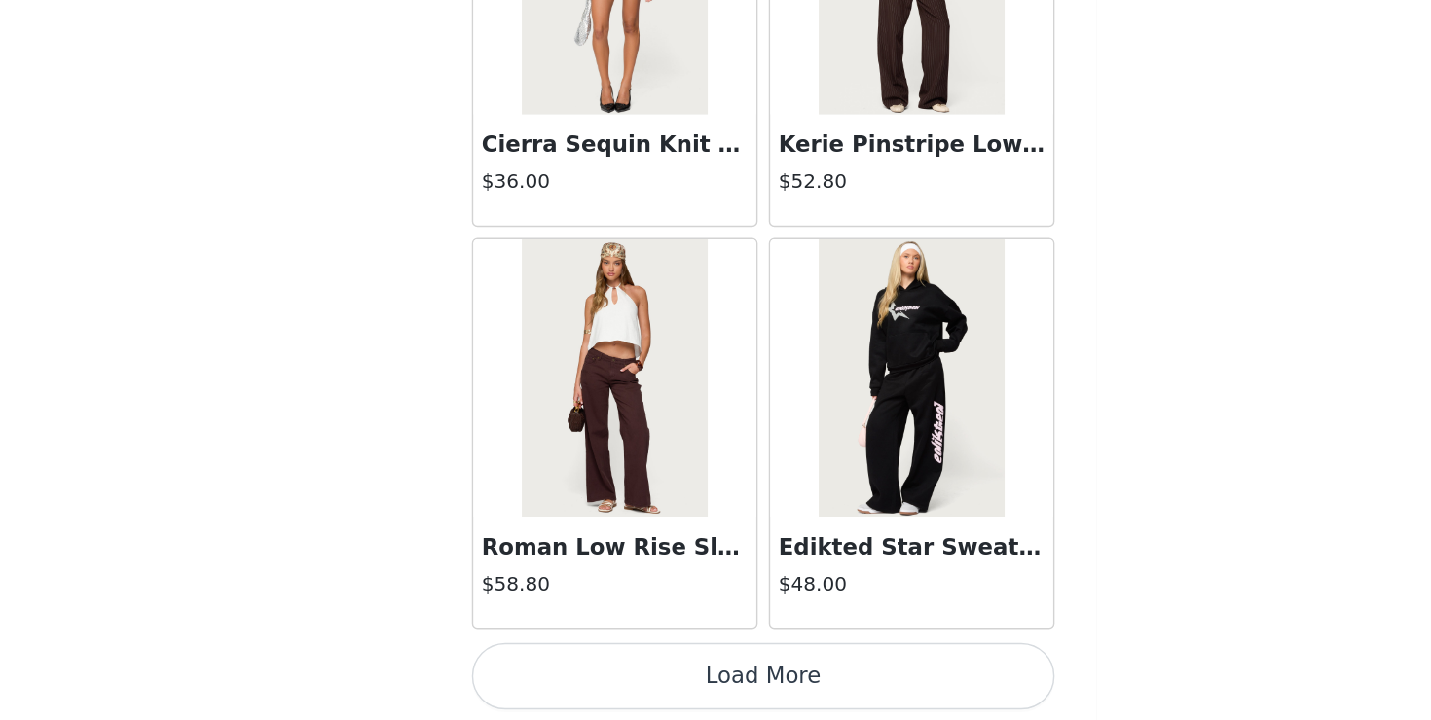
click at [701, 698] on button "Load More" at bounding box center [715, 687] width 409 height 47
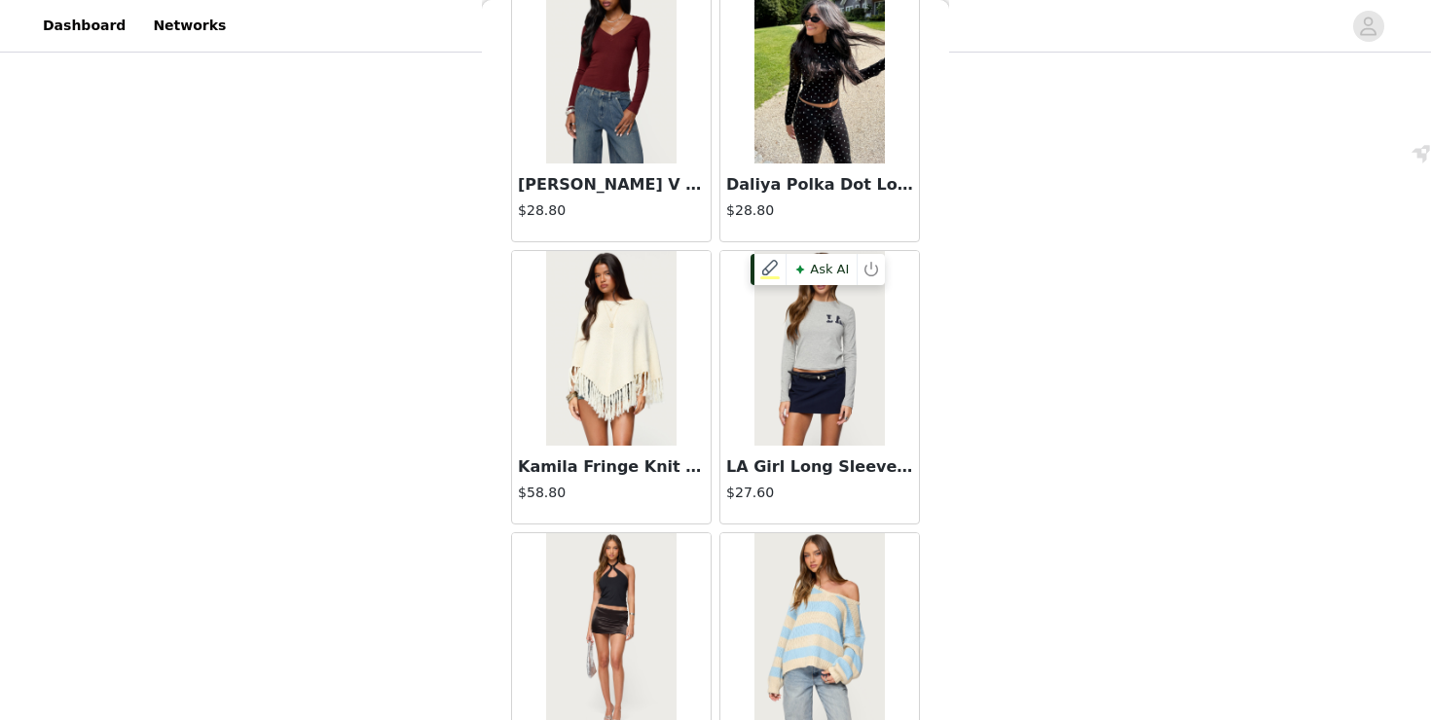
scroll to position [38959, 0]
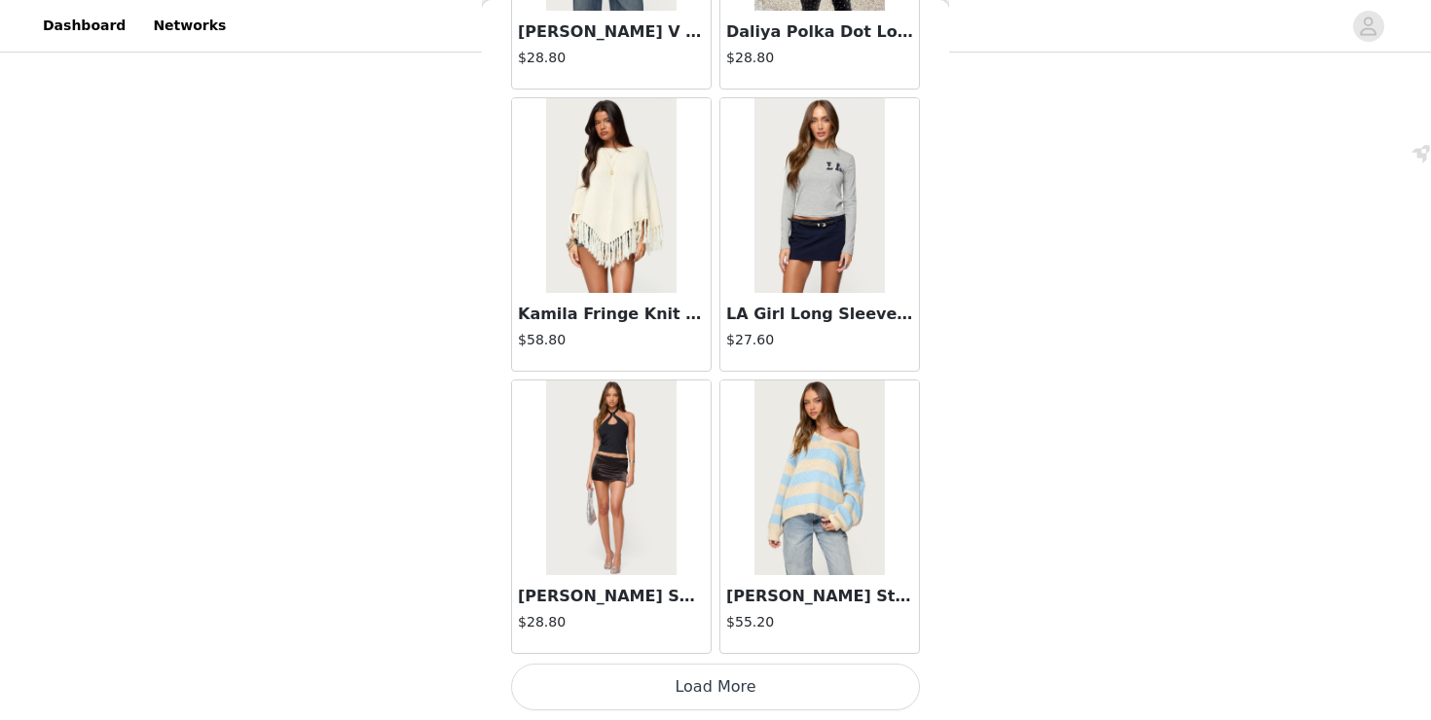
click at [725, 699] on button "Load More" at bounding box center [715, 687] width 409 height 47
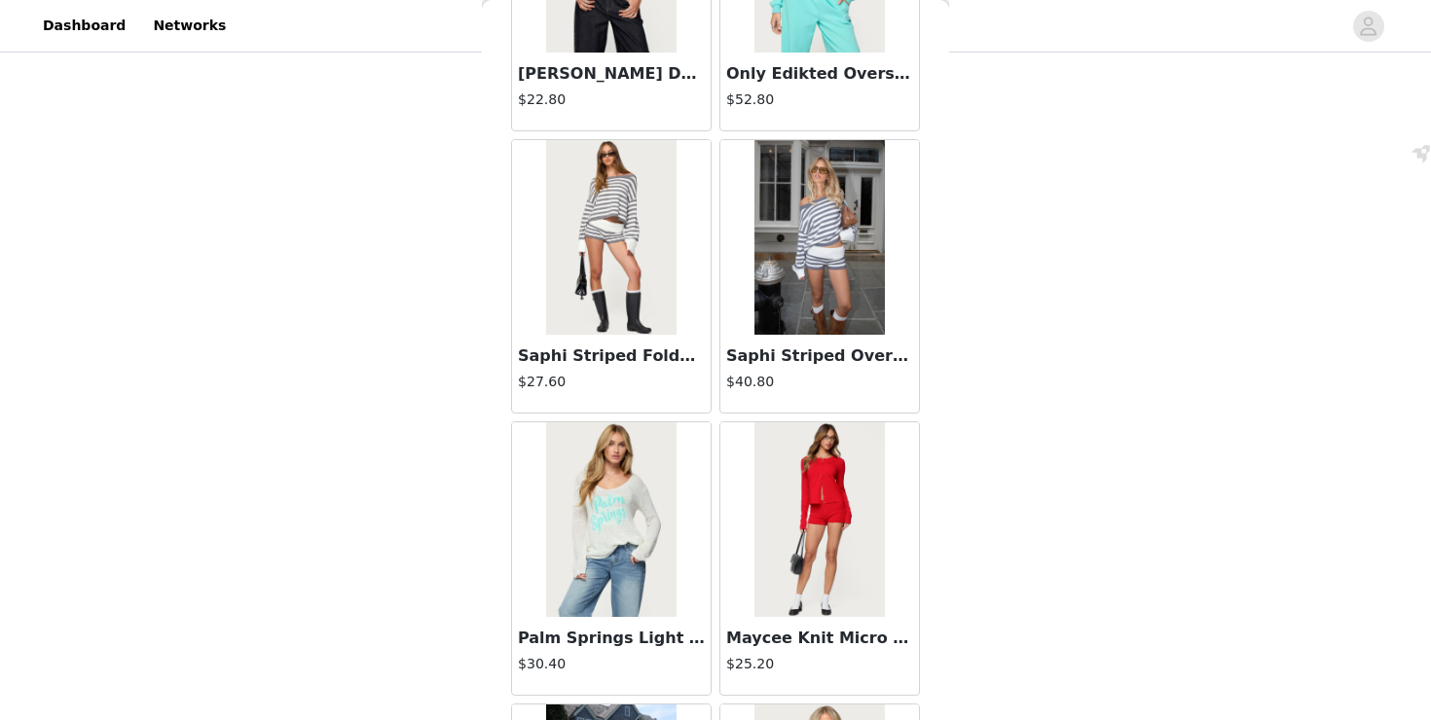
scroll to position [40049, 0]
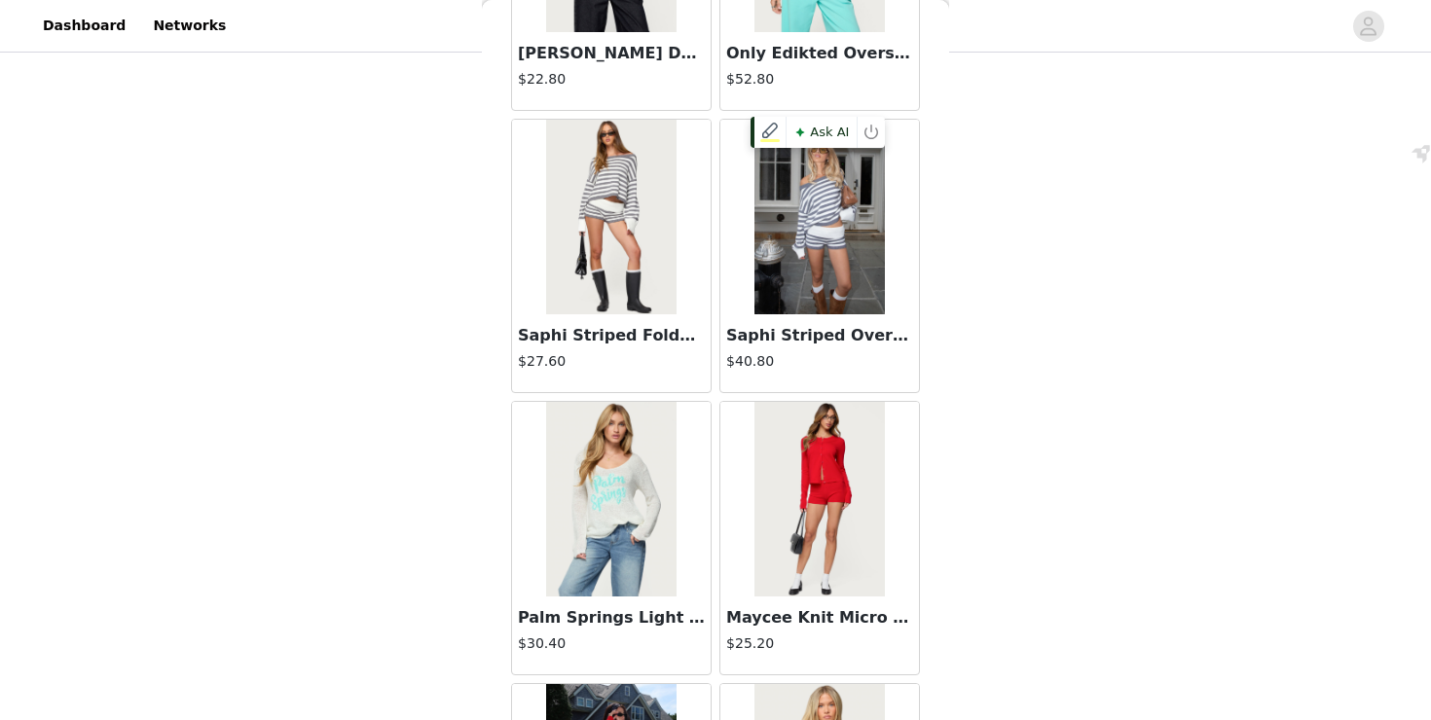
click at [824, 276] on img at bounding box center [818, 217] width 129 height 195
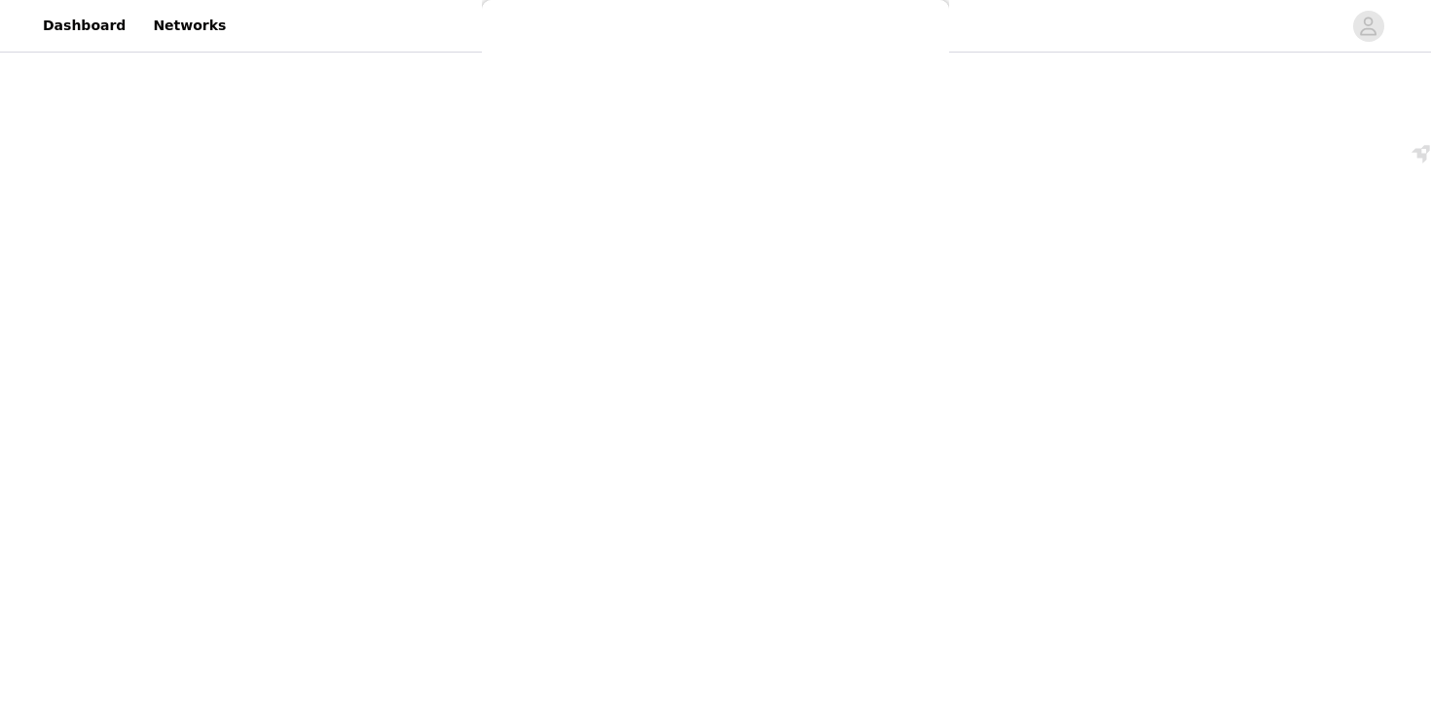
scroll to position [206, 0]
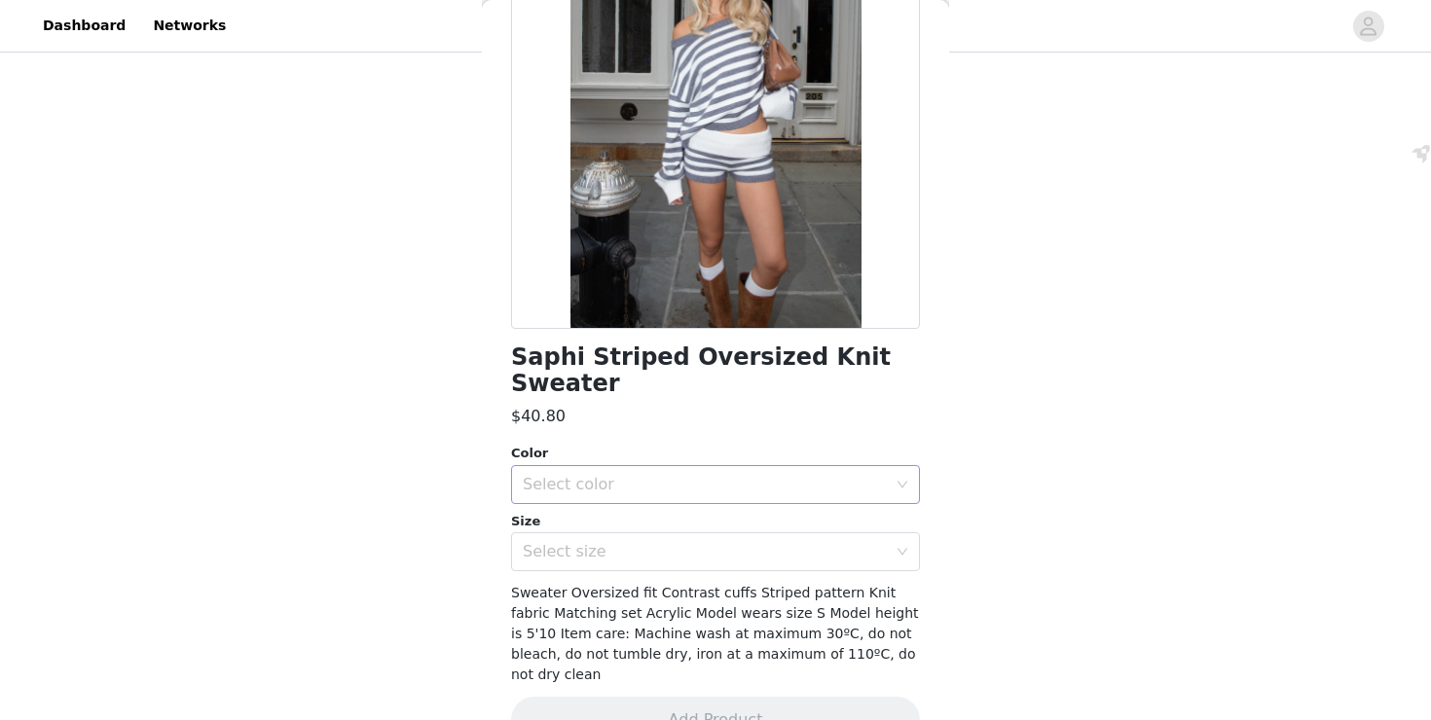
click at [619, 475] on div "Select color" at bounding box center [705, 484] width 364 height 19
click at [640, 502] on li "GRAY-AND-WHITE" at bounding box center [715, 501] width 409 height 31
click at [647, 542] on div "Select size" at bounding box center [705, 551] width 364 height 19
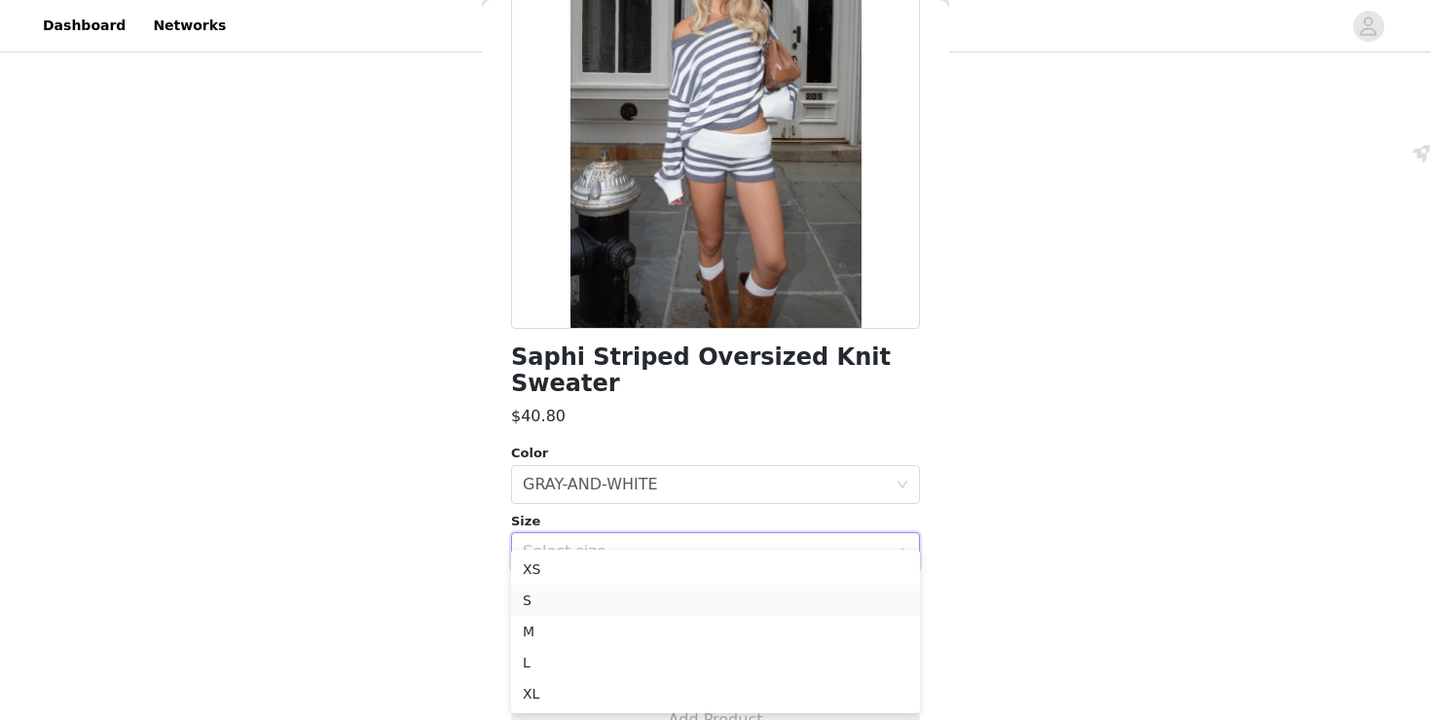
click at [652, 588] on li "S" at bounding box center [715, 600] width 409 height 31
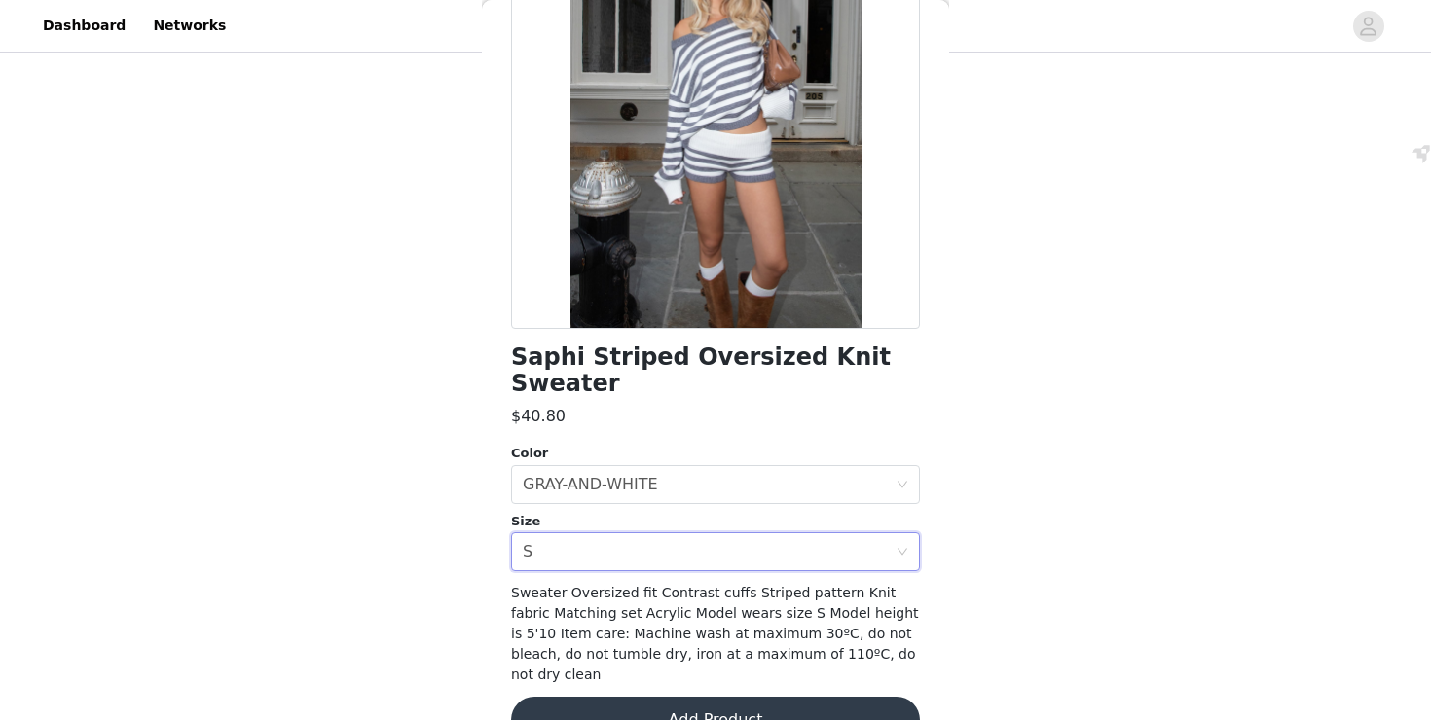
click at [669, 697] on button "Add Product" at bounding box center [715, 720] width 409 height 47
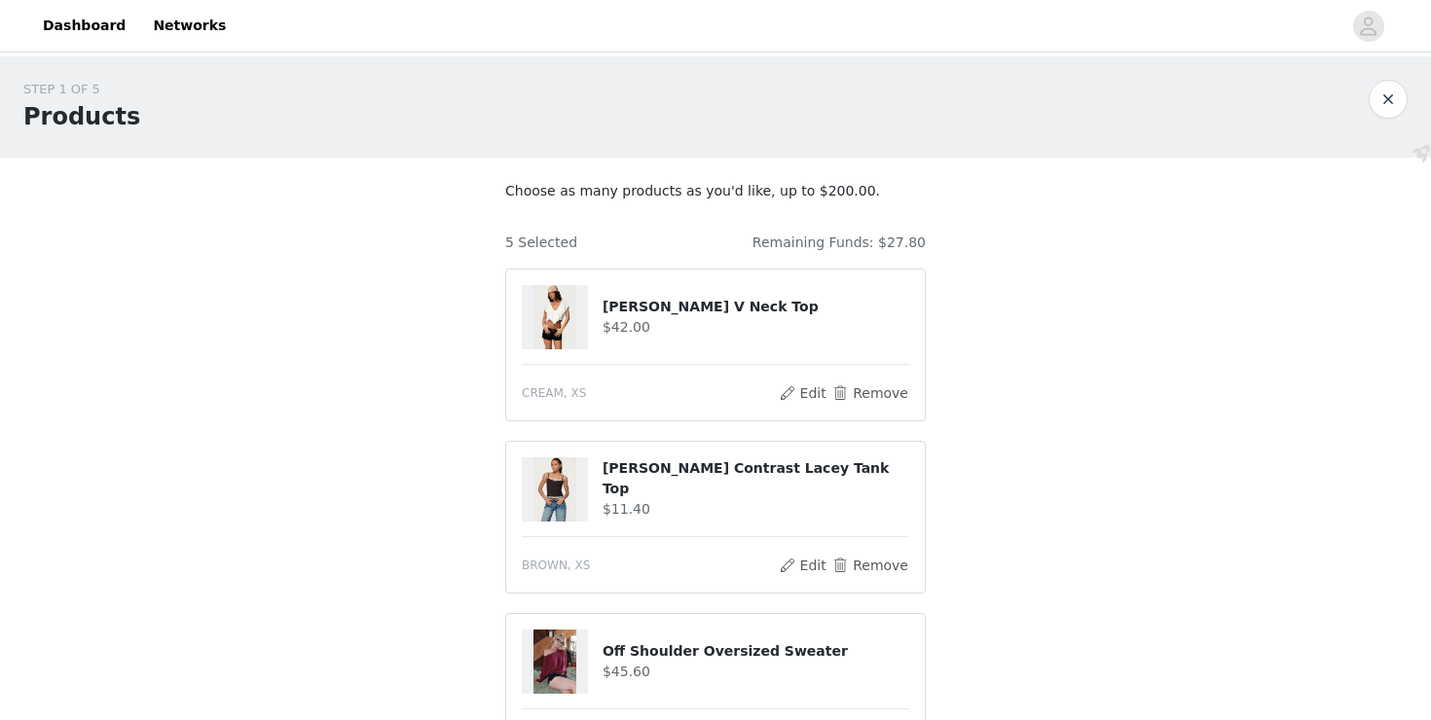
scroll to position [682, 0]
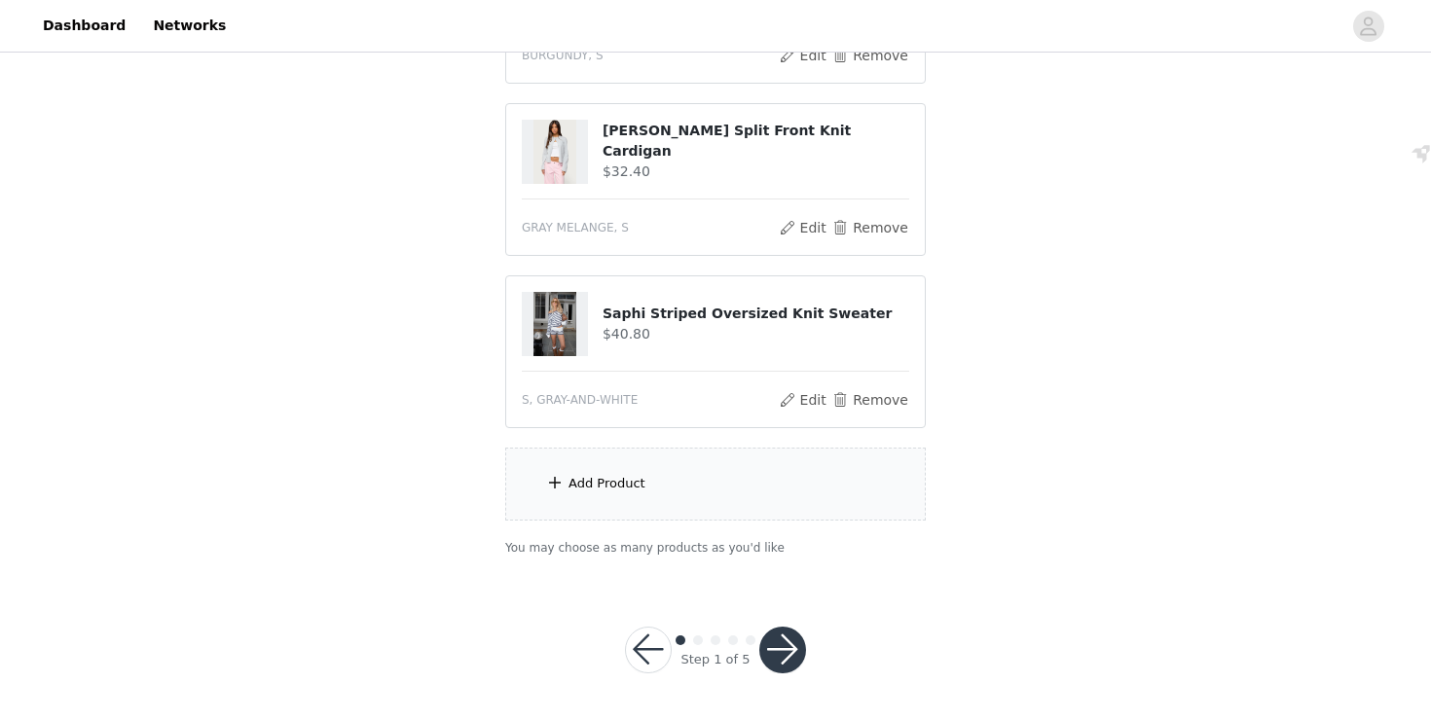
click at [662, 462] on div "Add Product" at bounding box center [715, 484] width 421 height 73
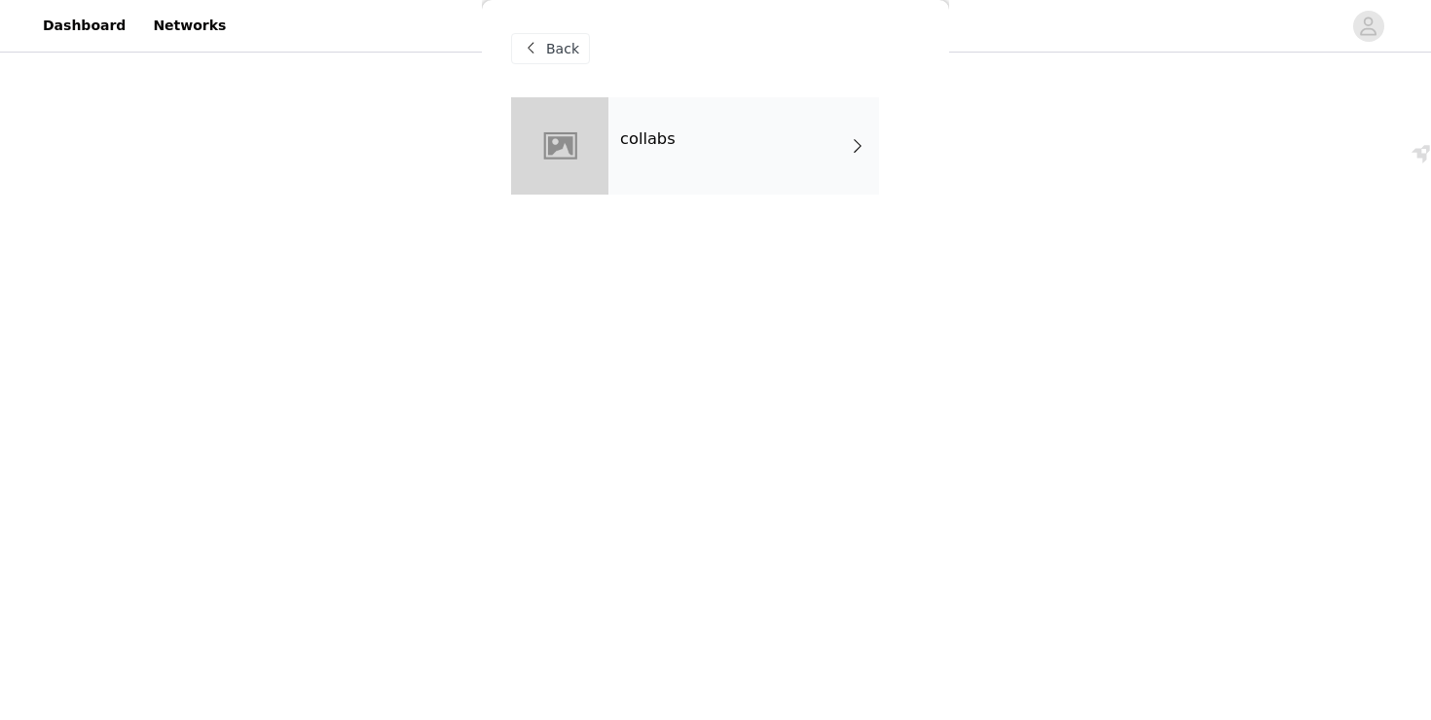
click at [592, 110] on div at bounding box center [559, 145] width 97 height 97
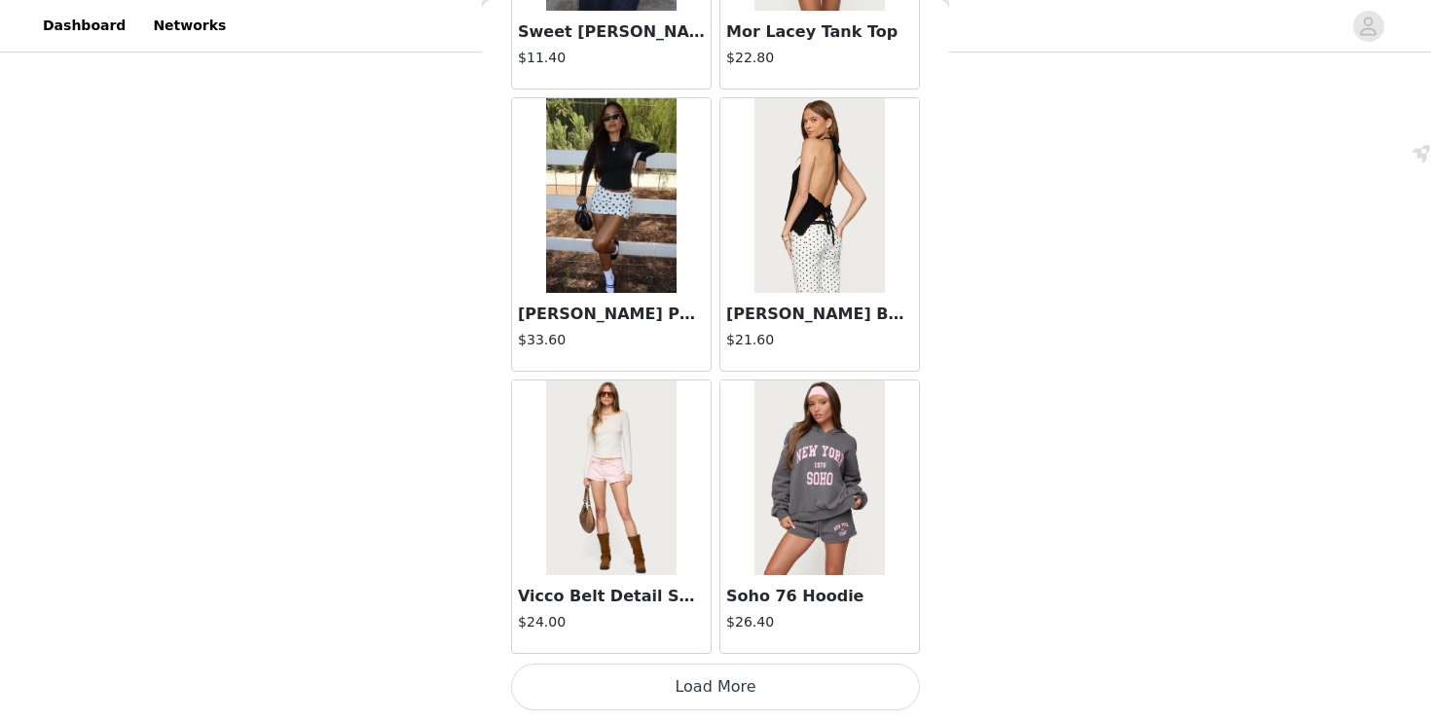
click at [649, 707] on button "Load More" at bounding box center [715, 687] width 409 height 47
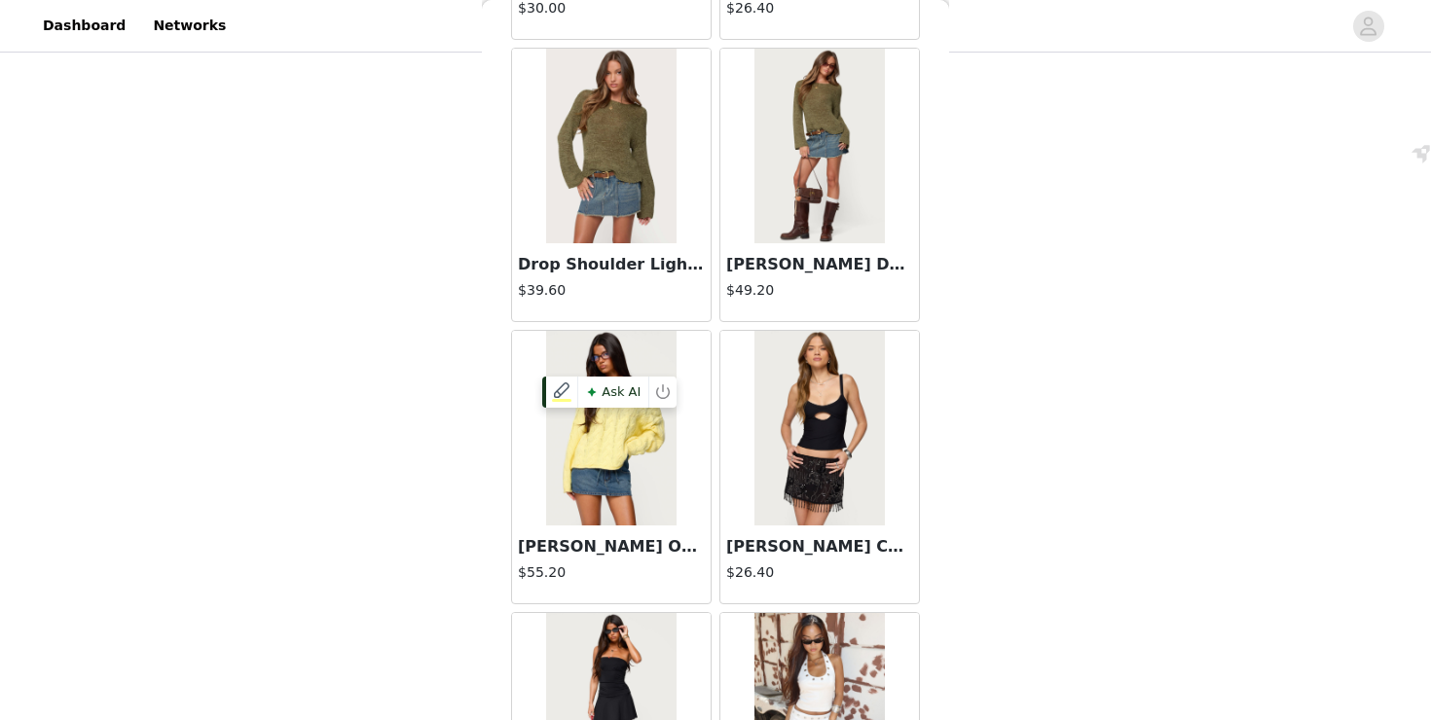
scroll to position [5082, 0]
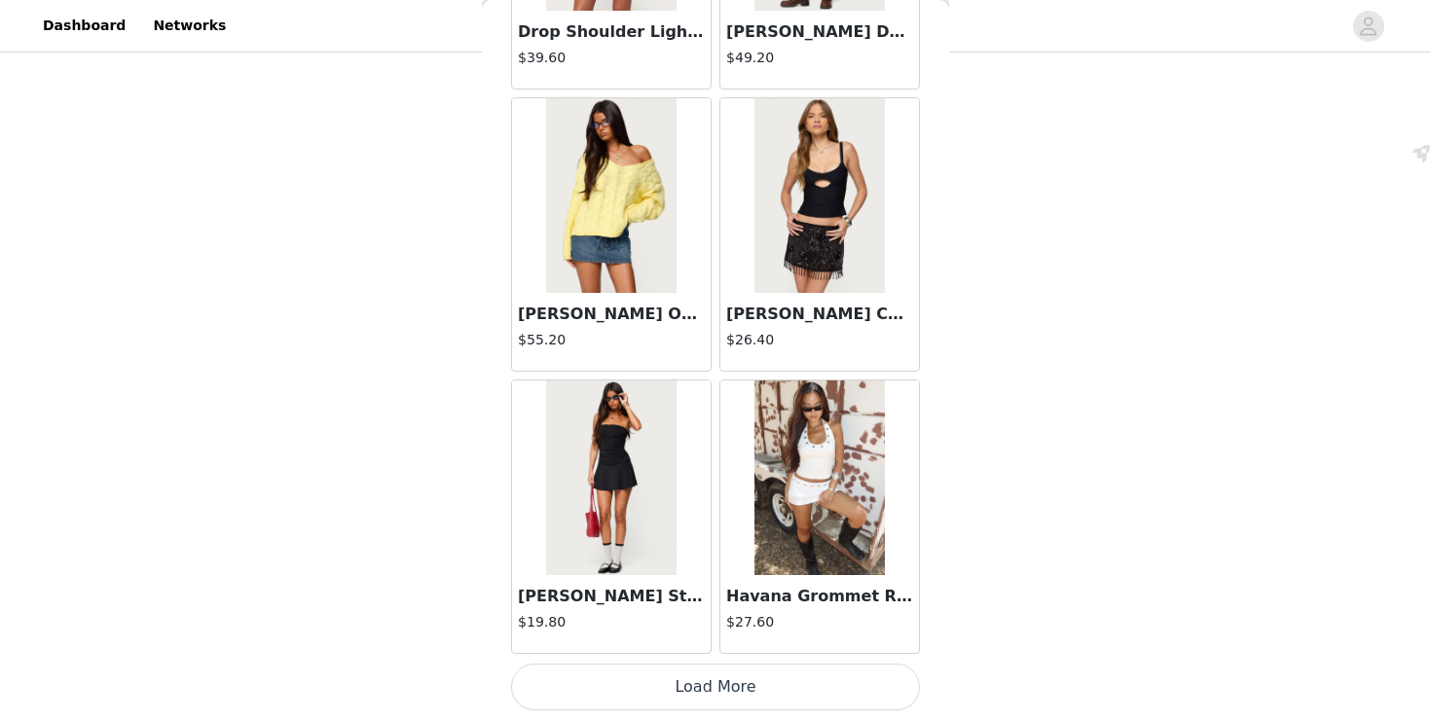
click at [648, 684] on button "Load More" at bounding box center [715, 687] width 409 height 47
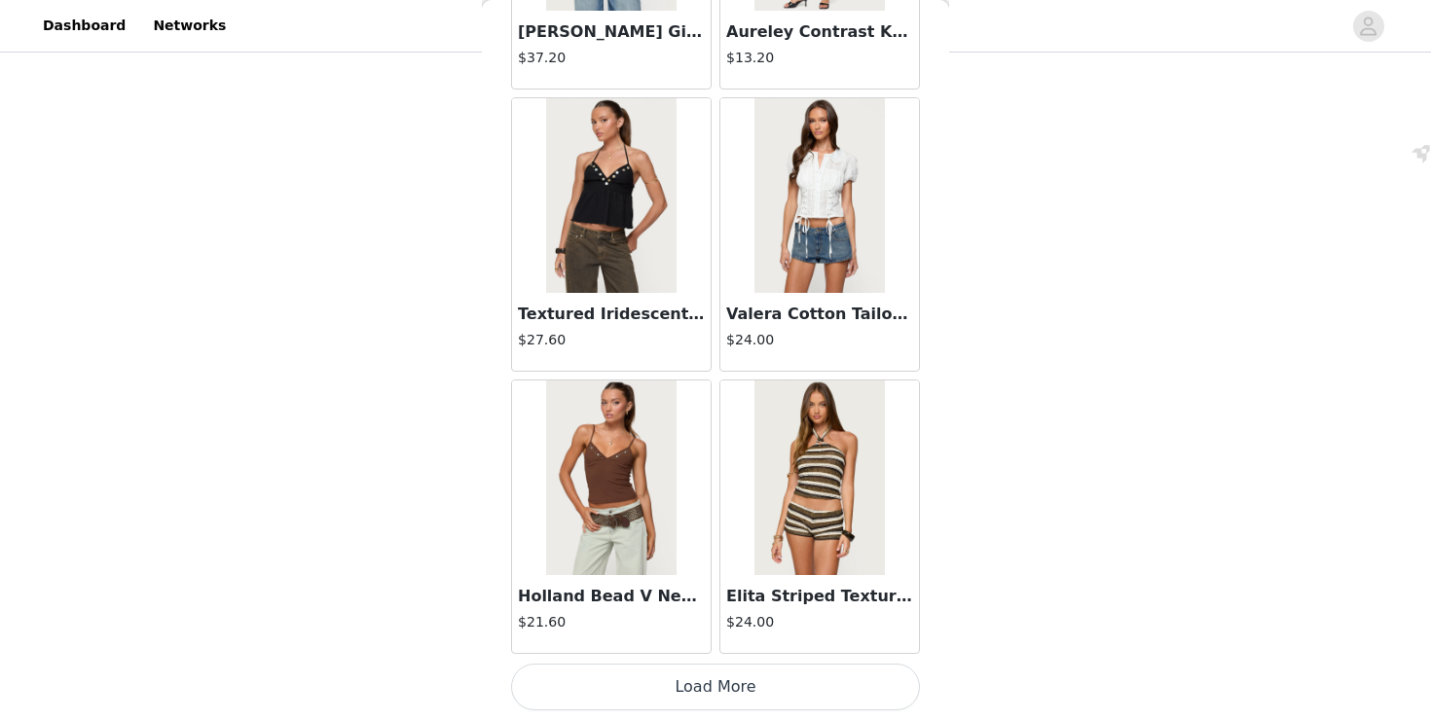
click at [738, 689] on button "Load More" at bounding box center [715, 687] width 409 height 47
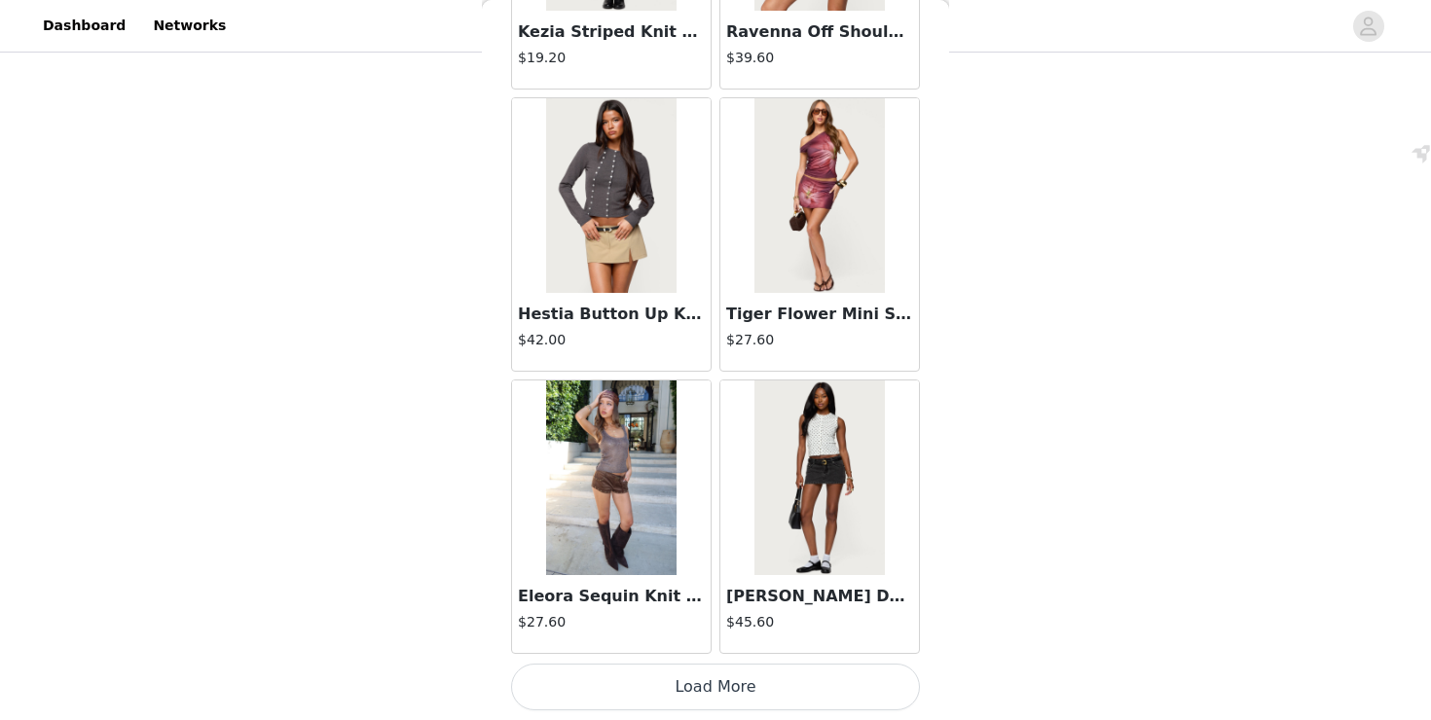
click at [704, 677] on button "Load More" at bounding box center [715, 687] width 409 height 47
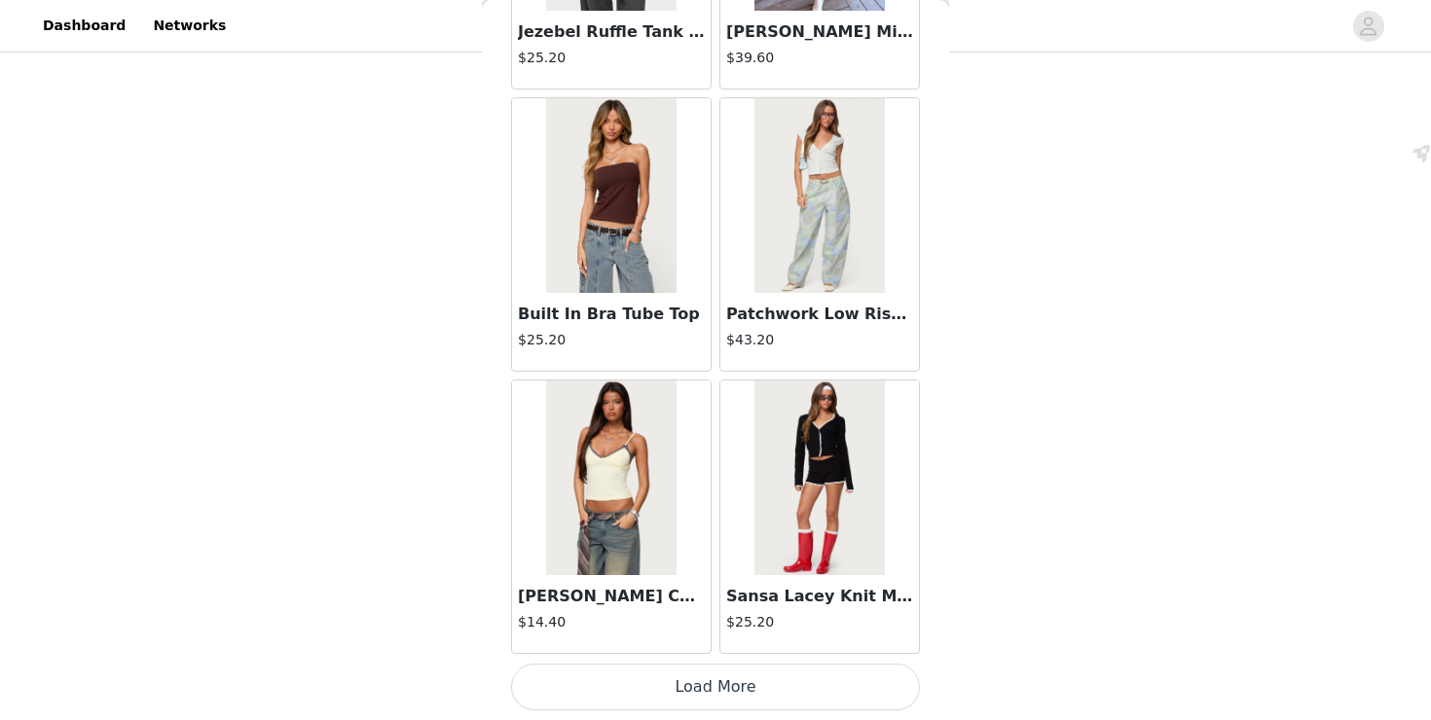
click at [684, 676] on button "Load More" at bounding box center [715, 687] width 409 height 47
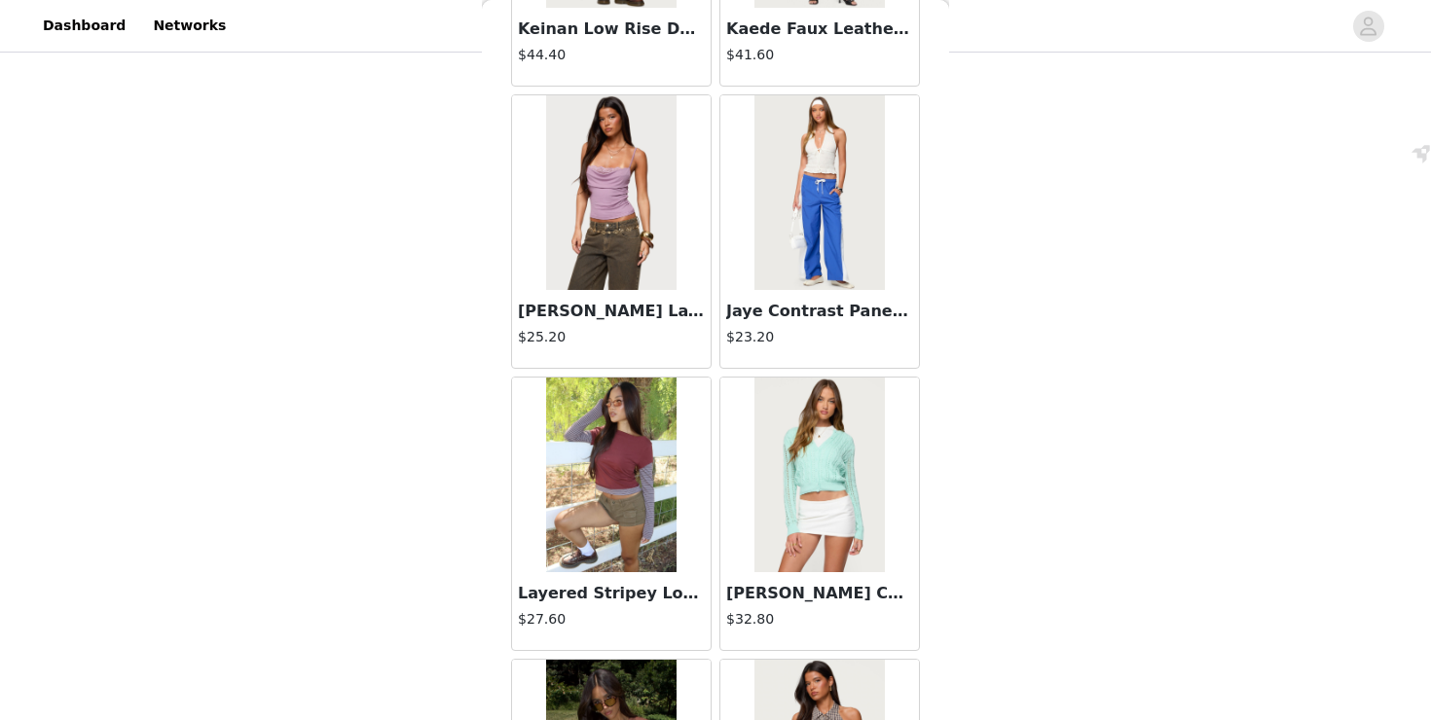
scroll to position [16374, 0]
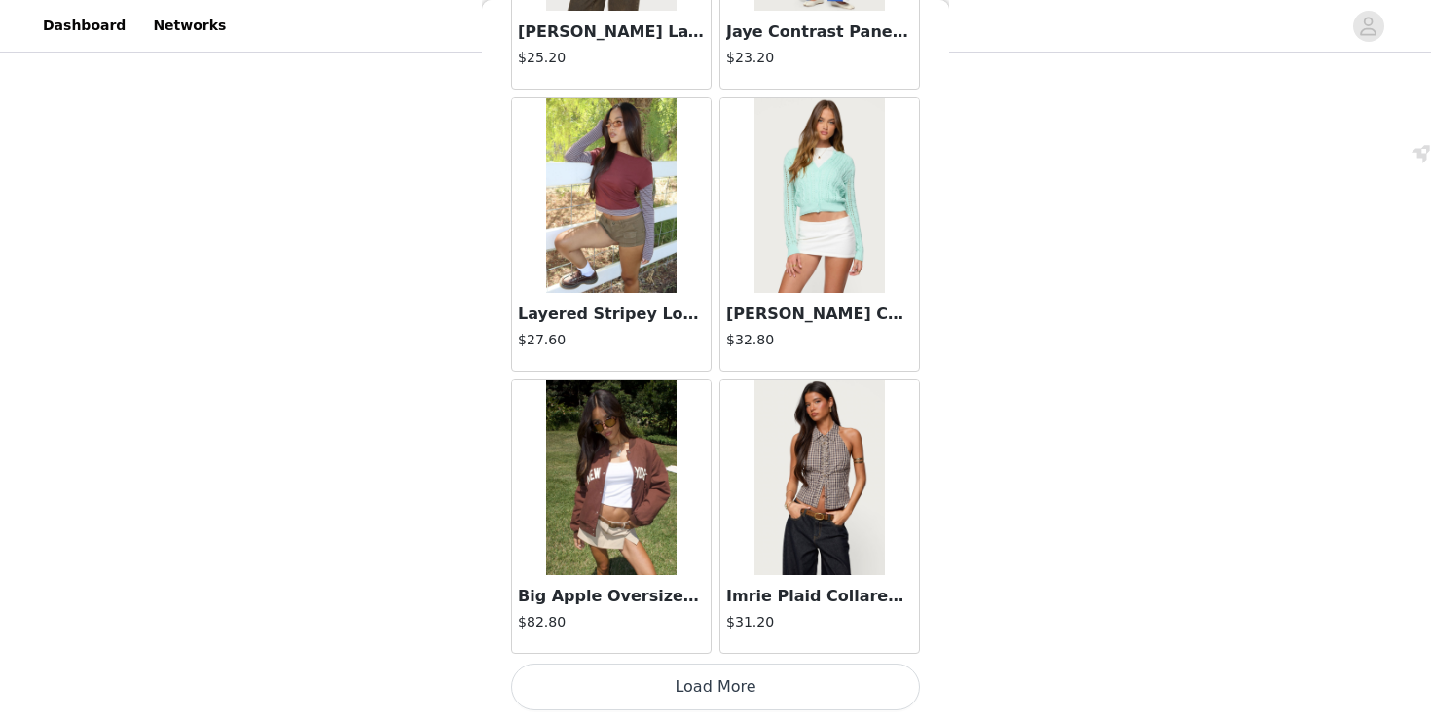
click at [655, 666] on button "Load More" at bounding box center [715, 687] width 409 height 47
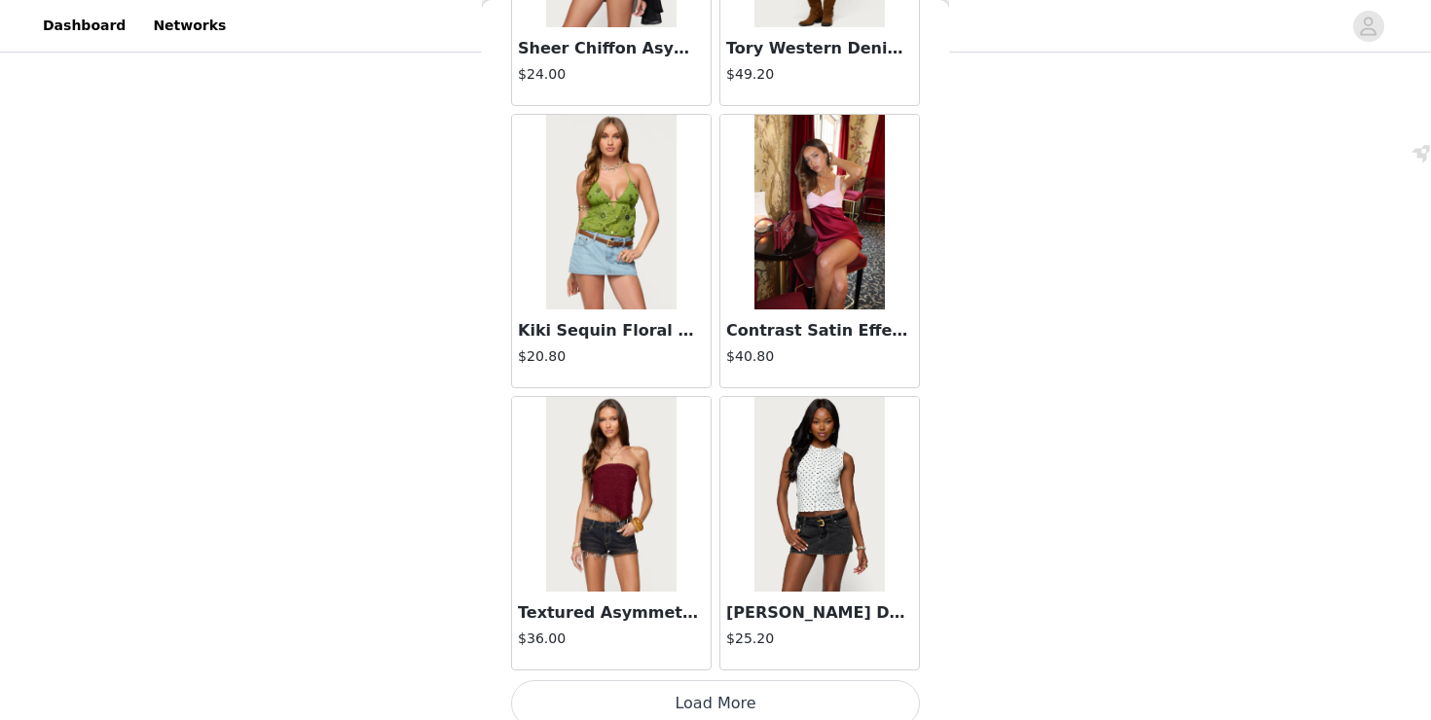
scroll to position [19197, 0]
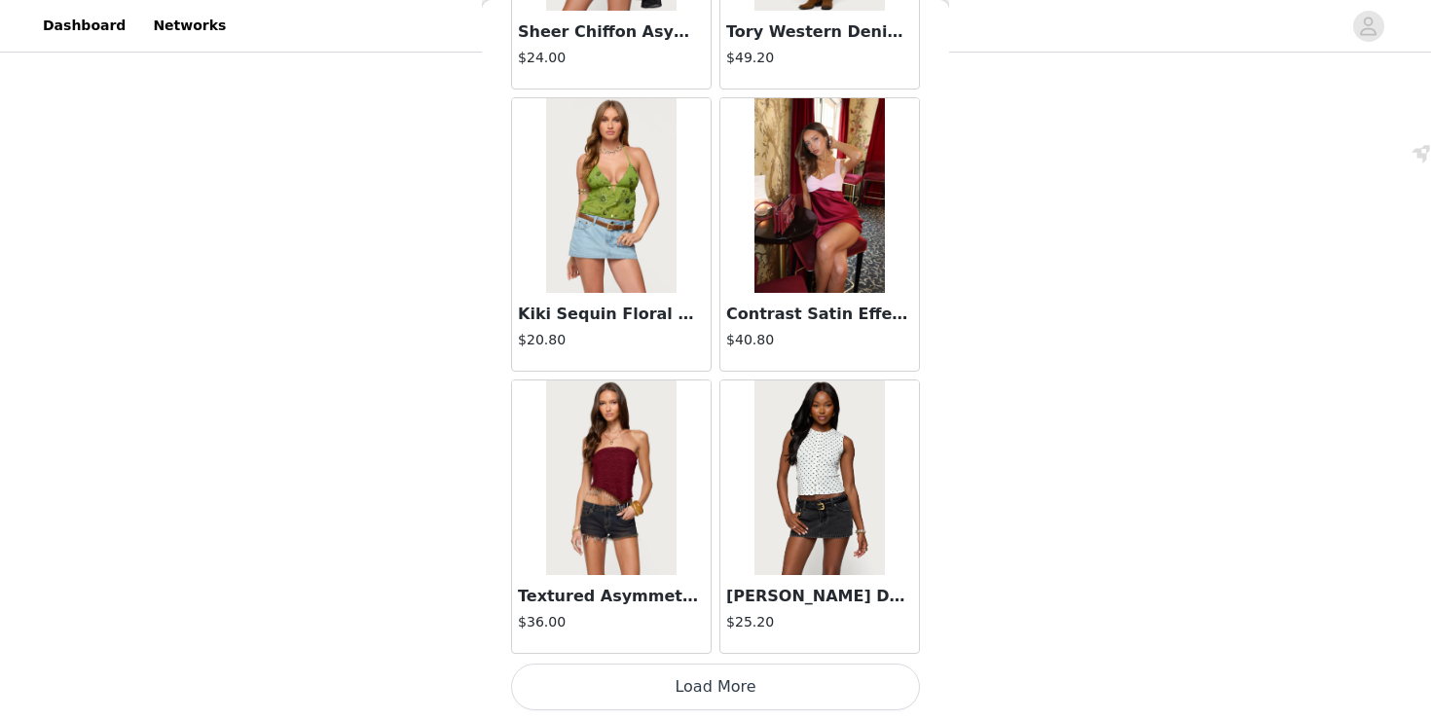
click at [637, 686] on button "Load More" at bounding box center [715, 687] width 409 height 47
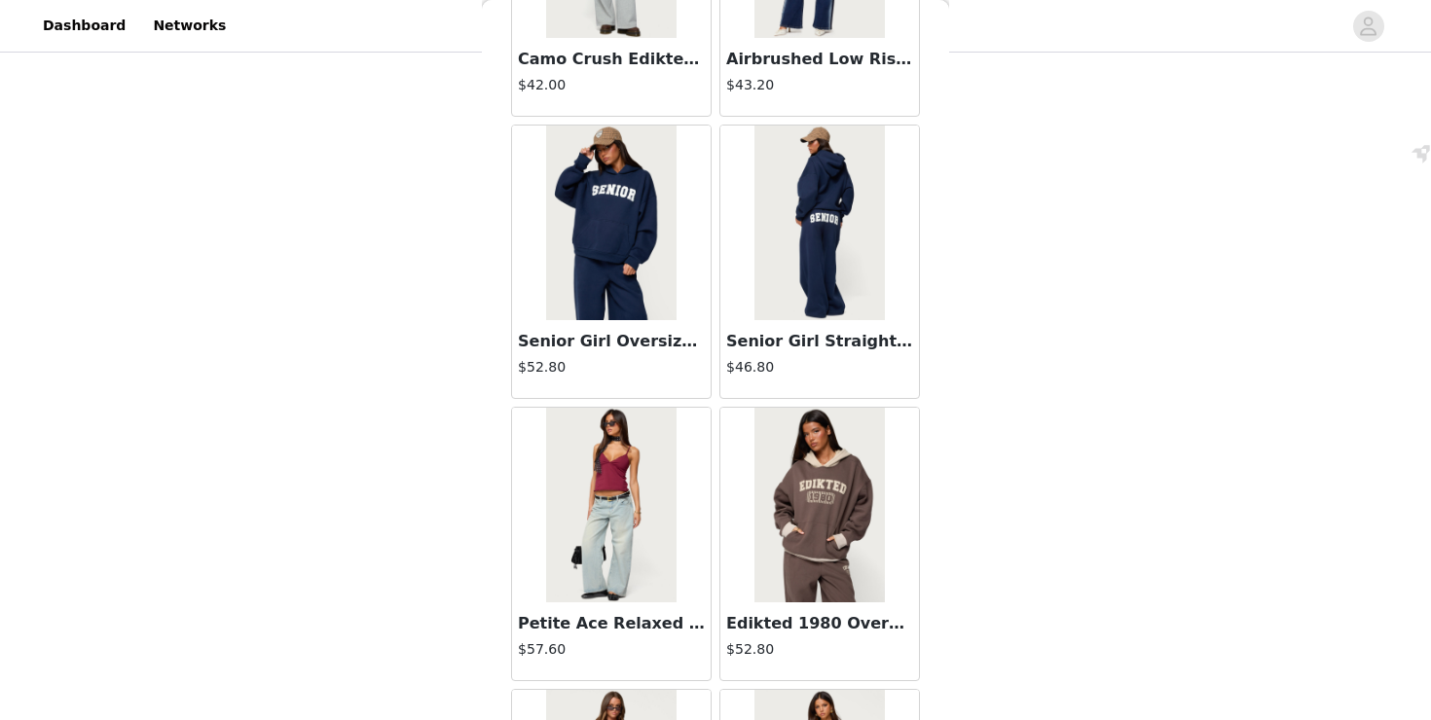
scroll to position [22020, 0]
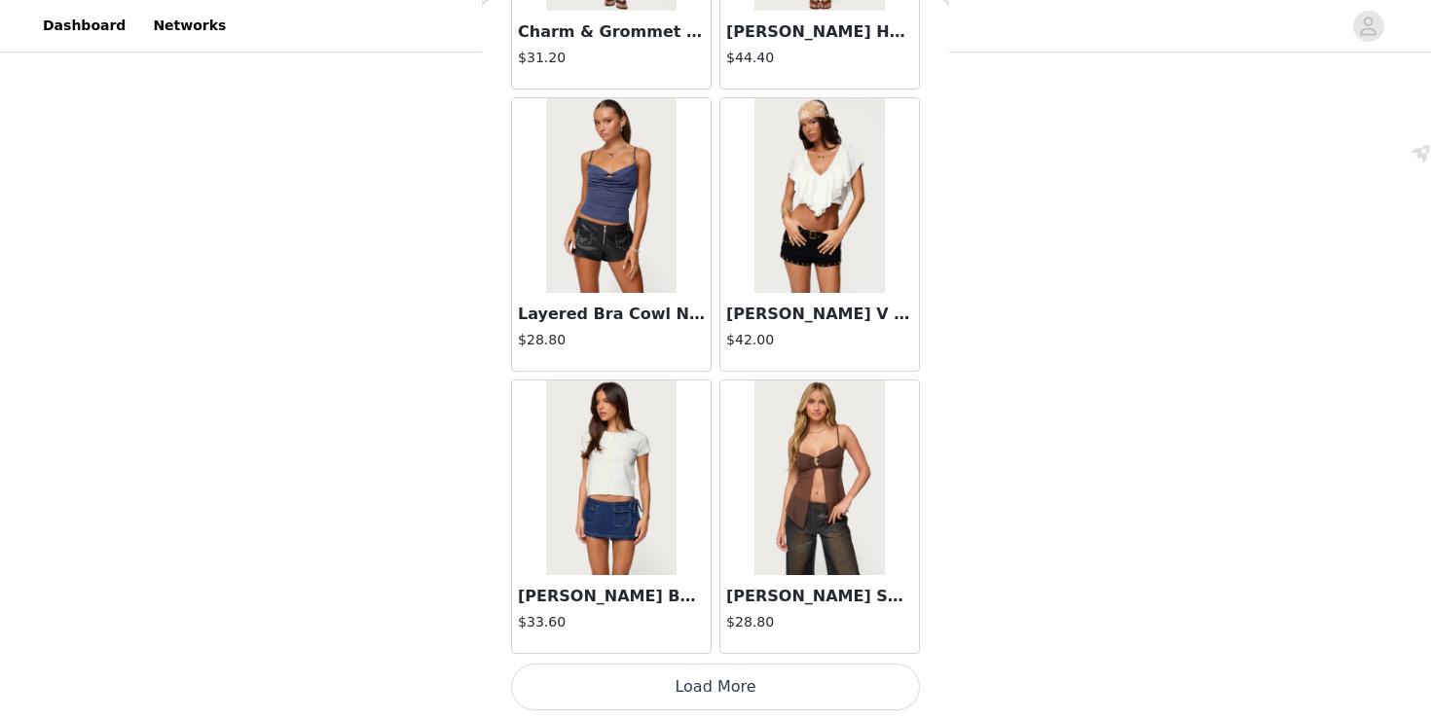
click at [697, 683] on button "Load More" at bounding box center [715, 687] width 409 height 47
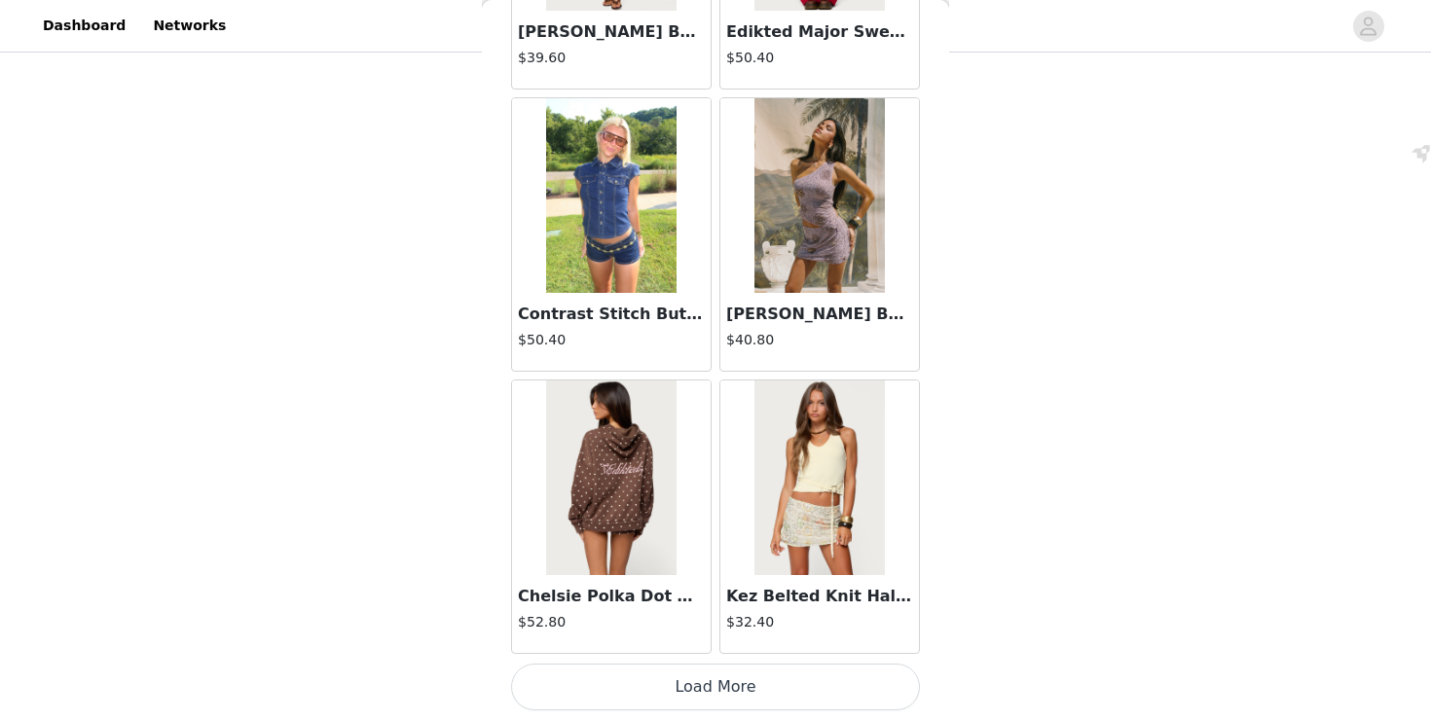
click at [701, 680] on button "Load More" at bounding box center [715, 687] width 409 height 47
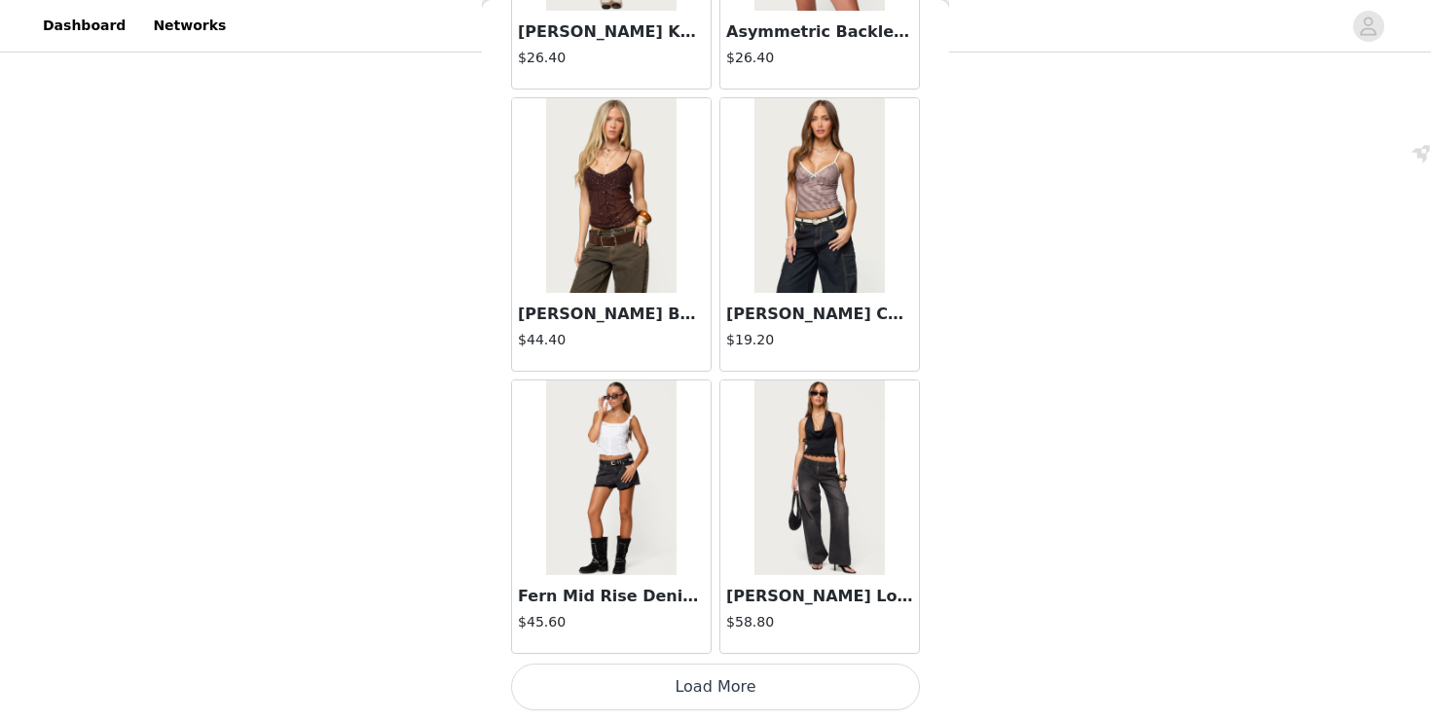
click at [731, 701] on button "Load More" at bounding box center [715, 687] width 409 height 47
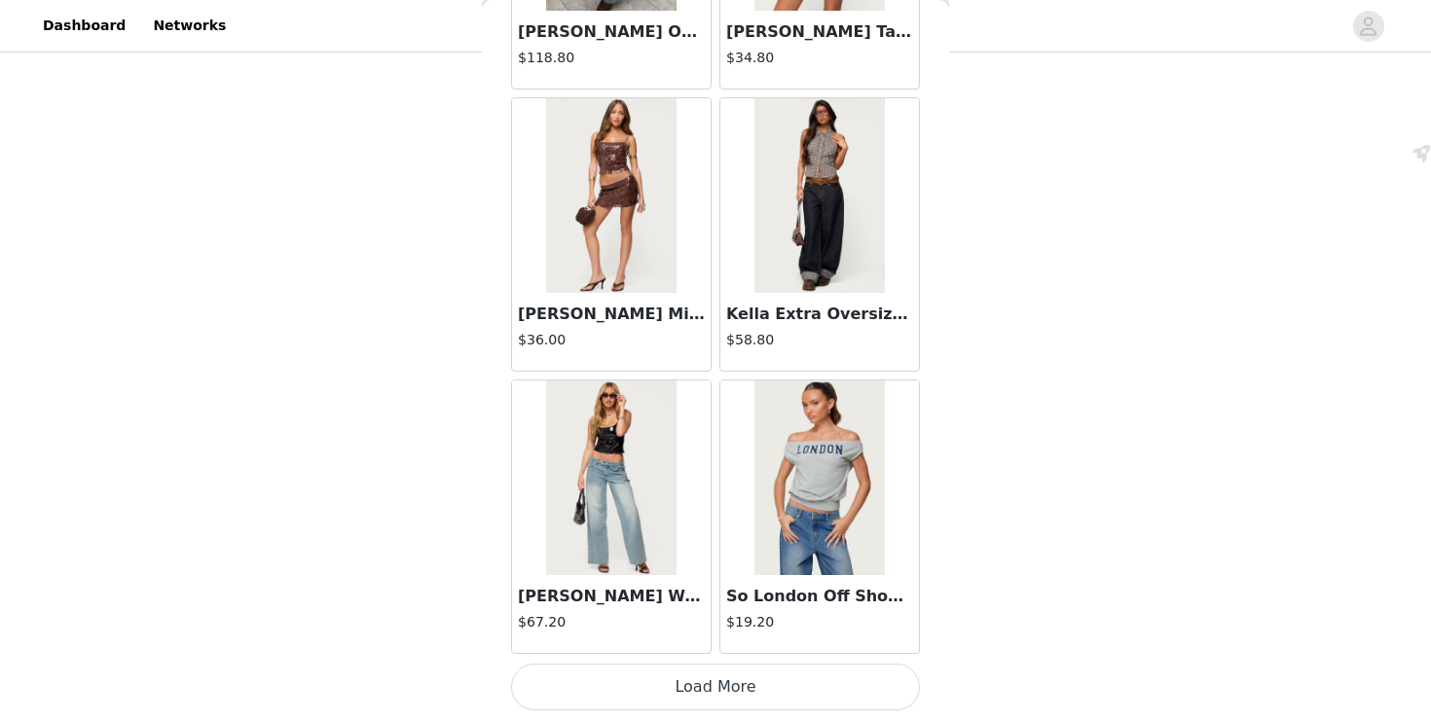
click at [691, 710] on button "Load More" at bounding box center [715, 687] width 409 height 47
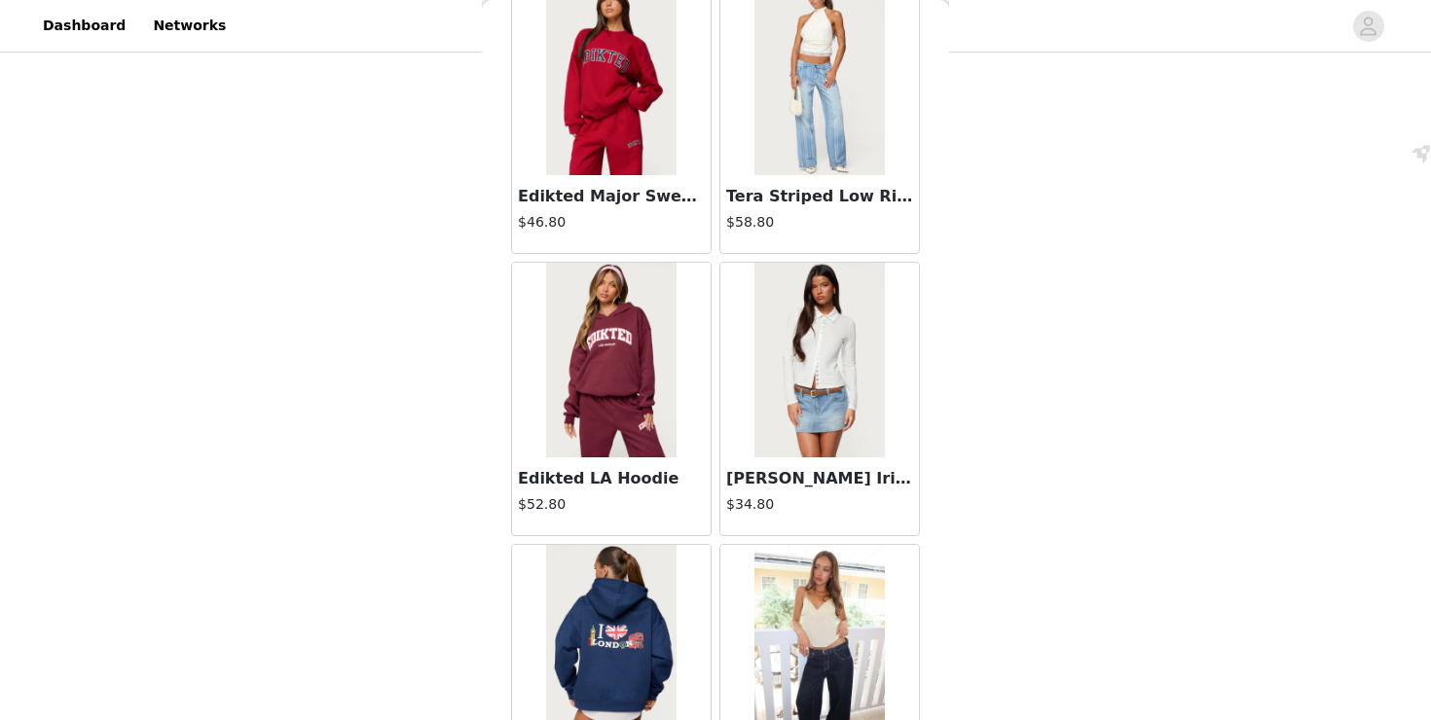
scroll to position [33313, 0]
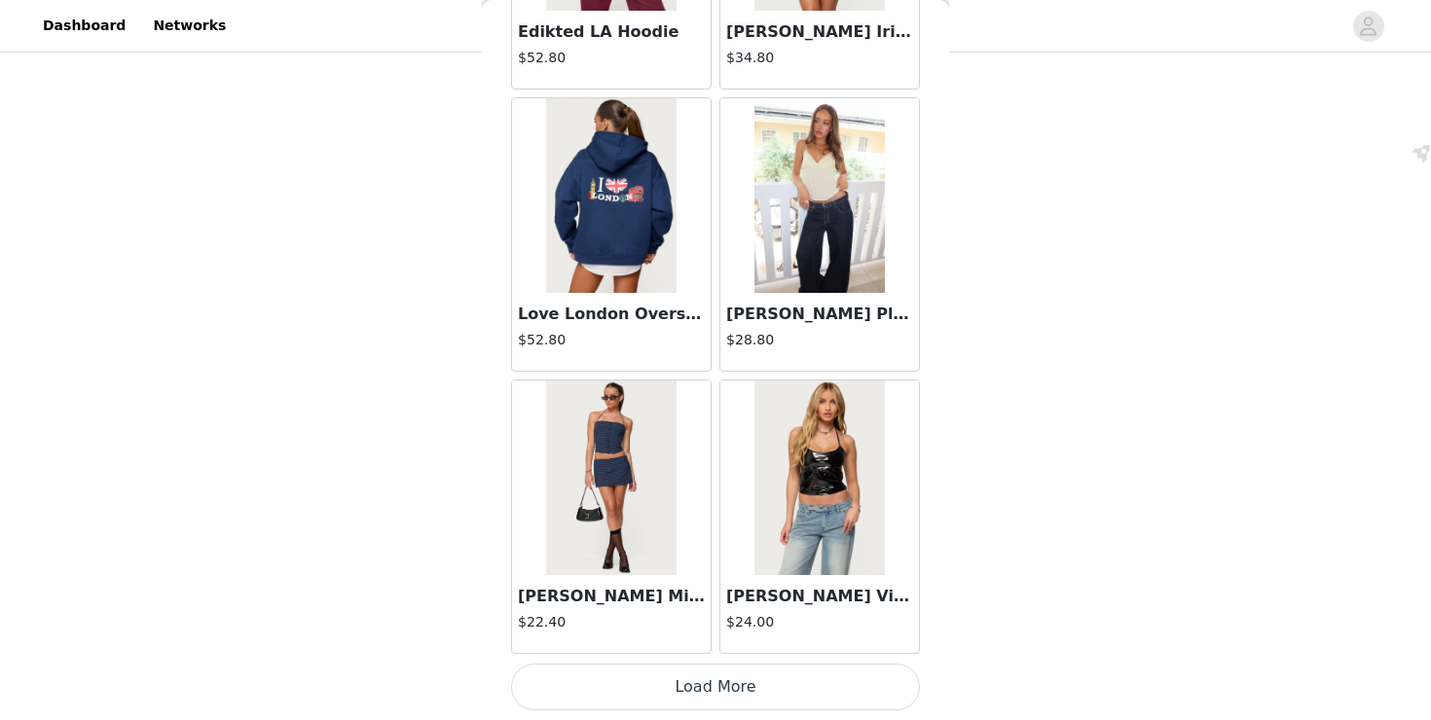
click at [727, 686] on button "Load More" at bounding box center [715, 687] width 409 height 47
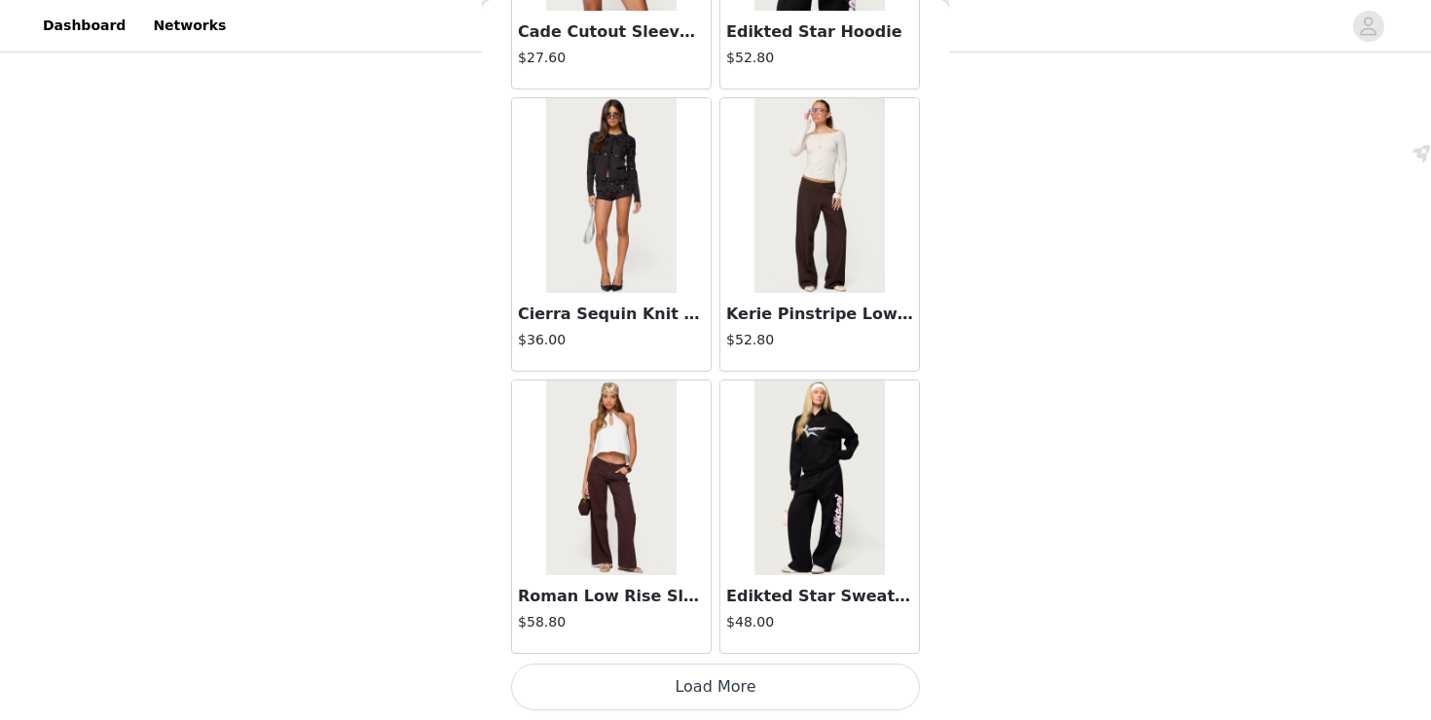
click at [708, 682] on button "Load More" at bounding box center [715, 687] width 409 height 47
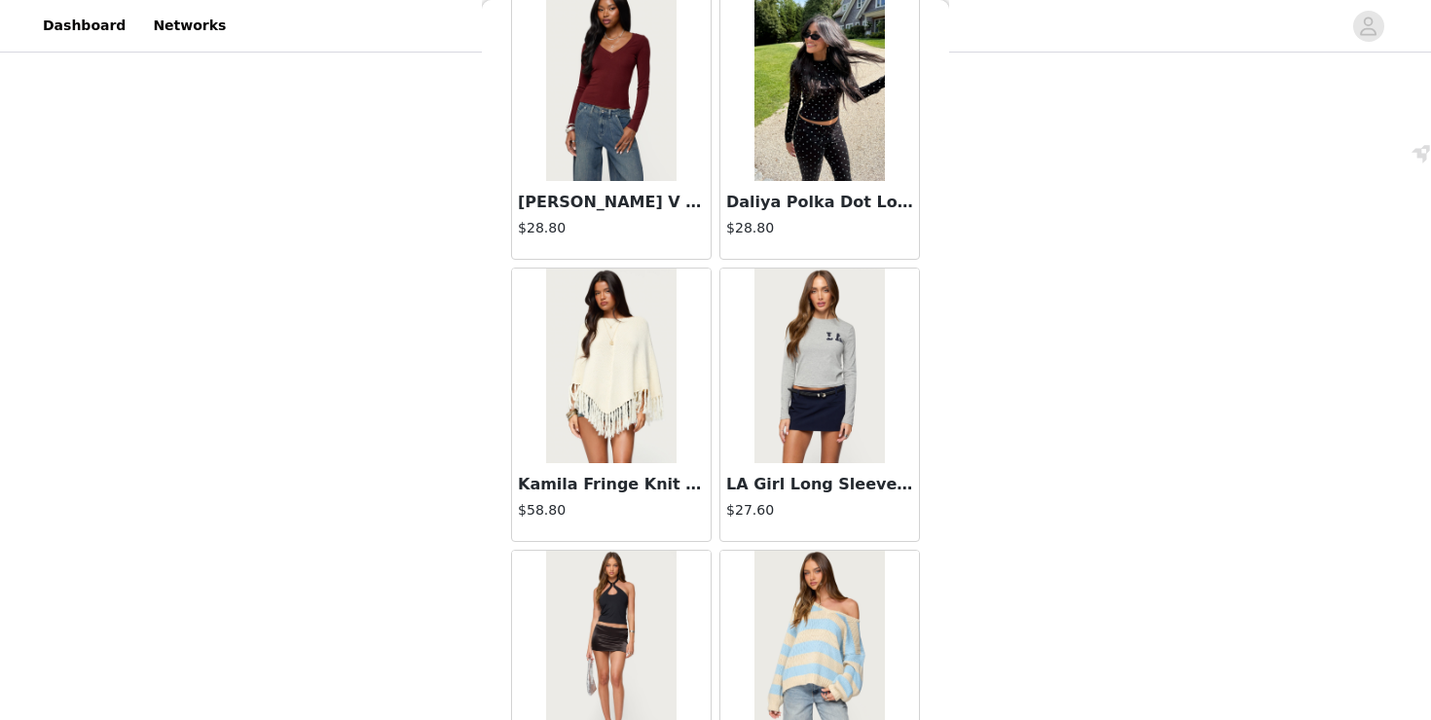
scroll to position [38959, 0]
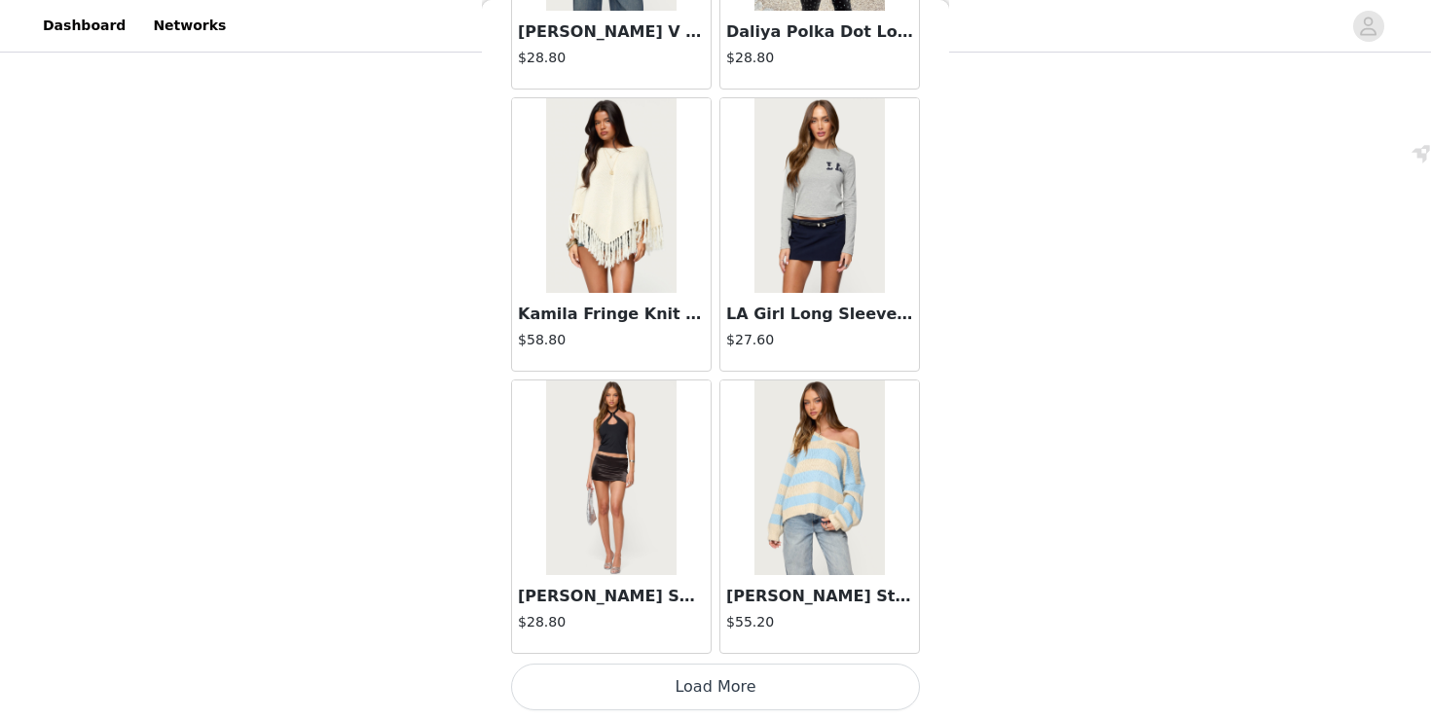
click at [734, 708] on button "Load More" at bounding box center [715, 687] width 409 height 47
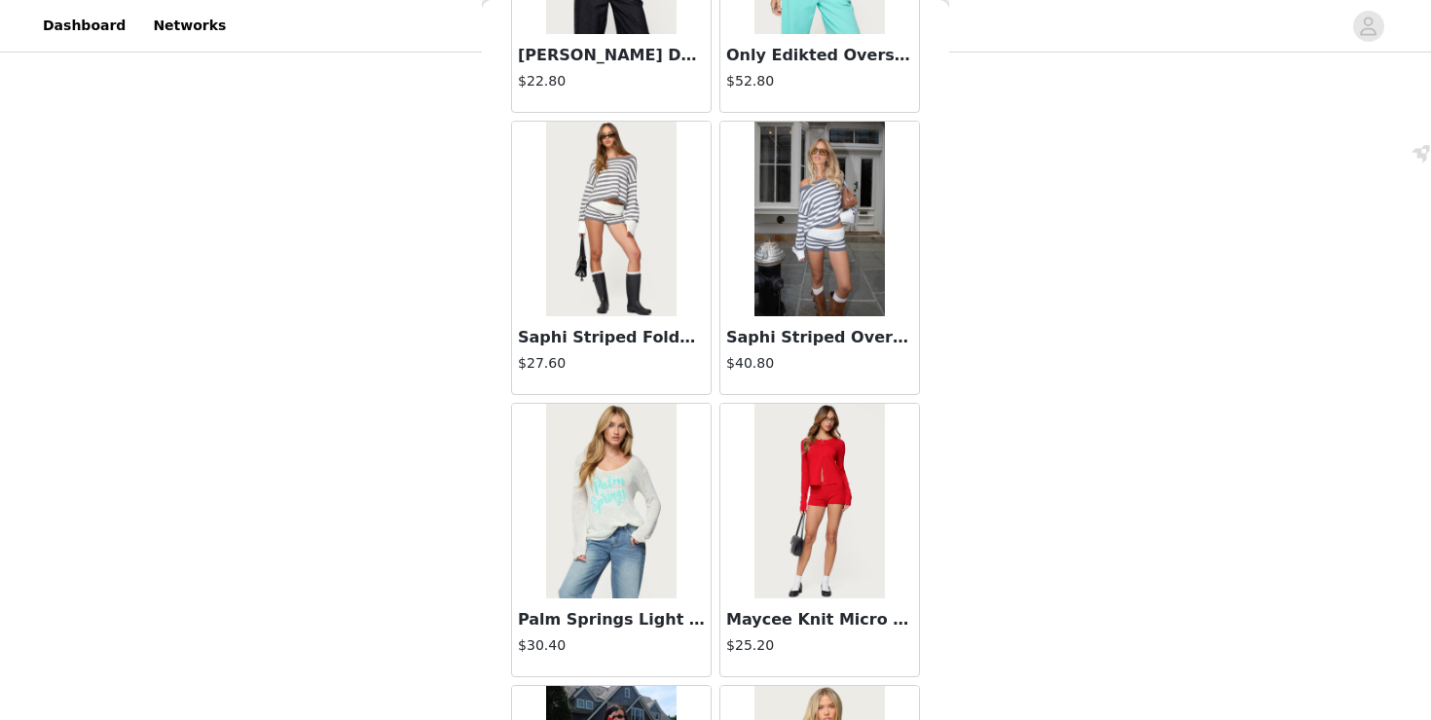
scroll to position [40106, 0]
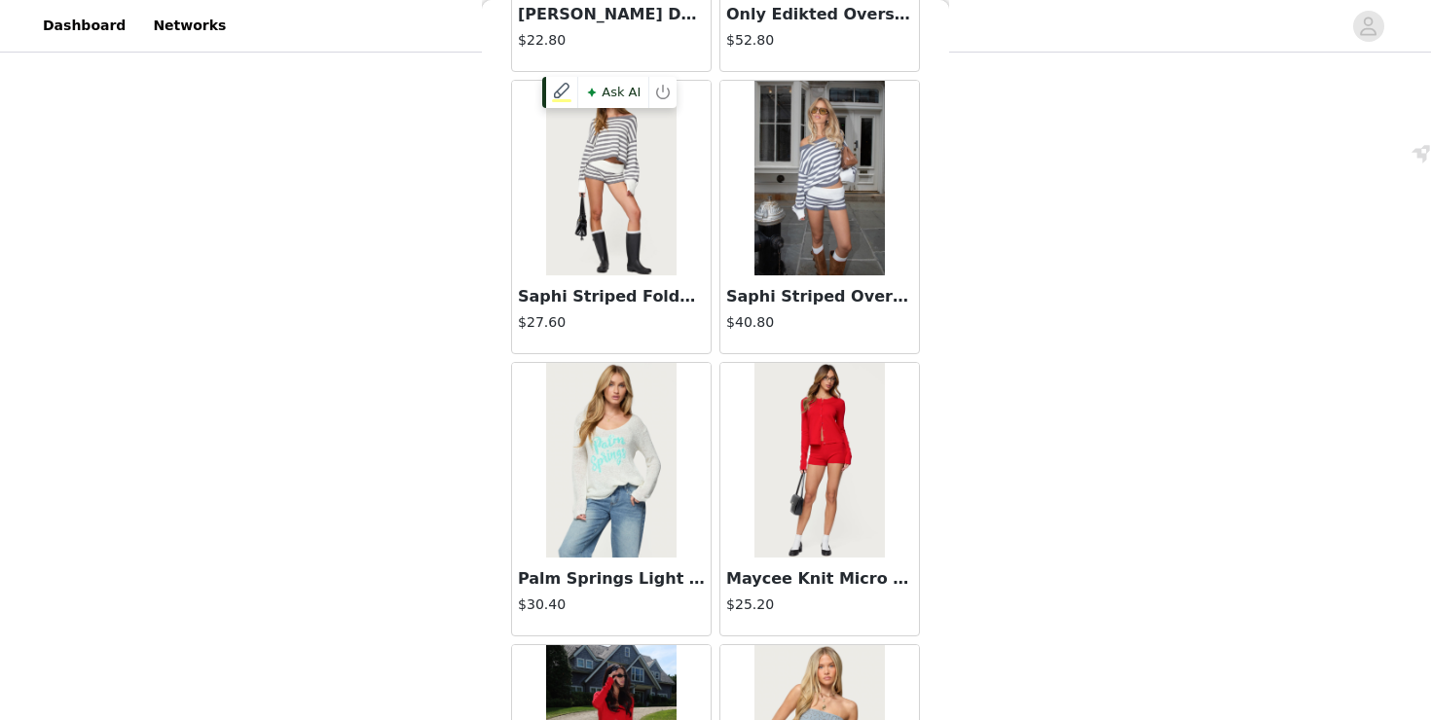
click at [666, 260] on img at bounding box center [610, 178] width 129 height 195
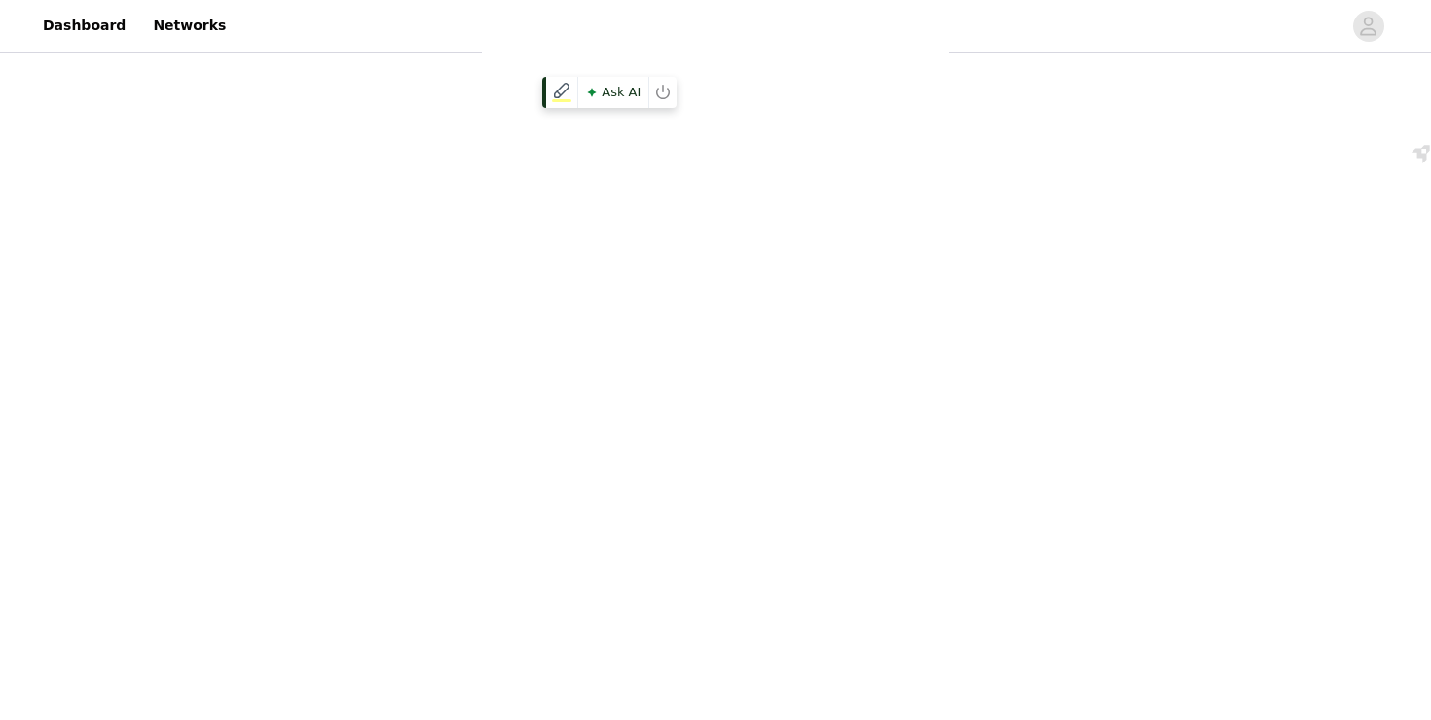
scroll to position [227, 0]
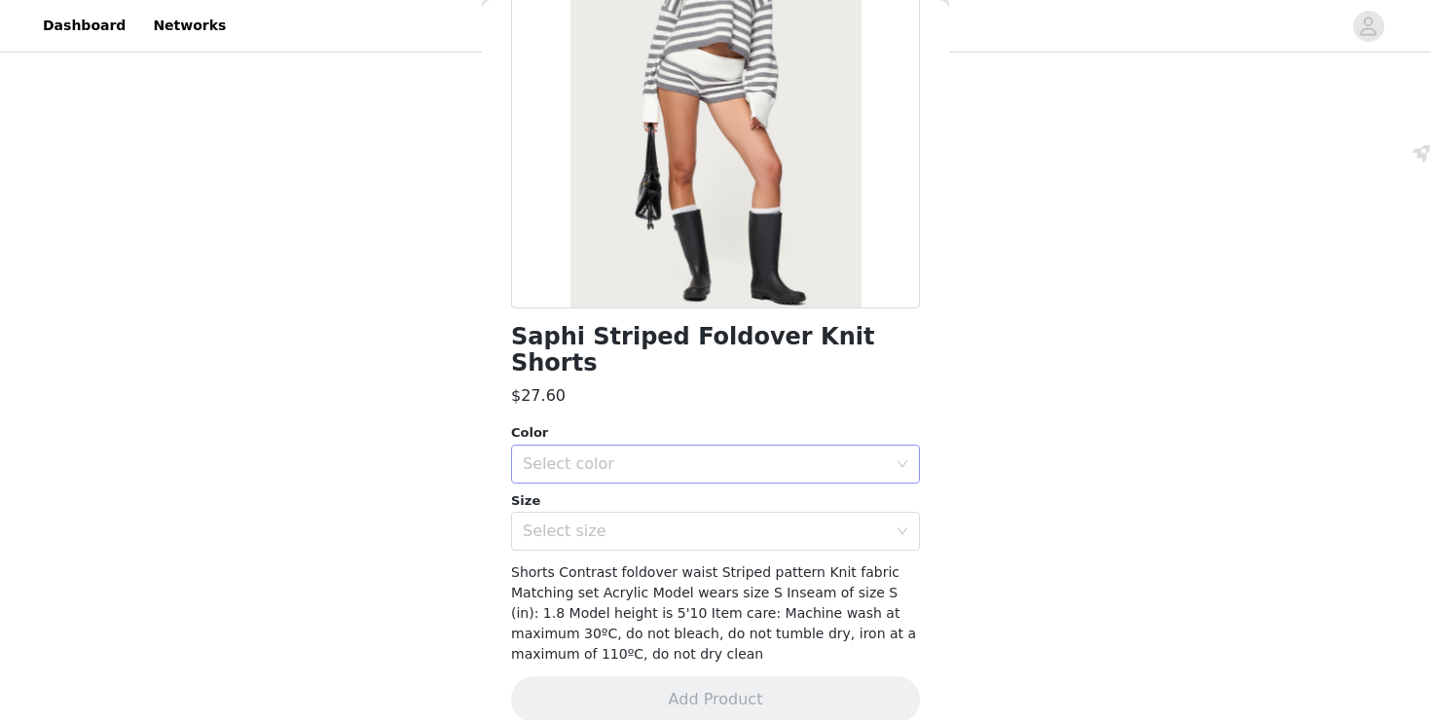
click at [651, 455] on div "Select color" at bounding box center [705, 464] width 364 height 19
click at [652, 477] on li "GRAY-AND-WHITE" at bounding box center [715, 480] width 409 height 31
click at [656, 516] on div "Select size" at bounding box center [709, 531] width 373 height 37
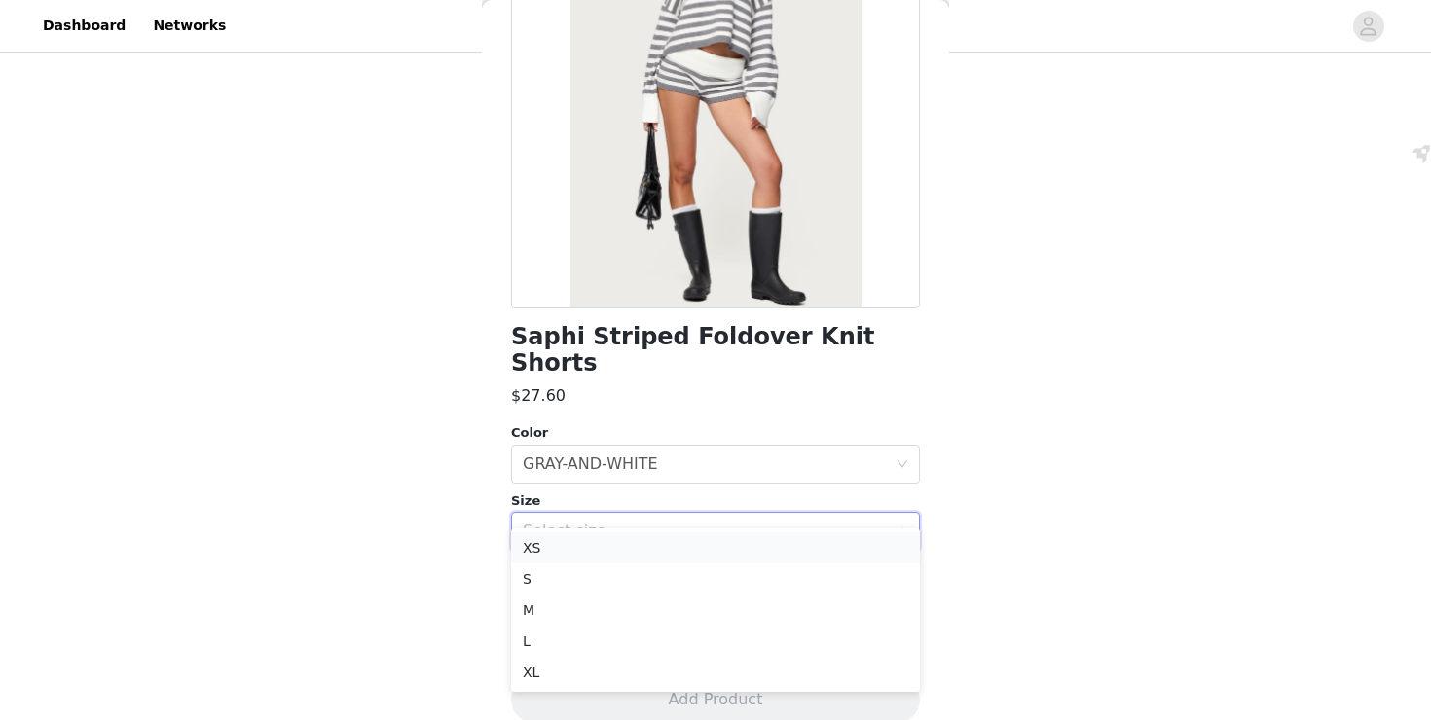
click at [650, 551] on li "XS" at bounding box center [715, 547] width 409 height 31
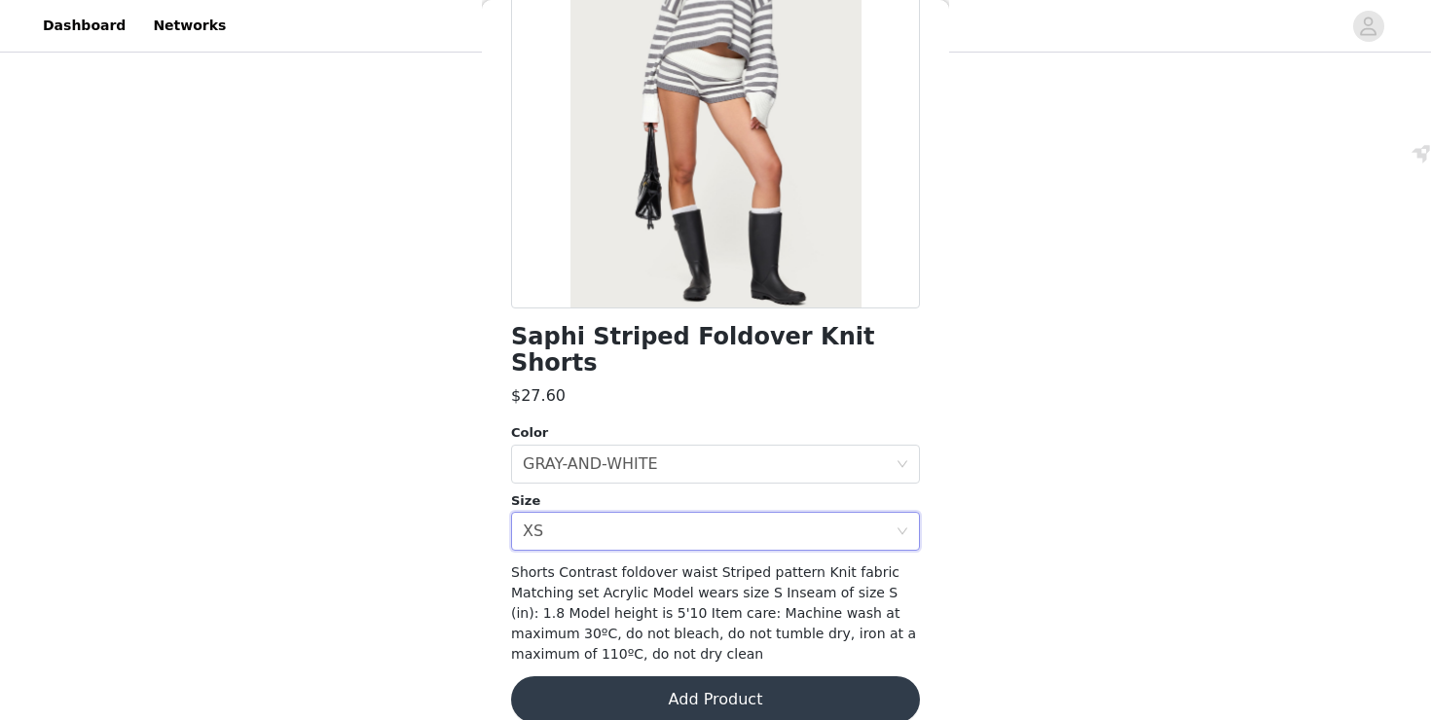
click at [640, 677] on button "Add Product" at bounding box center [715, 700] width 409 height 47
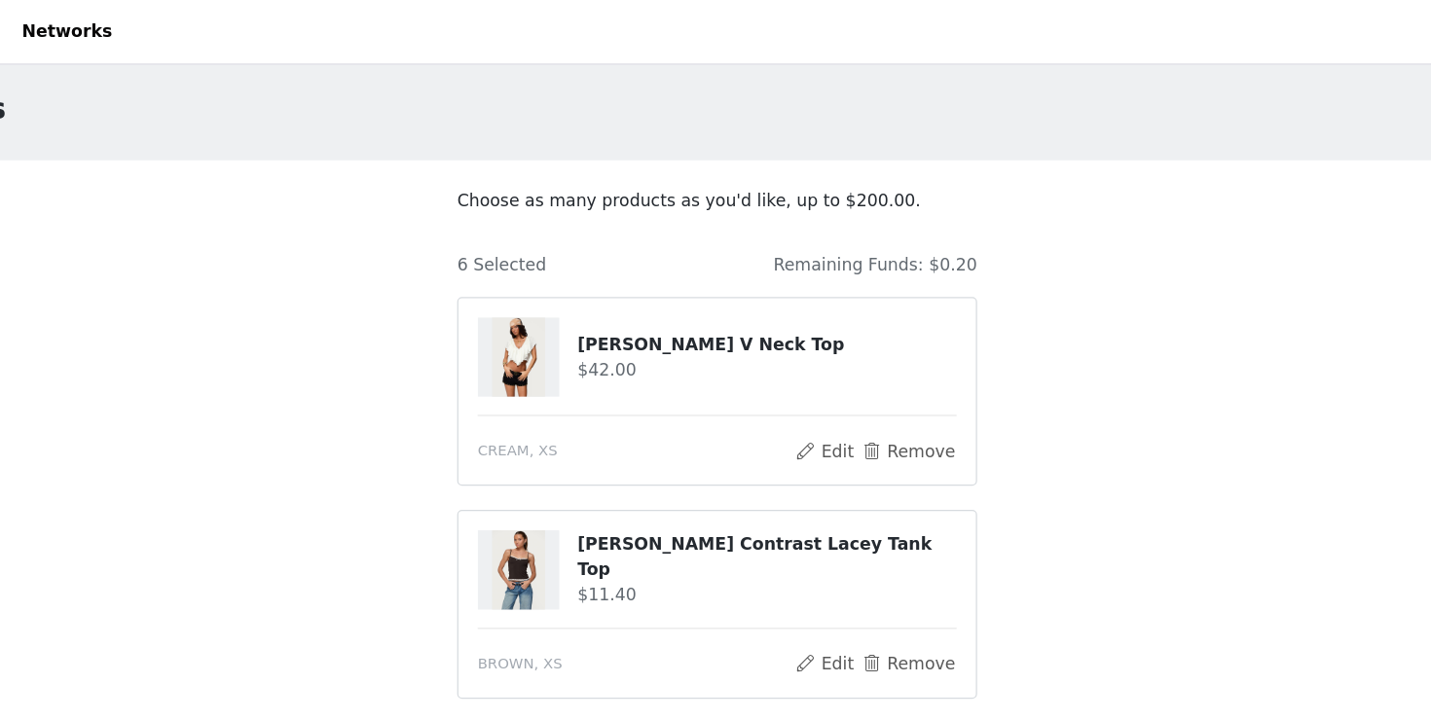
scroll to position [855, 0]
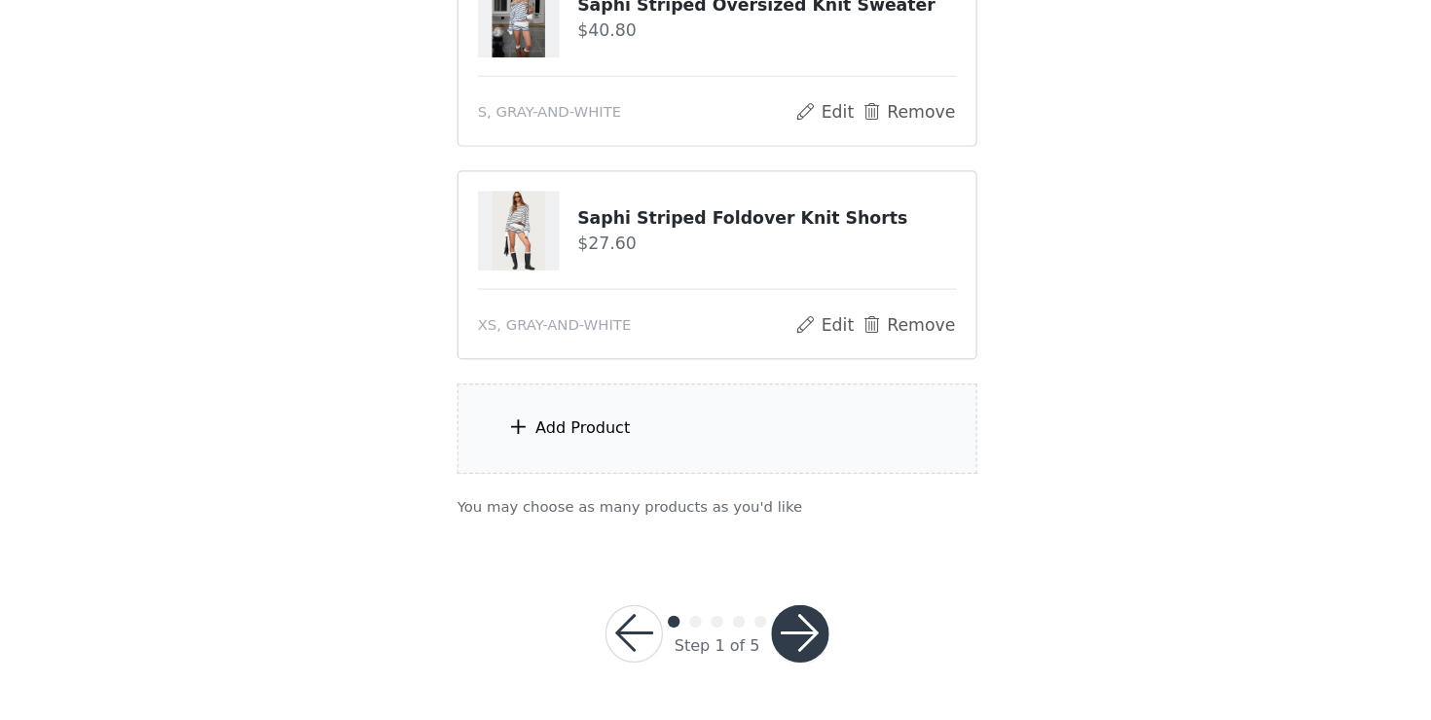
click at [698, 498] on div "Add Product" at bounding box center [715, 484] width 421 height 73
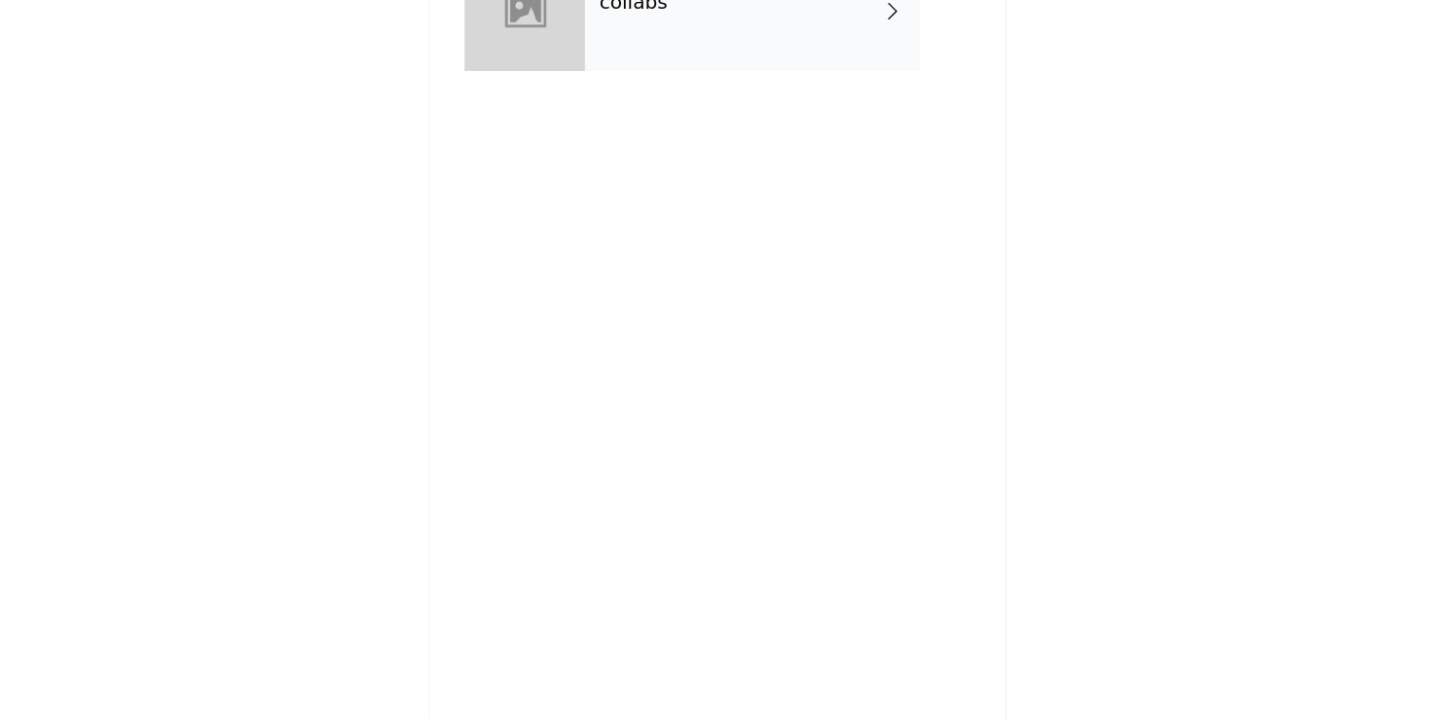
click at [650, 147] on h4 "collabs" at bounding box center [647, 139] width 55 height 18
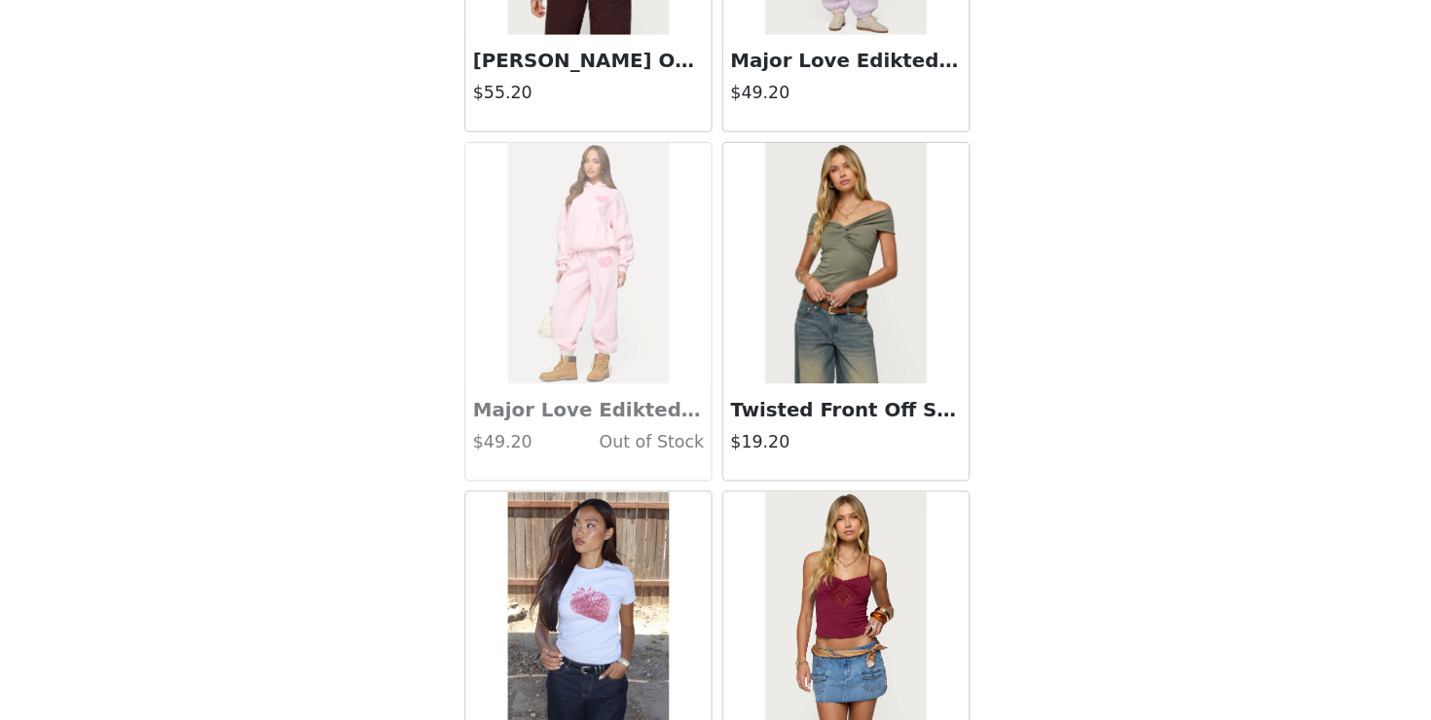
scroll to position [2258, 0]
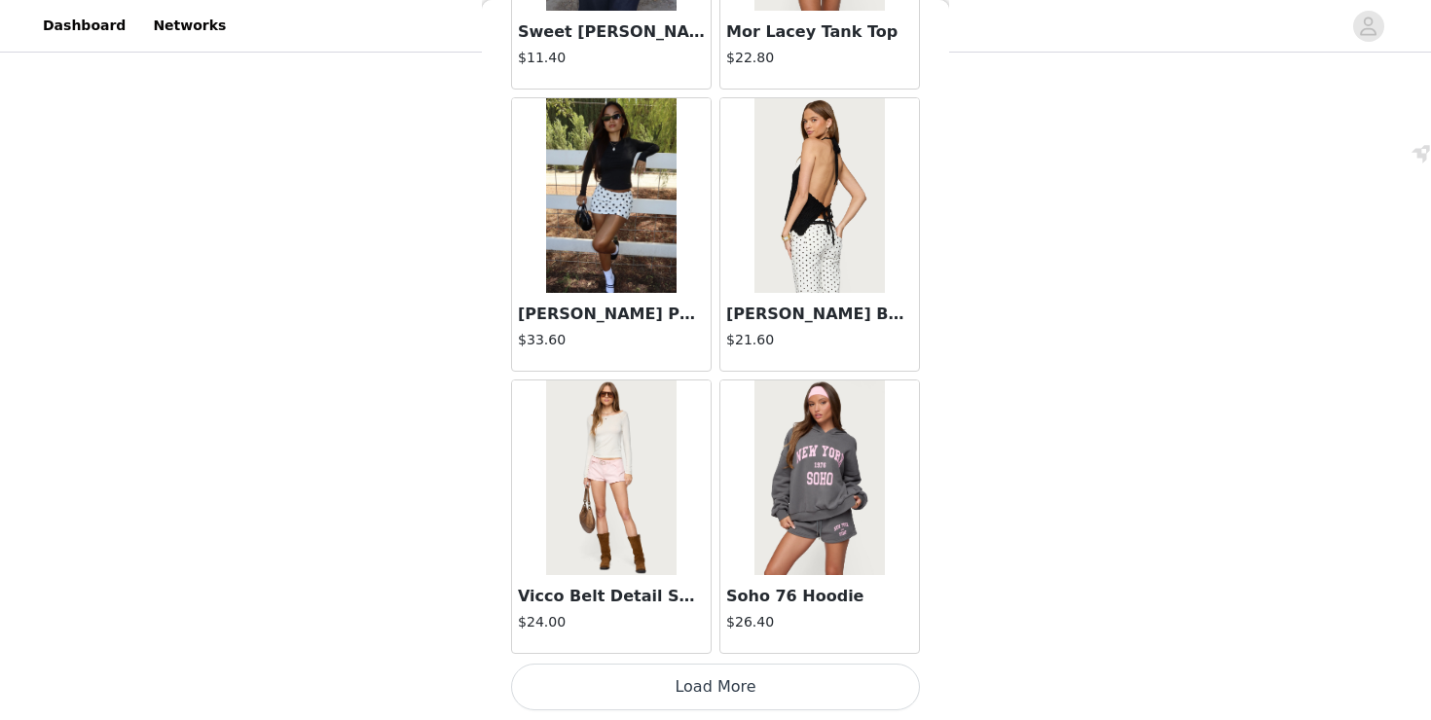
click at [745, 702] on button "Load More" at bounding box center [715, 687] width 409 height 47
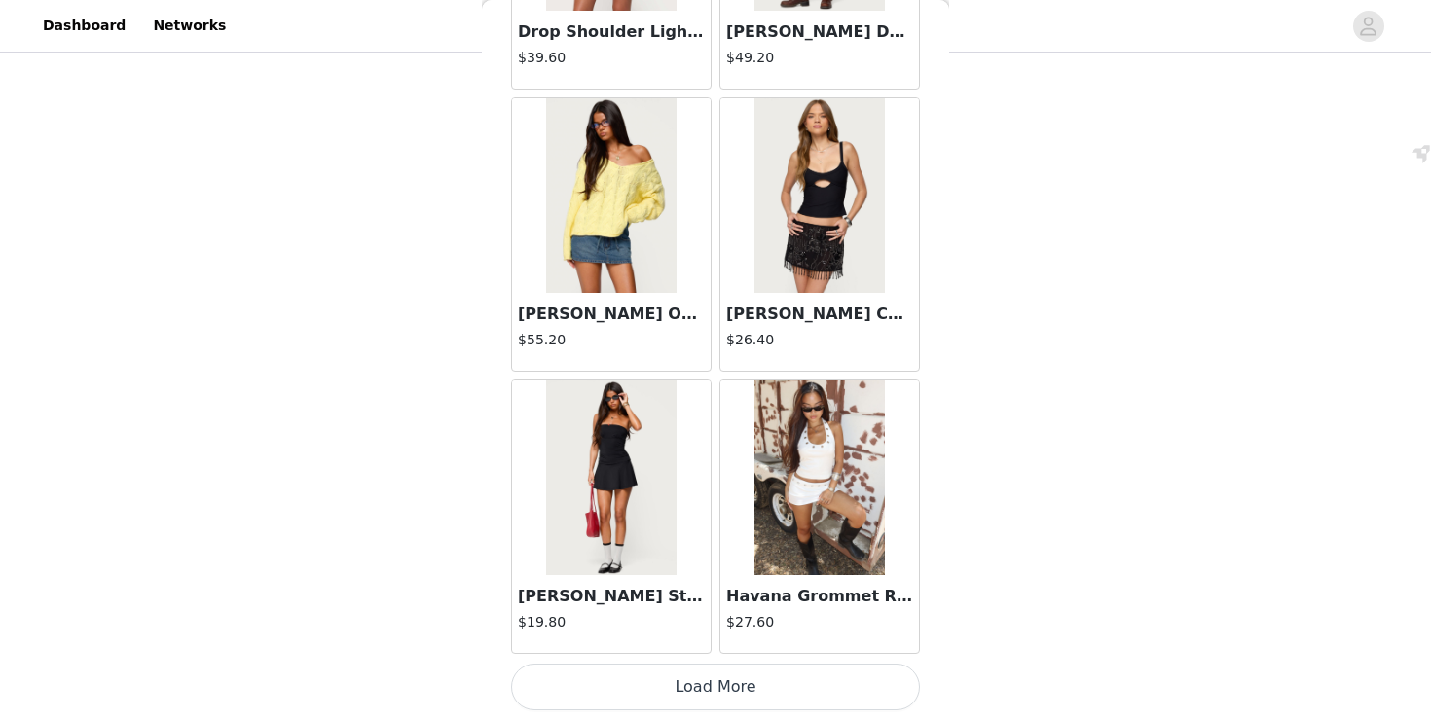
click at [841, 679] on button "Load More" at bounding box center [715, 687] width 409 height 47
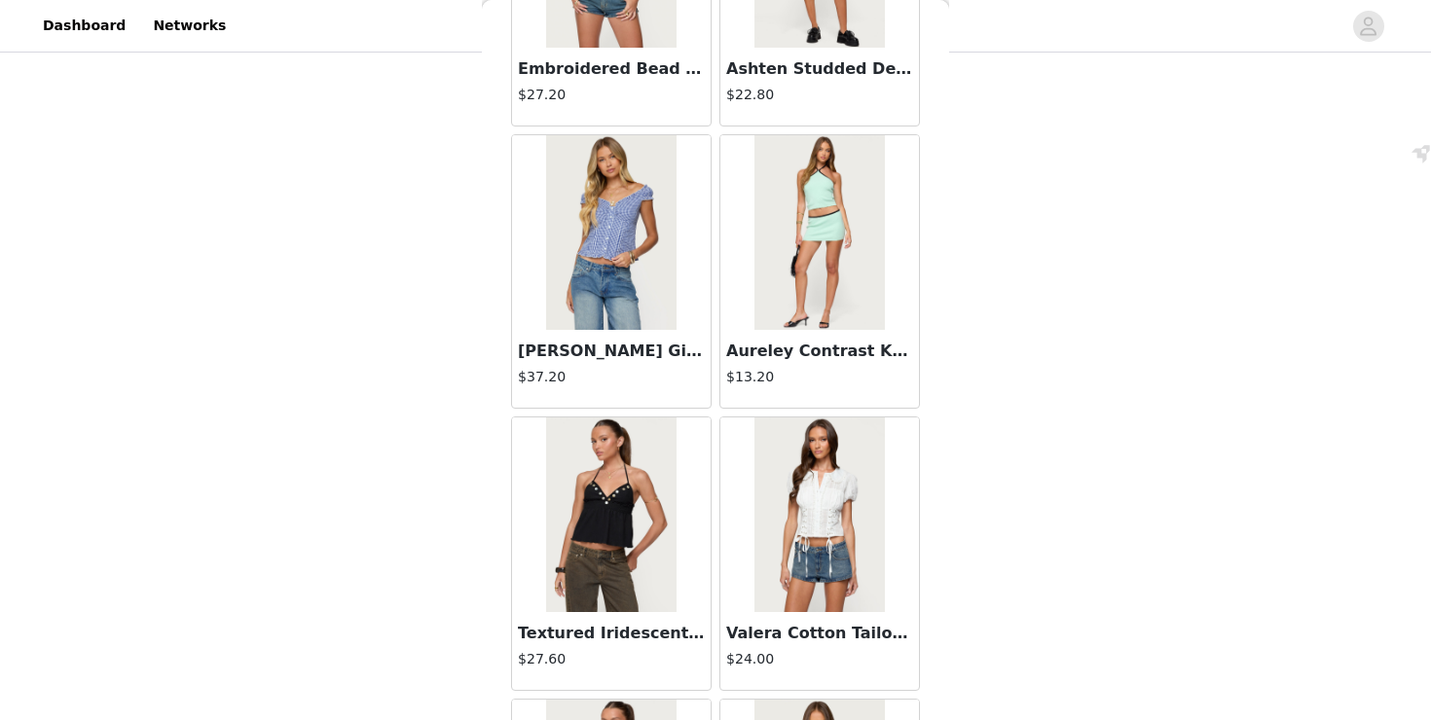
scroll to position [7905, 0]
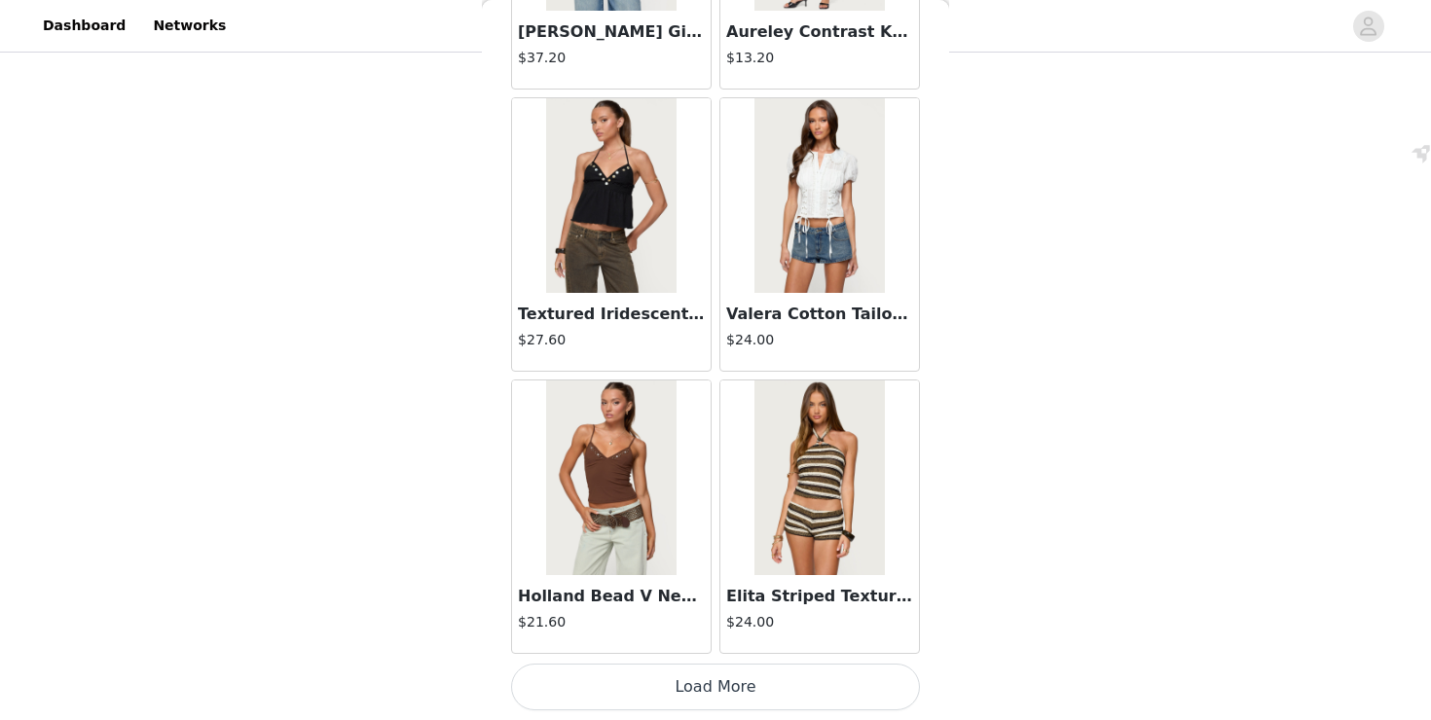
click at [780, 698] on button "Load More" at bounding box center [715, 687] width 409 height 47
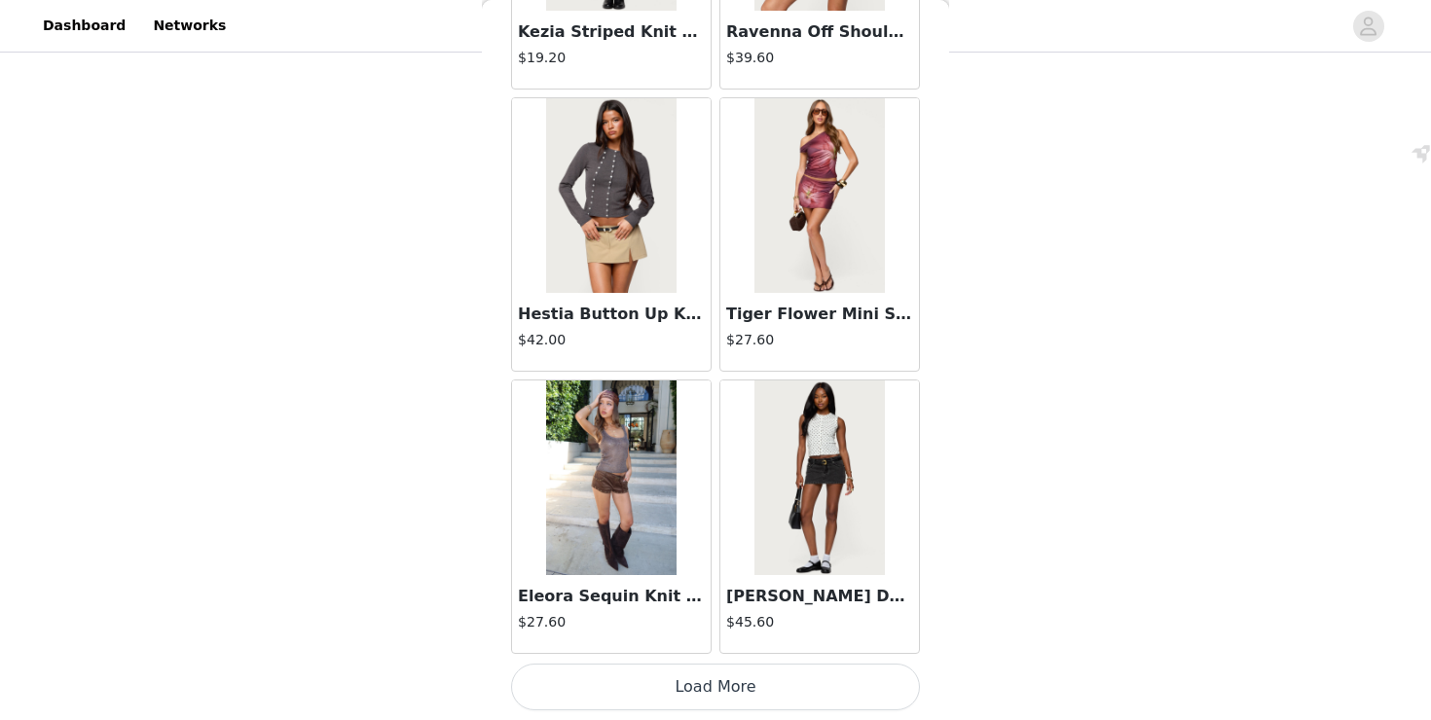
click at [803, 680] on button "Load More" at bounding box center [715, 687] width 409 height 47
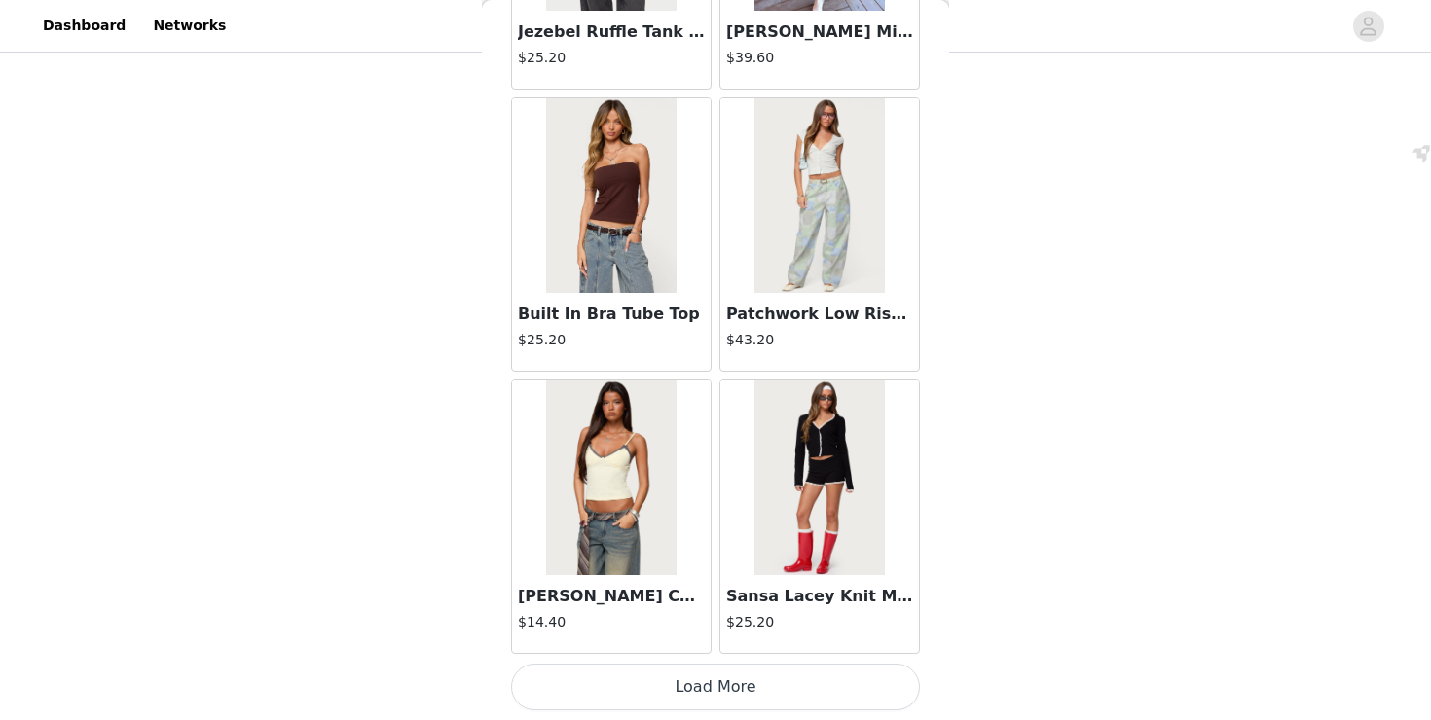
click at [766, 685] on button "Load More" at bounding box center [715, 687] width 409 height 47
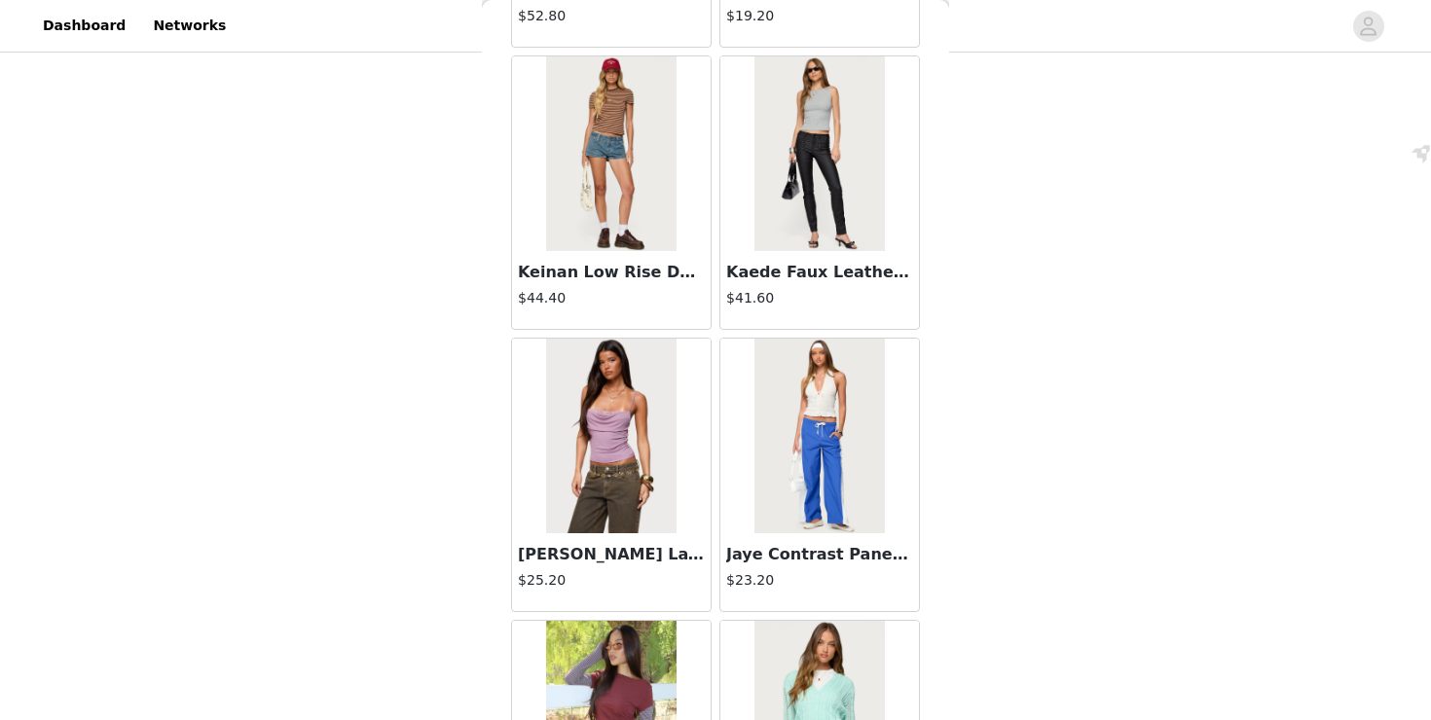
scroll to position [16374, 0]
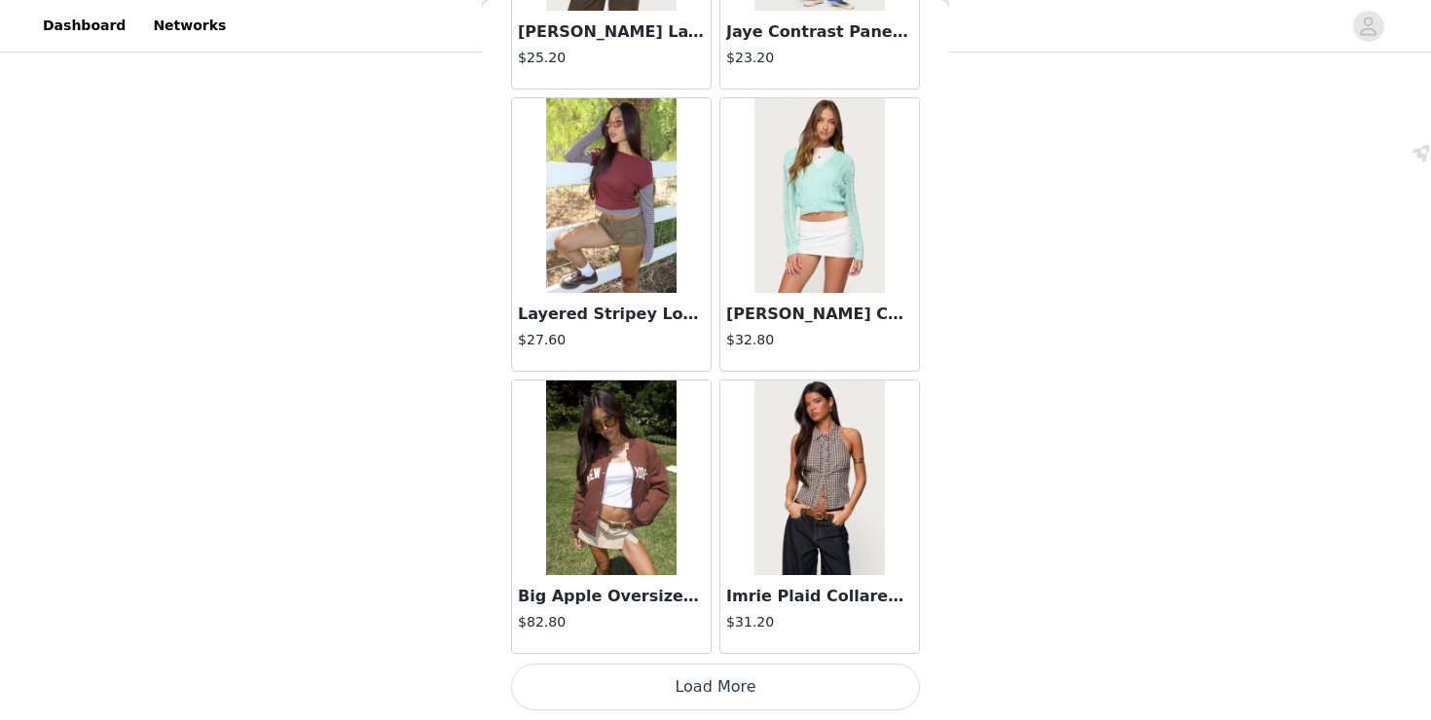
click at [752, 697] on button "Load More" at bounding box center [715, 687] width 409 height 47
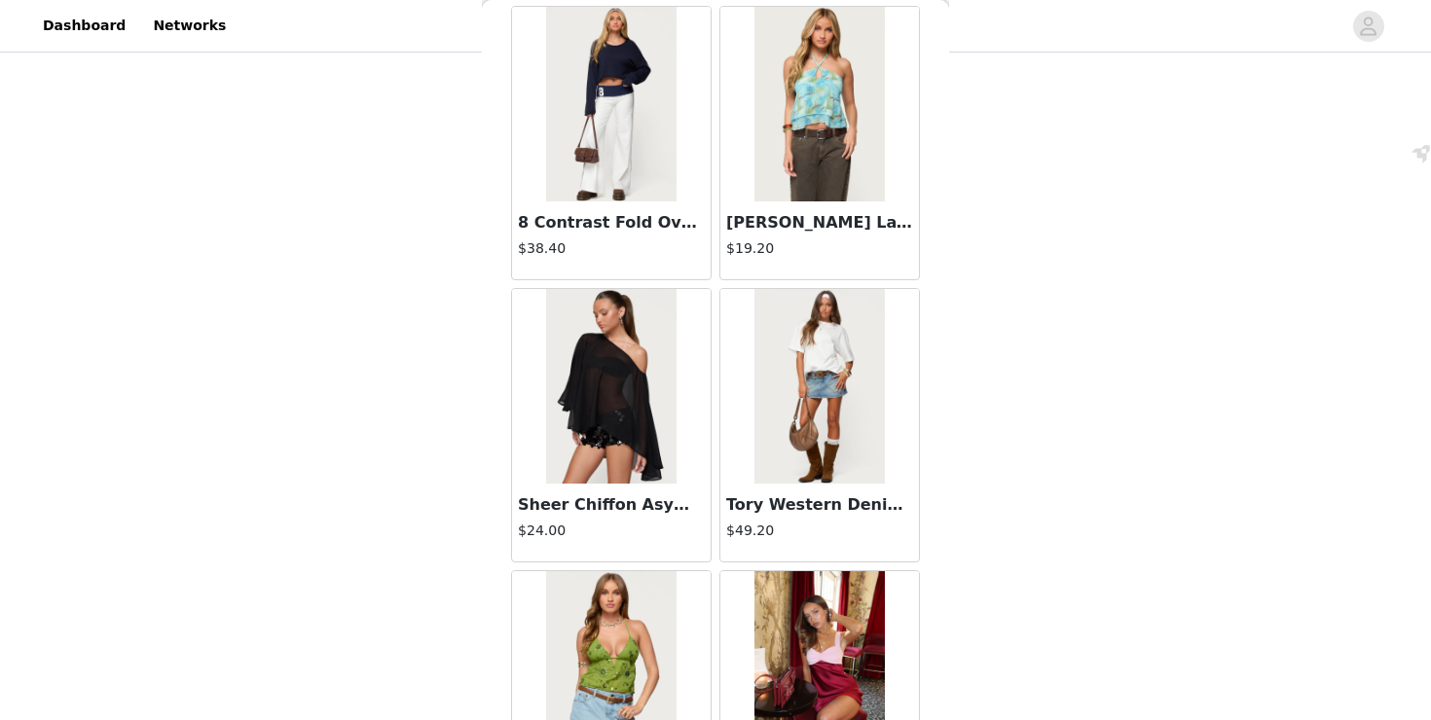
scroll to position [19197, 0]
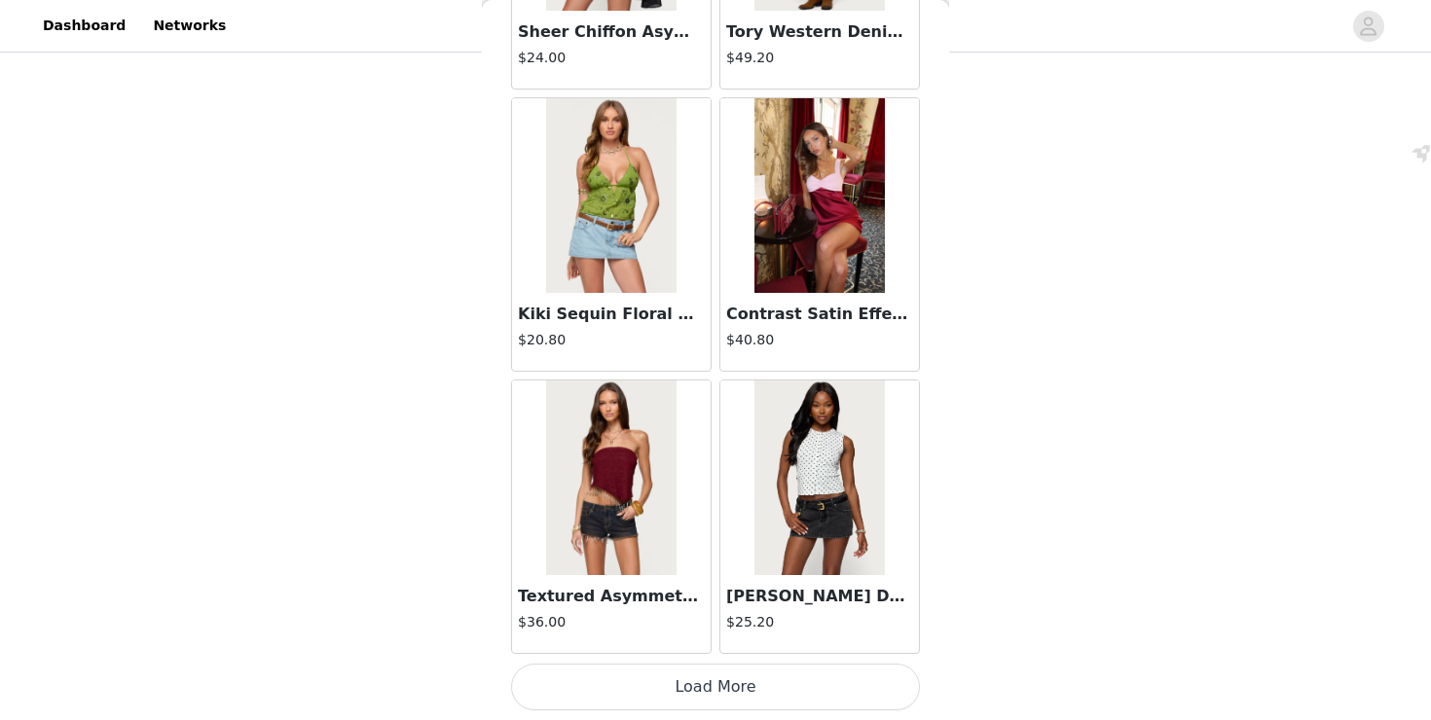
click at [749, 678] on button "Load More" at bounding box center [715, 687] width 409 height 47
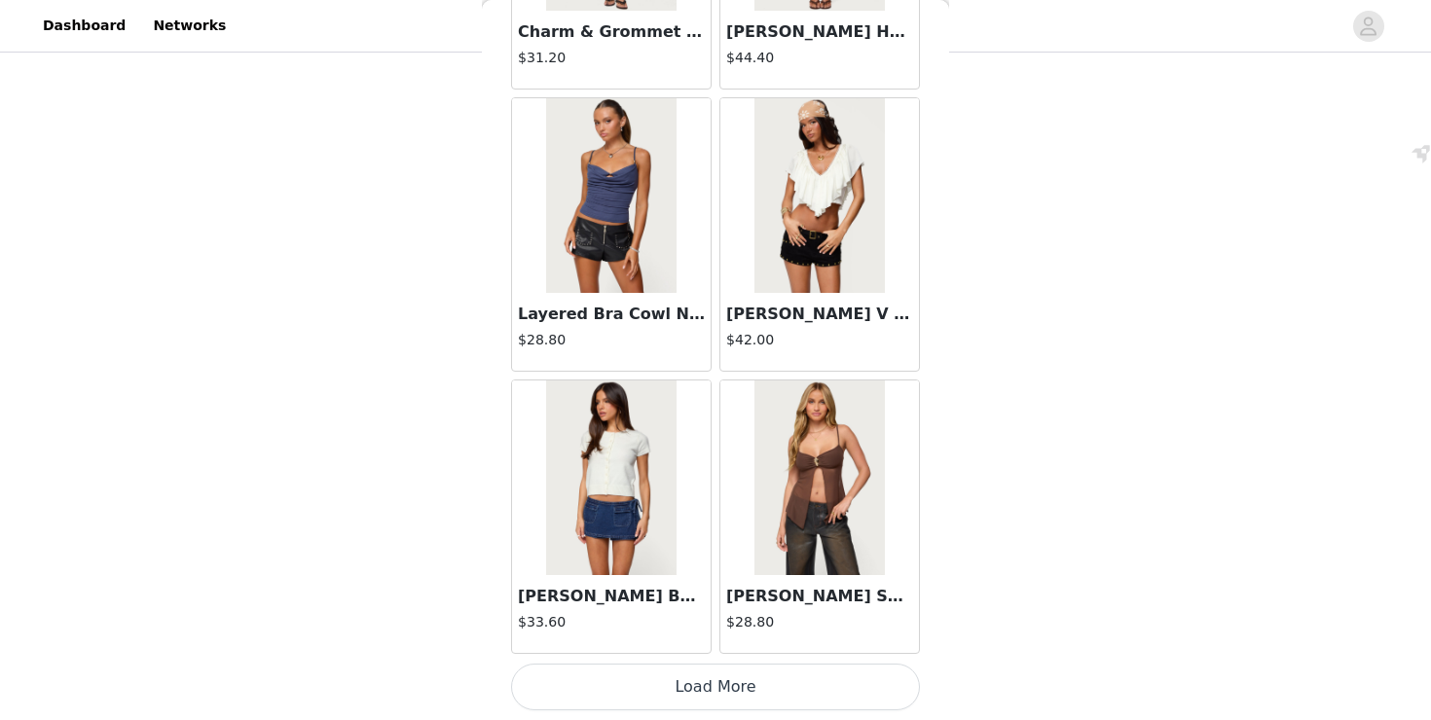
click at [762, 699] on button "Load More" at bounding box center [715, 687] width 409 height 47
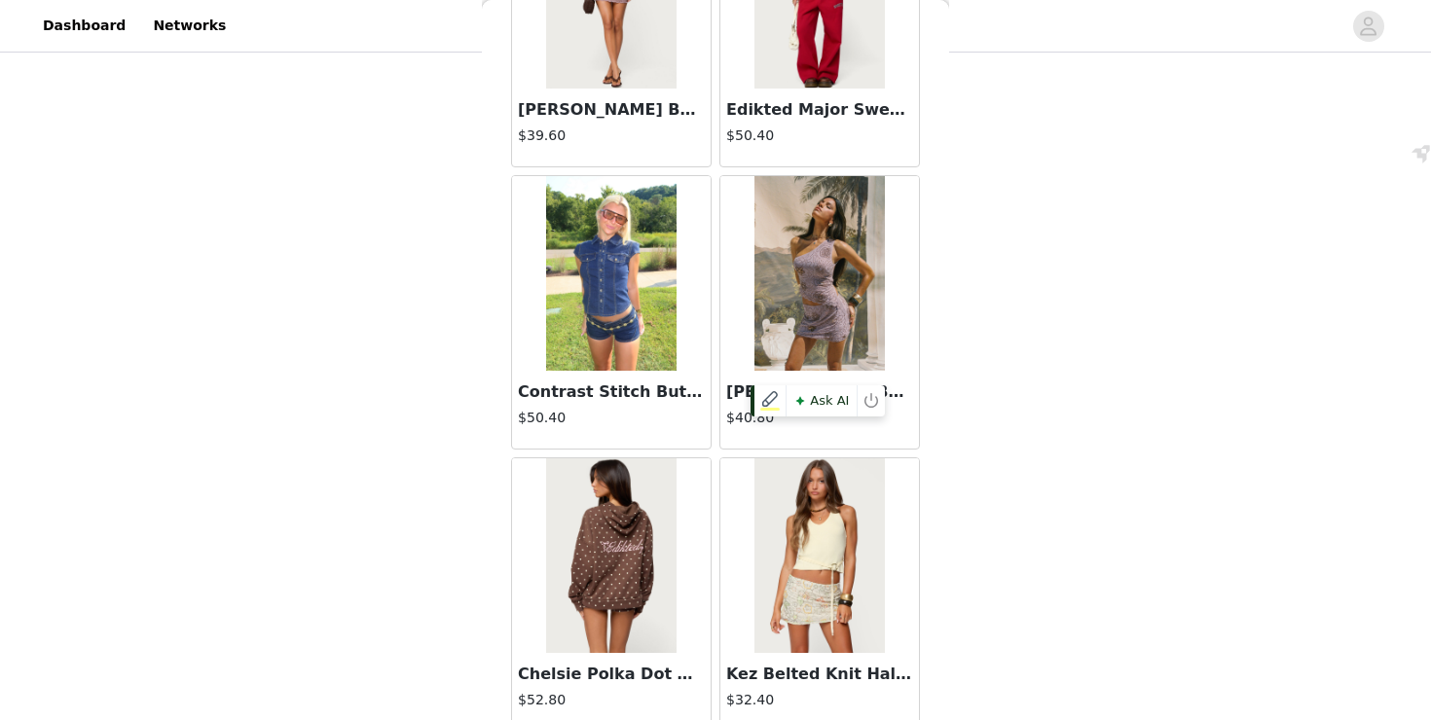
scroll to position [24843, 0]
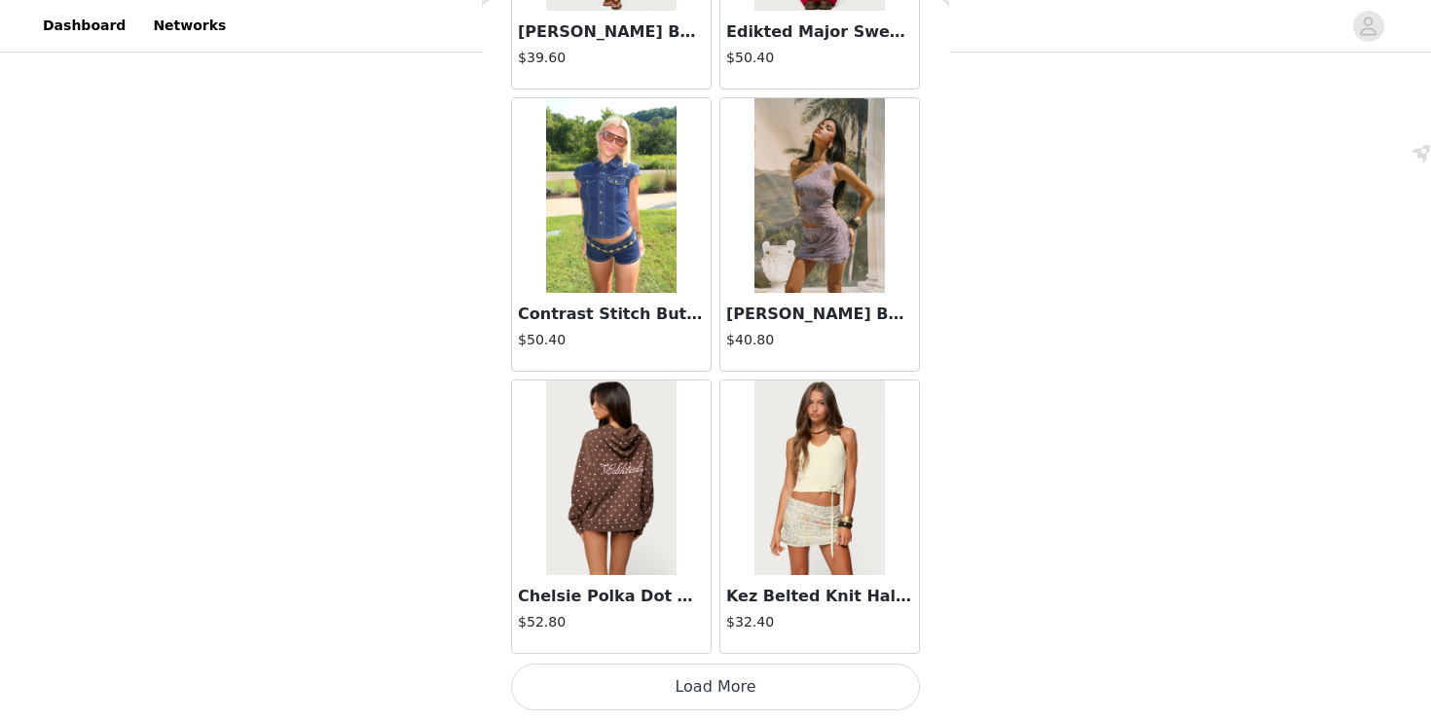
click at [755, 668] on button "Load More" at bounding box center [715, 687] width 409 height 47
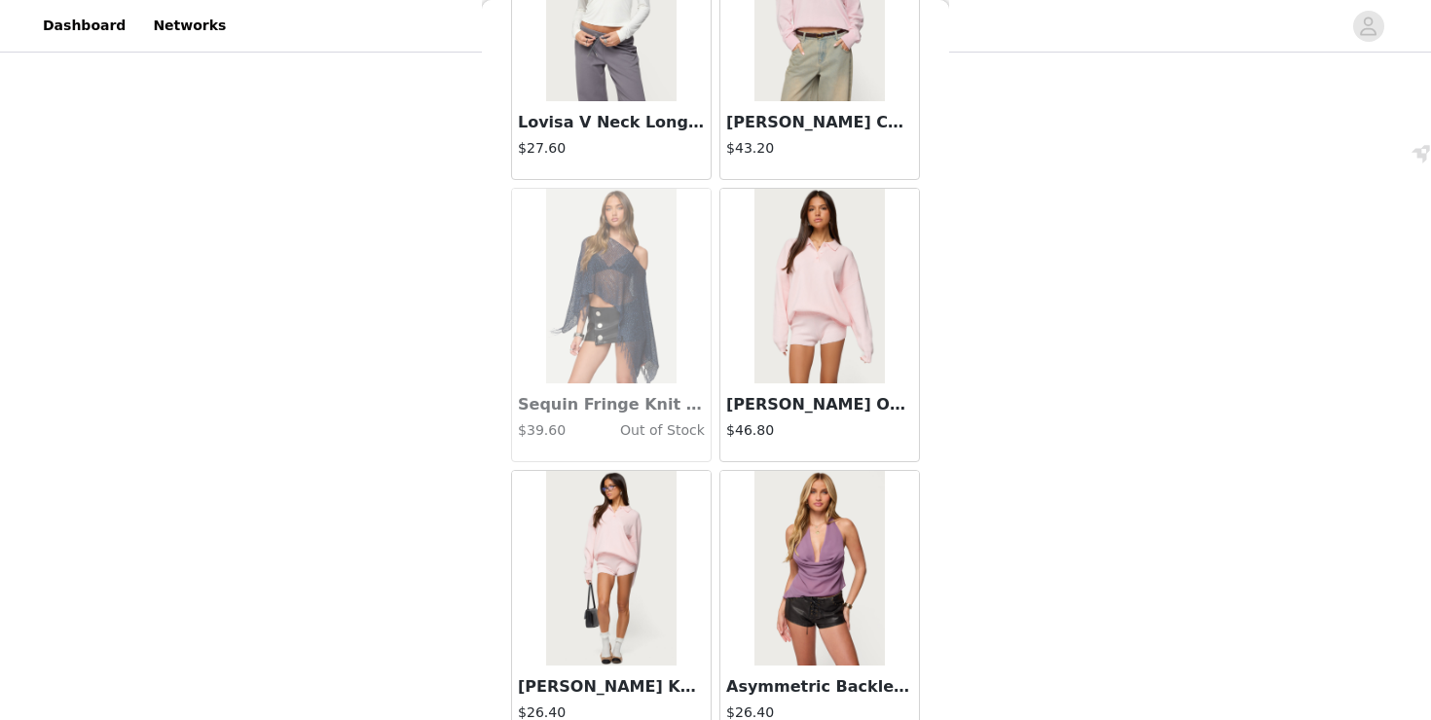
scroll to position [27666, 0]
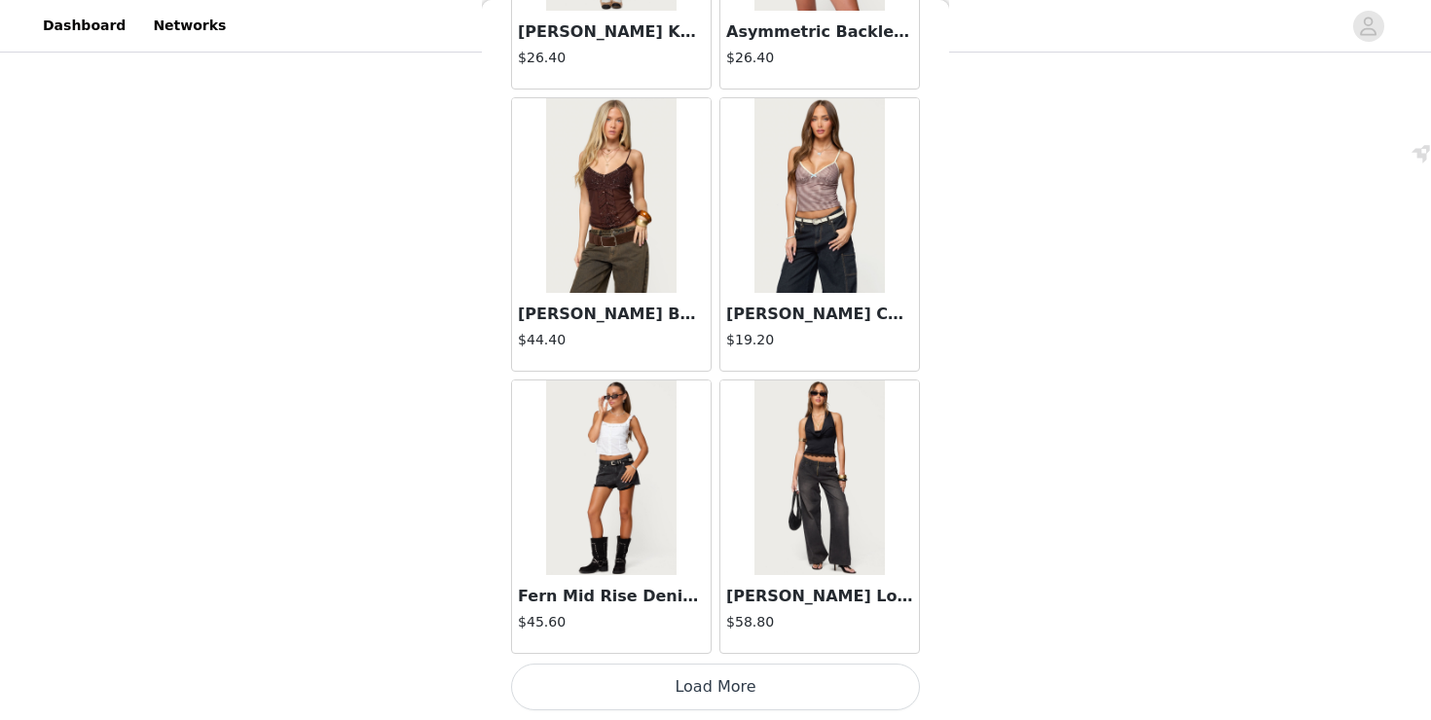
click at [693, 707] on button "Load More" at bounding box center [715, 687] width 409 height 47
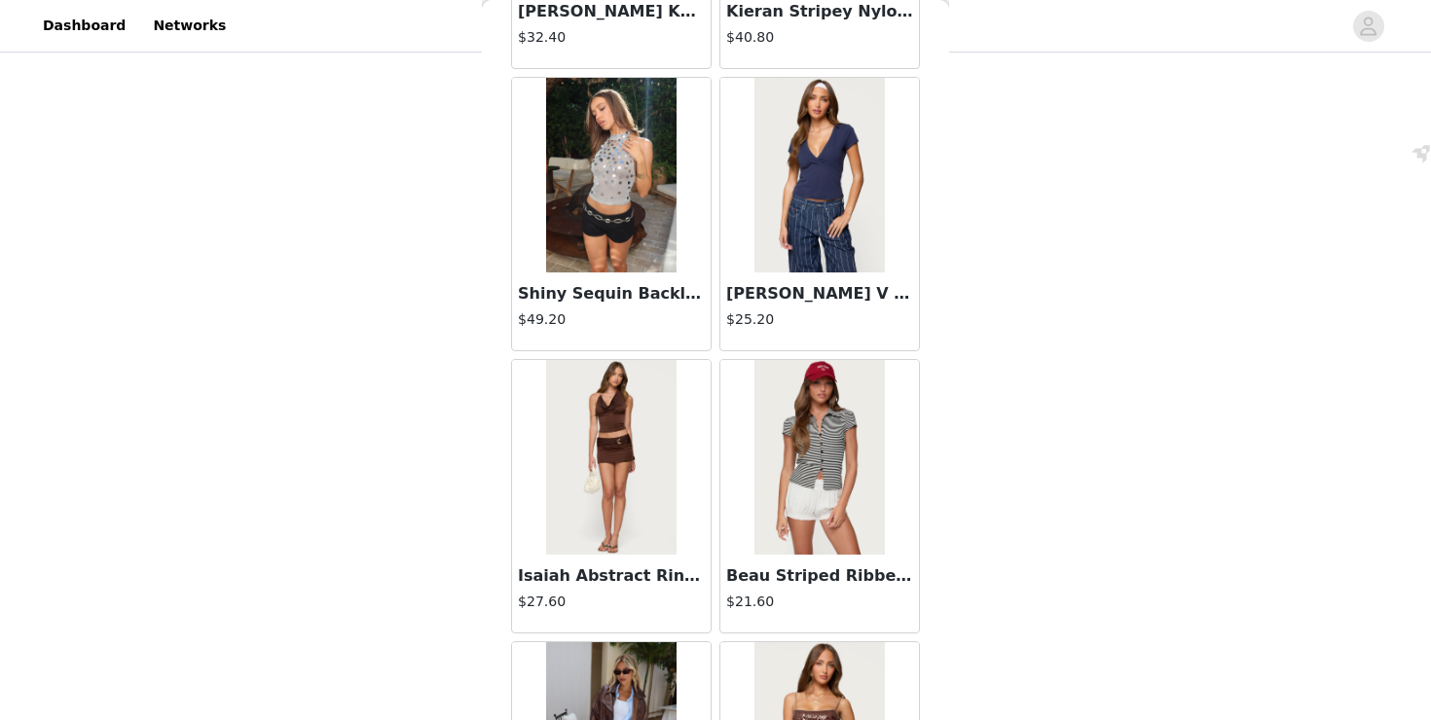
scroll to position [30489, 0]
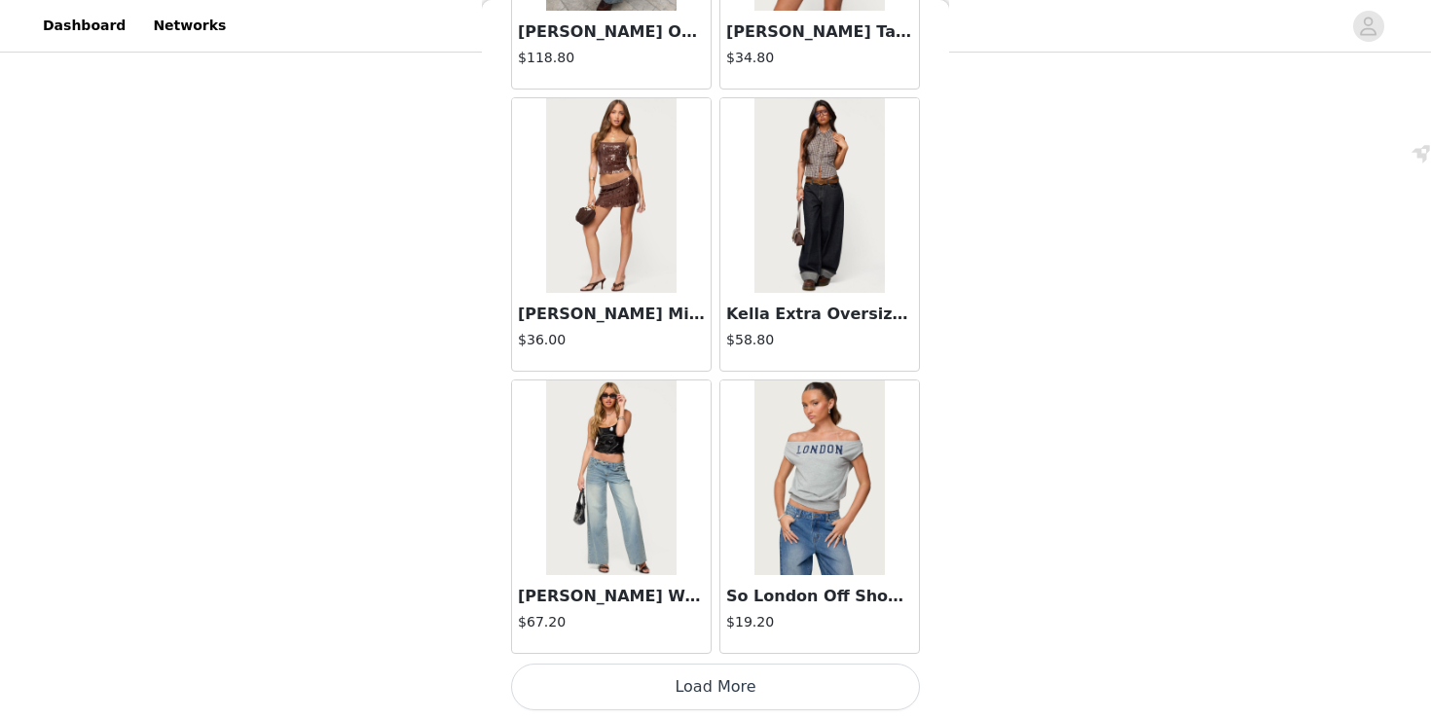
click at [727, 688] on button "Load More" at bounding box center [715, 687] width 409 height 47
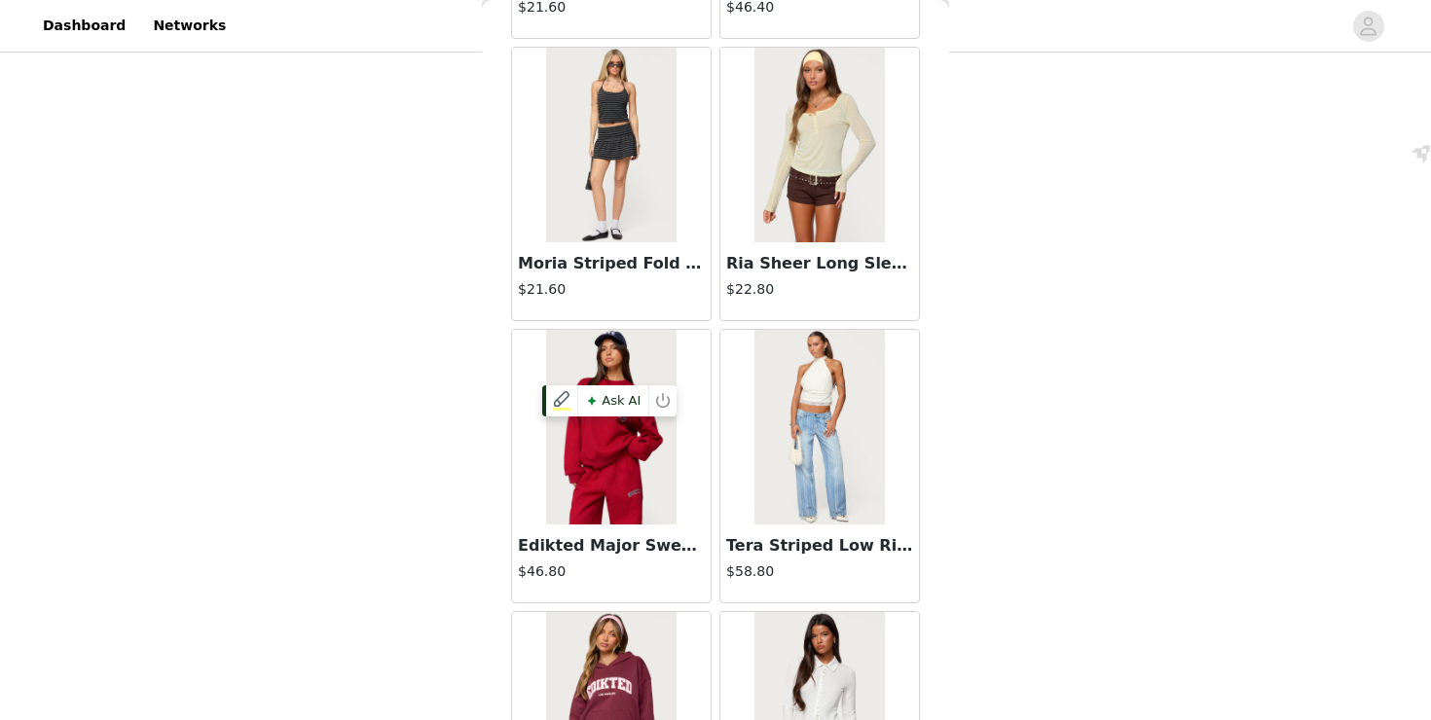
scroll to position [33313, 0]
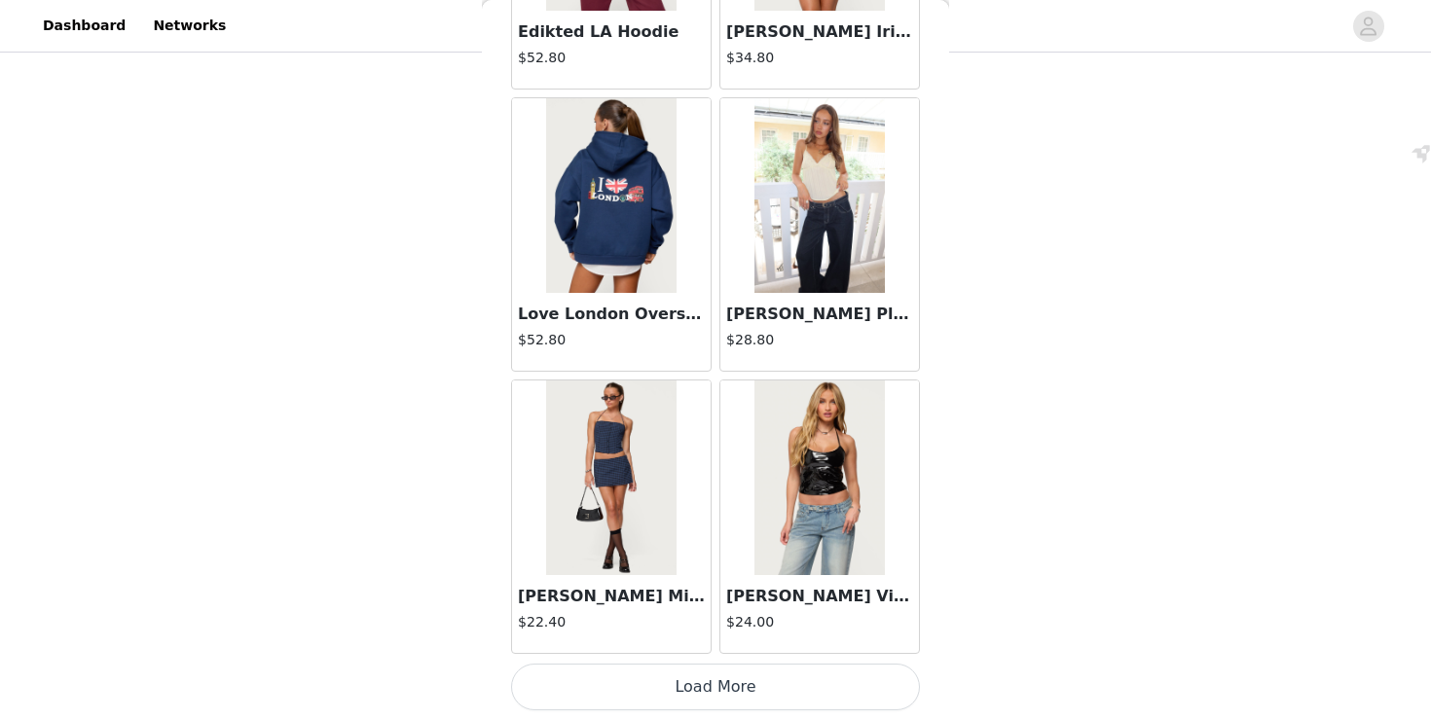
click at [703, 695] on button "Load More" at bounding box center [715, 687] width 409 height 47
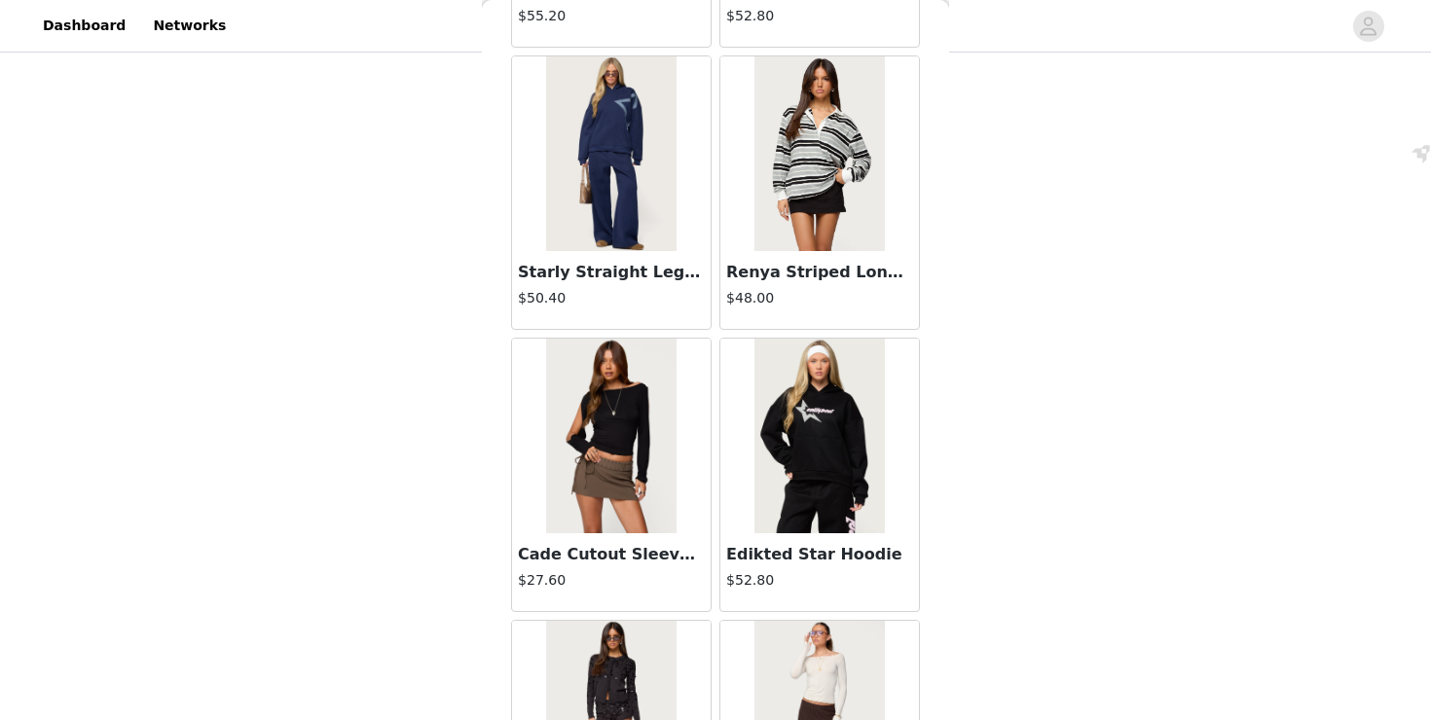
scroll to position [36136, 0]
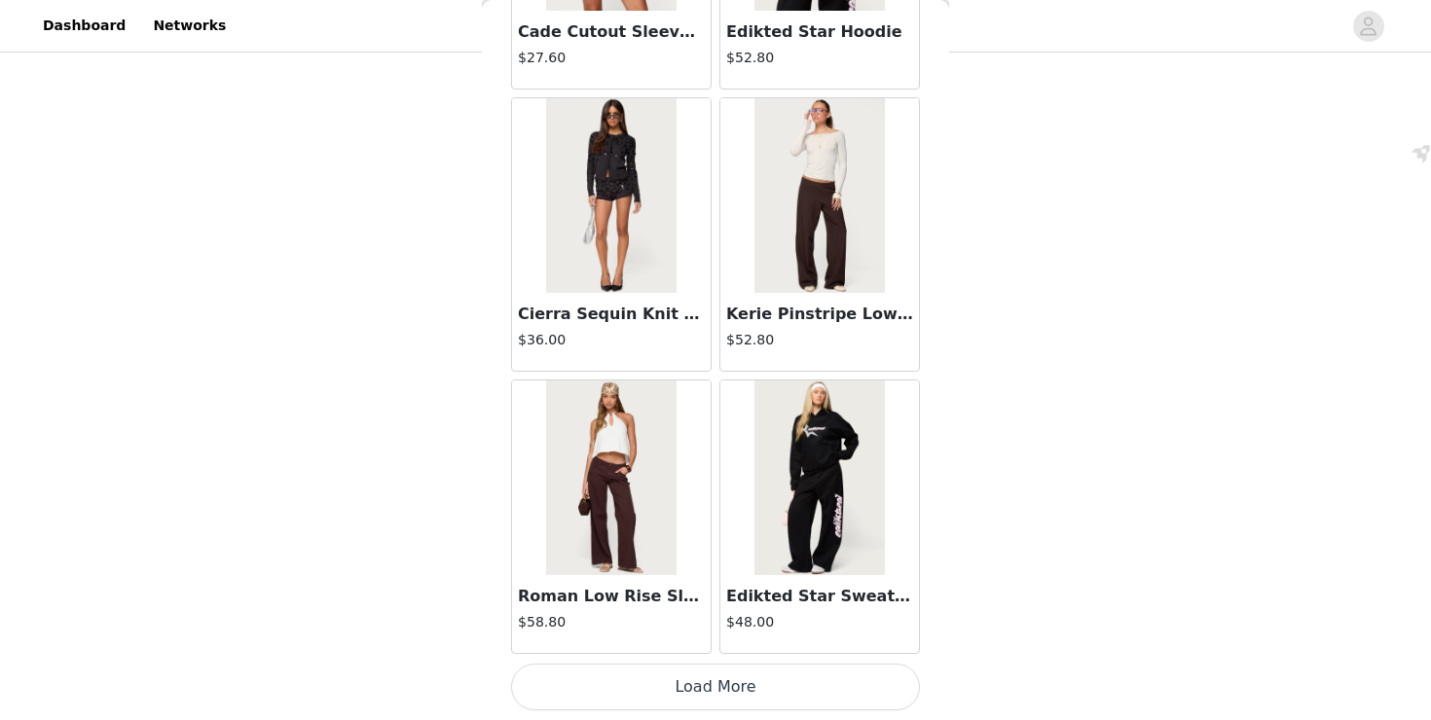
click at [722, 700] on button "Load More" at bounding box center [715, 687] width 409 height 47
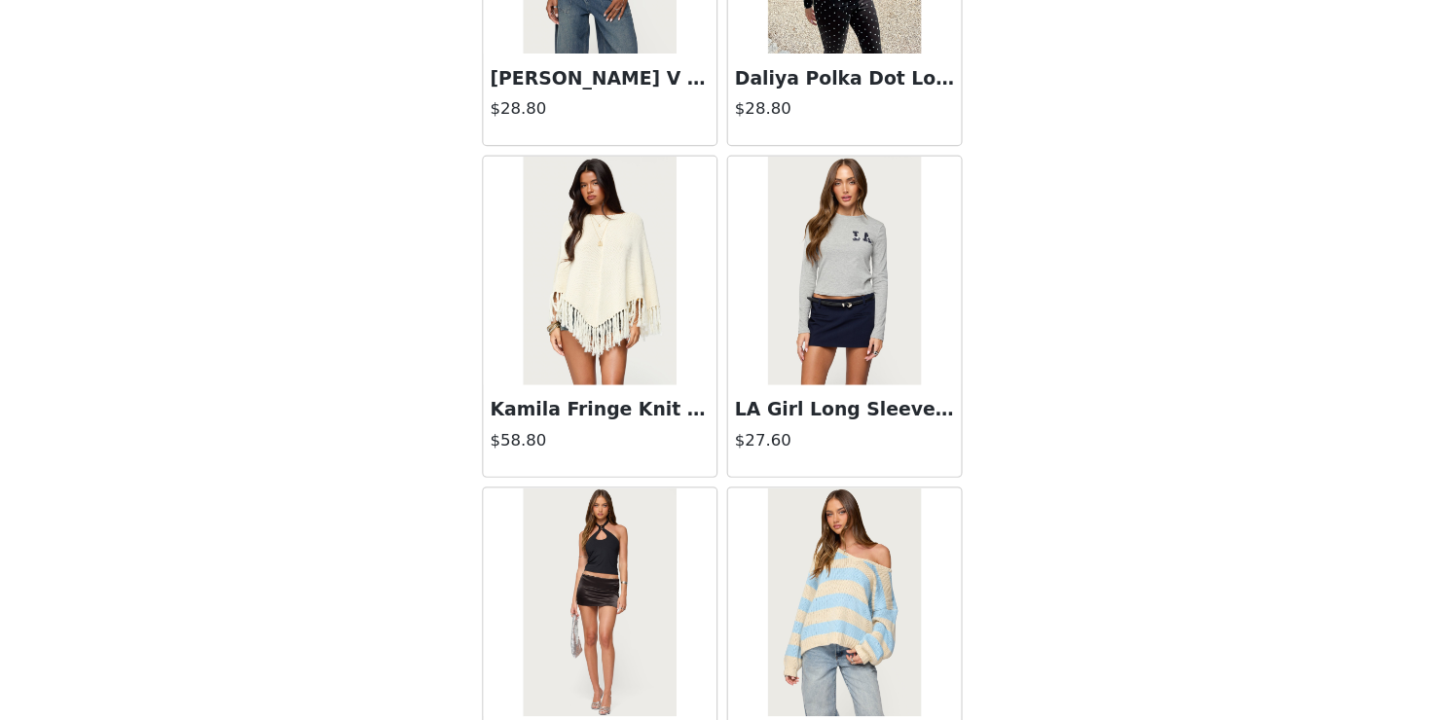
scroll to position [38959, 0]
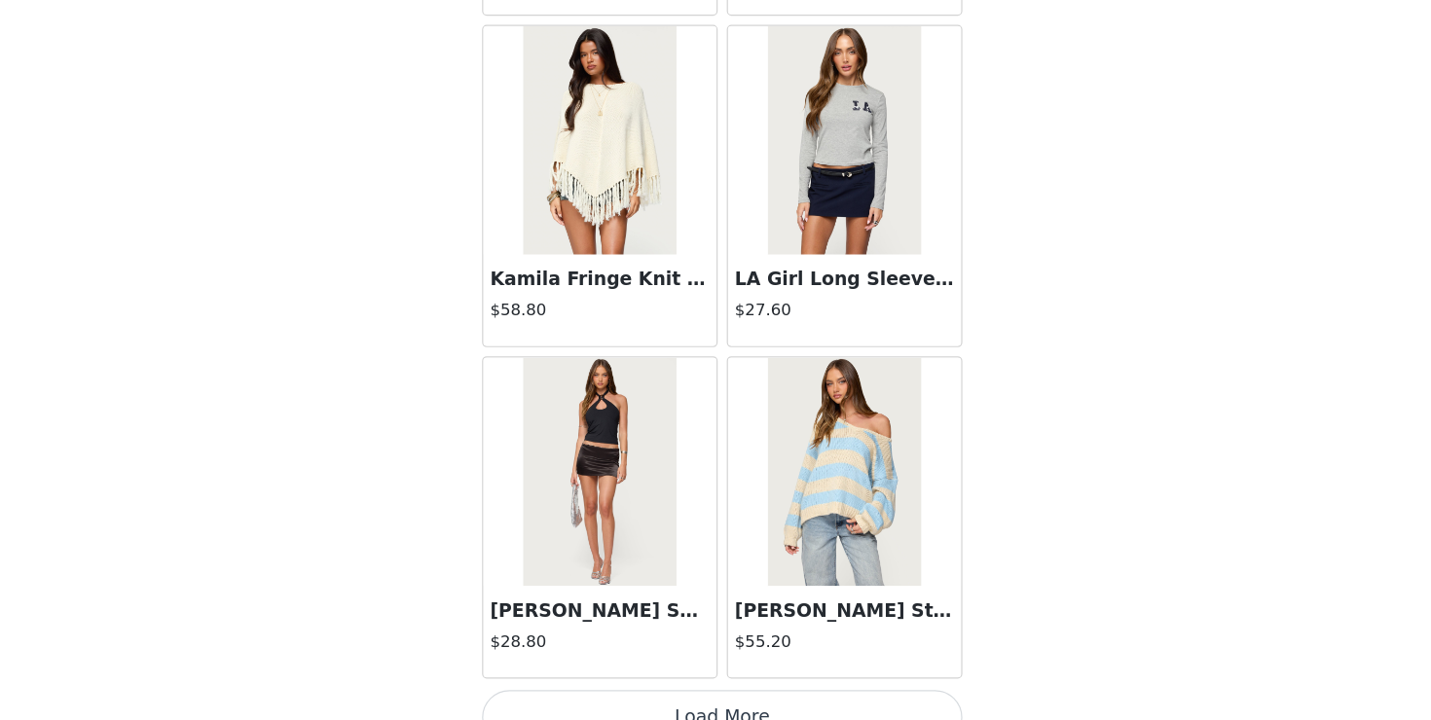
click at [720, 679] on button "Load More" at bounding box center [715, 687] width 409 height 47
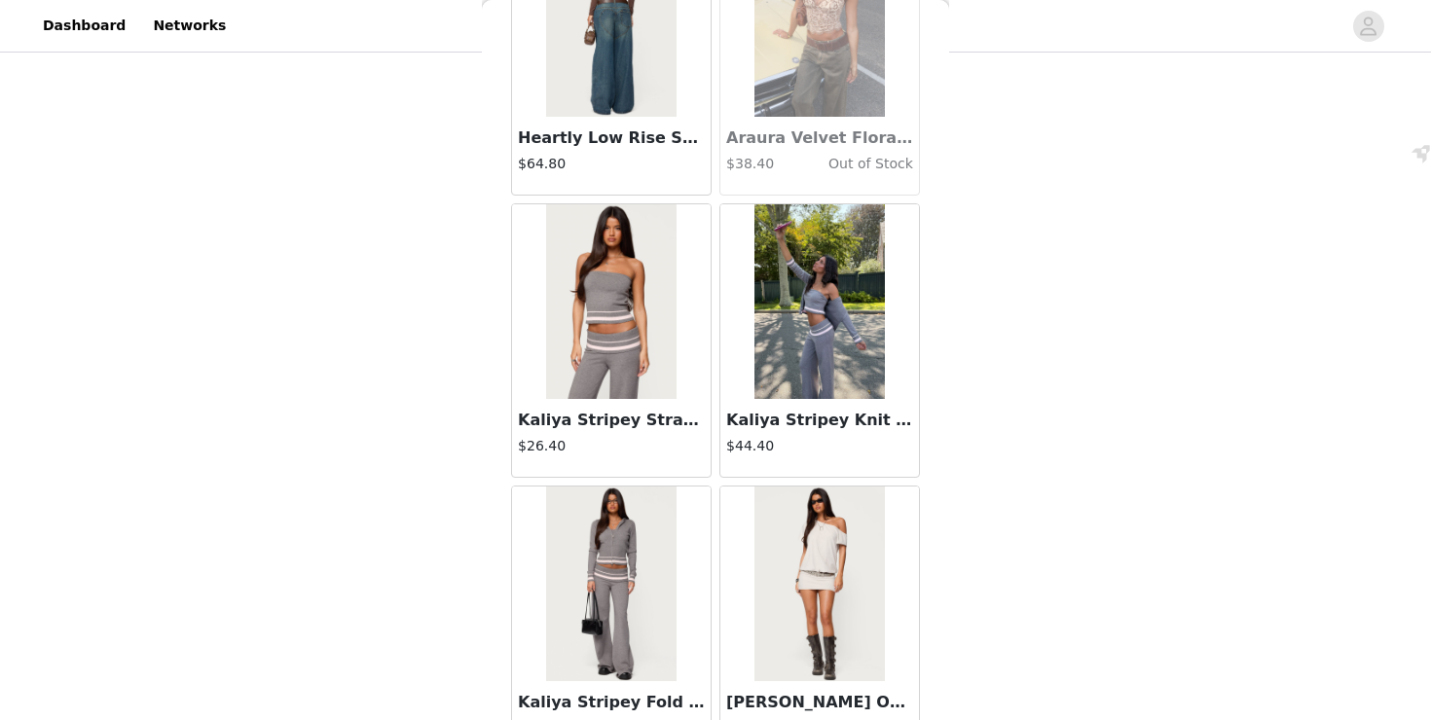
scroll to position [41782, 0]
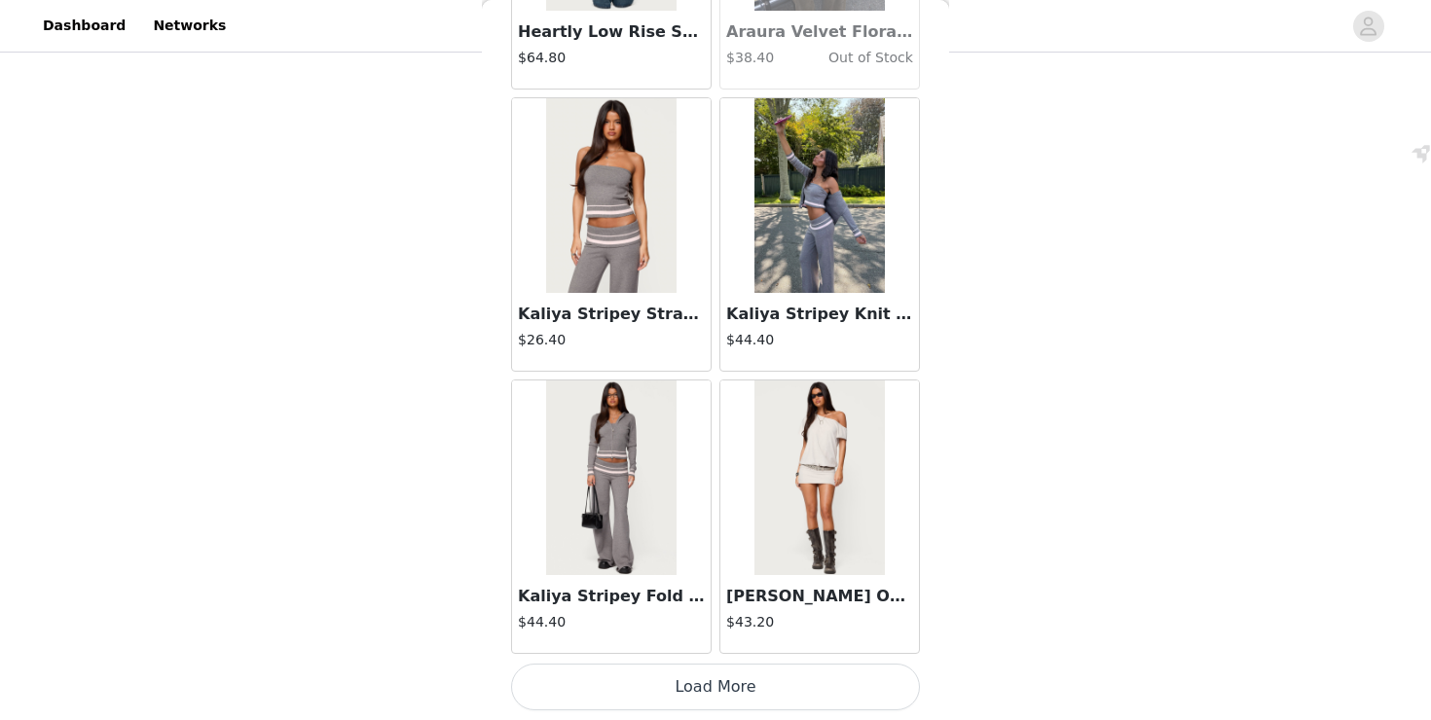
click at [703, 699] on button "Load More" at bounding box center [715, 687] width 409 height 47
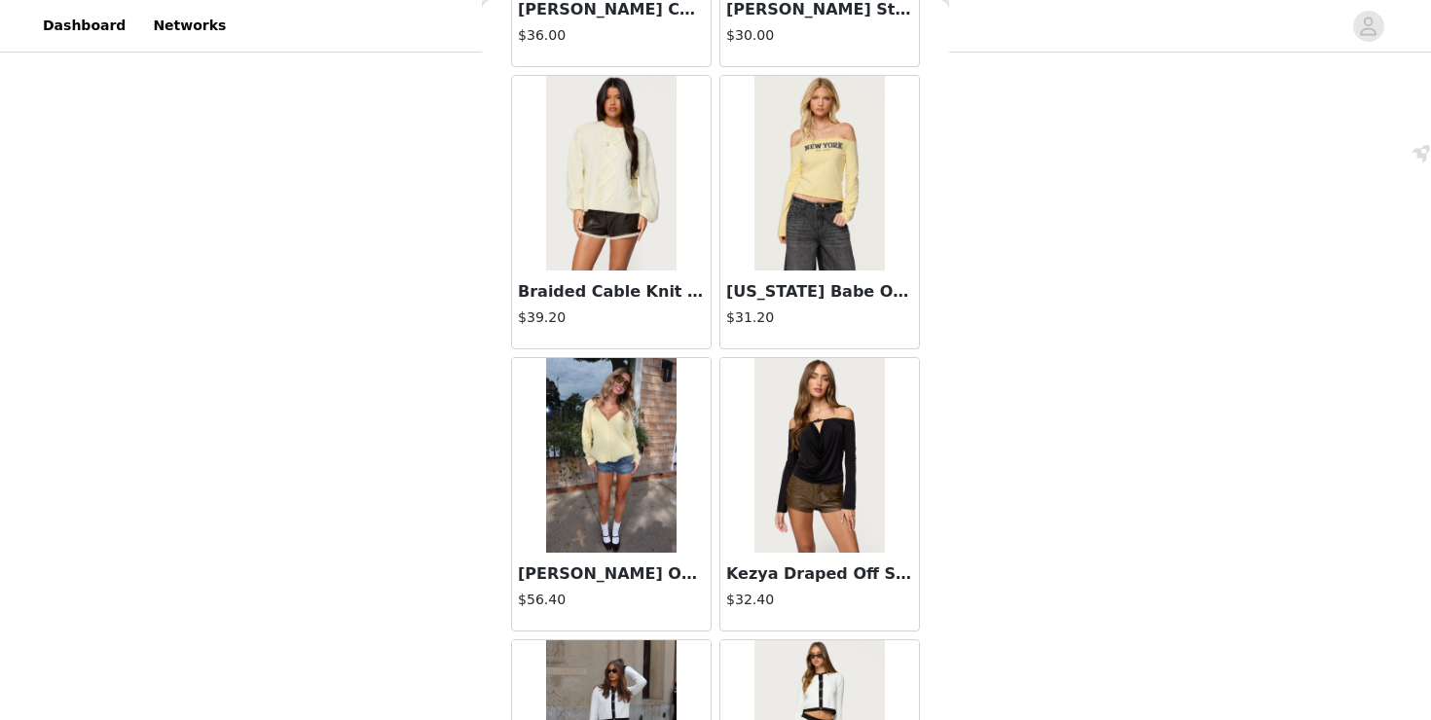
scroll to position [44605, 0]
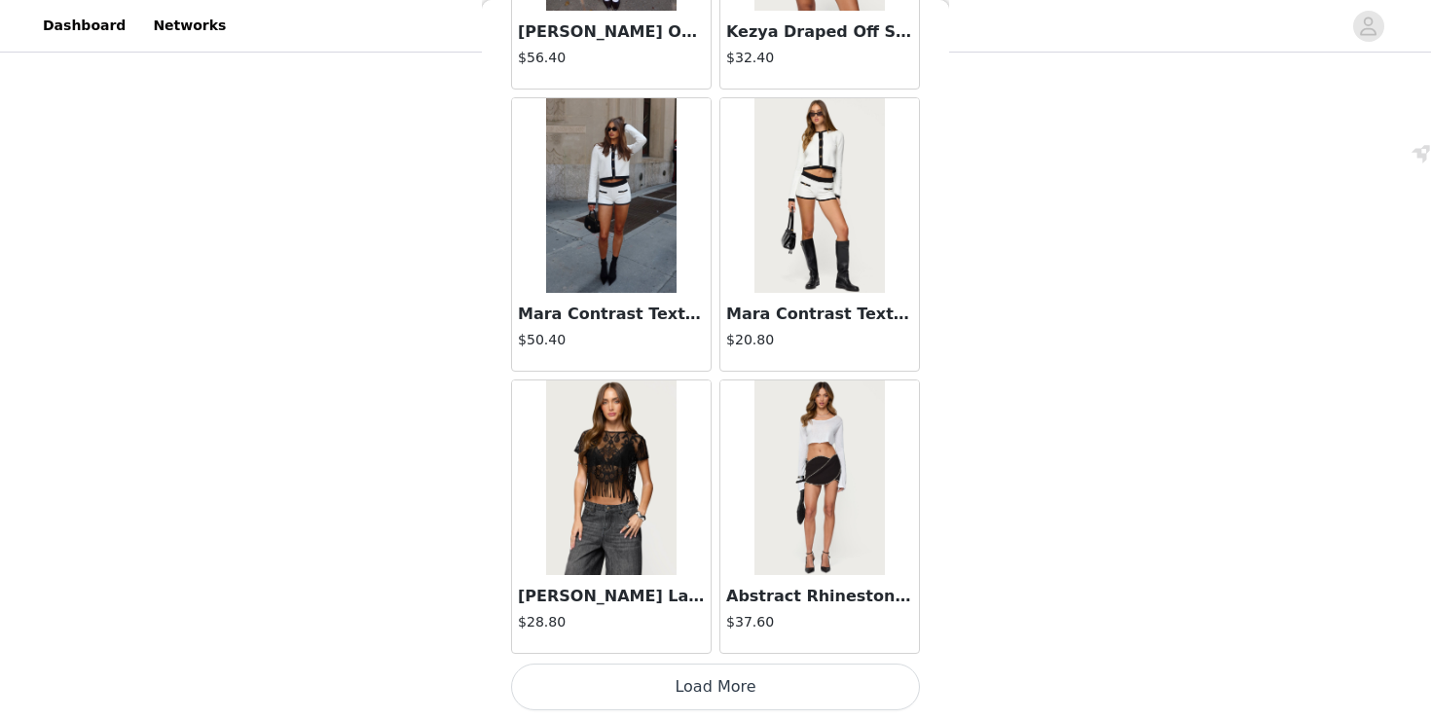
click at [691, 693] on button "Load More" at bounding box center [715, 687] width 409 height 47
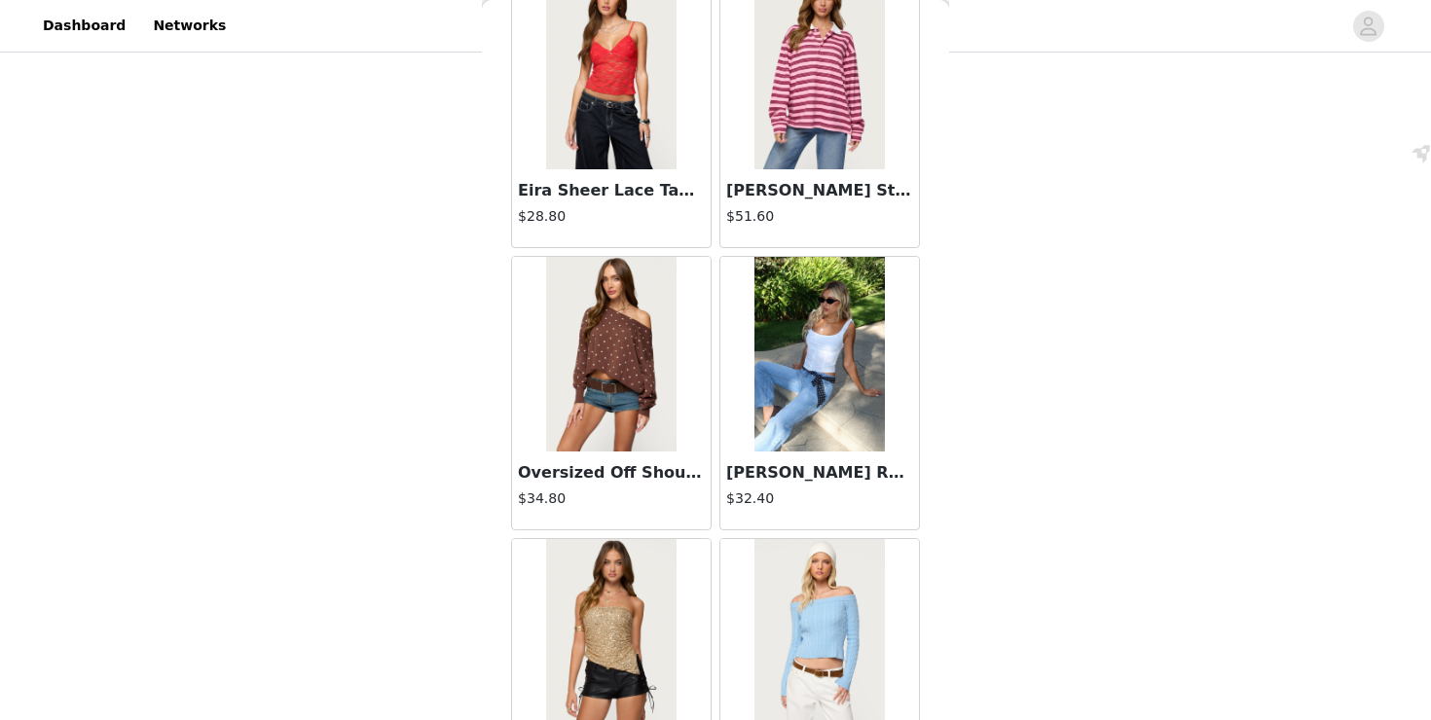
scroll to position [47428, 0]
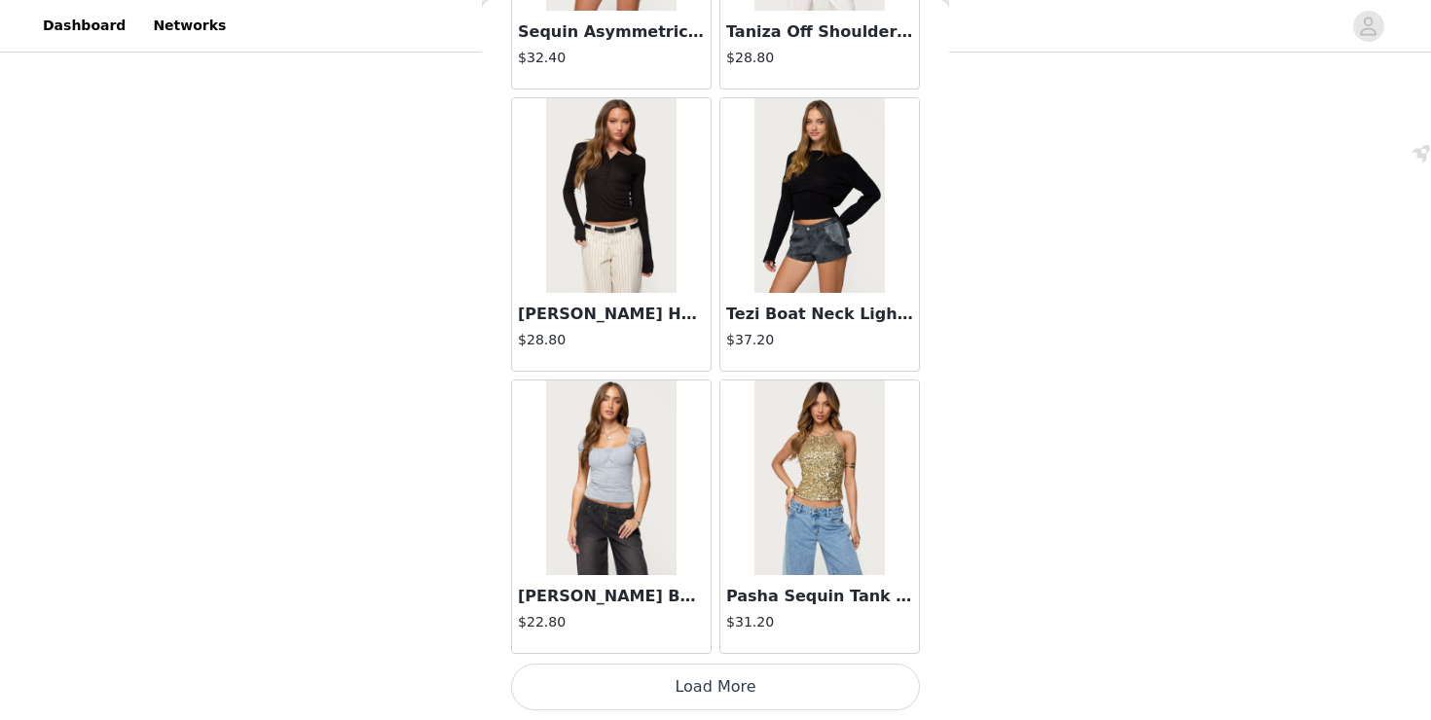
click at [690, 688] on button "Load More" at bounding box center [715, 687] width 409 height 47
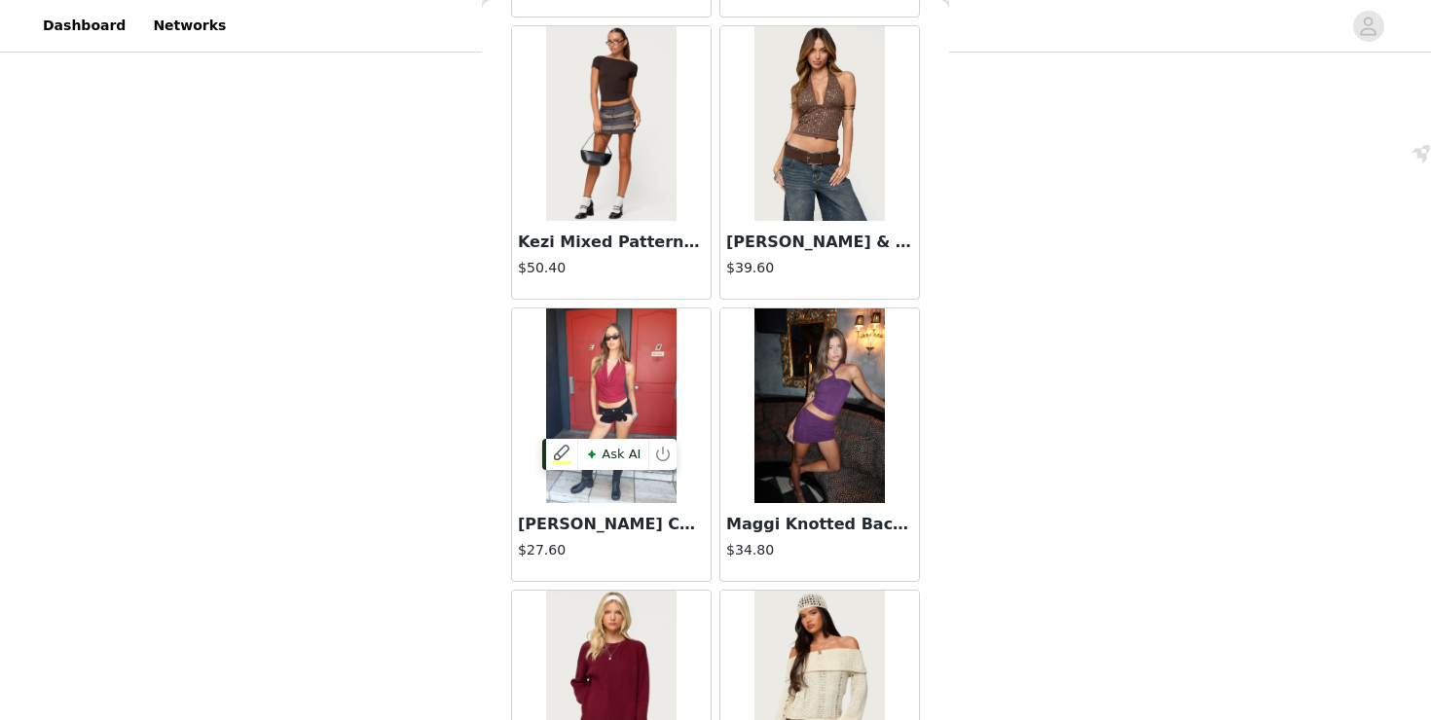
scroll to position [50251, 0]
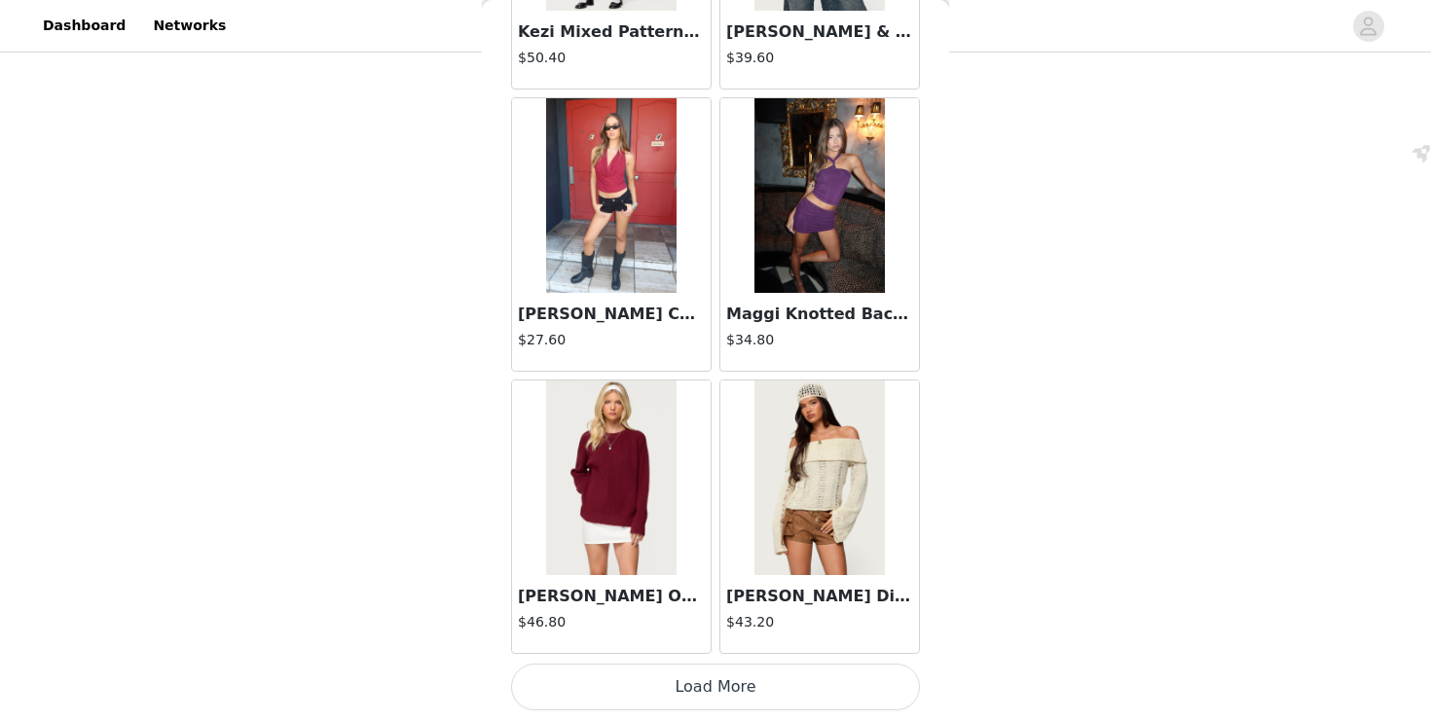
click at [646, 678] on button "Load More" at bounding box center [715, 687] width 409 height 47
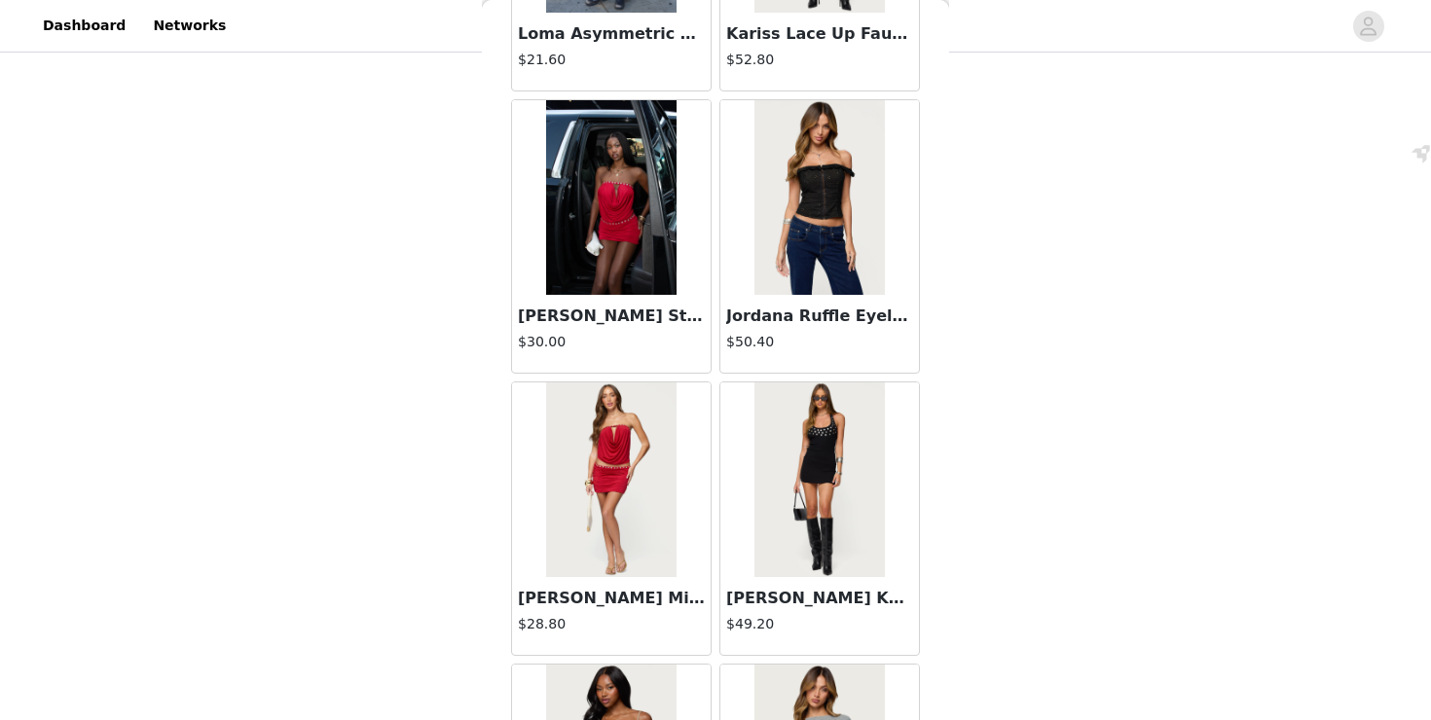
scroll to position [53074, 0]
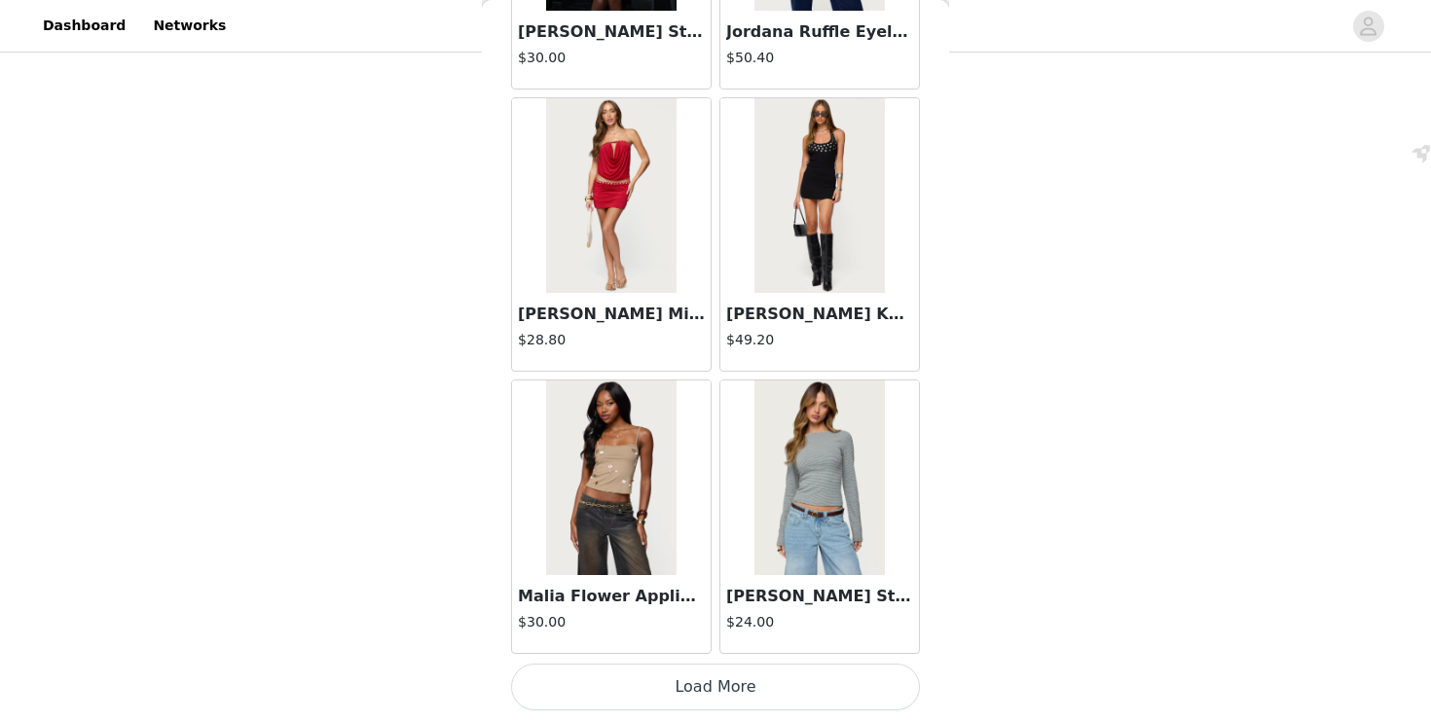
click at [675, 675] on button "Load More" at bounding box center [715, 687] width 409 height 47
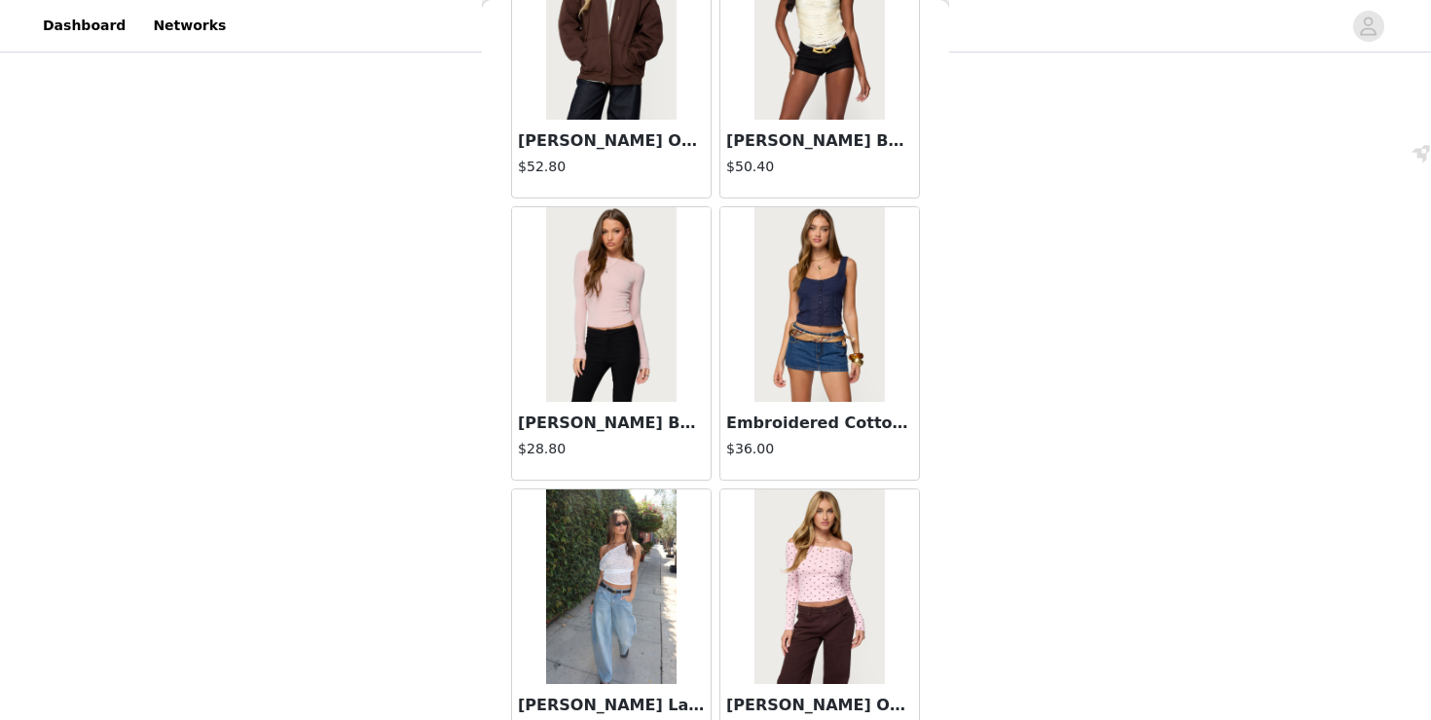
scroll to position [55897, 0]
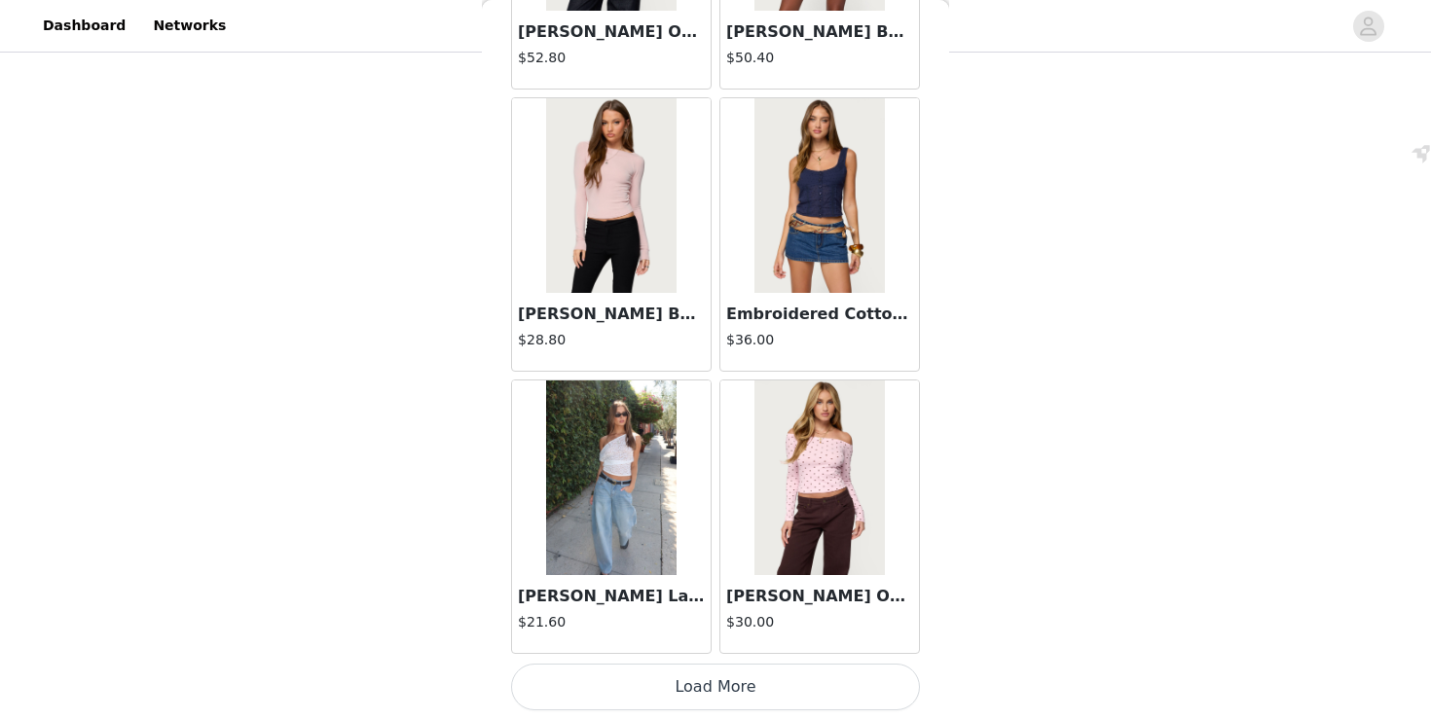
click at [707, 688] on button "Load More" at bounding box center [715, 687] width 409 height 47
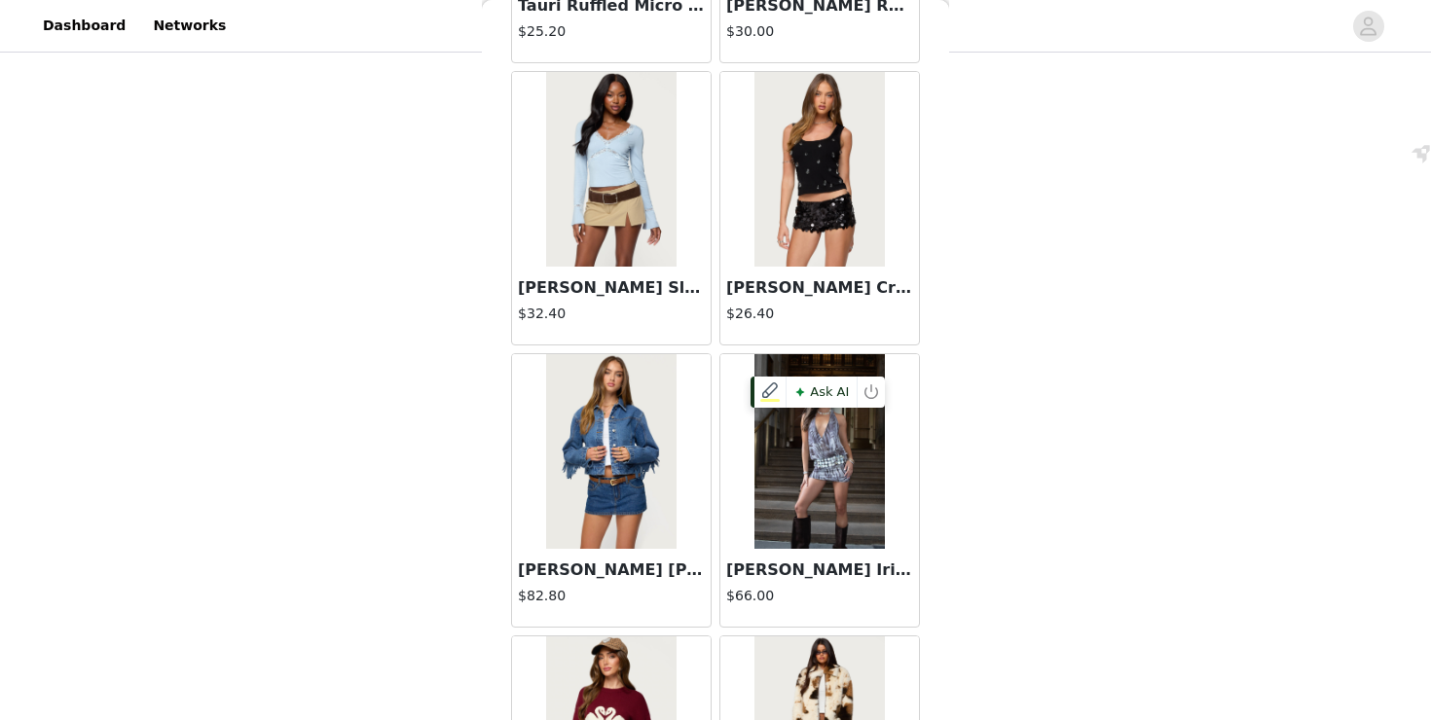
scroll to position [58720, 0]
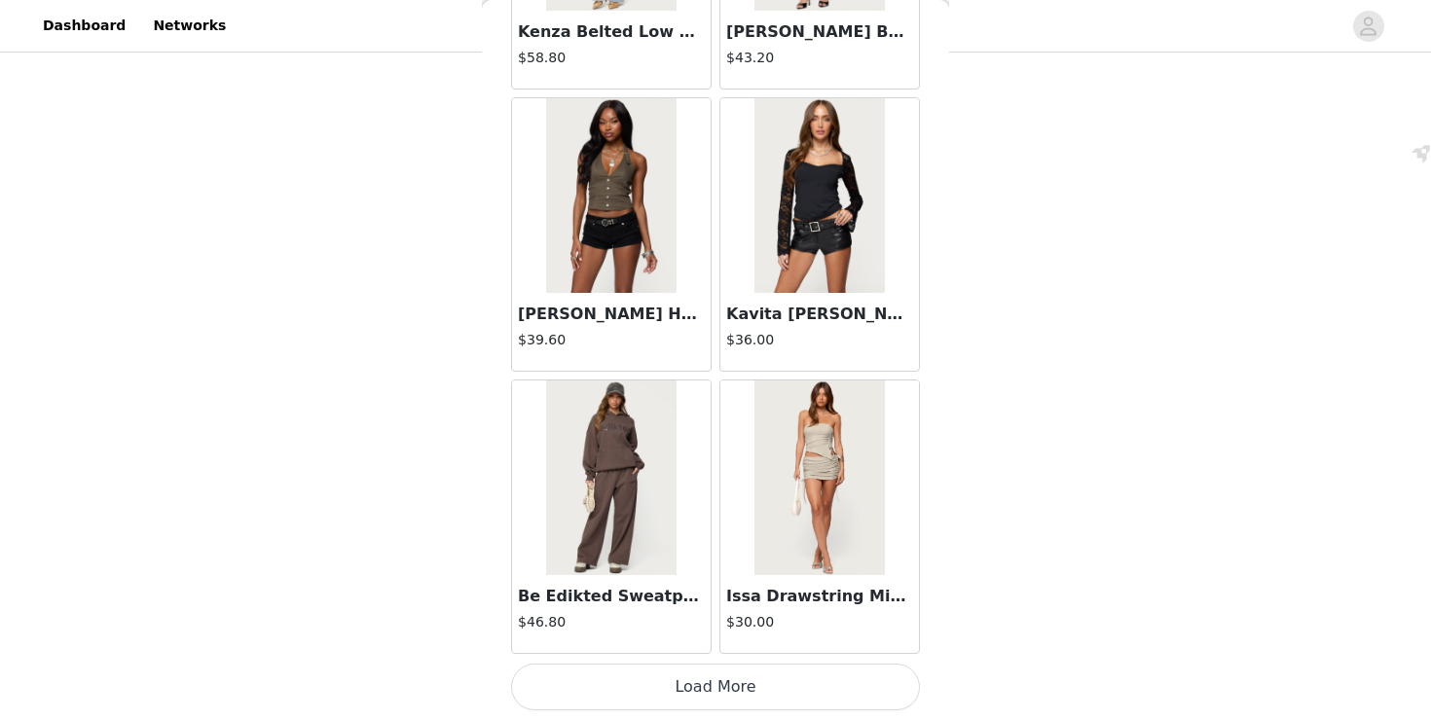
click at [718, 686] on button "Load More" at bounding box center [715, 687] width 409 height 47
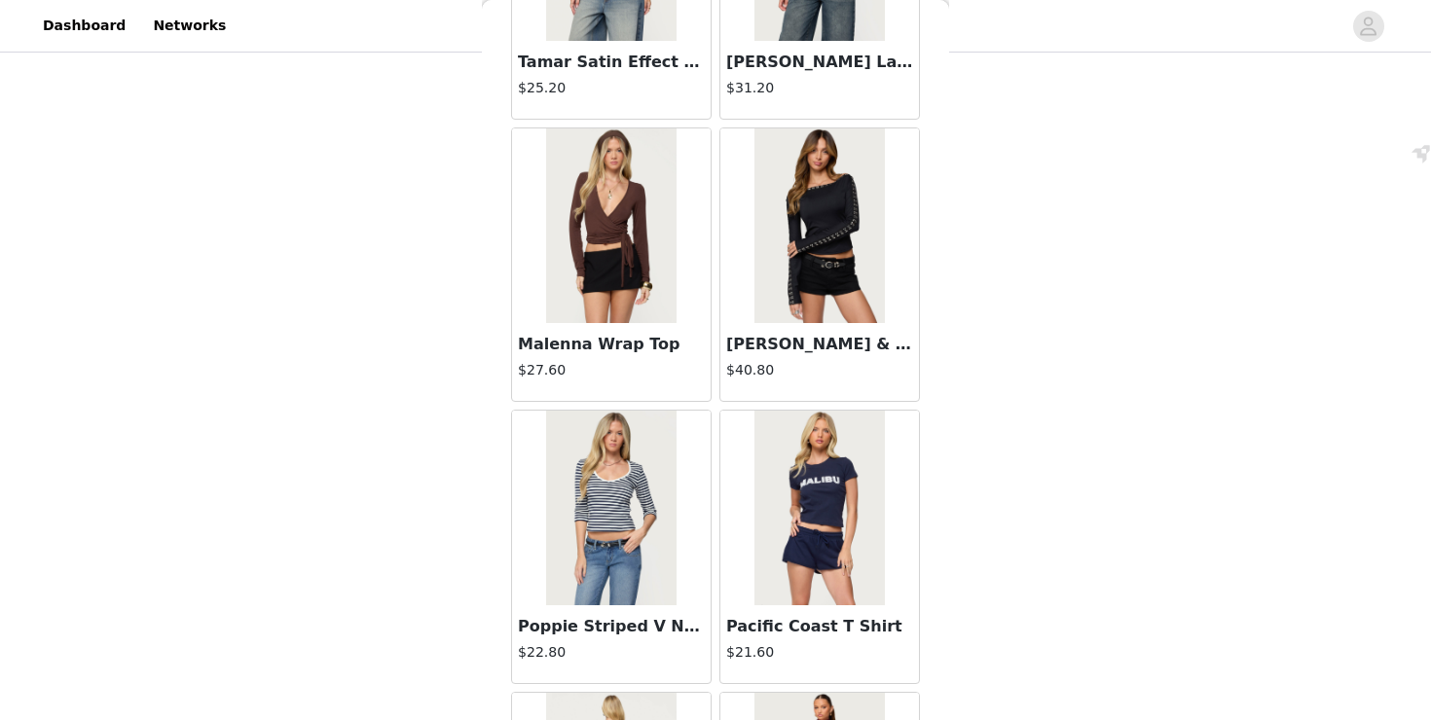
scroll to position [61544, 0]
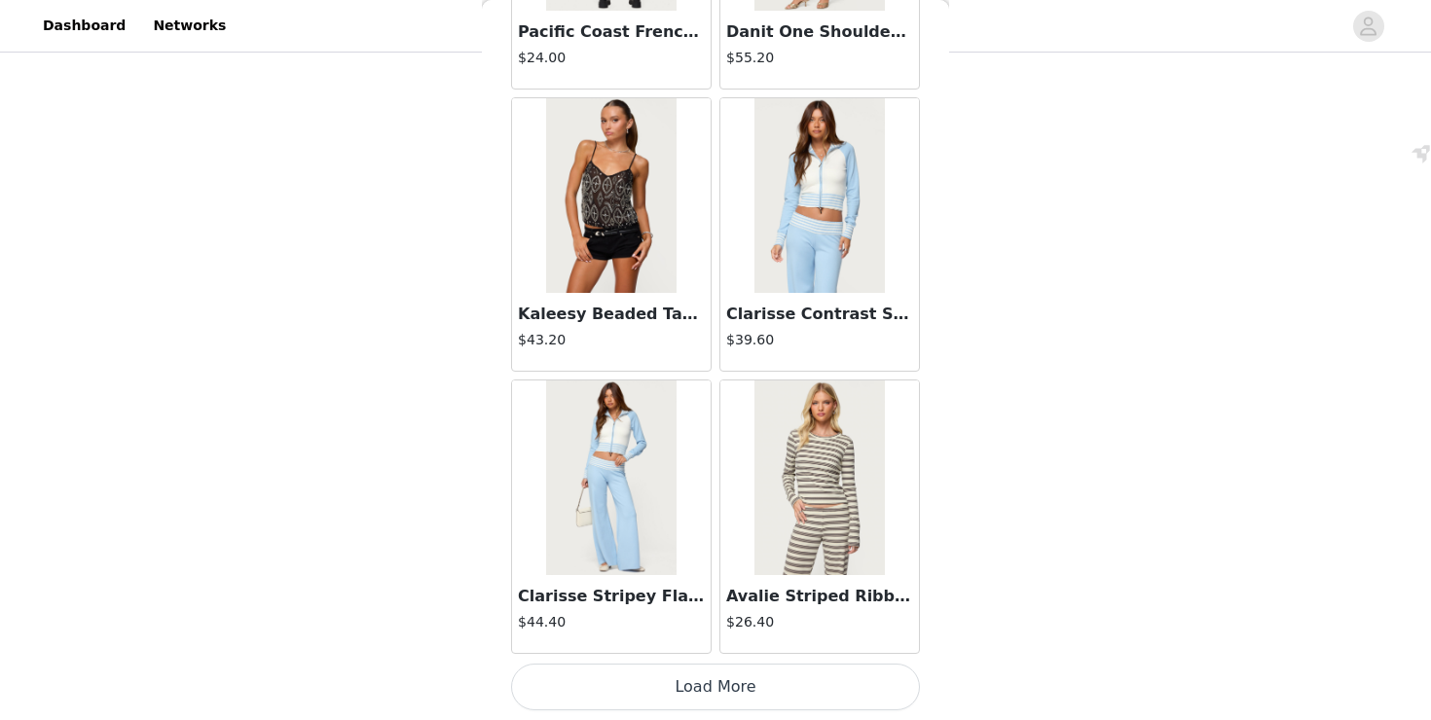
click at [749, 691] on button "Load More" at bounding box center [715, 687] width 409 height 47
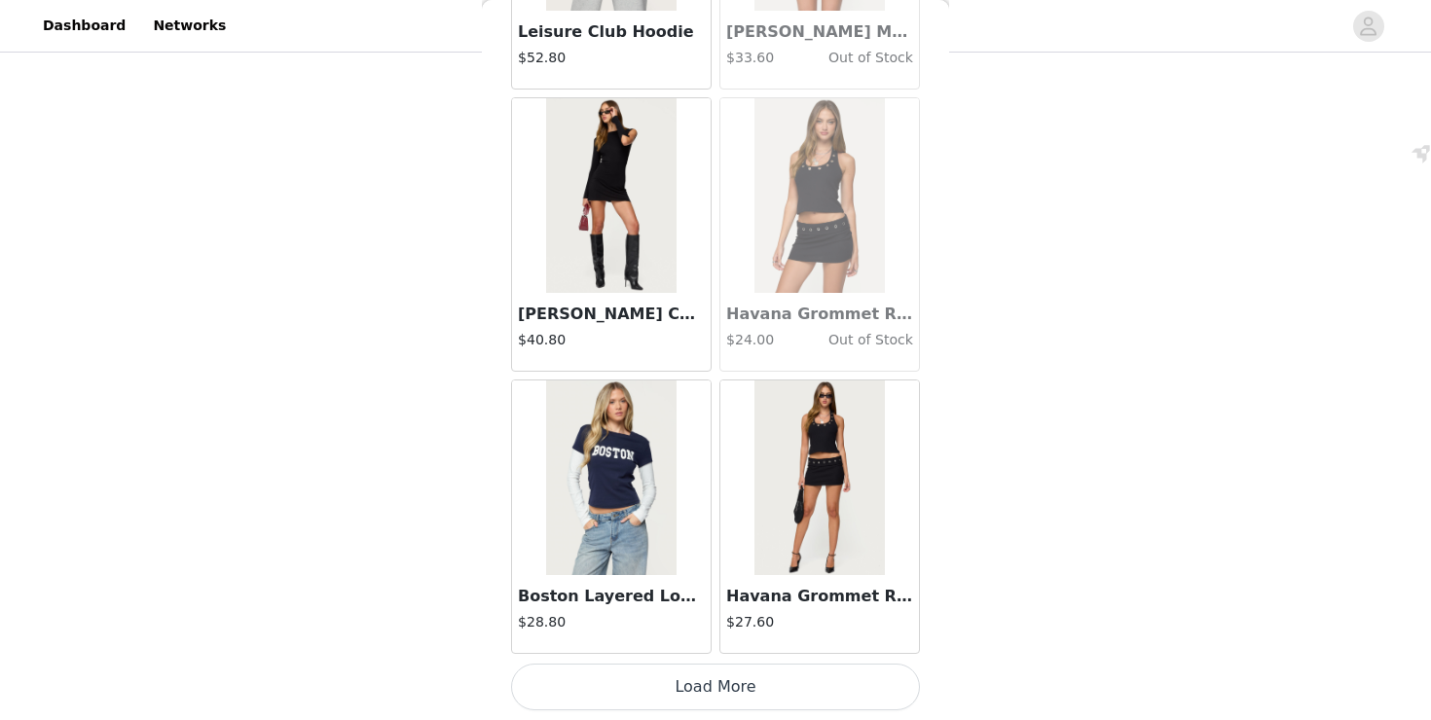
click at [750, 688] on button "Load More" at bounding box center [715, 687] width 409 height 47
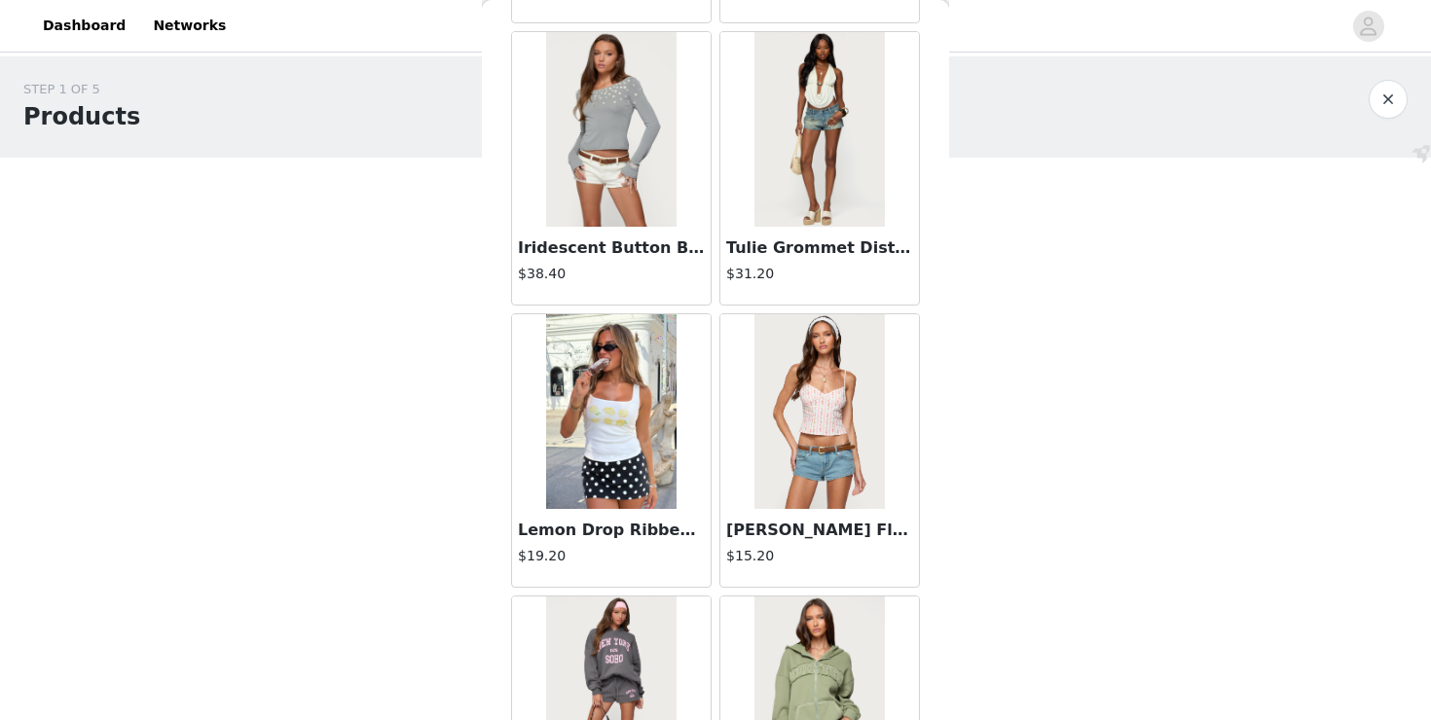
scroll to position [0, 0]
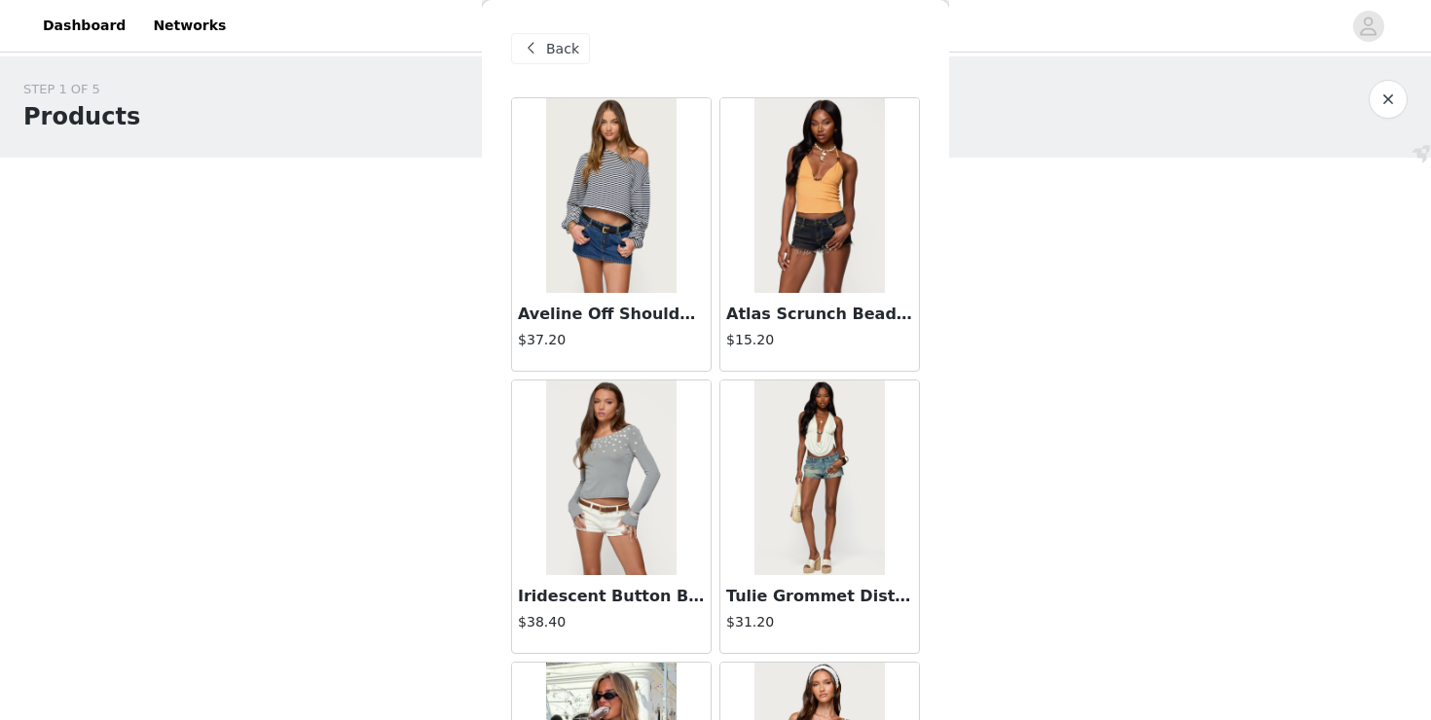
click at [560, 48] on span "Back" at bounding box center [562, 49] width 33 height 20
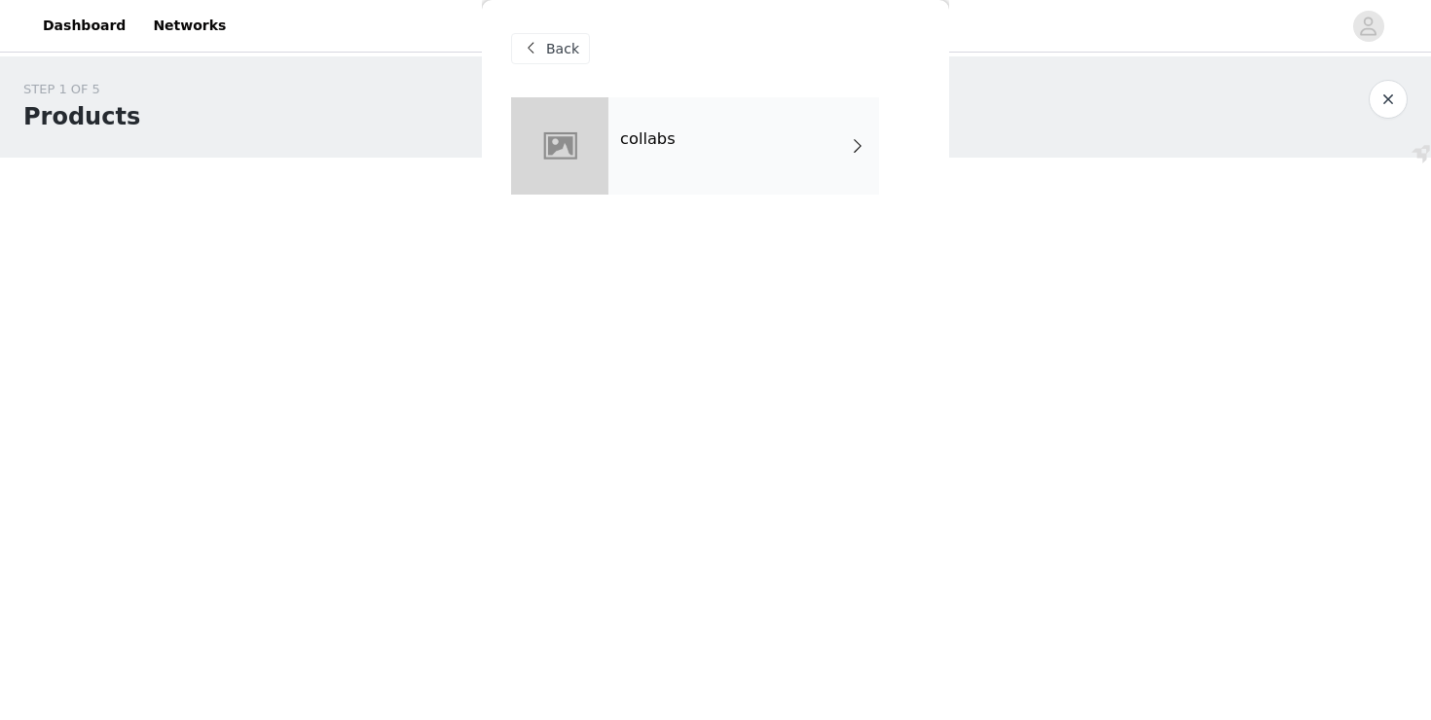
click at [560, 48] on span "Back" at bounding box center [562, 49] width 33 height 20
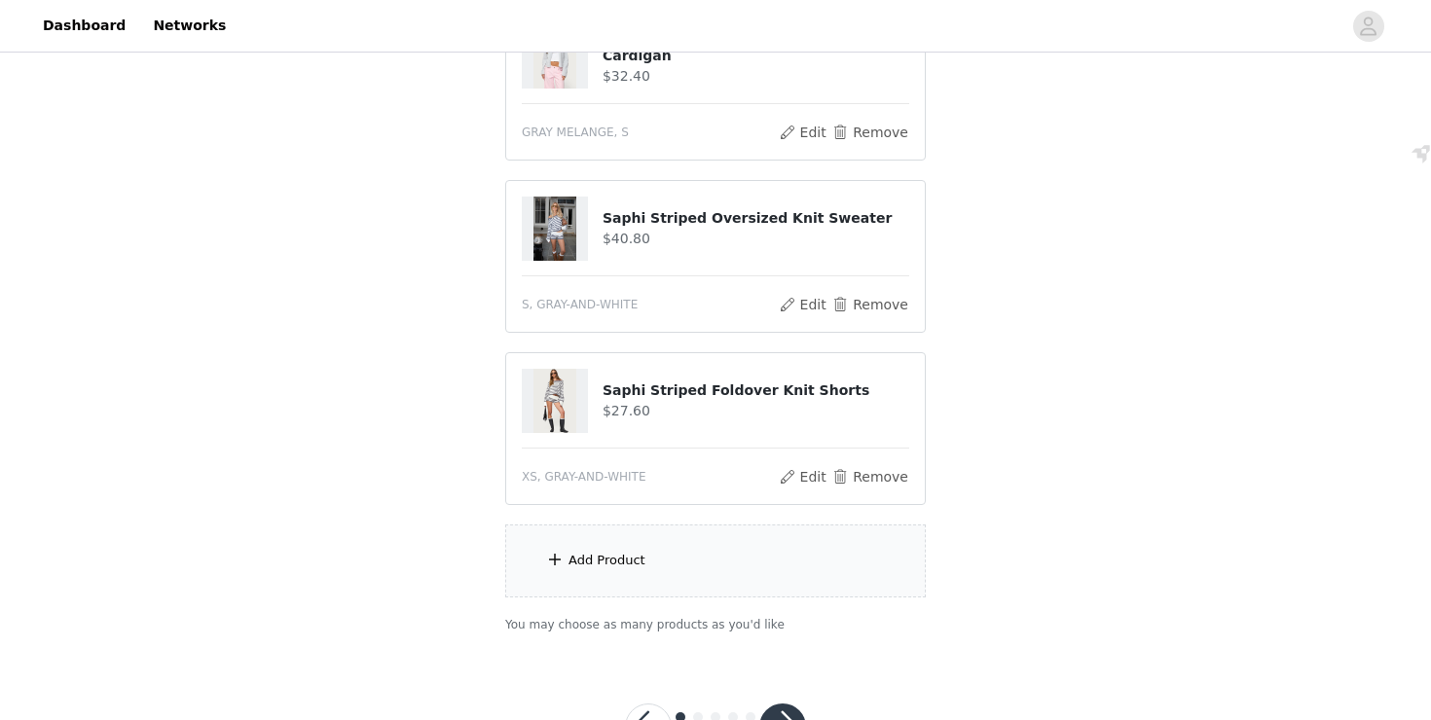
scroll to position [855, 0]
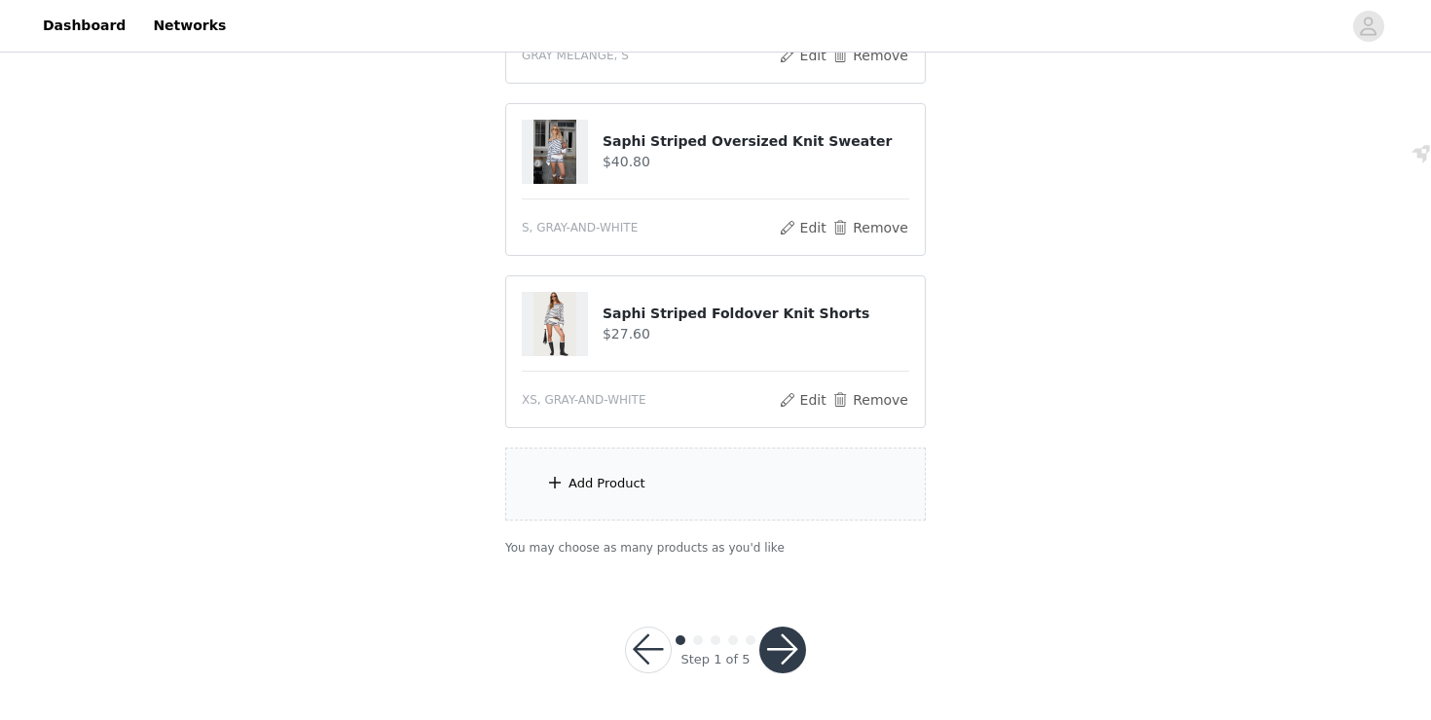
click at [789, 643] on button "button" at bounding box center [782, 650] width 47 height 47
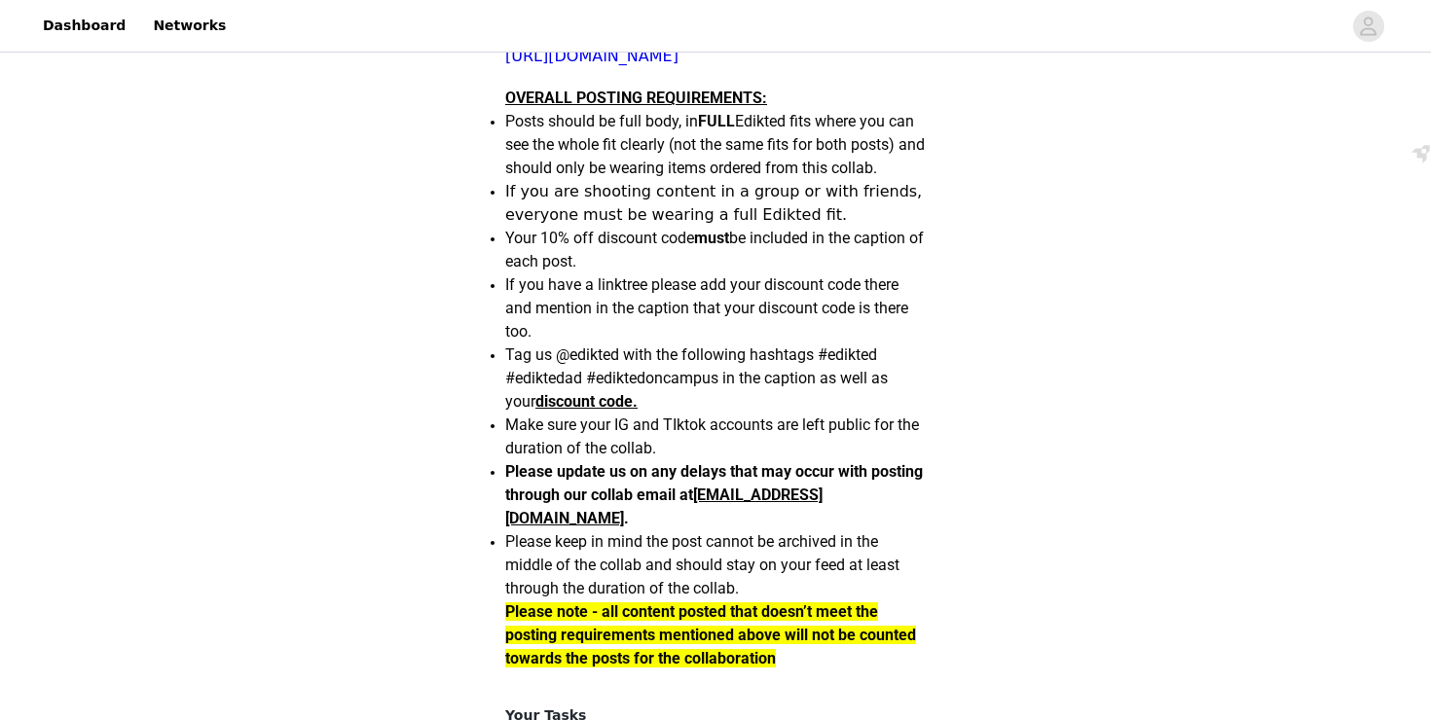
scroll to position [1849, 0]
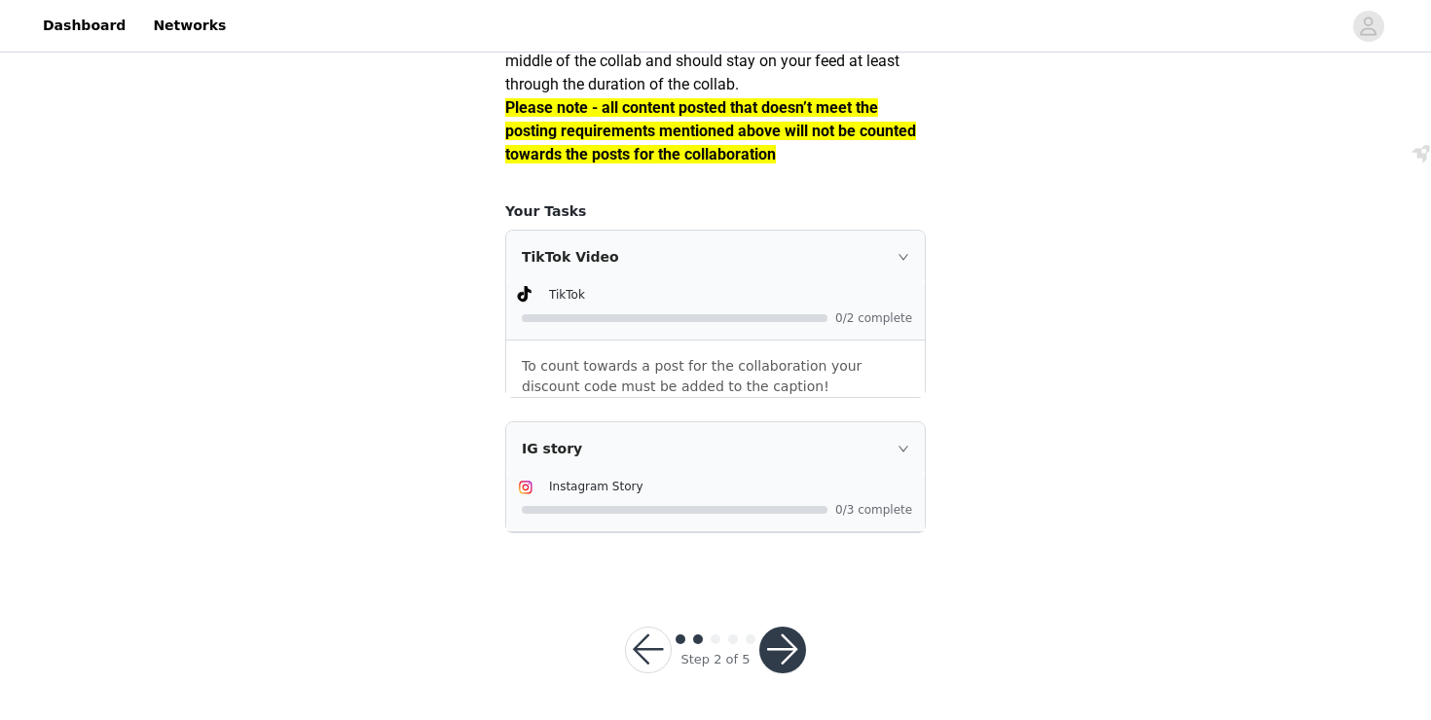
click at [898, 256] on icon "icon: right" at bounding box center [904, 257] width 12 height 12
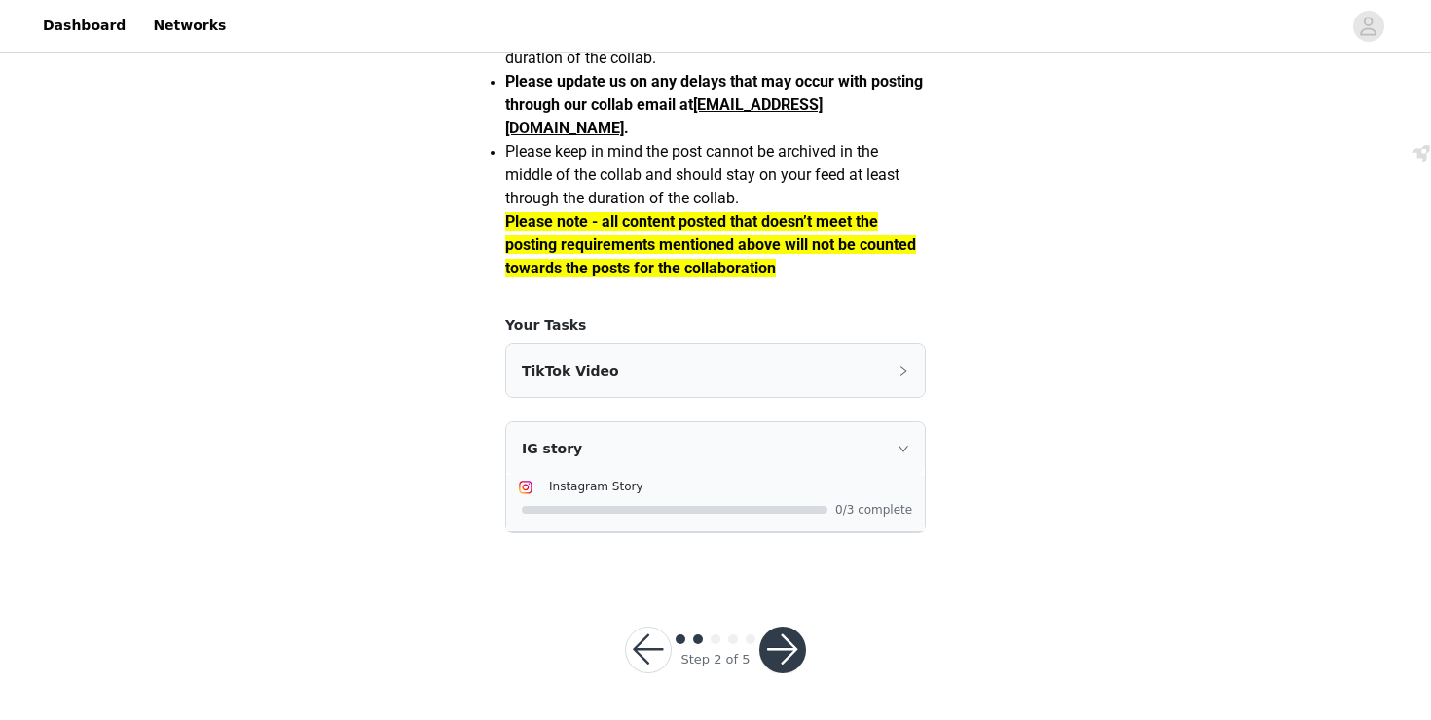
scroll to position [1735, 0]
click at [909, 447] on div "IG story" at bounding box center [715, 448] width 419 height 53
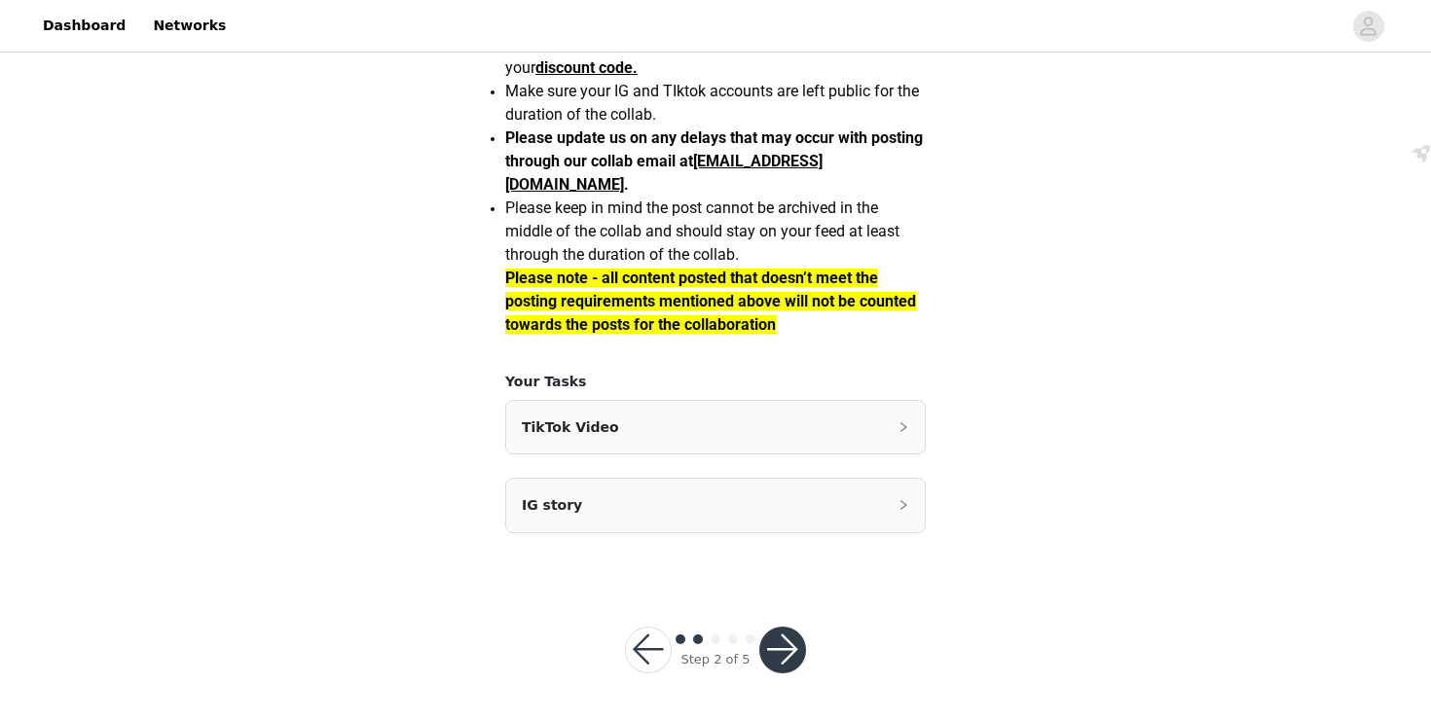
scroll to position [1677, 0]
click at [792, 636] on button "button" at bounding box center [782, 650] width 47 height 47
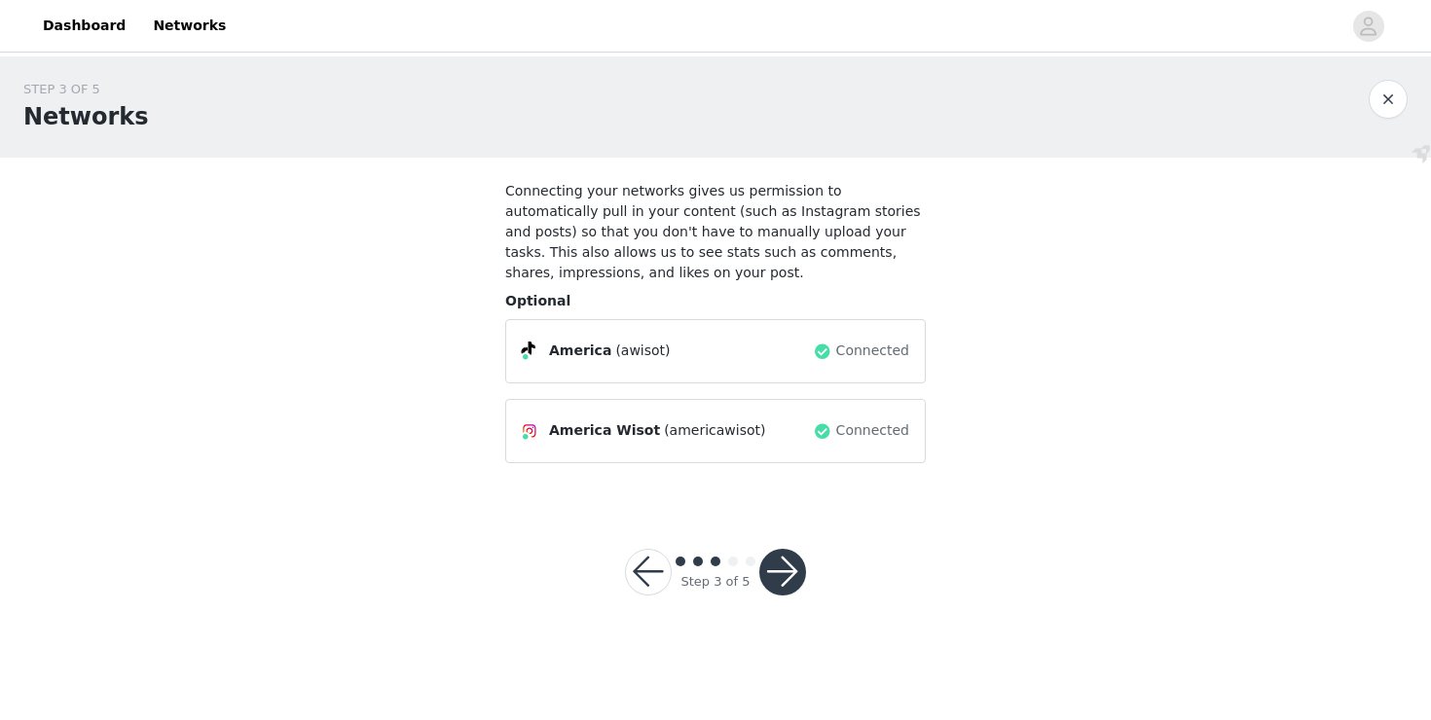
click at [805, 591] on div at bounding box center [782, 572] width 47 height 47
click at [788, 575] on button "button" at bounding box center [782, 572] width 47 height 47
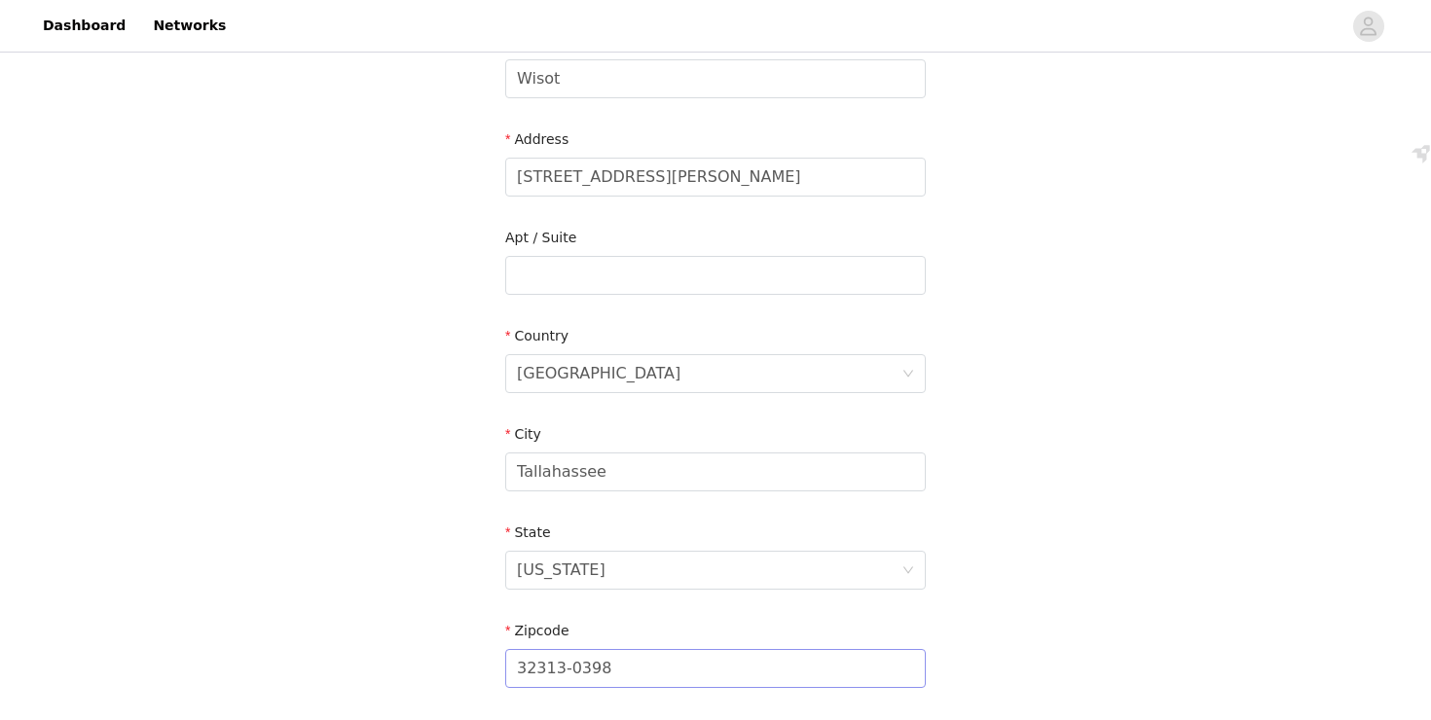
scroll to position [606, 0]
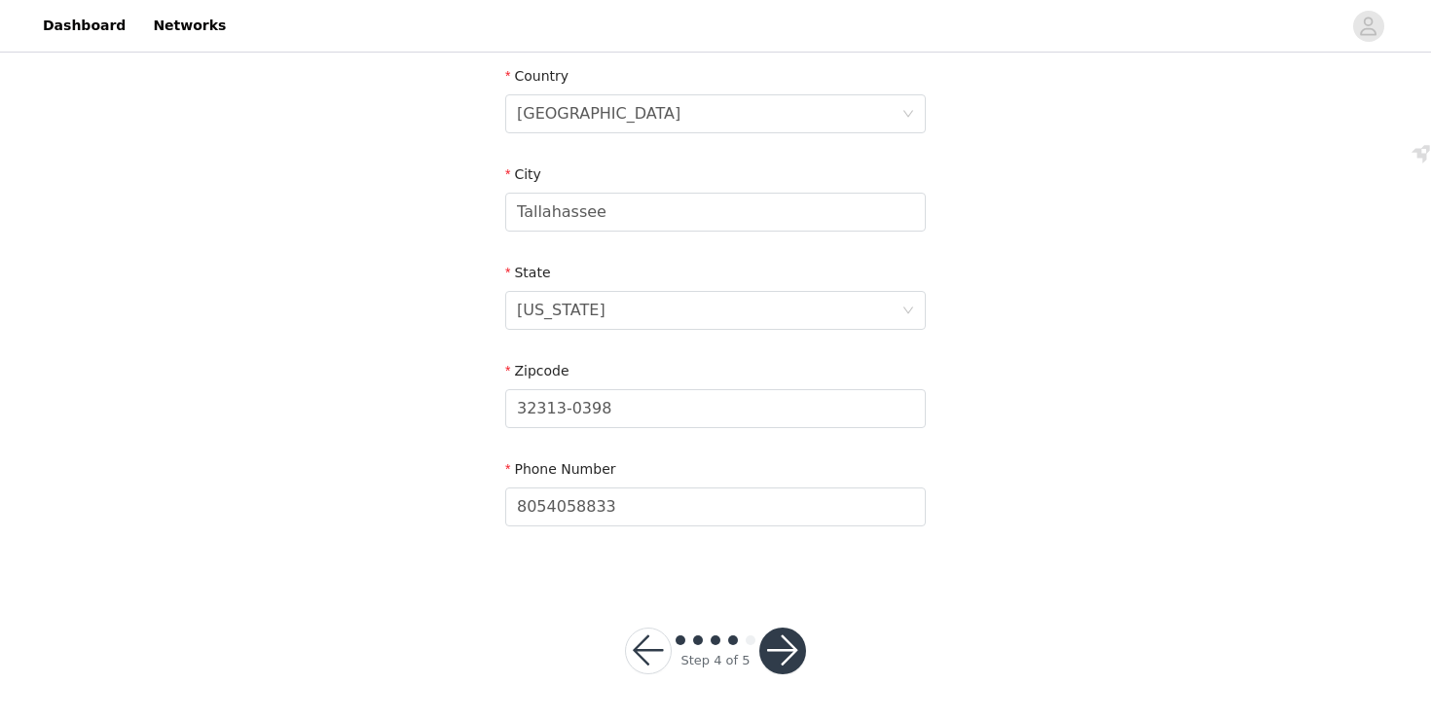
click at [789, 643] on button "button" at bounding box center [782, 651] width 47 height 47
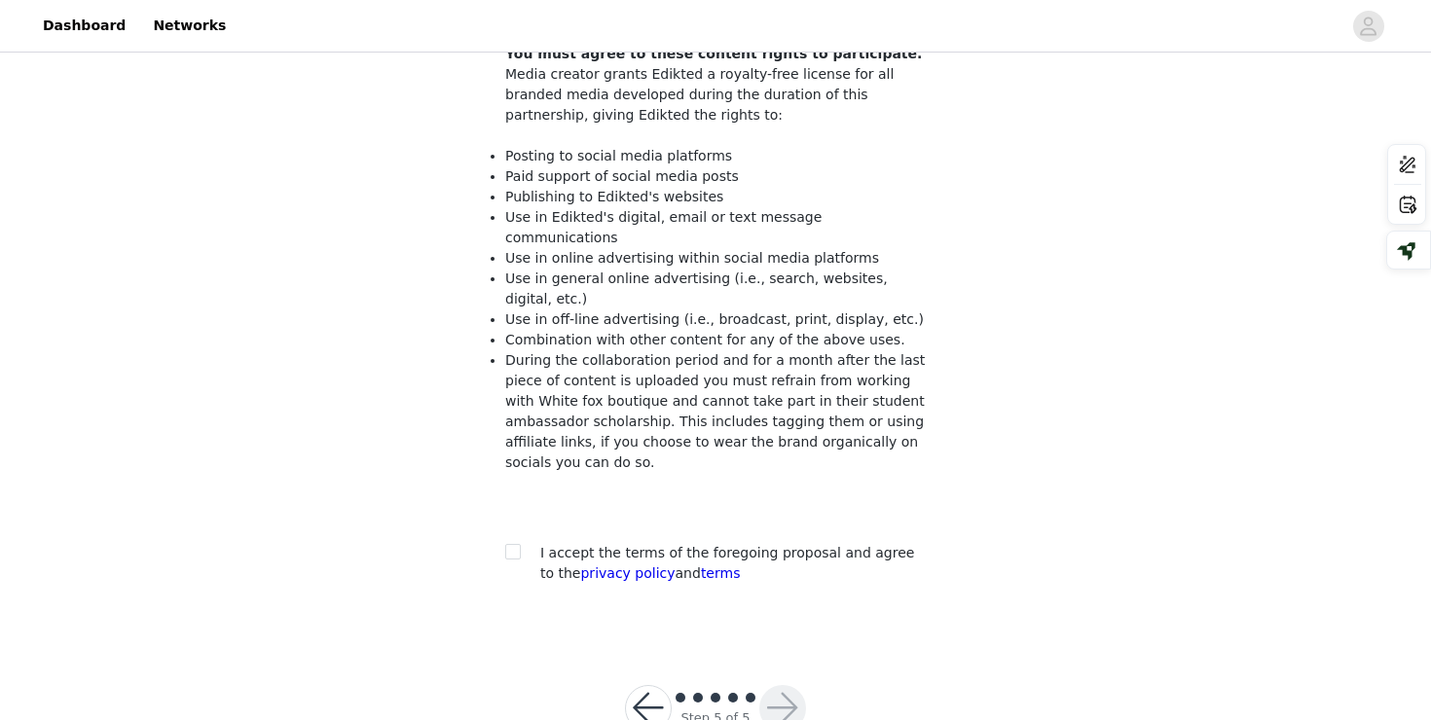
scroll to position [218, 0]
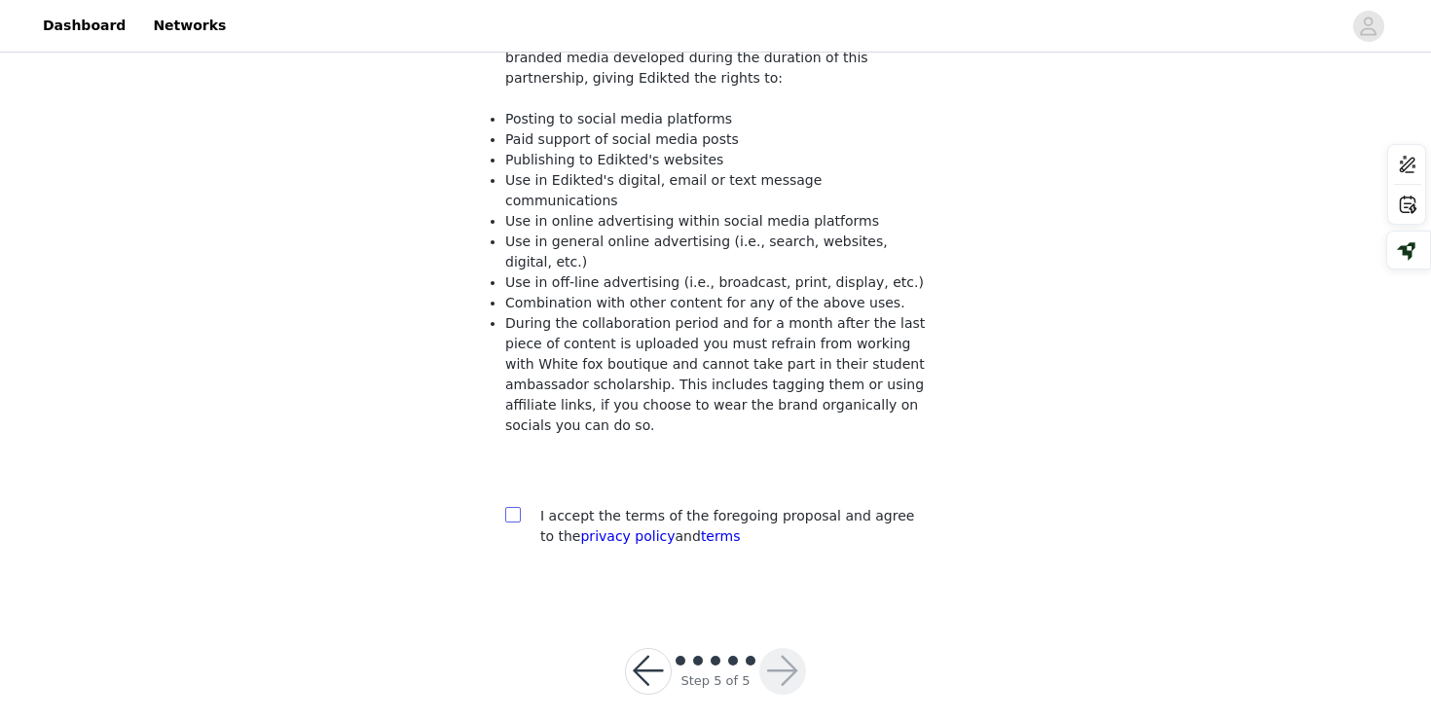
click at [515, 507] on input "checkbox" at bounding box center [512, 514] width 14 height 14
checkbox input "true"
click at [786, 656] on button "button" at bounding box center [782, 671] width 47 height 47
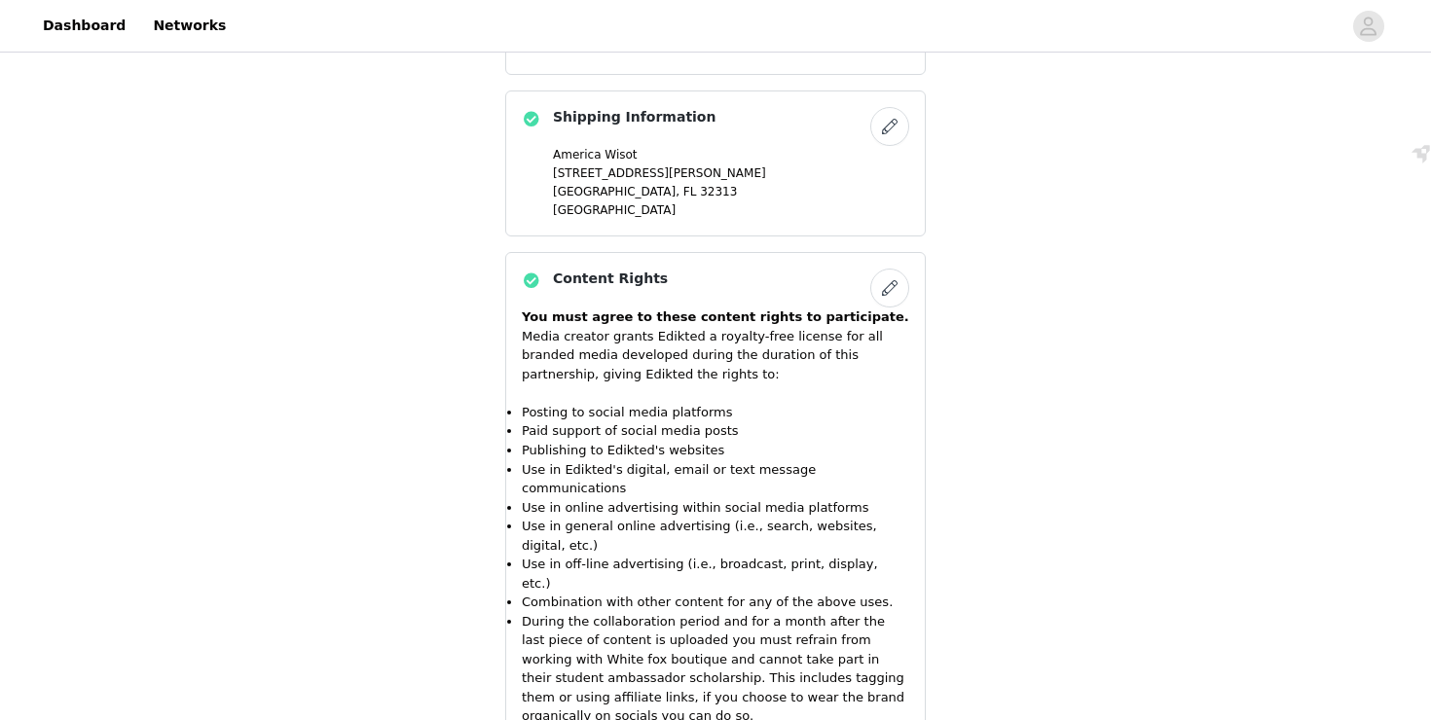
scroll to position [1916, 0]
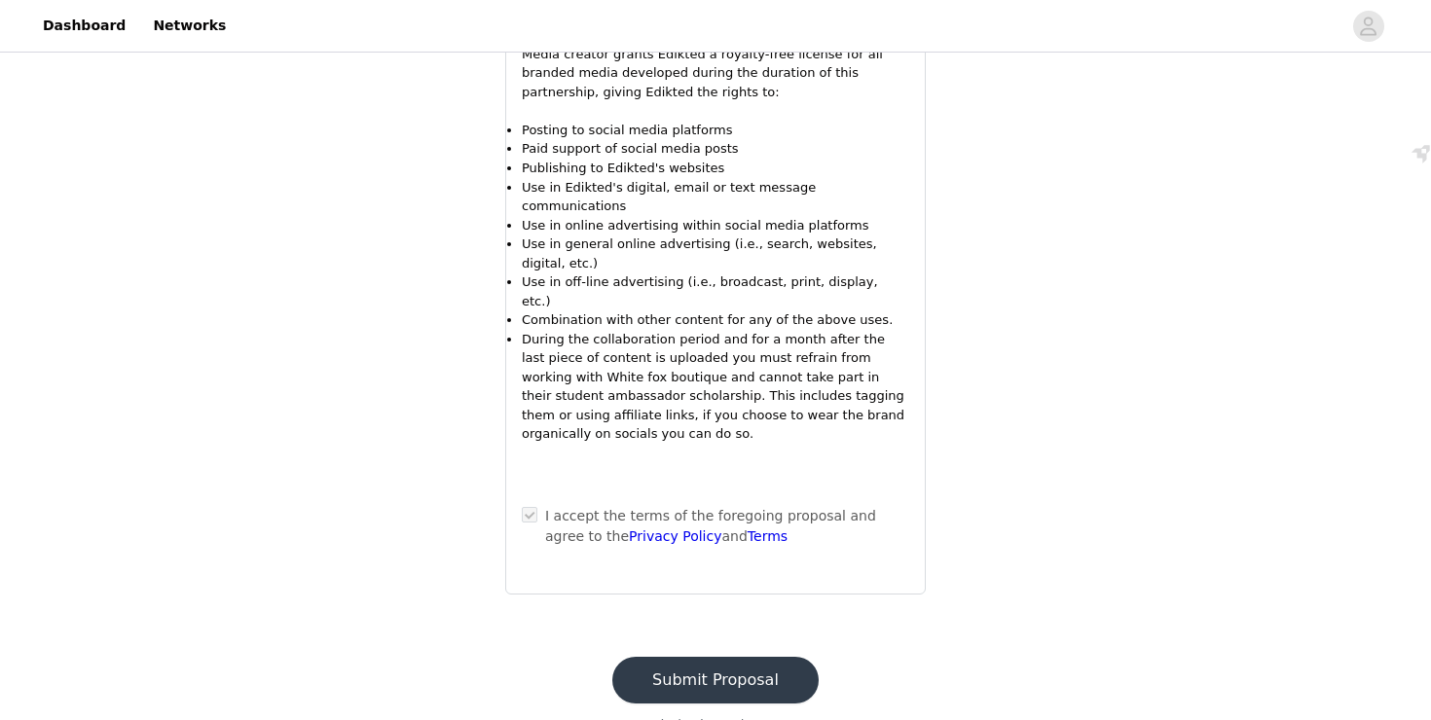
click at [741, 660] on button "Submit Proposal" at bounding box center [715, 680] width 206 height 47
